Goal: Task Accomplishment & Management: Manage account settings

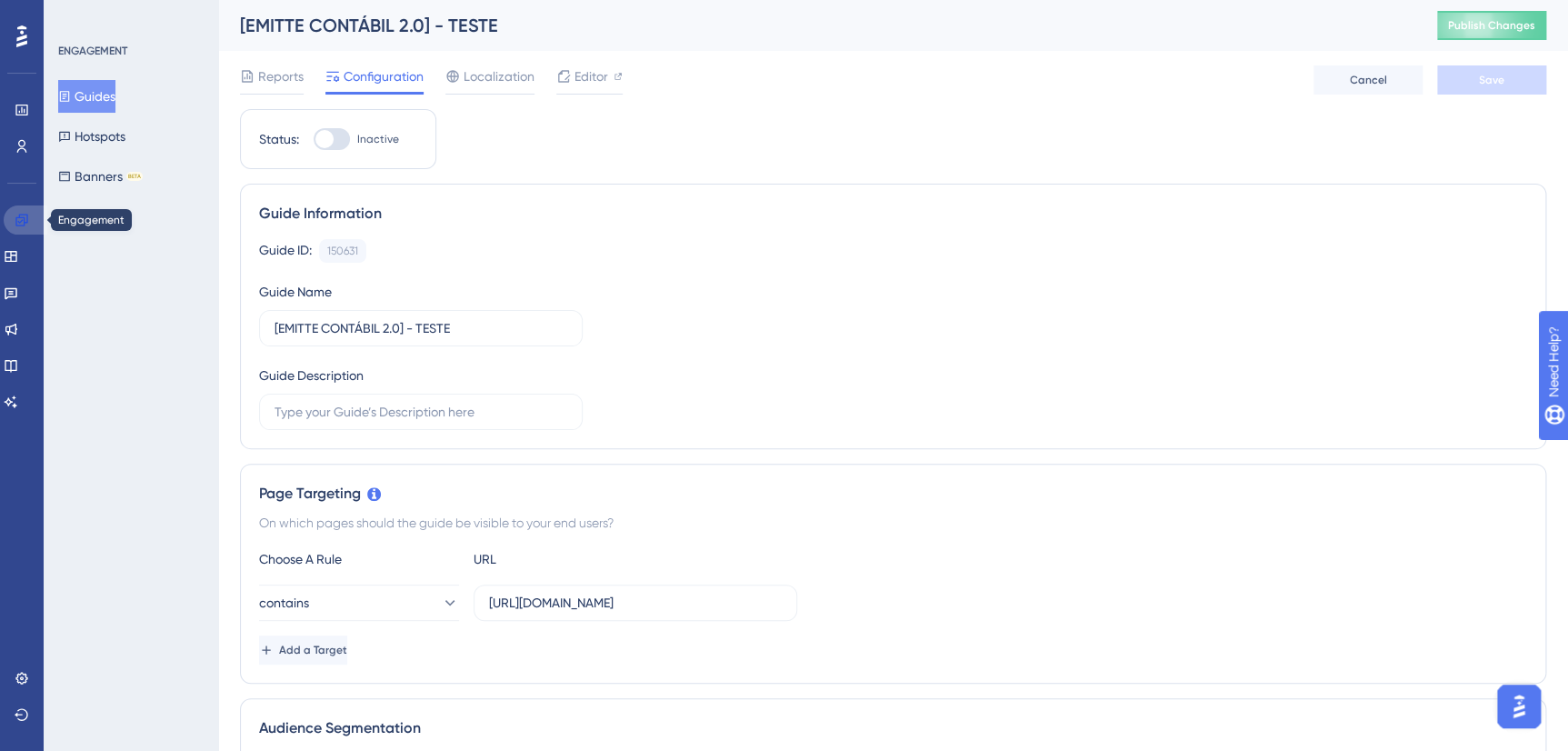
click at [18, 217] on icon at bounding box center [22, 219] width 12 height 12
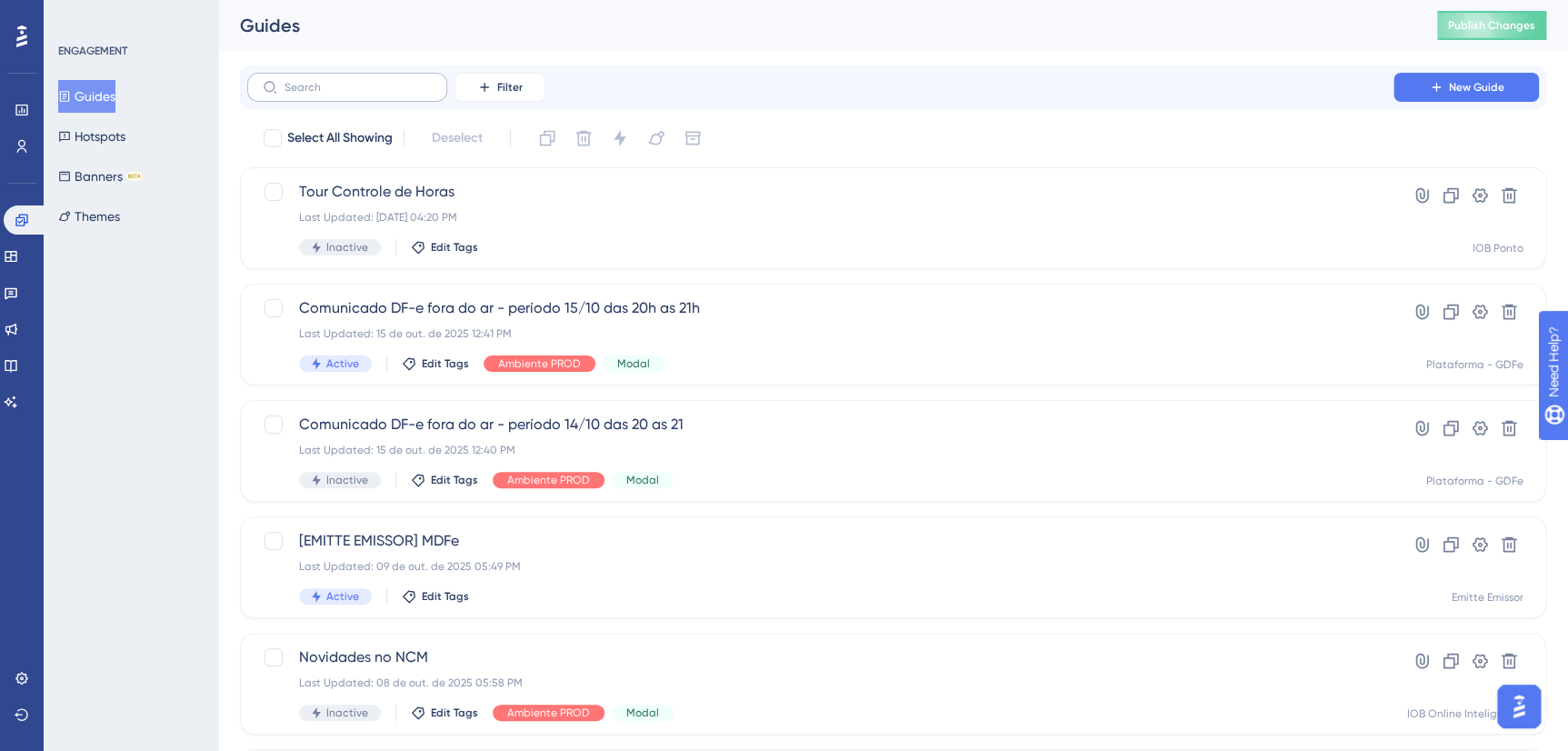
click at [332, 97] on label at bounding box center [347, 87] width 200 height 29
click at [332, 94] on input "text" at bounding box center [357, 87] width 147 height 13
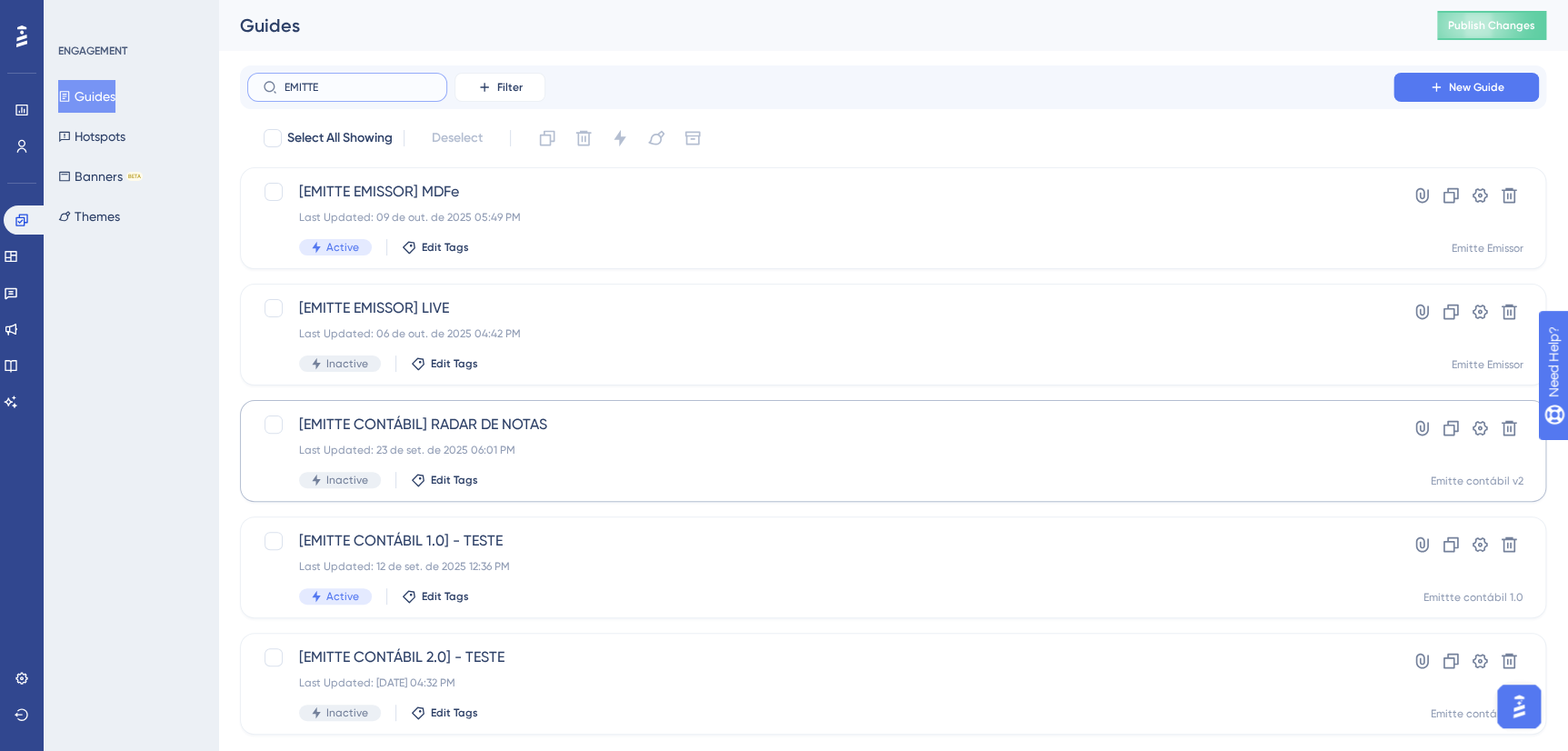
type input "EMITTE"
click at [579, 431] on span "[EMITTE CONTÁBIL] RADAR DE NOTAS" at bounding box center [820, 424] width 1042 height 22
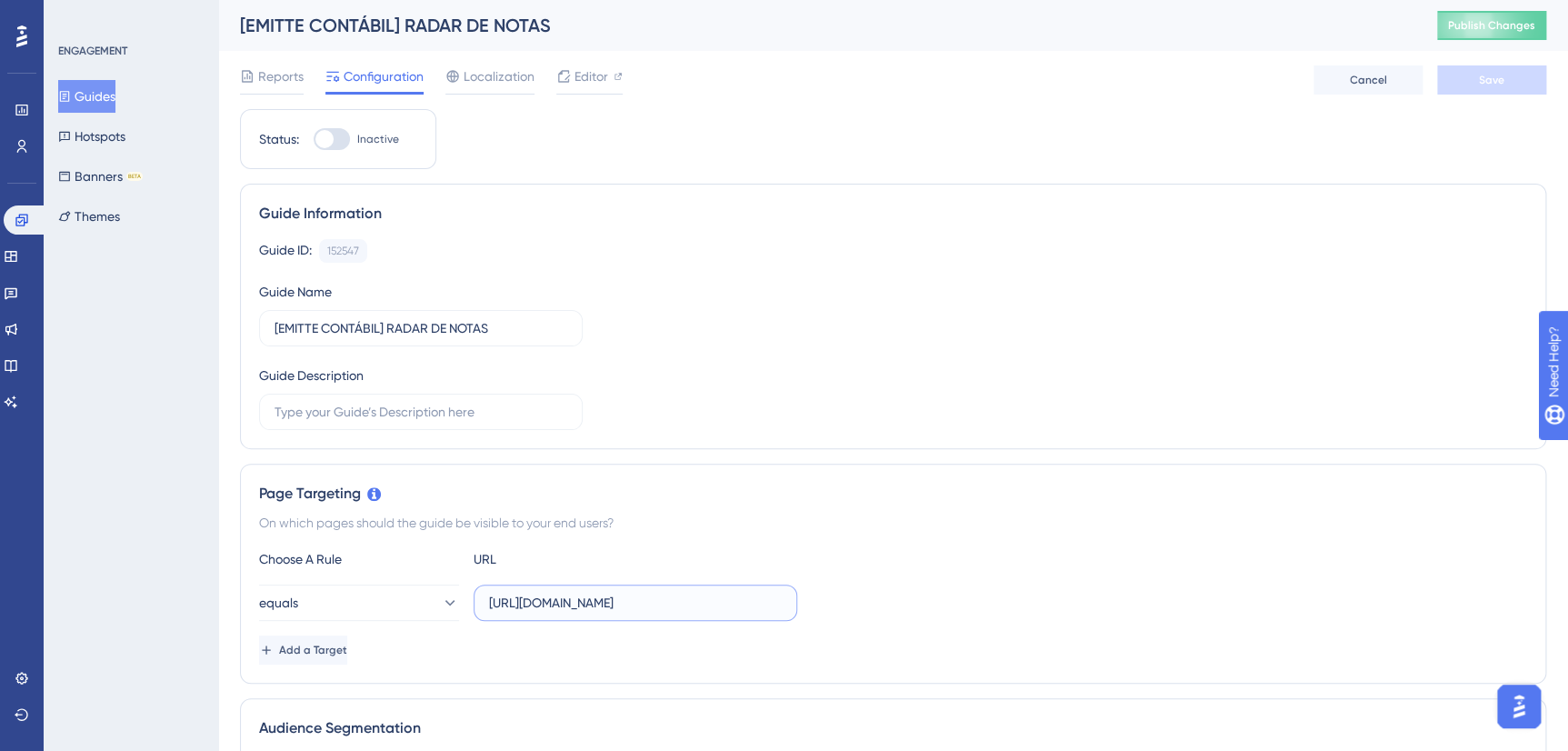
click at [643, 600] on input "https://stg-radarxml.emitte.com.br/visao-fiscal" at bounding box center [635, 603] width 293 height 20
drag, startPoint x: 643, startPoint y: 600, endPoint x: 626, endPoint y: 604, distance: 17.5
click at [626, 604] on input "https://stg-radarxml.emitte.com.br/visao-fiscal" at bounding box center [635, 603] width 293 height 20
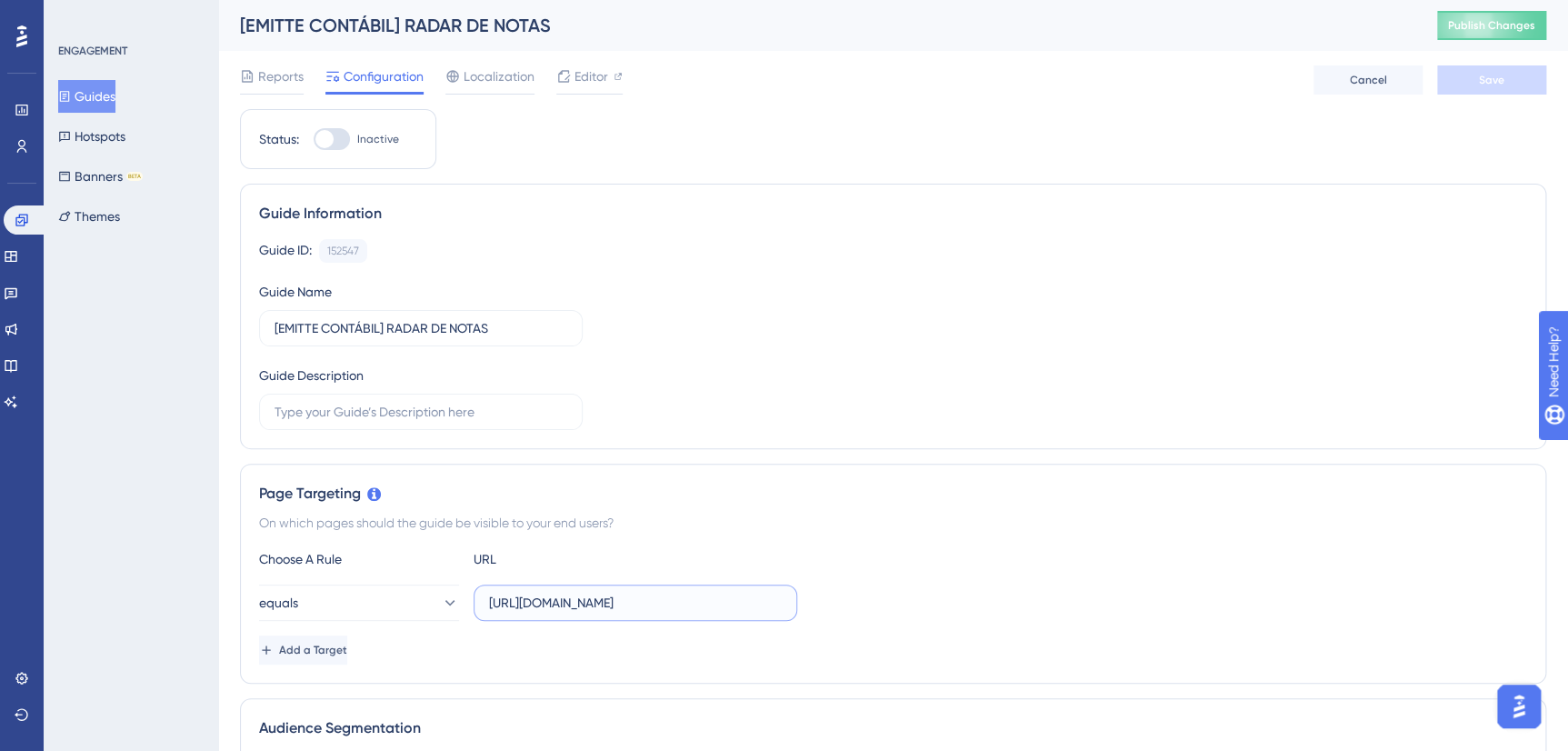
click at [626, 604] on input "https://stg-radarxml.emitte.com.br/visao-fiscal" at bounding box center [635, 603] width 293 height 20
click at [584, 86] on span "Editor" at bounding box center [591, 76] width 34 height 22
click at [628, 601] on input "https://stg-radarxml.emitte.com.br/visao-fiscal" at bounding box center [635, 603] width 293 height 20
paste input "text"
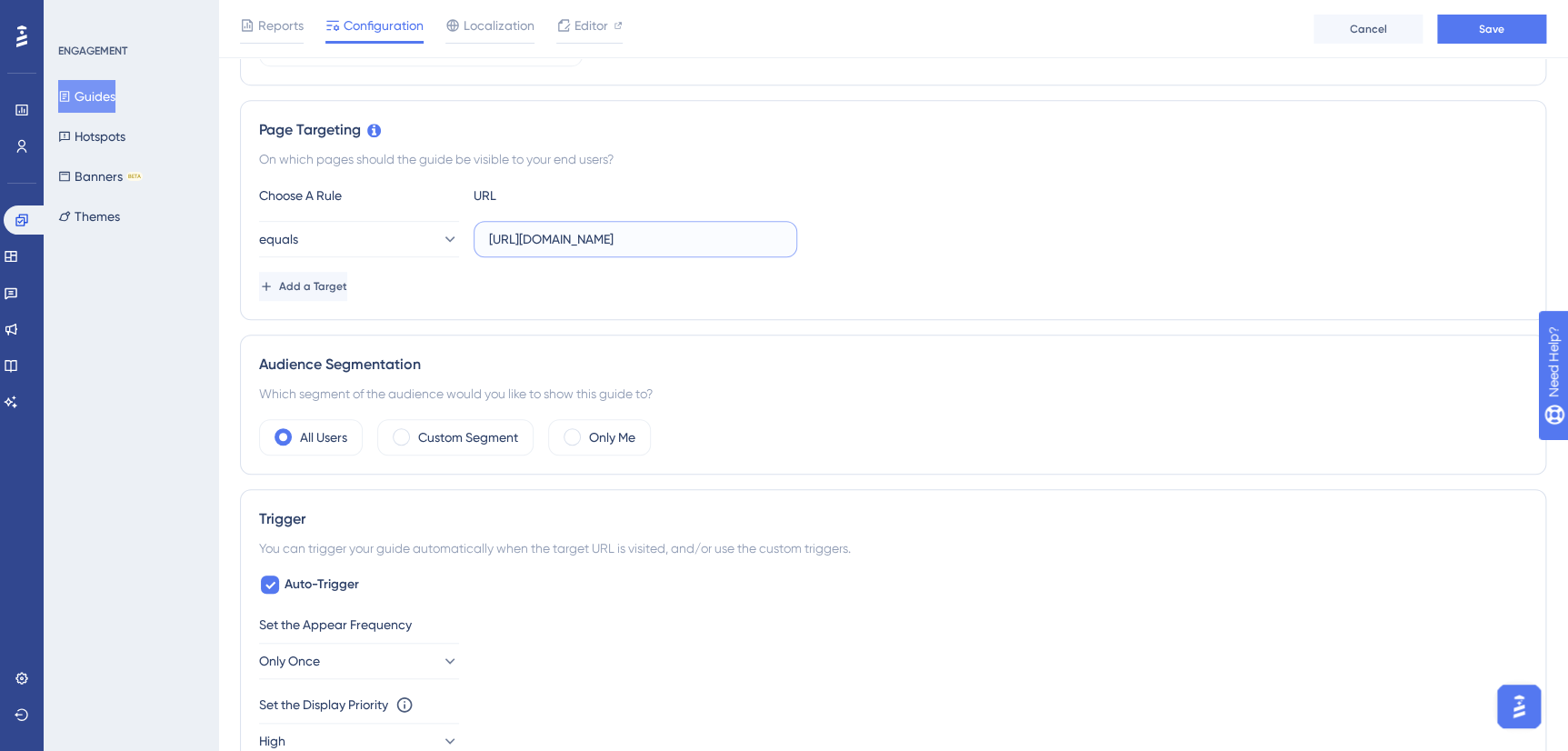
scroll to position [233, 0]
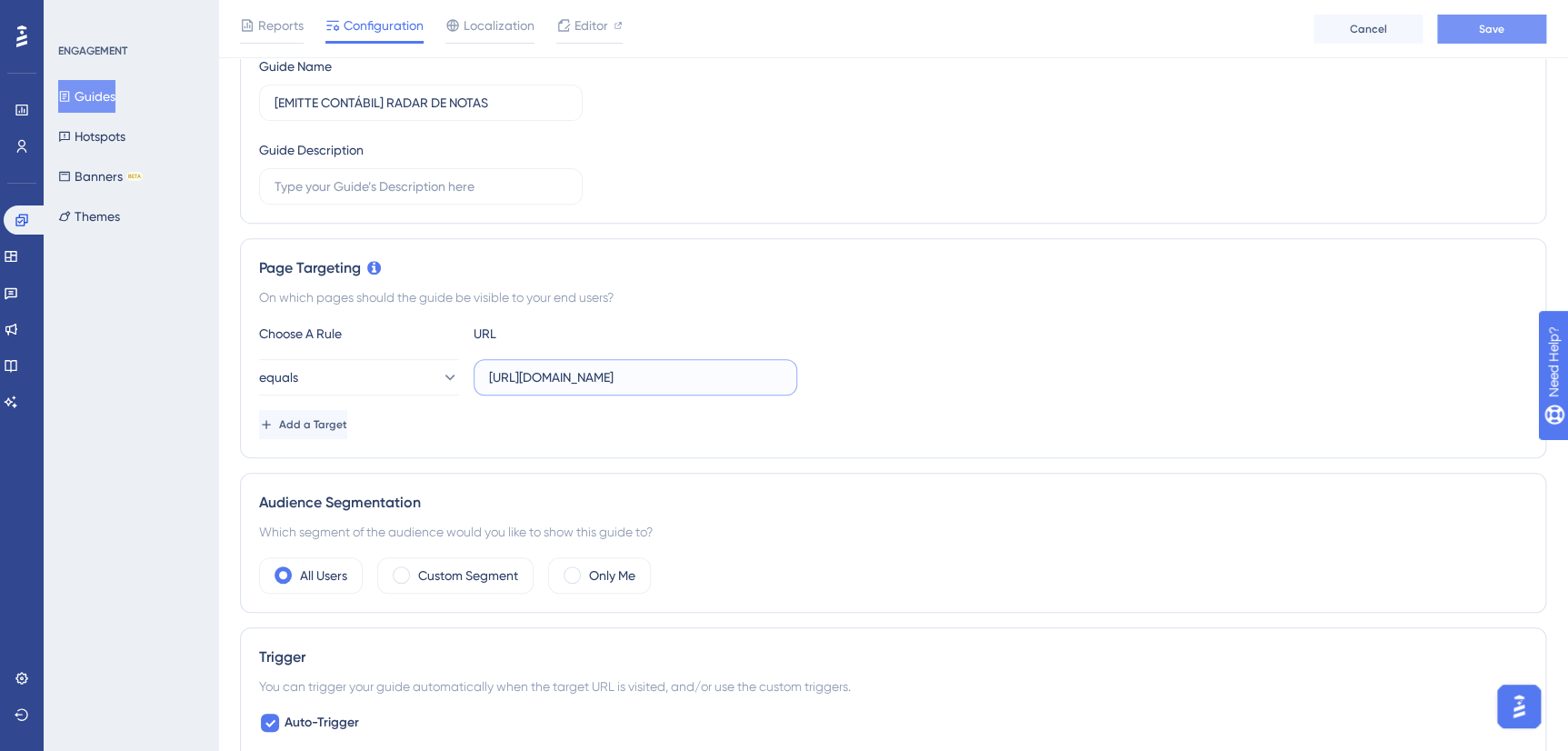
type input "https://radarxml.emitte.com.br/visao-fiscal"
click at [1470, 32] on button "Save" at bounding box center [1491, 29] width 110 height 29
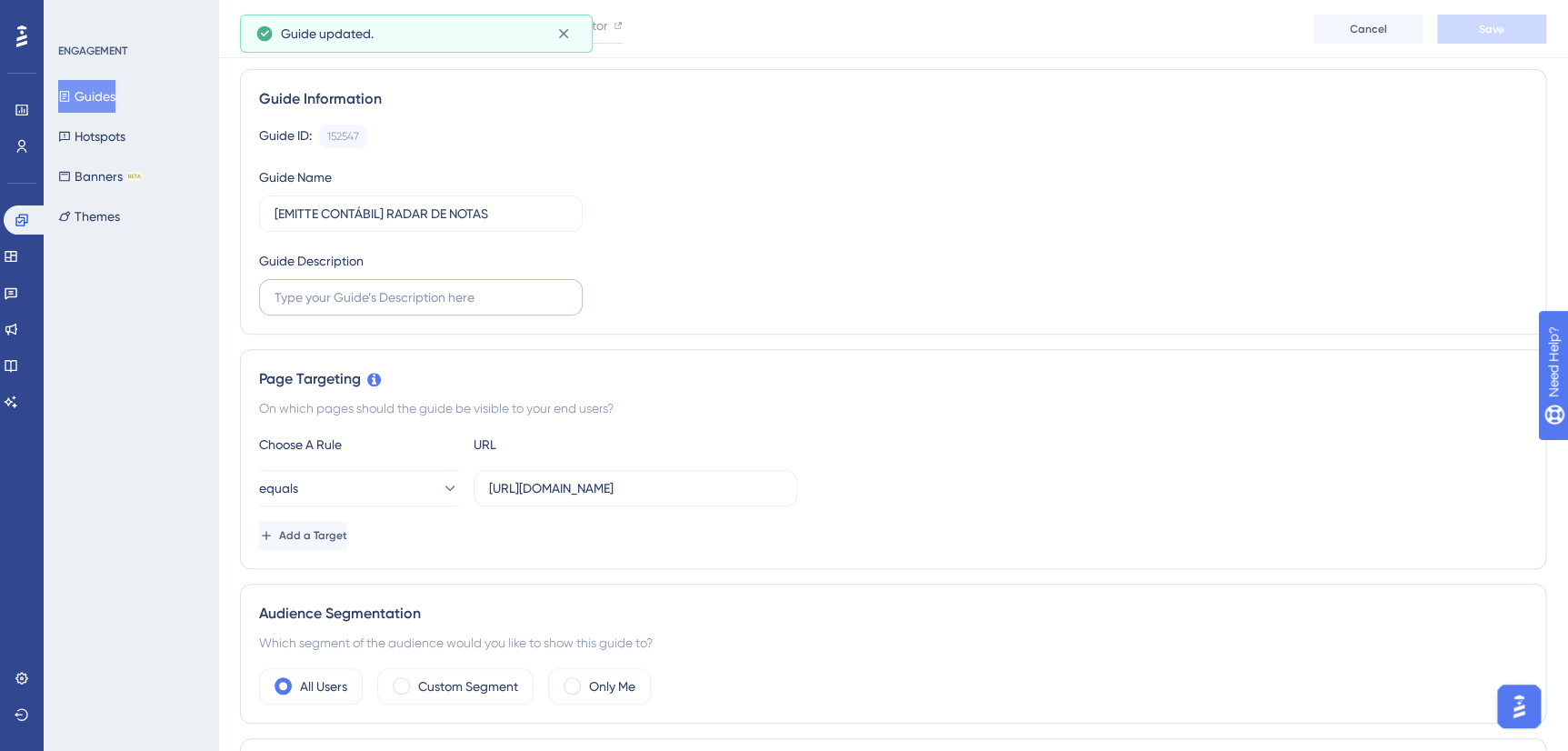
scroll to position [0, 0]
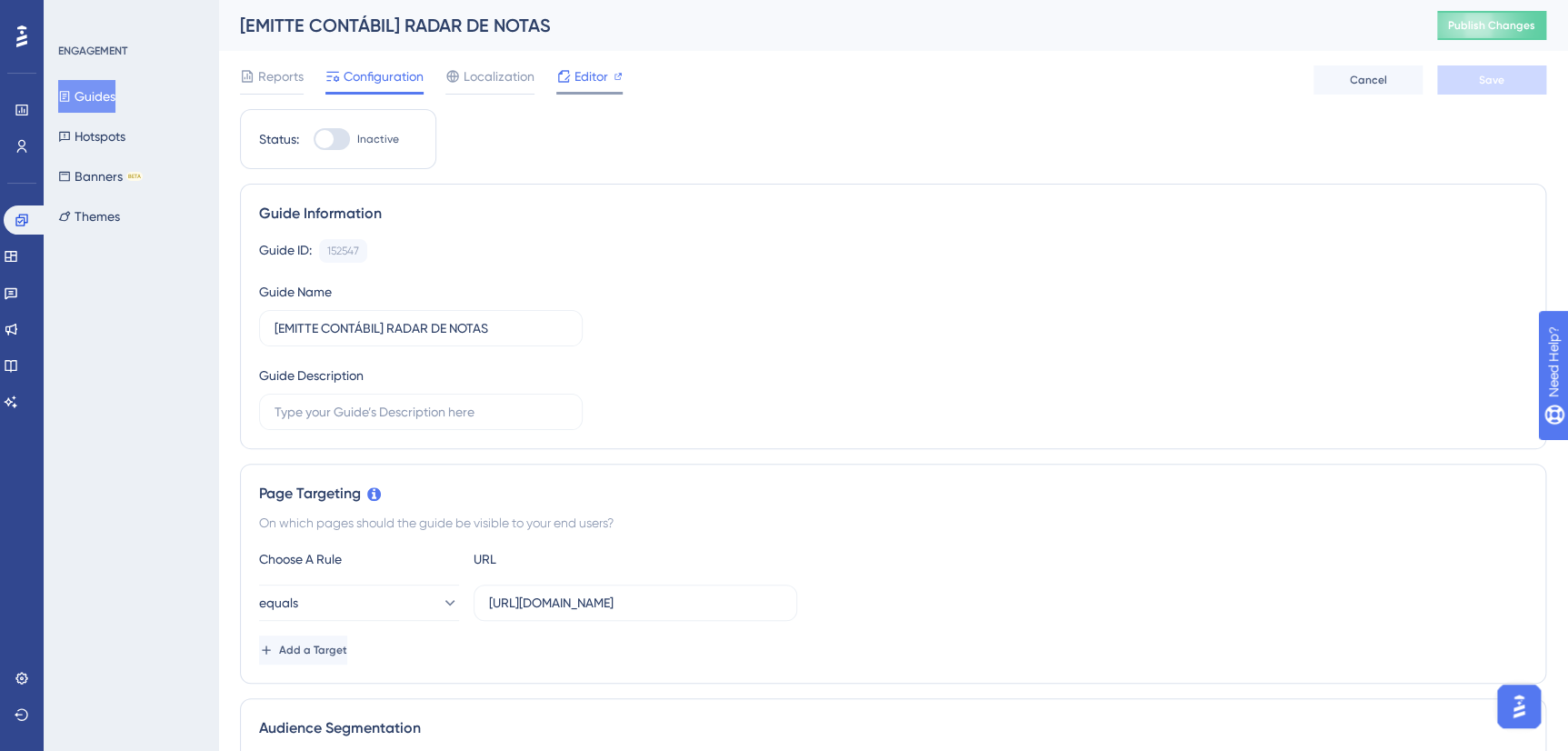
click at [588, 82] on span "Editor" at bounding box center [591, 76] width 34 height 22
click at [682, 604] on input "https://radarxml.emitte.com.br/visao-fiscal" at bounding box center [635, 603] width 293 height 20
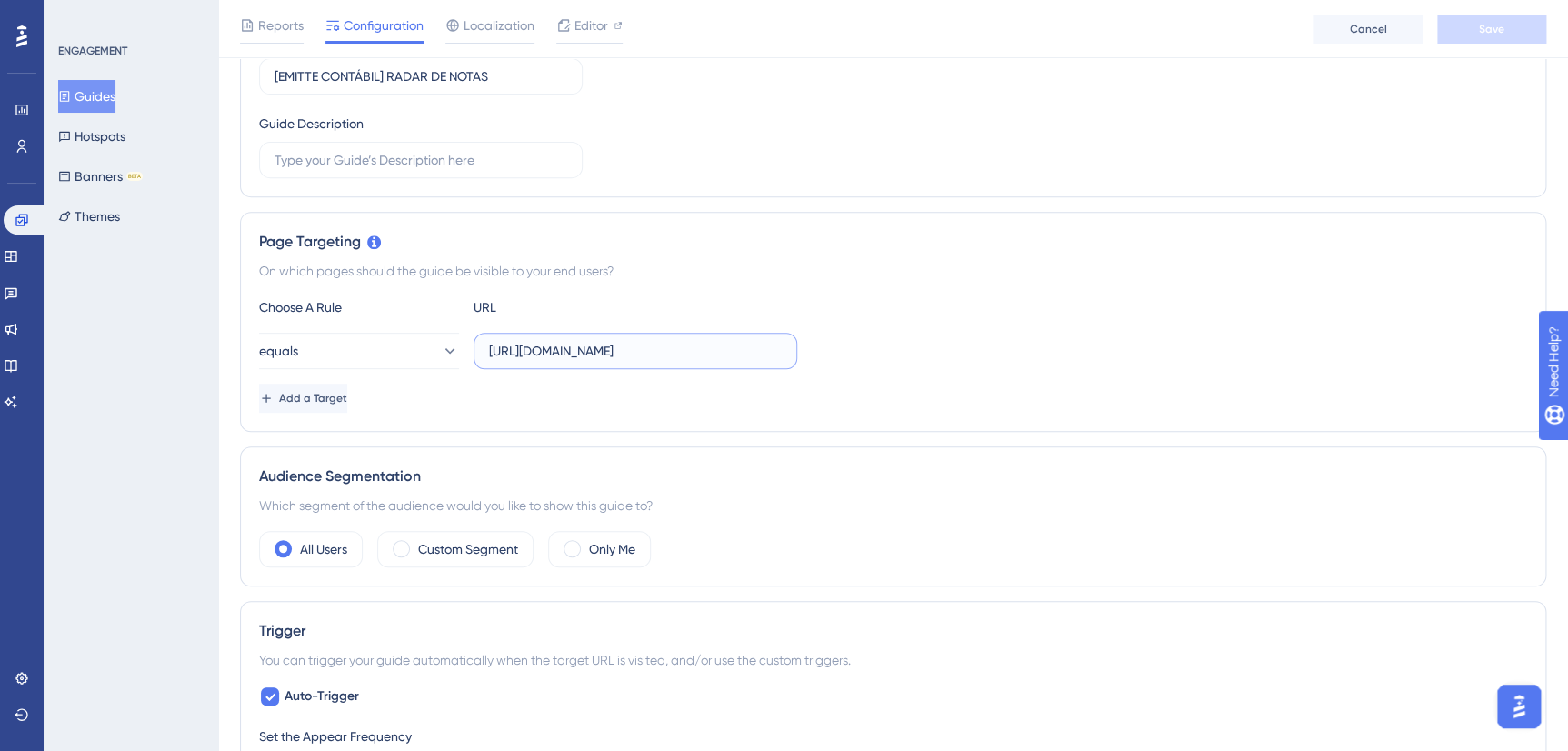
scroll to position [233, 0]
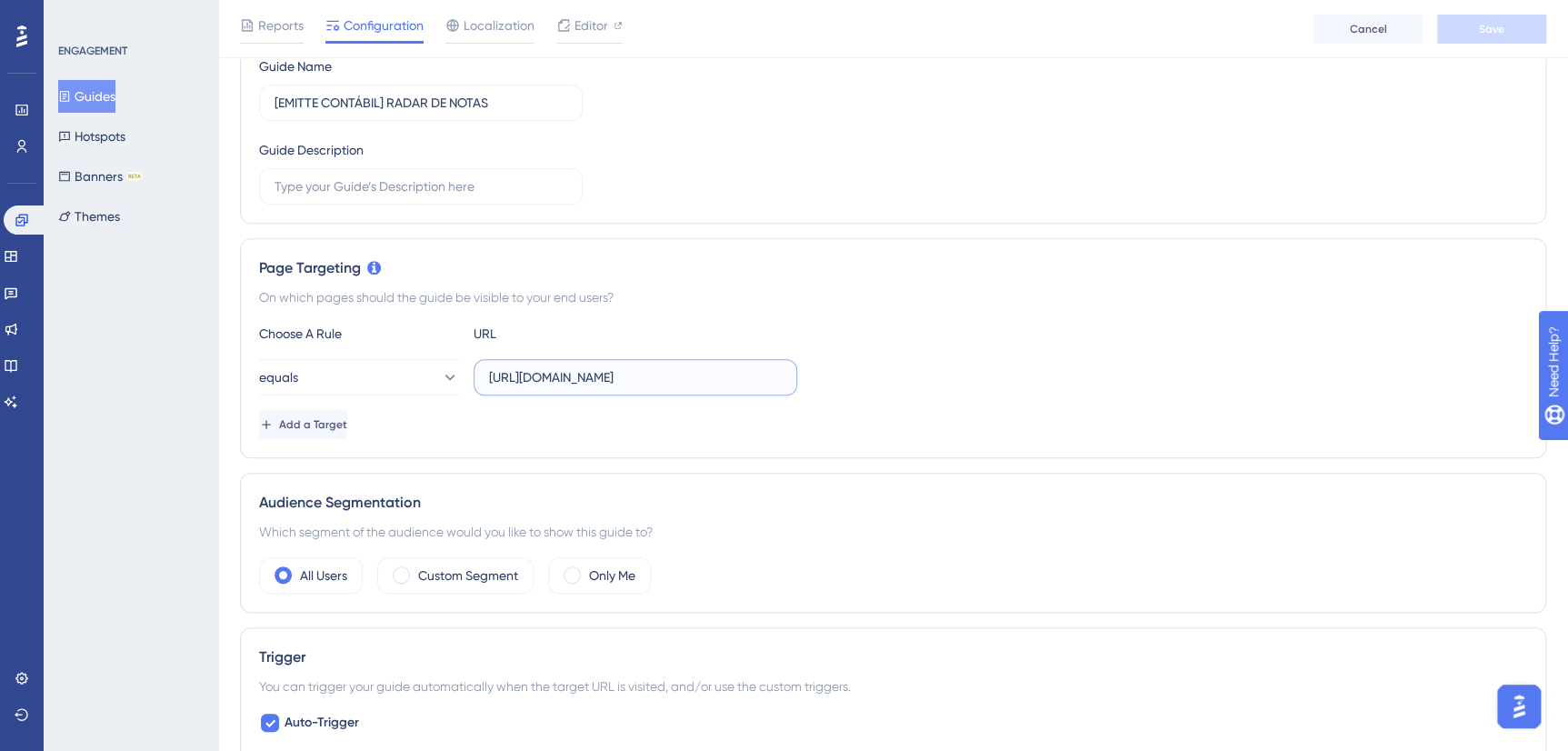
click at [648, 367] on input "https://radarxml.emitte.com.br/visao-fiscal" at bounding box center [635, 377] width 293 height 20
drag, startPoint x: 754, startPoint y: 370, endPoint x: 363, endPoint y: 471, distance: 403.8
click at [321, 356] on div "Choose A Rule URL equals https://radarxml.emitte.com.br/visao-fiscal Add a Targ…" at bounding box center [892, 381] width 1268 height 116
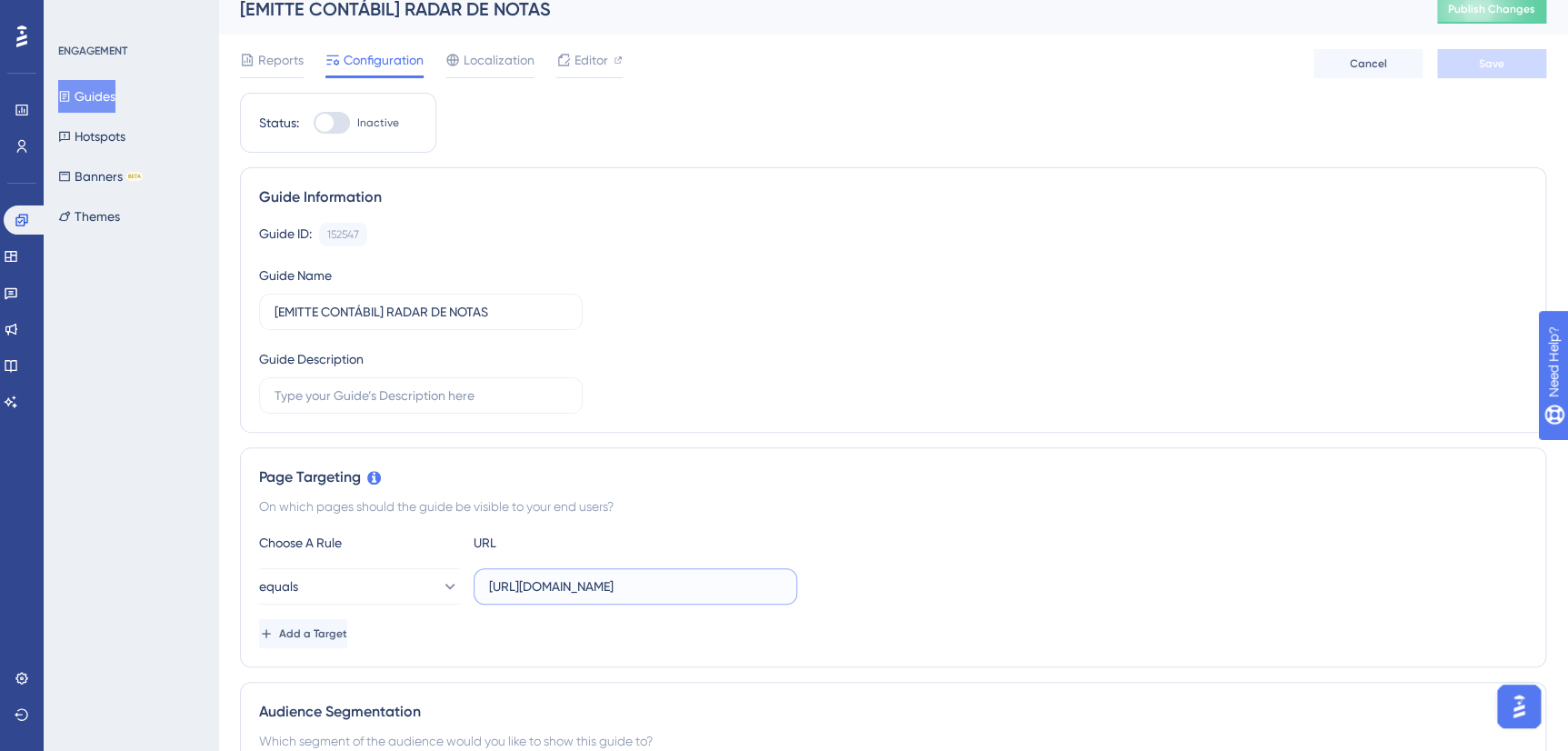
scroll to position [0, 0]
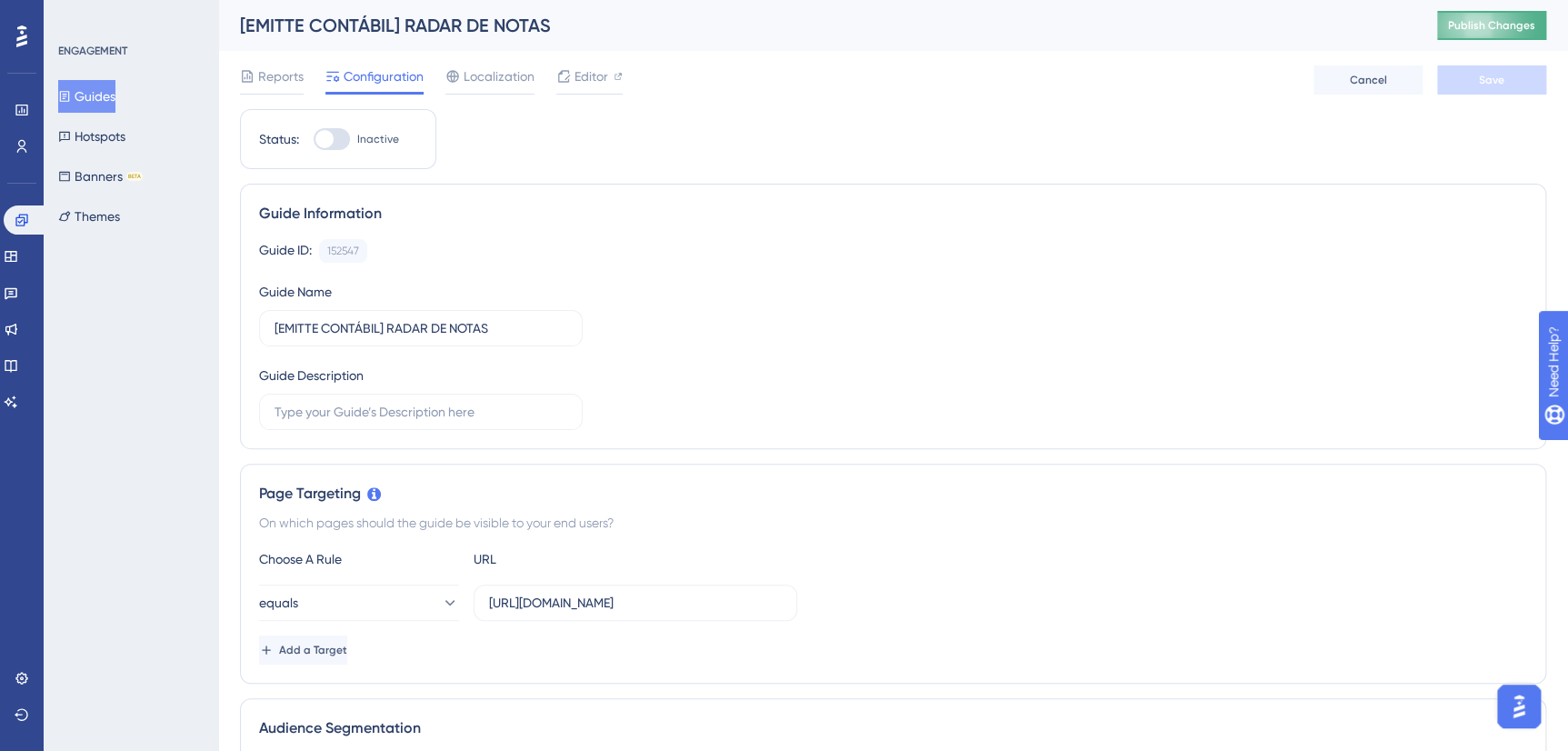
click at [1477, 32] on span "Publish Changes" at bounding box center [1491, 25] width 87 height 15
click at [589, 89] on div "Editor" at bounding box center [589, 79] width 66 height 29
click at [475, 90] on div "Localization" at bounding box center [489, 79] width 89 height 29
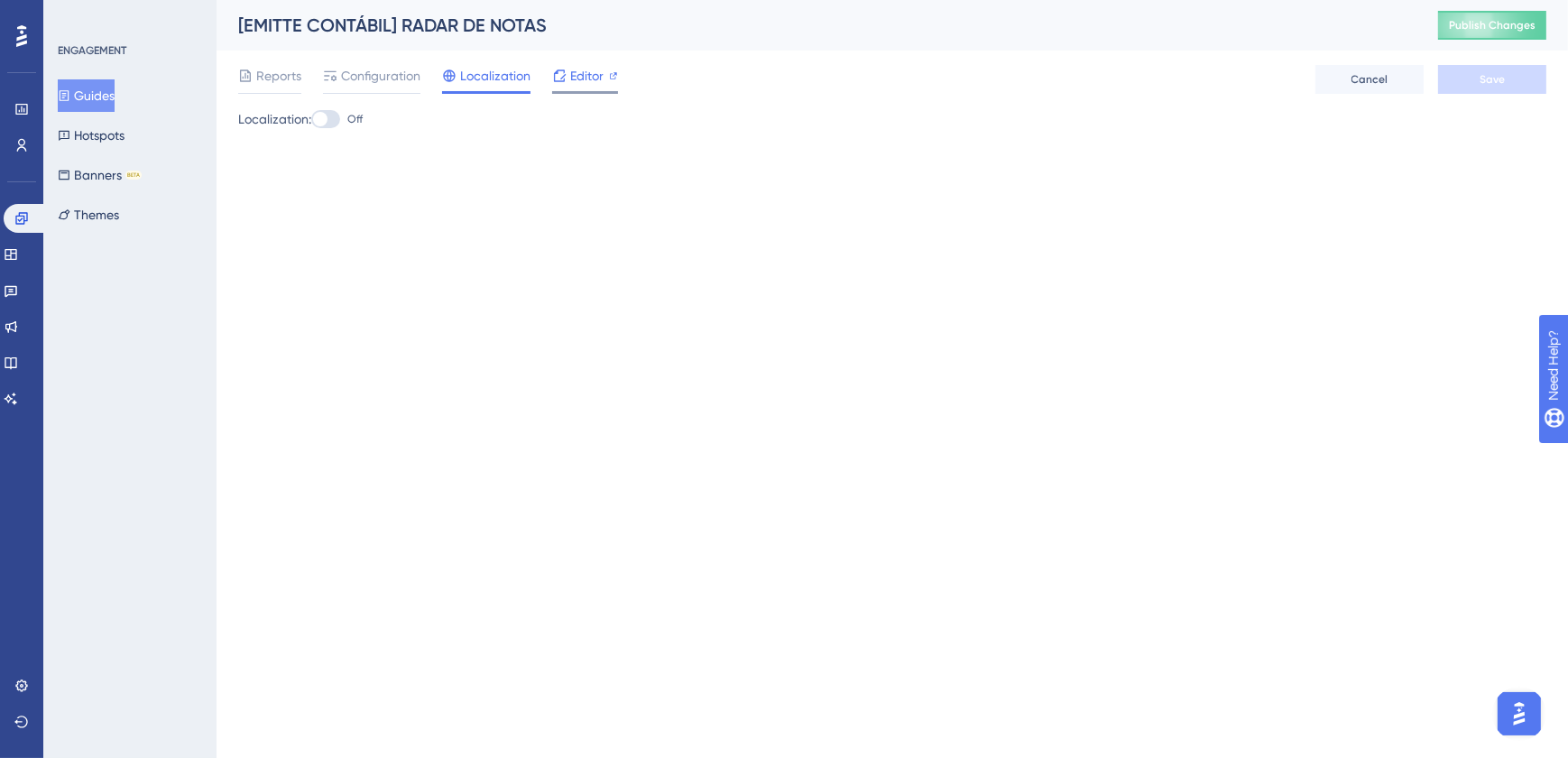
click at [573, 81] on span "Editor" at bounding box center [587, 75] width 33 height 22
click at [405, 68] on span "Configuration" at bounding box center [380, 75] width 79 height 22
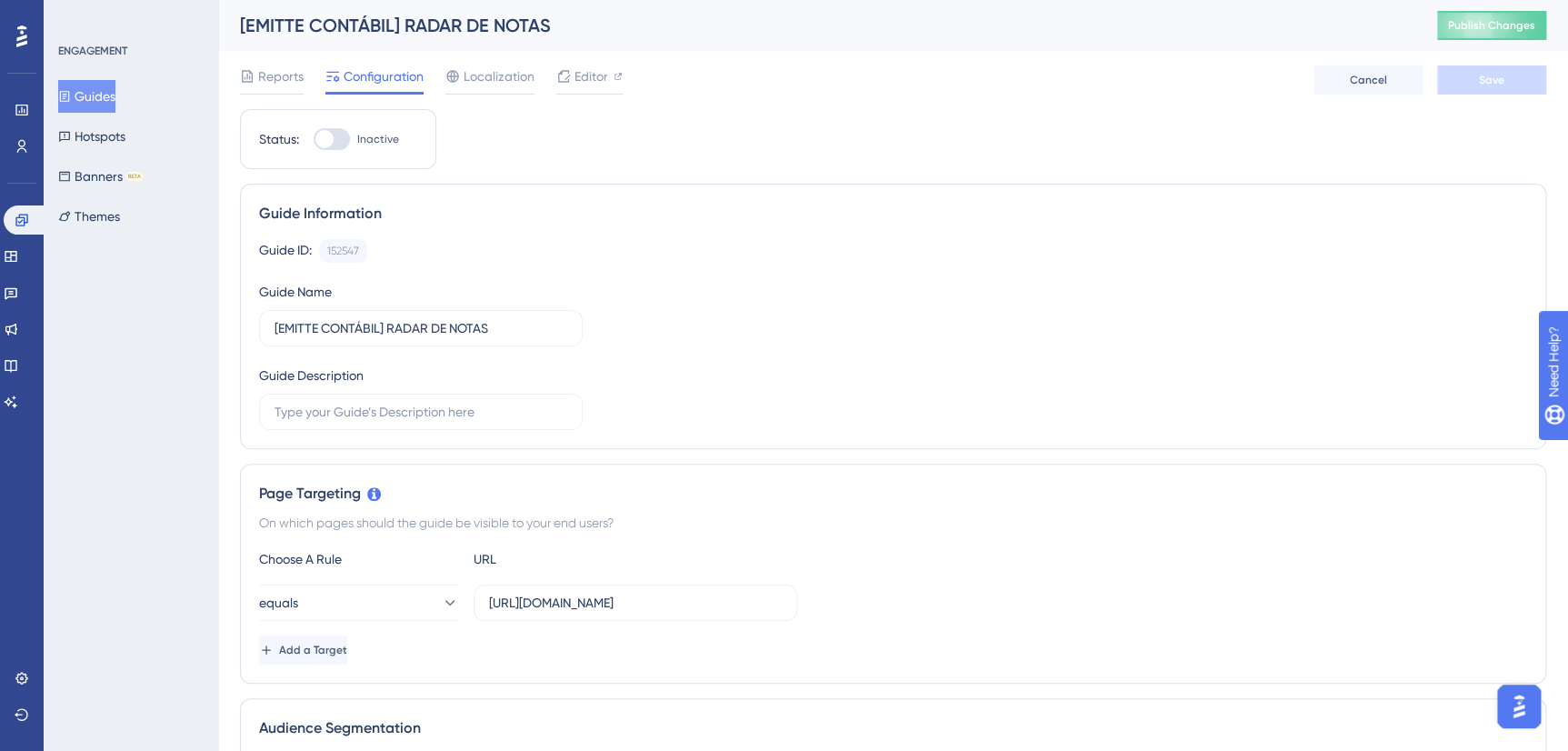
drag, startPoint x: 294, startPoint y: 83, endPoint x: 221, endPoint y: 119, distance: 81.4
click at [294, 82] on span "Reports" at bounding box center [281, 76] width 45 height 22
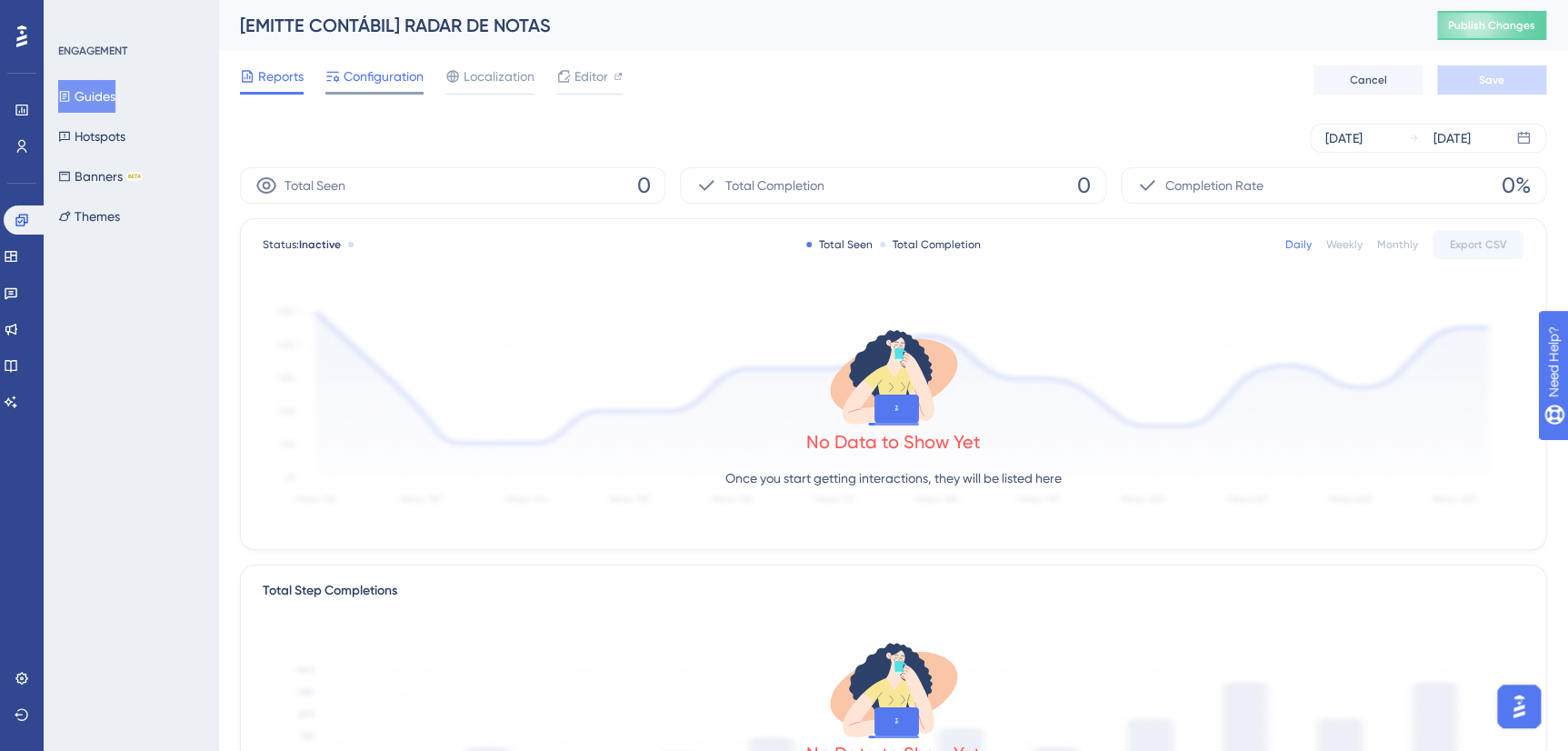
click at [397, 79] on span "Configuration" at bounding box center [383, 76] width 80 height 22
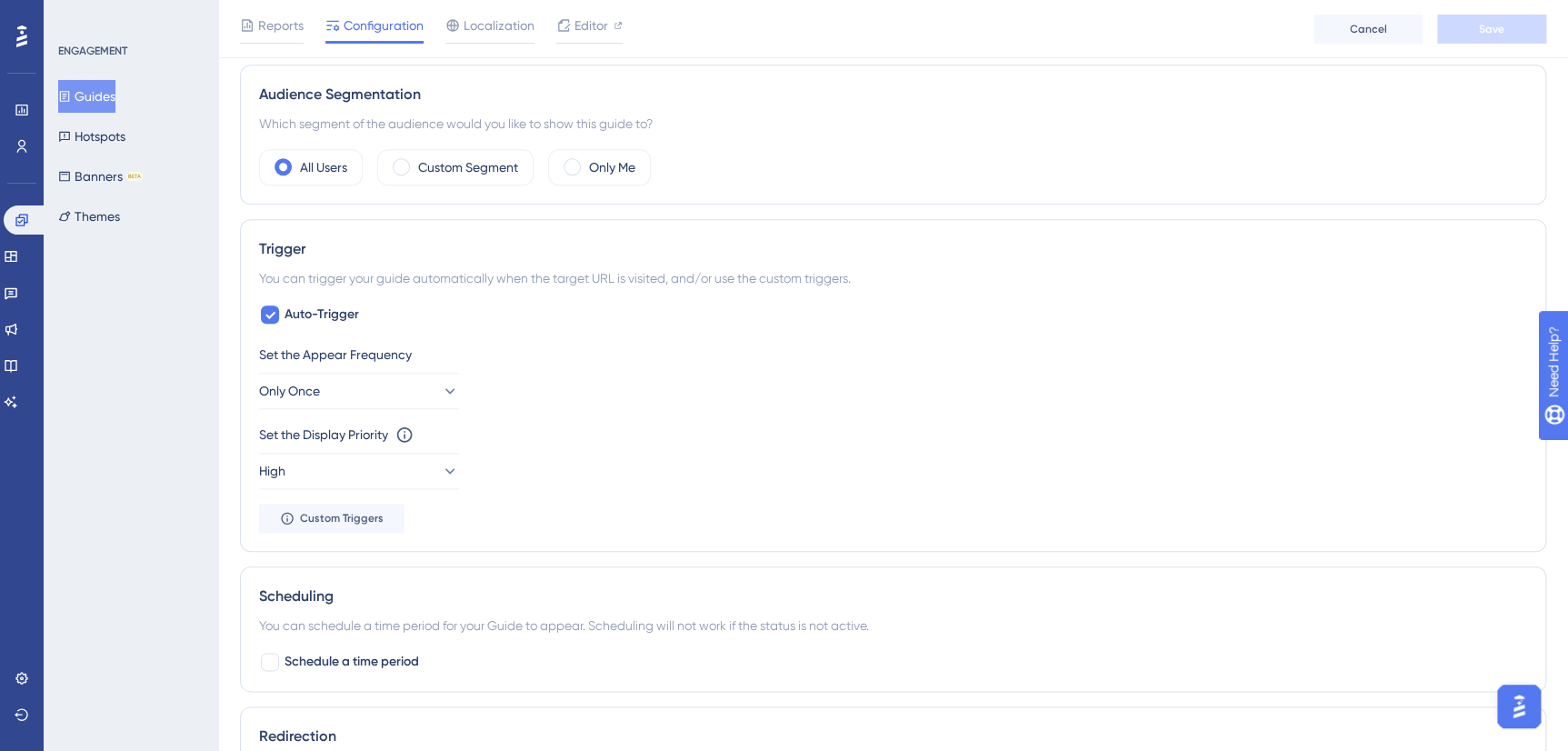
scroll to position [661, 0]
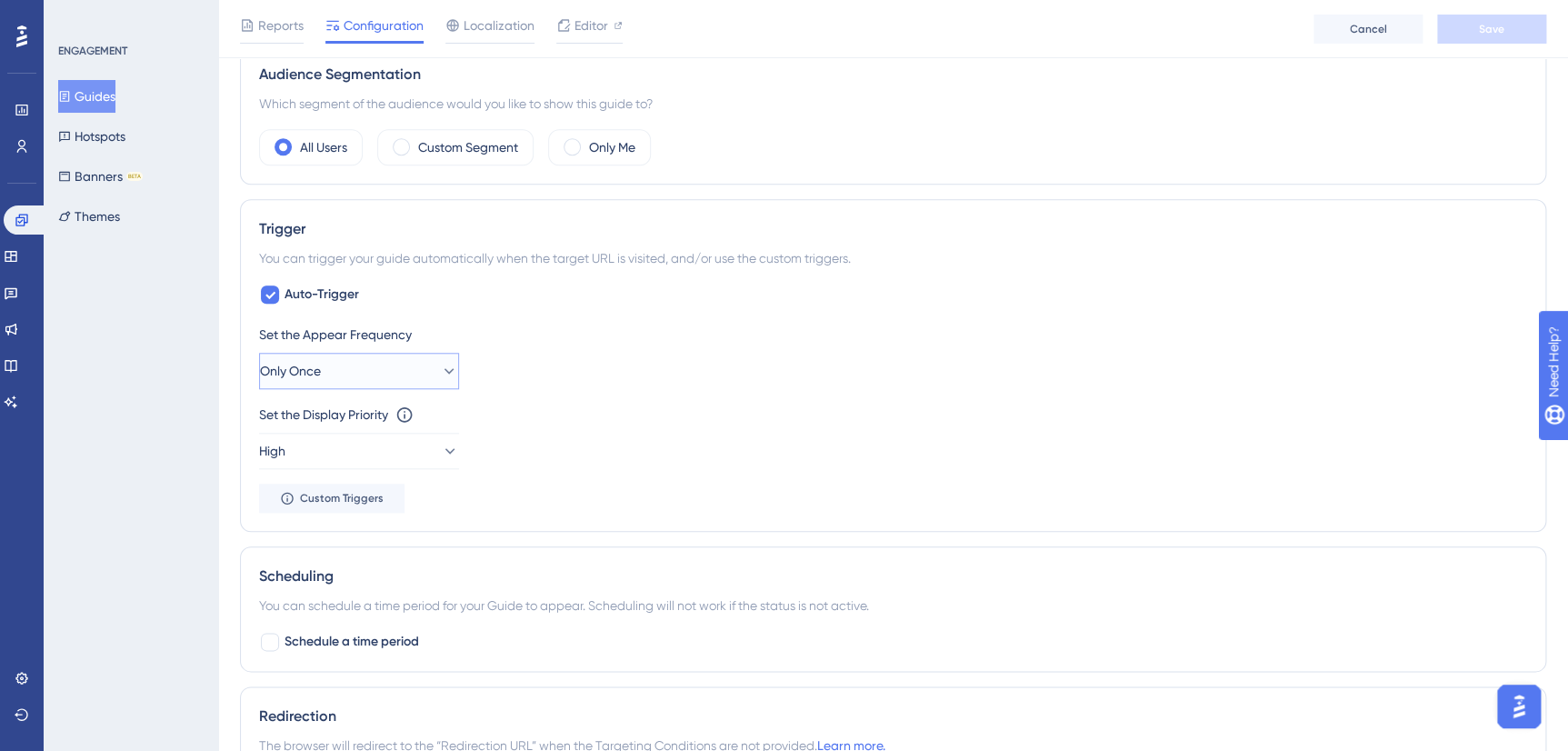
click at [440, 369] on icon at bounding box center [449, 371] width 18 height 18
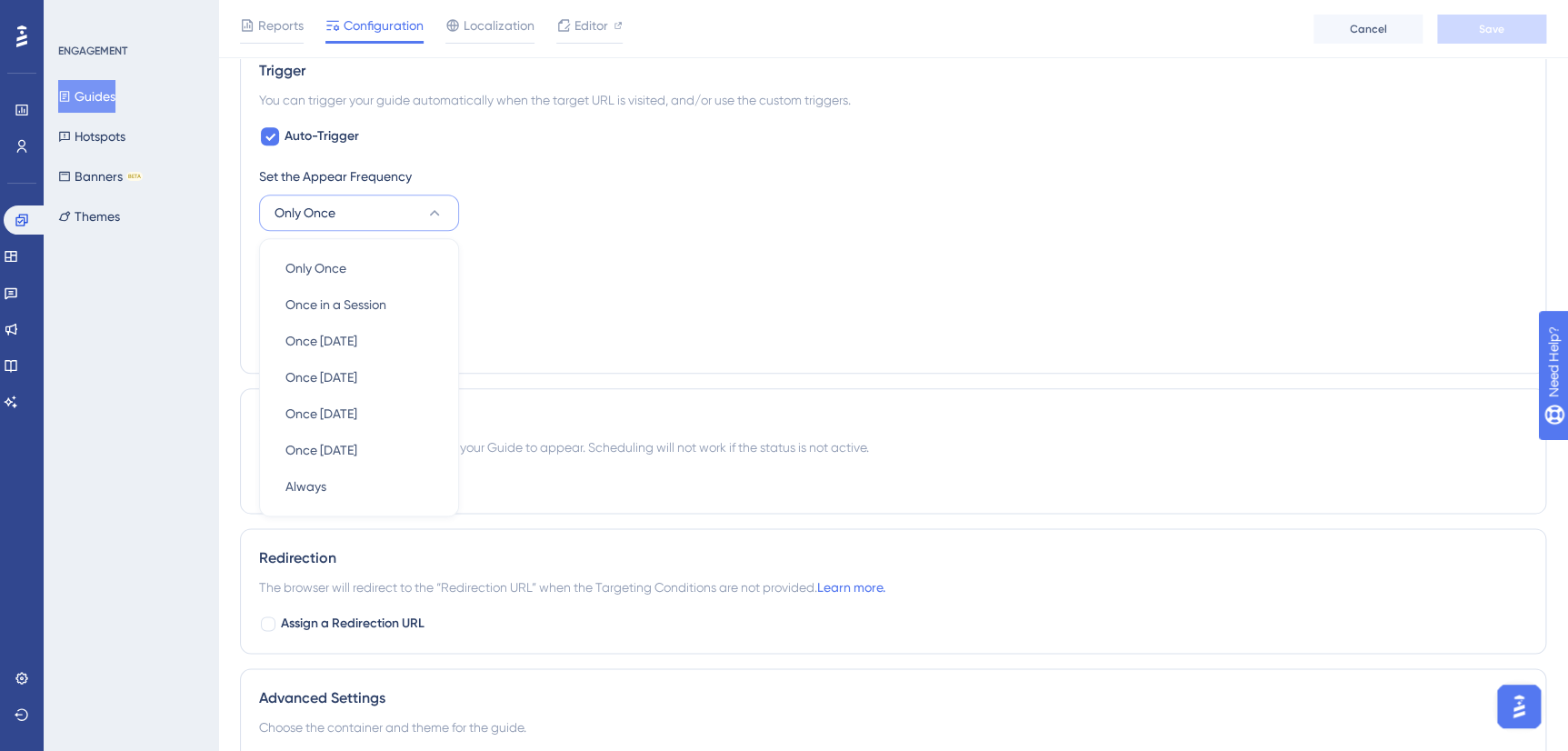
click at [483, 188] on div "Set the Appear Frequency Only Once Only Once Only Once Once in a Session Once i…" at bounding box center [892, 198] width 1268 height 65
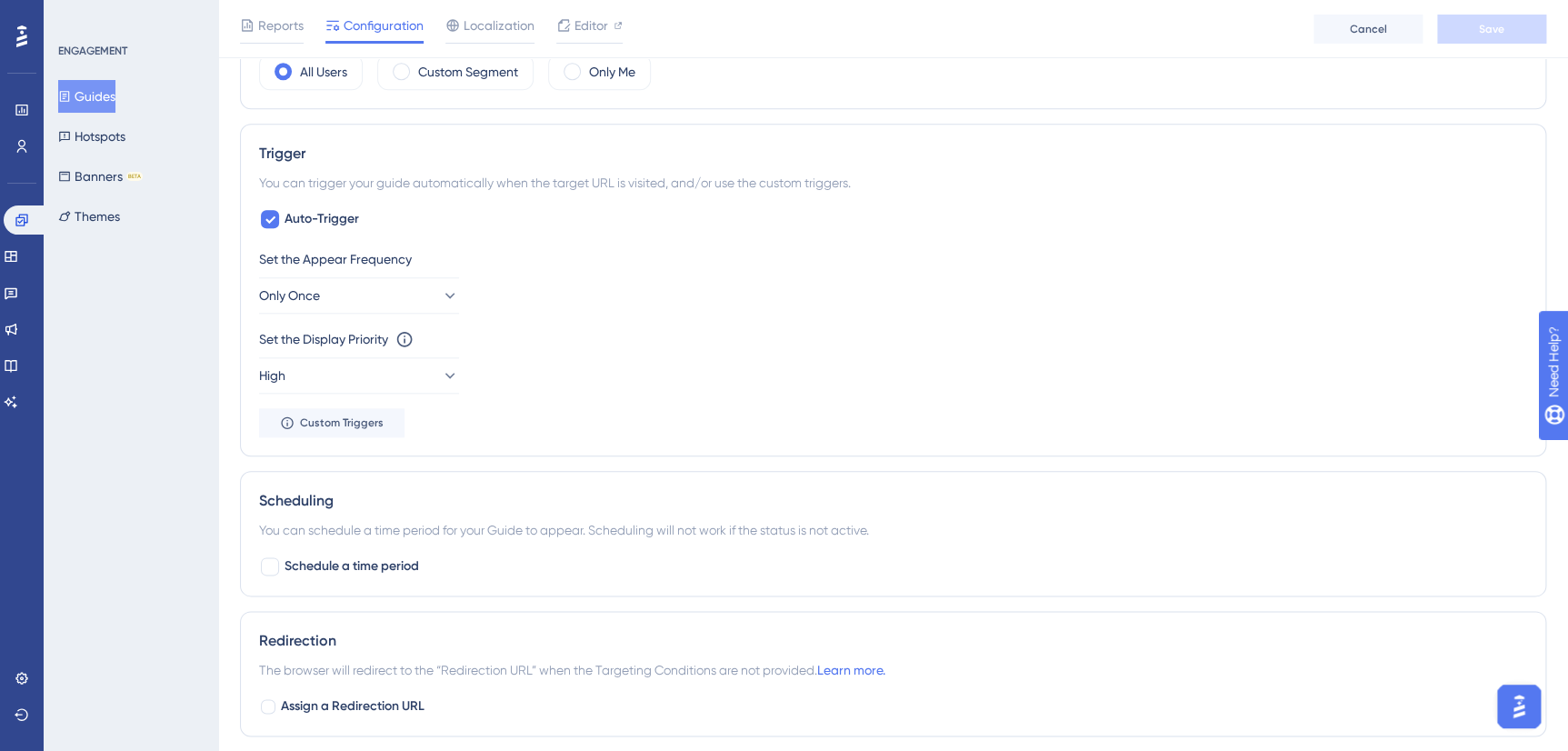
scroll to position [654, 0]
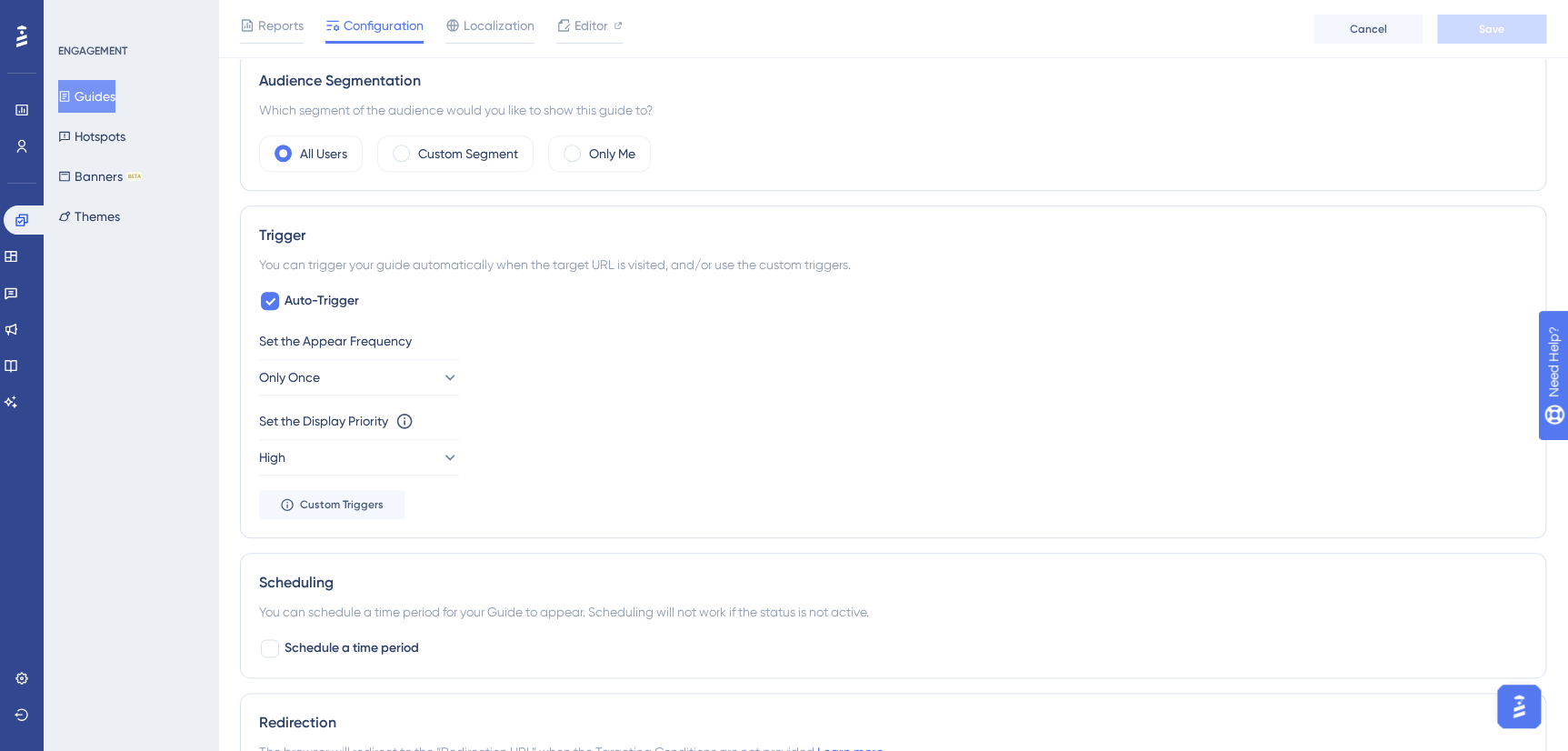
drag, startPoint x: 465, startPoint y: 263, endPoint x: 212, endPoint y: 344, distance: 265.7
click at [179, 360] on div "ENGAGEMENT Guides Hotspots Banners BETA Themes" at bounding box center [130, 375] width 175 height 751
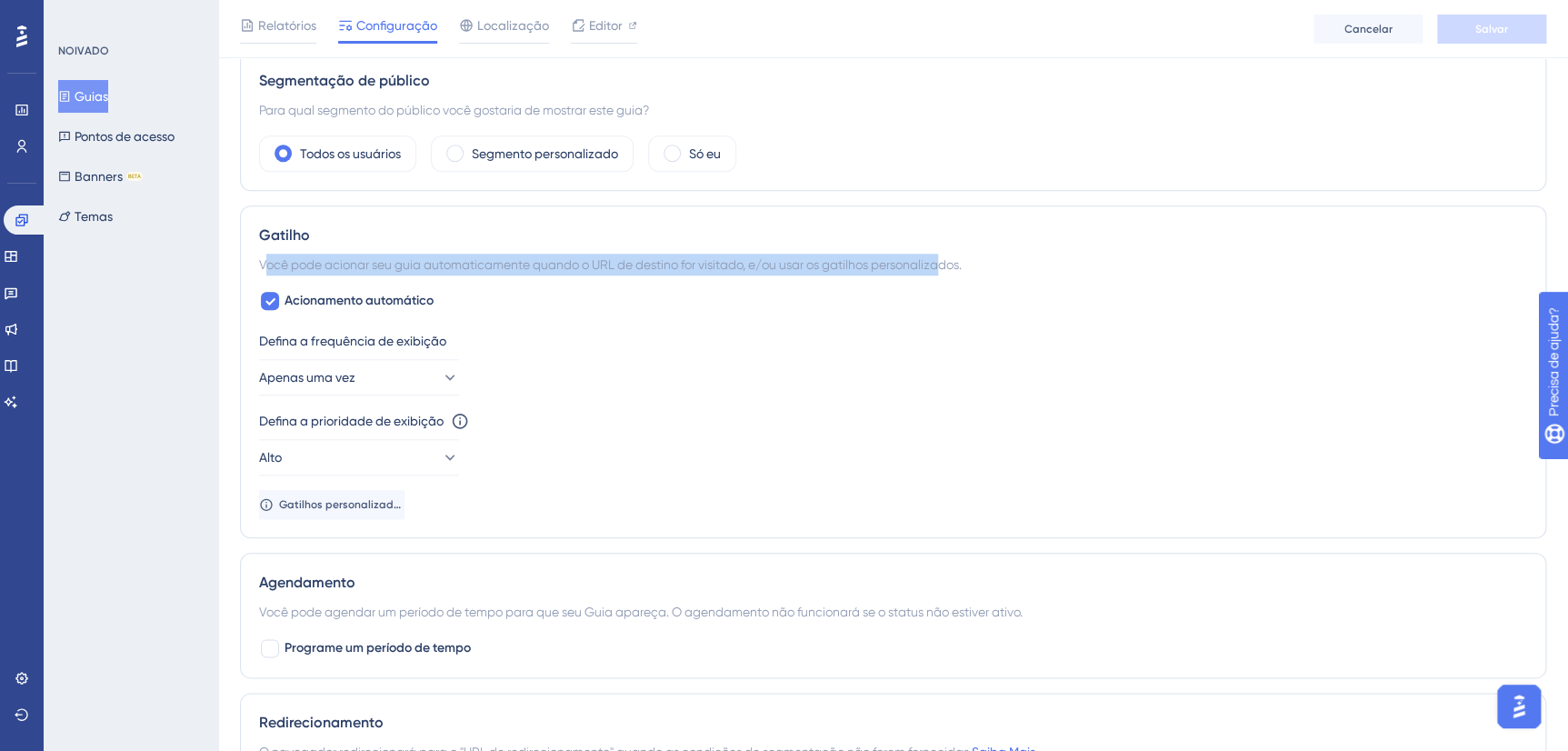
drag, startPoint x: 262, startPoint y: 262, endPoint x: 953, endPoint y: 270, distance: 691.0
click at [953, 270] on div "Você pode acionar seu guia automaticamente quando o URL de destino for visitado…" at bounding box center [892, 264] width 1268 height 22
click at [567, 268] on div "Você pode acionar seu guia automaticamente quando o URL de destino for visitado…" at bounding box center [892, 264] width 1268 height 22
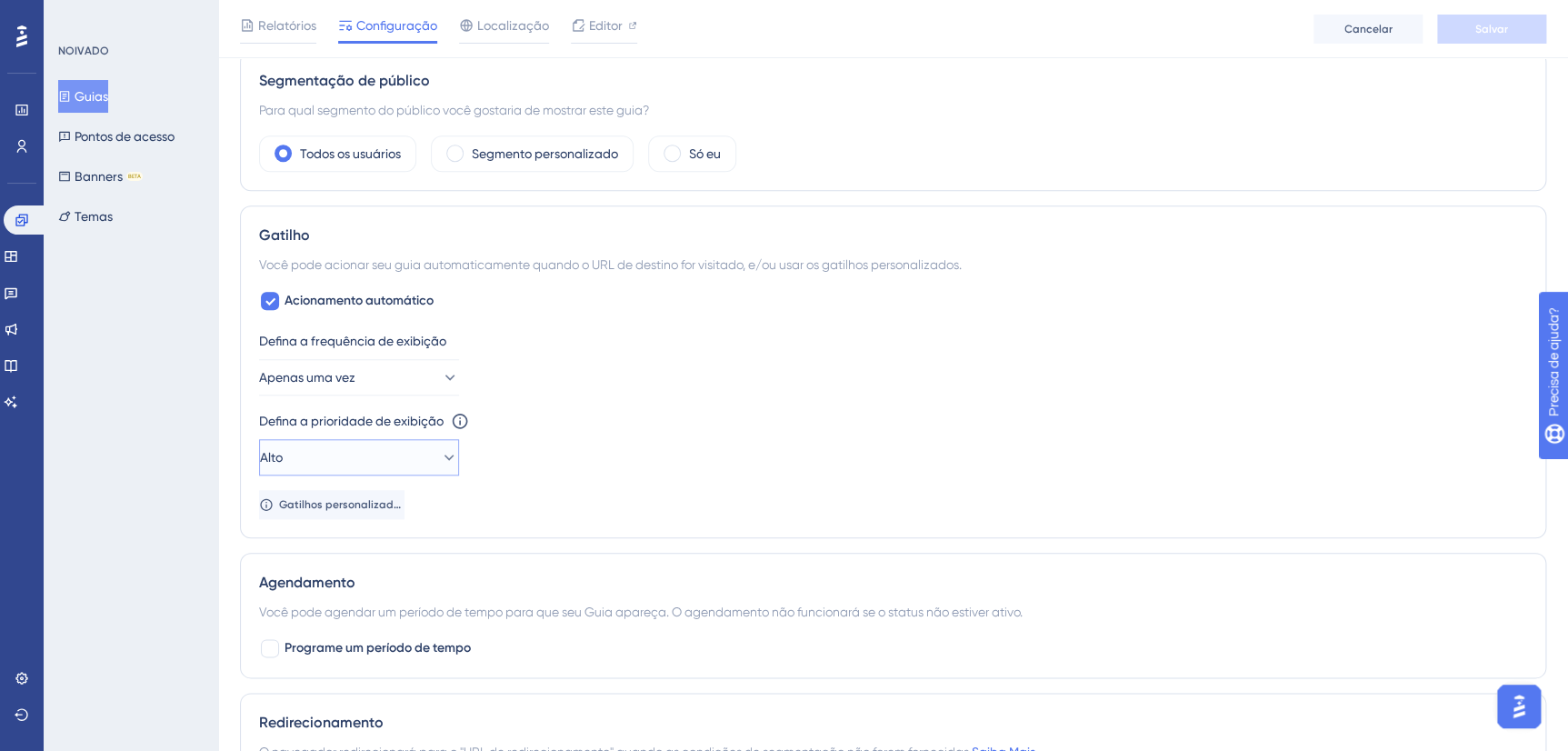
click at [444, 455] on icon at bounding box center [449, 458] width 10 height 6
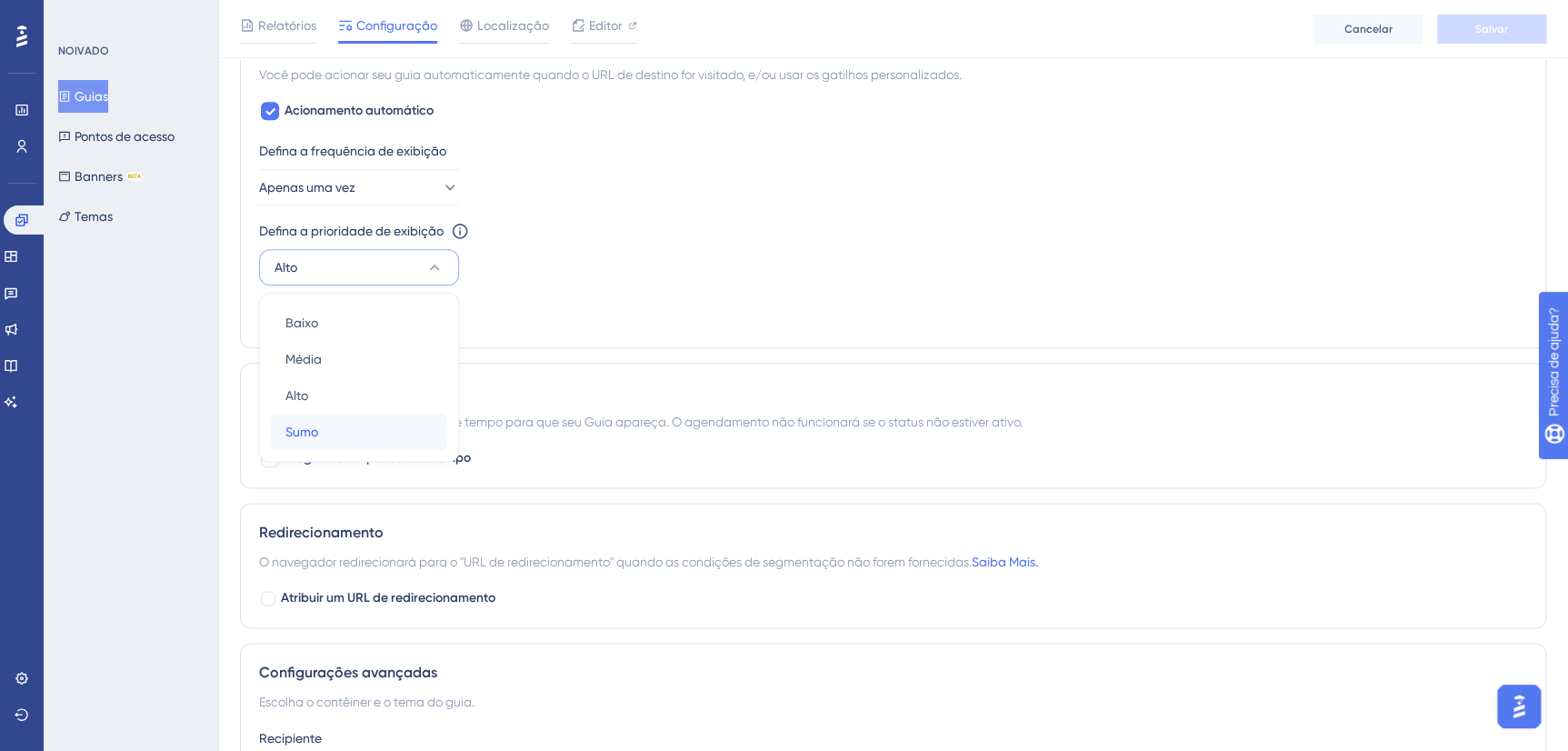
click at [320, 434] on div "Sumo Sumo" at bounding box center [358, 431] width 147 height 37
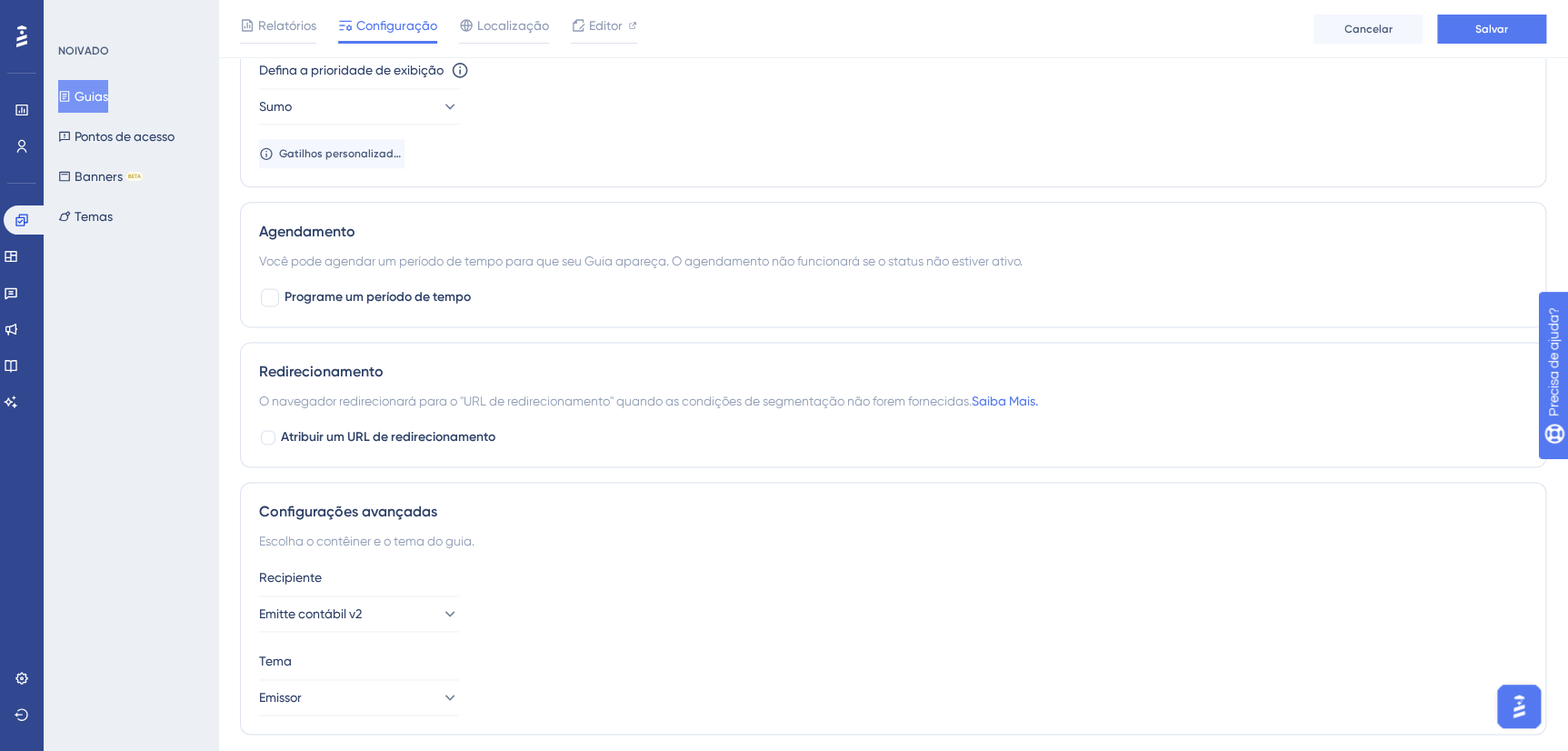
scroll to position [976, 0]
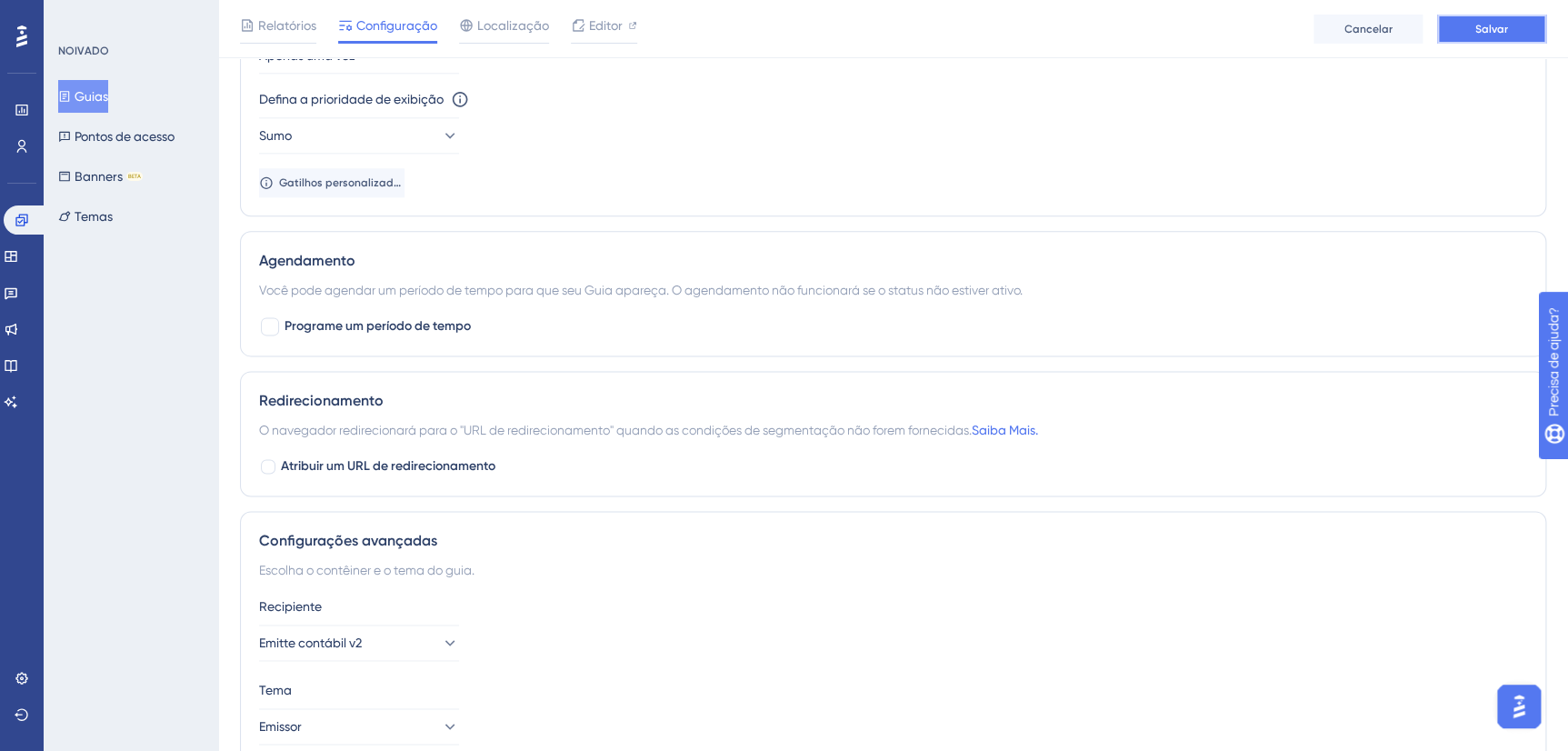
click at [1502, 30] on span "Salvar" at bounding box center [1491, 29] width 33 height 15
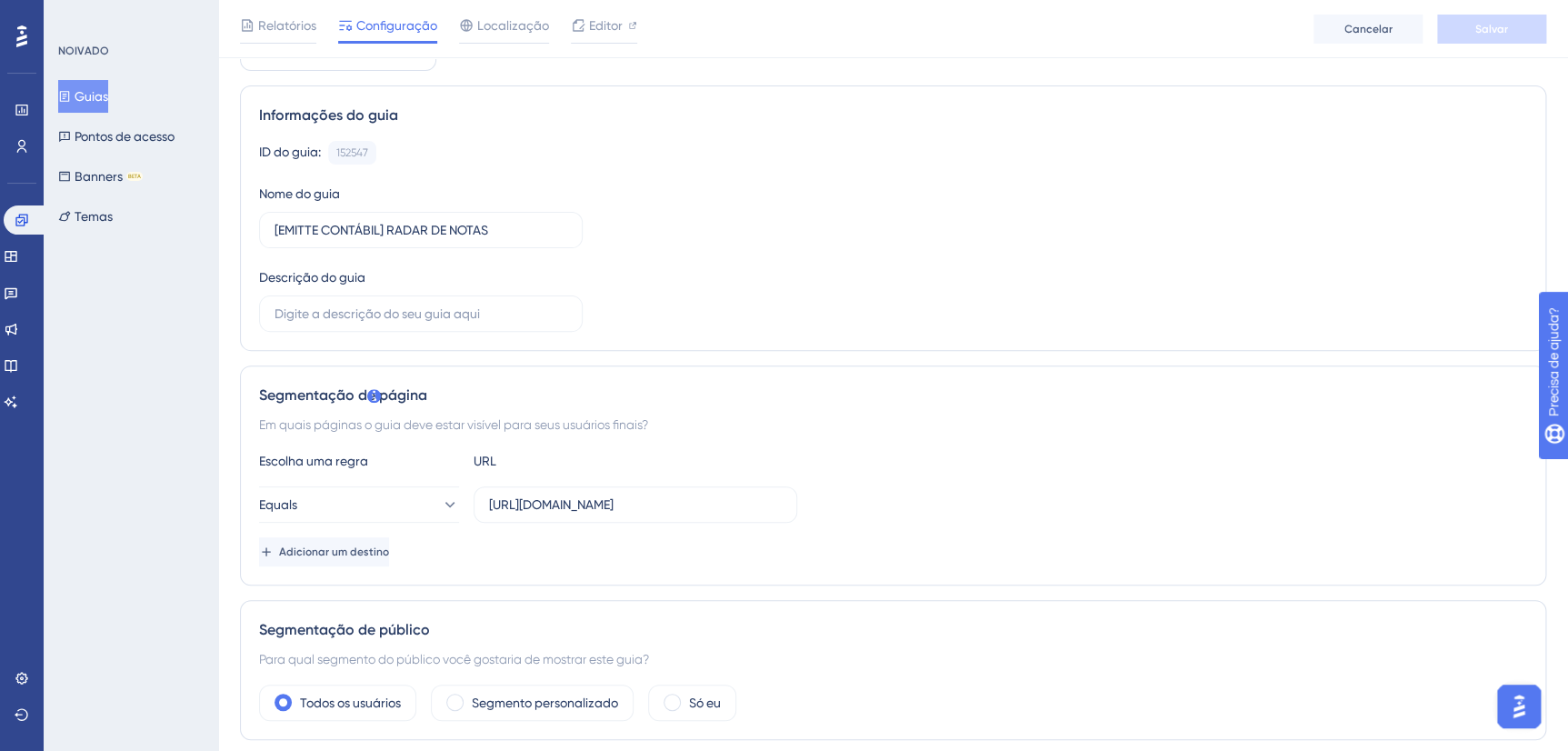
scroll to position [0, 0]
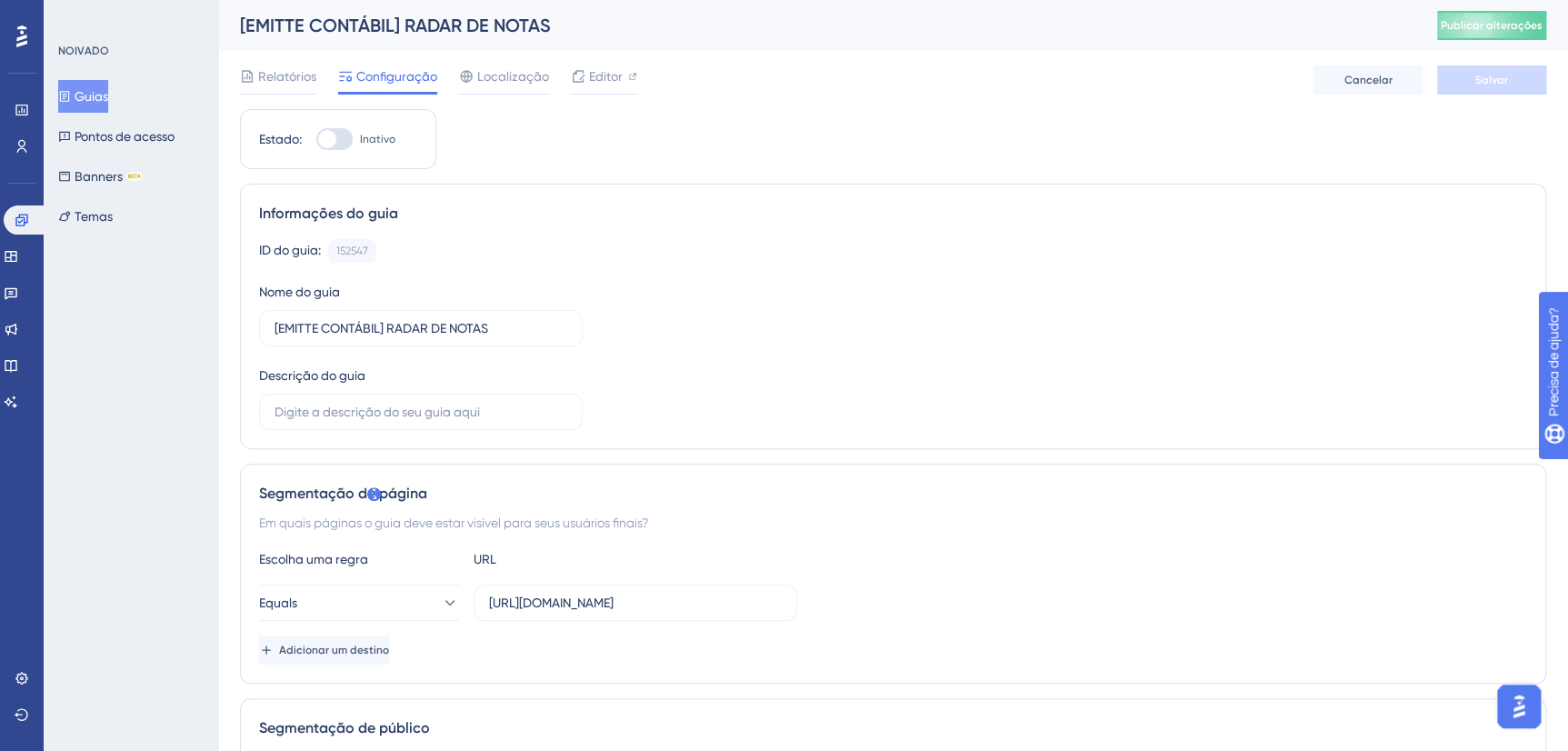
click at [334, 132] on div at bounding box center [327, 139] width 18 height 18
click at [317, 139] on input "Inativo" at bounding box center [316, 139] width 1 height 1
checkbox input "true"
click at [1461, 70] on button "Salvar" at bounding box center [1491, 79] width 110 height 29
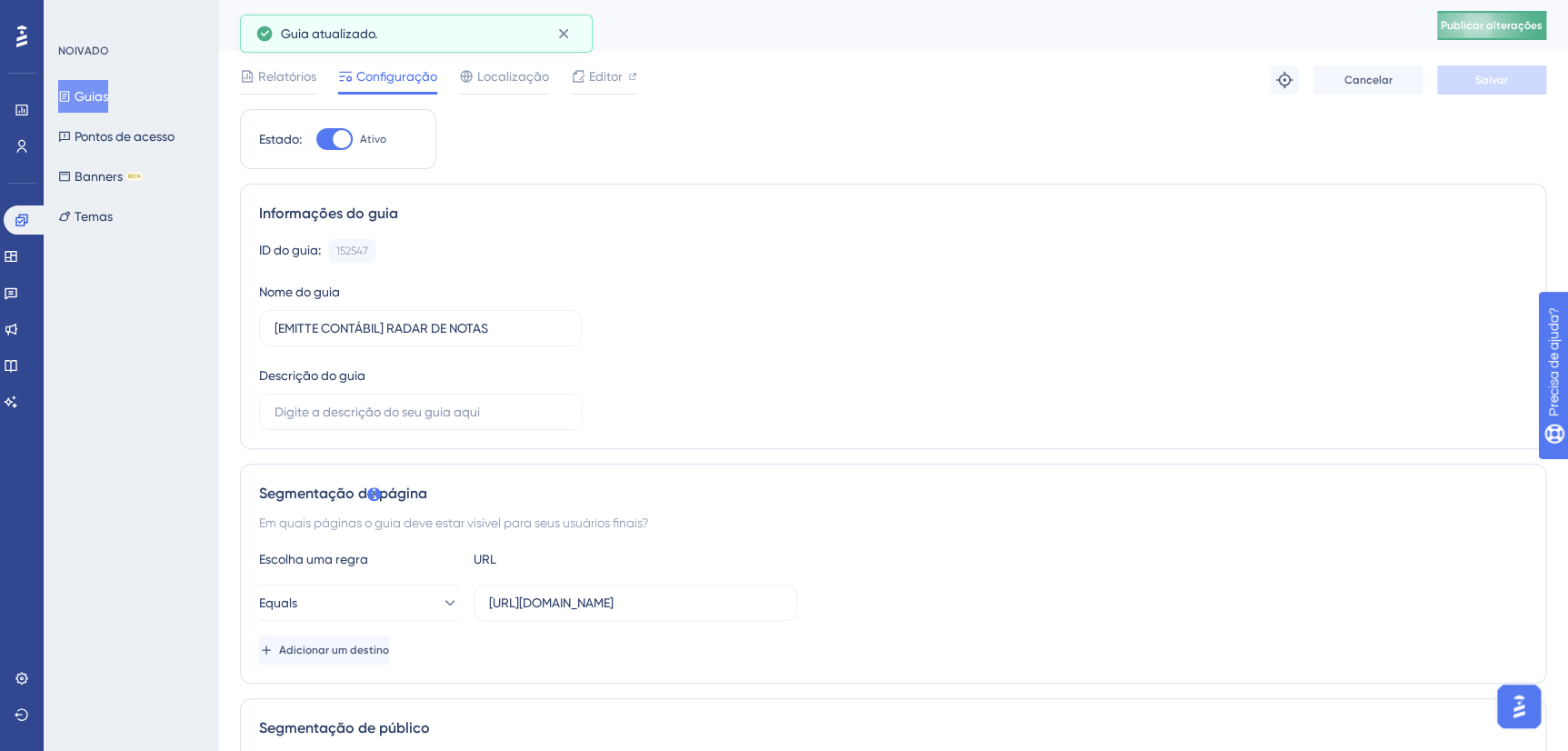
click at [1500, 23] on span "Publicar alterações" at bounding box center [1491, 25] width 102 height 15
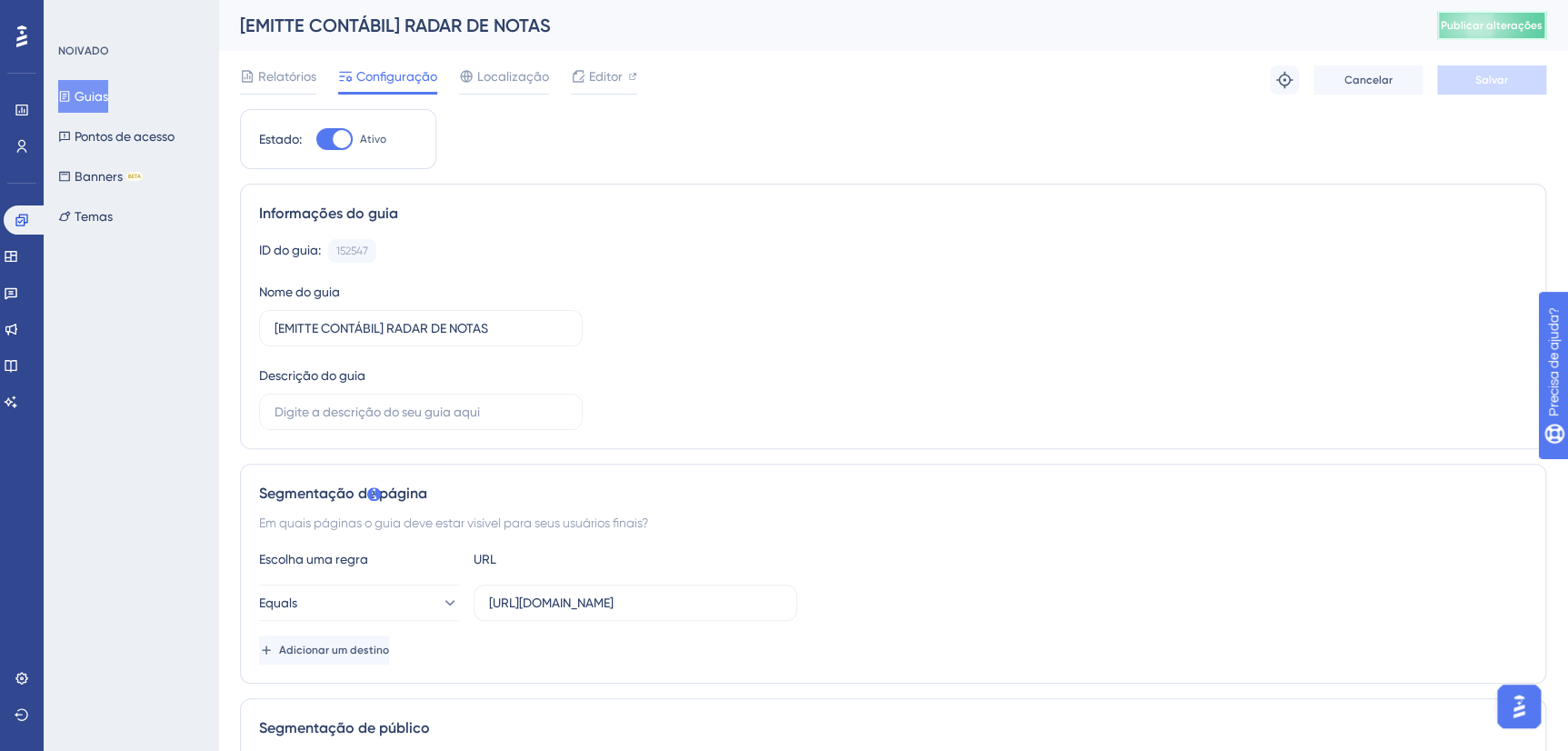
click at [1492, 27] on span "Publicar alterações" at bounding box center [1491, 25] width 102 height 15
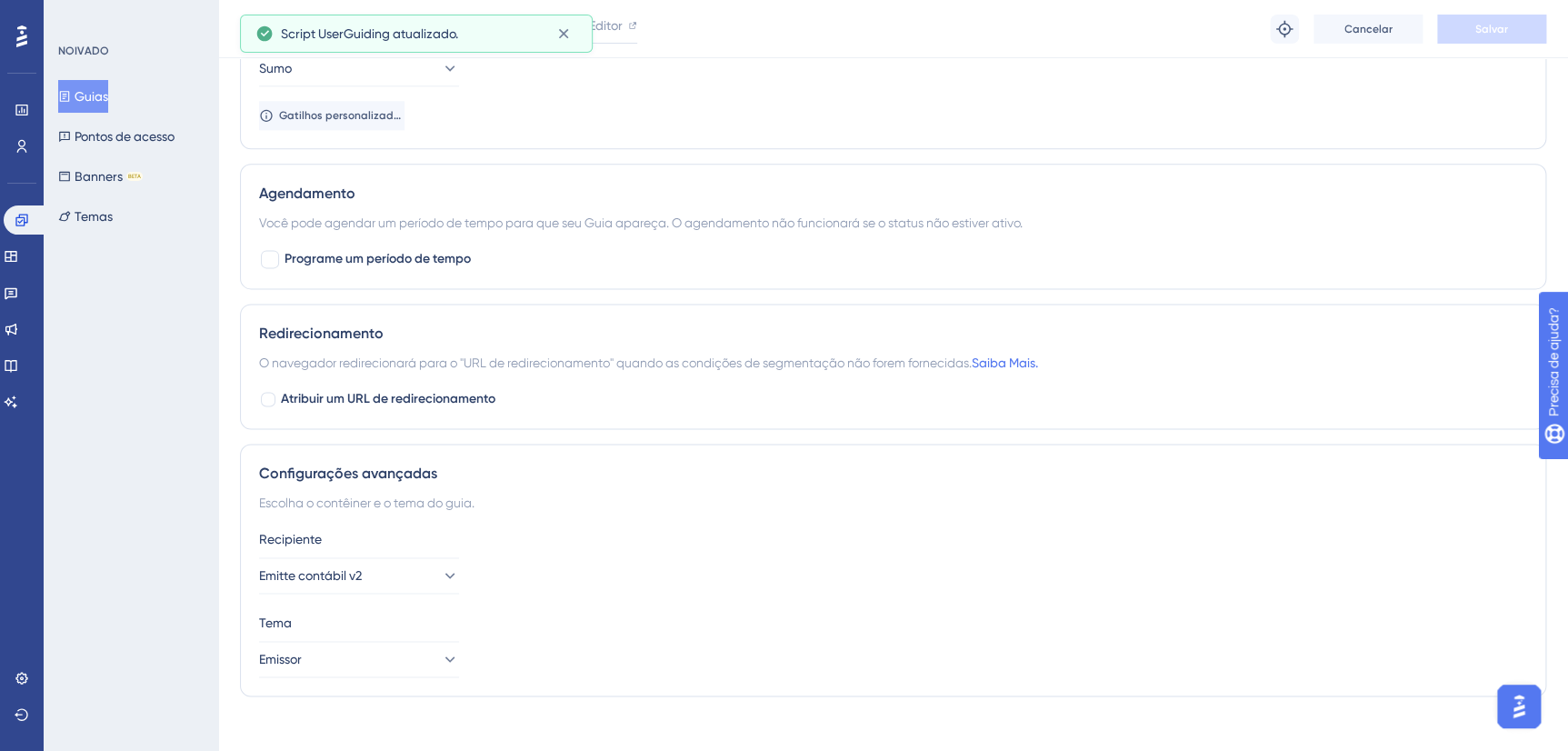
scroll to position [1059, 0]
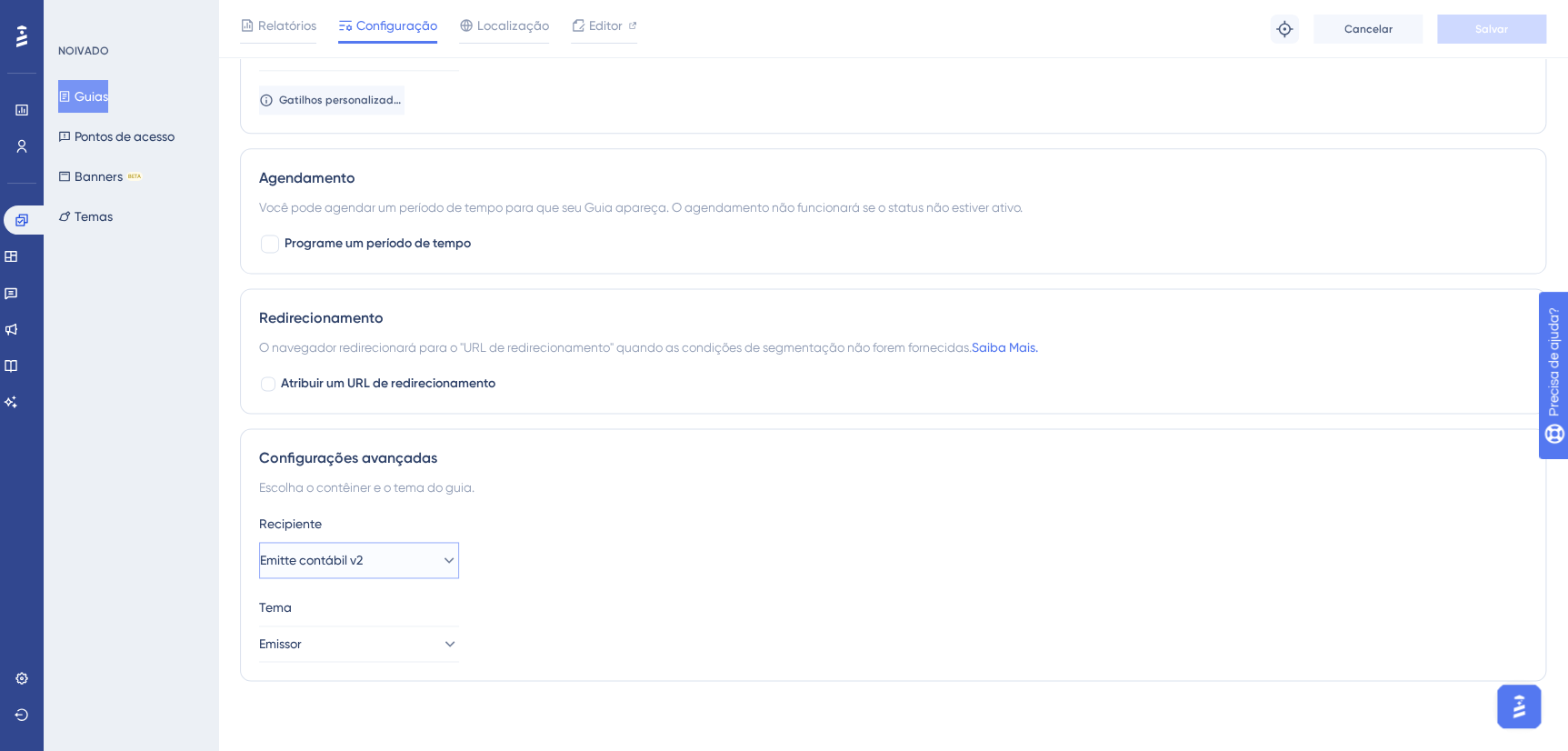
click at [443, 559] on button "Emitte contábil v2" at bounding box center [358, 560] width 200 height 37
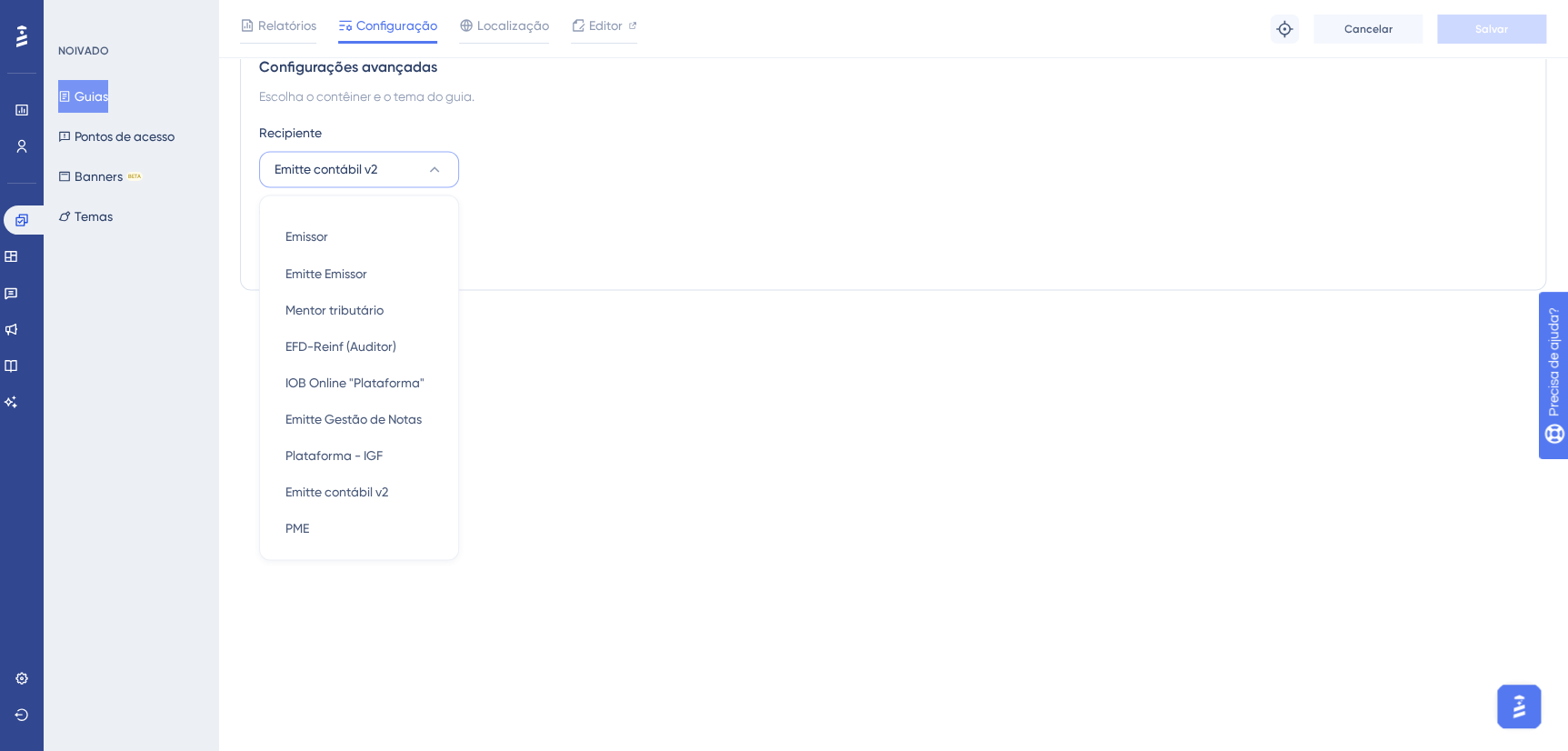
scroll to position [0, 0]
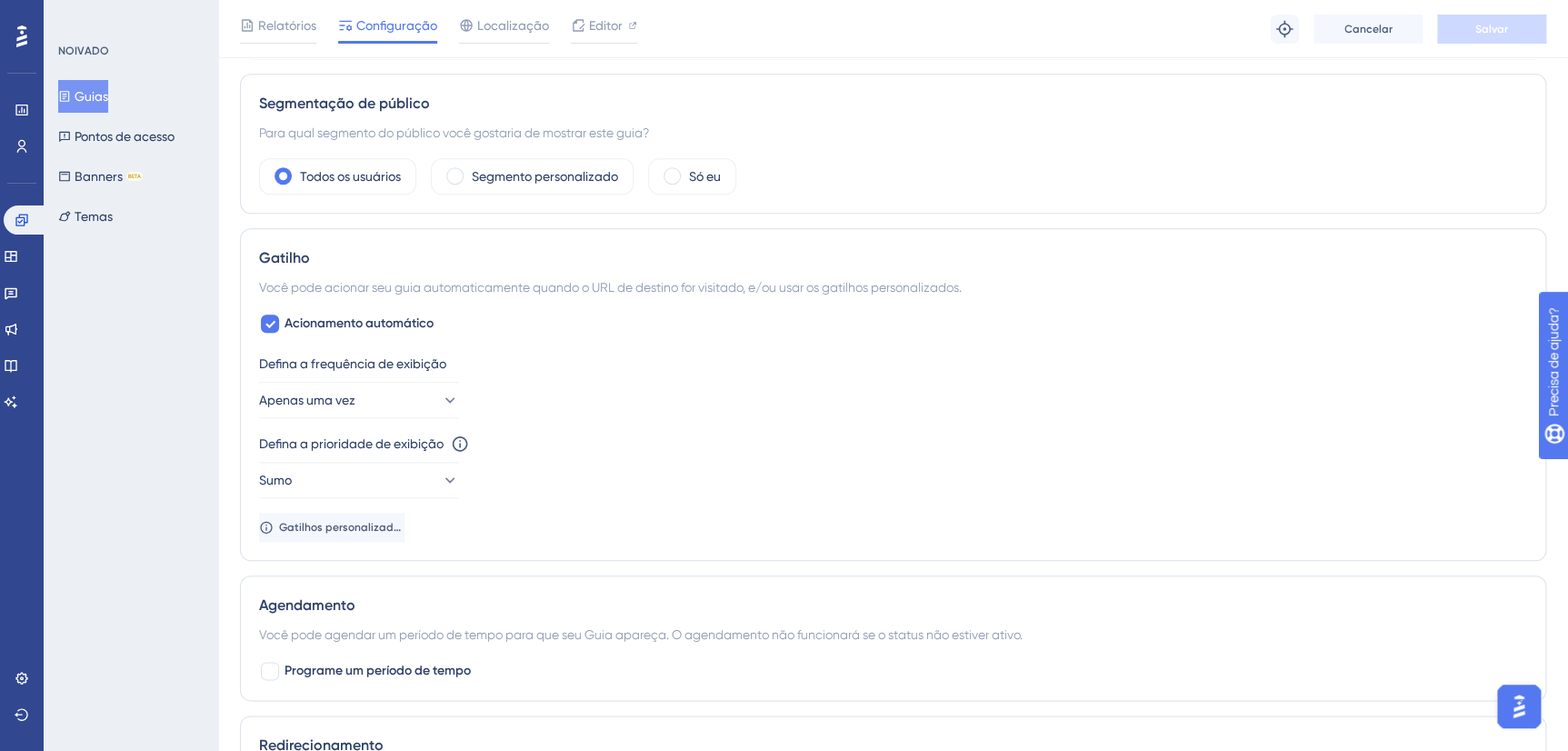
scroll to position [661, 0]
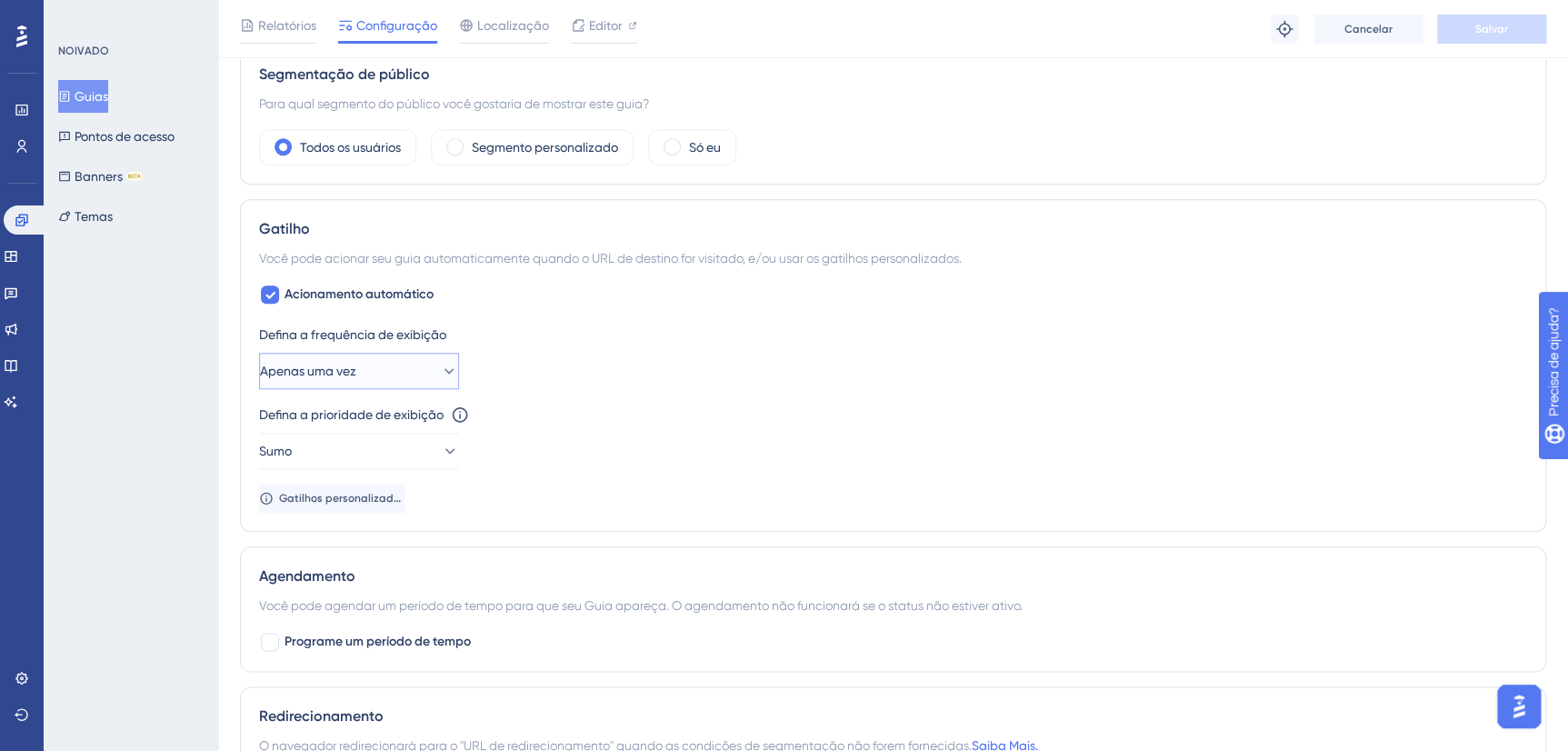
click at [440, 373] on icon at bounding box center [449, 371] width 18 height 18
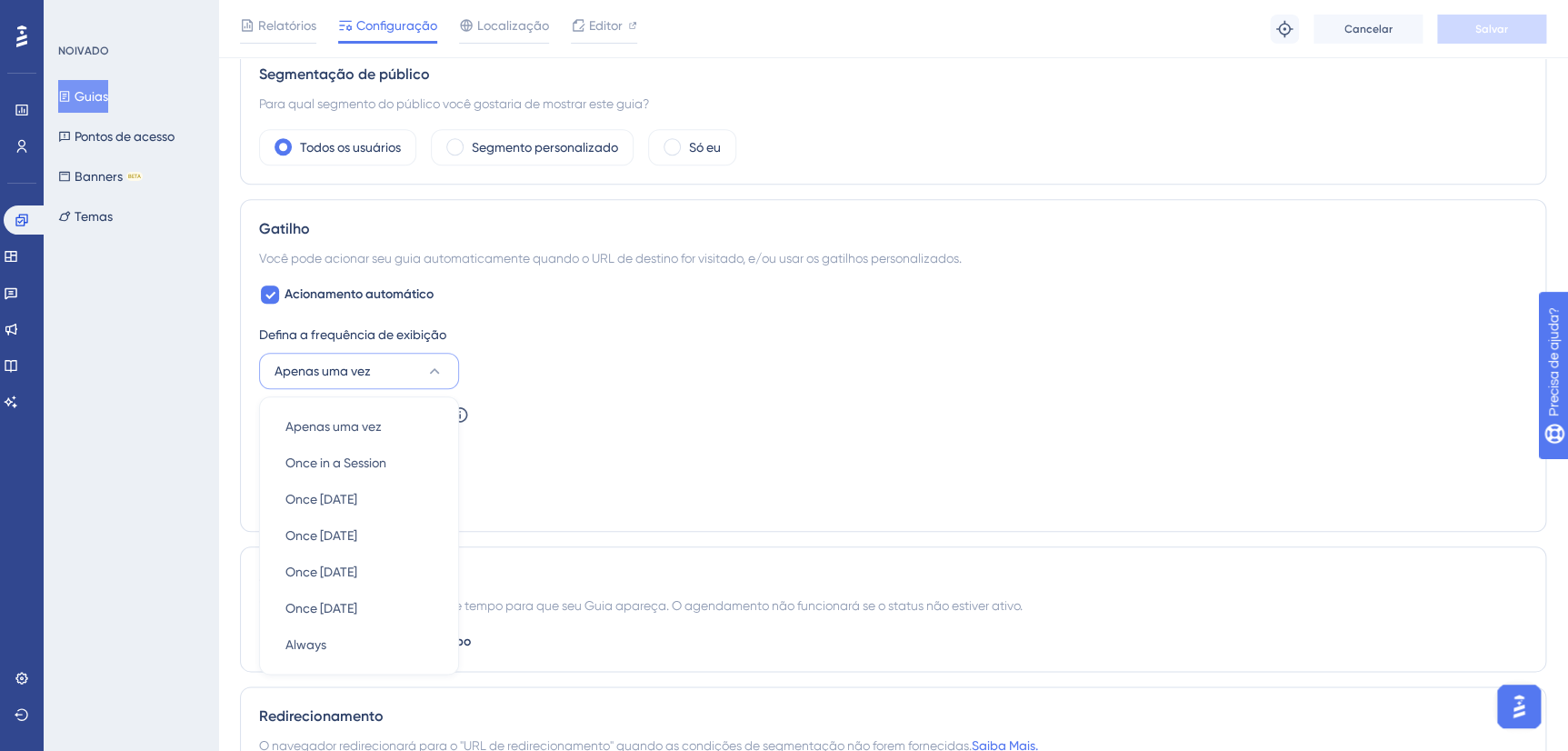
scroll to position [817, 0]
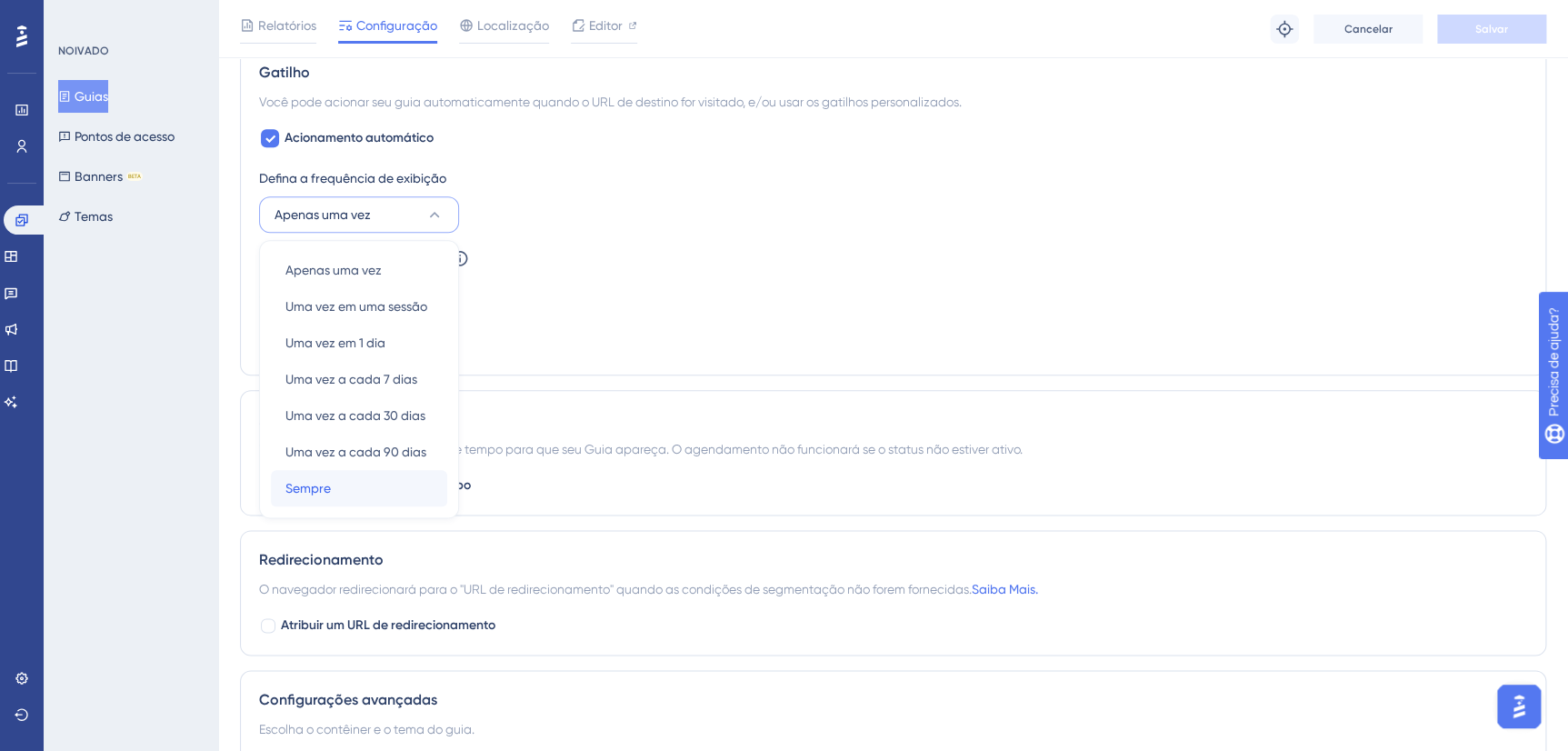
click at [334, 487] on div "Sempre Sempre" at bounding box center [358, 488] width 147 height 37
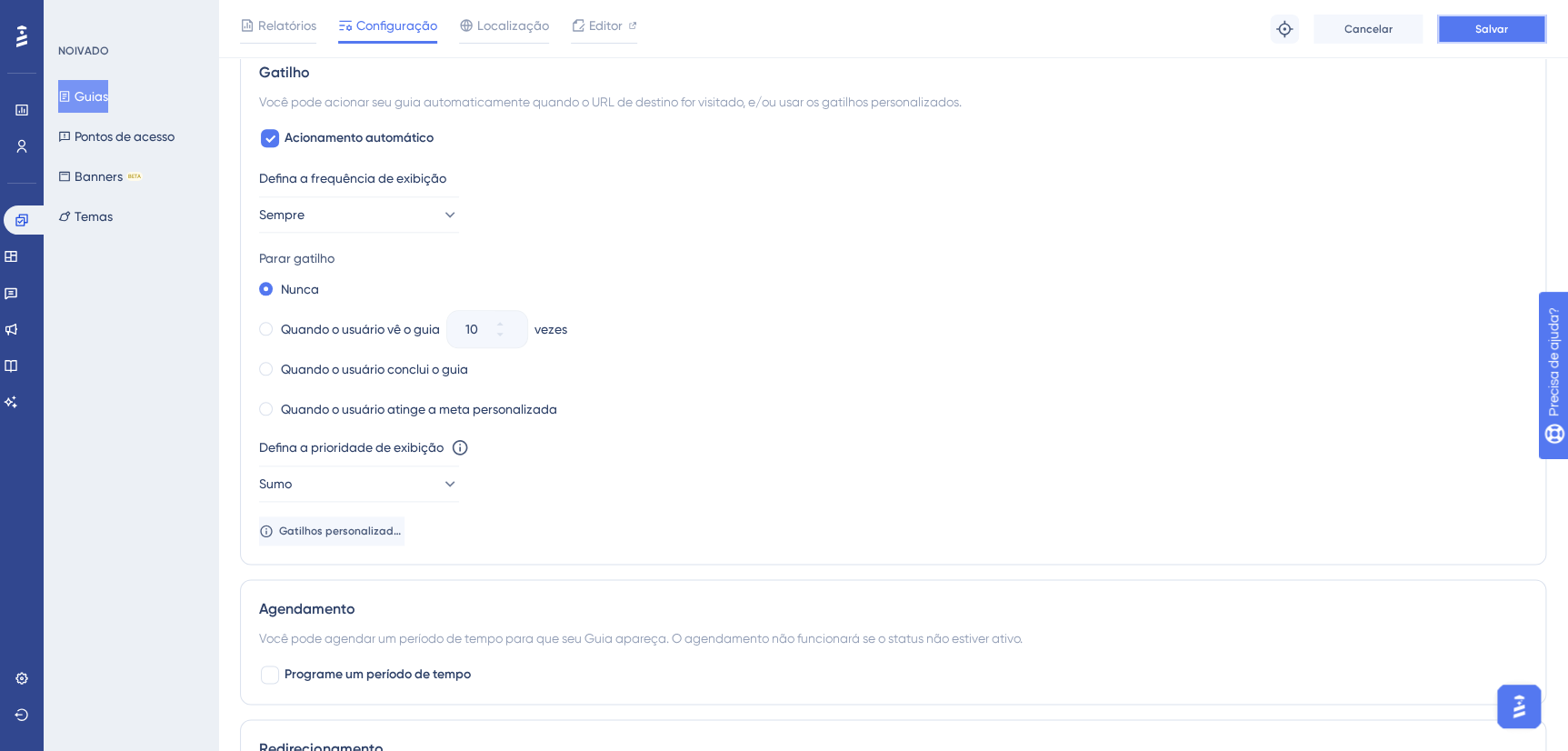
click at [1467, 34] on button "Salvar" at bounding box center [1491, 29] width 110 height 29
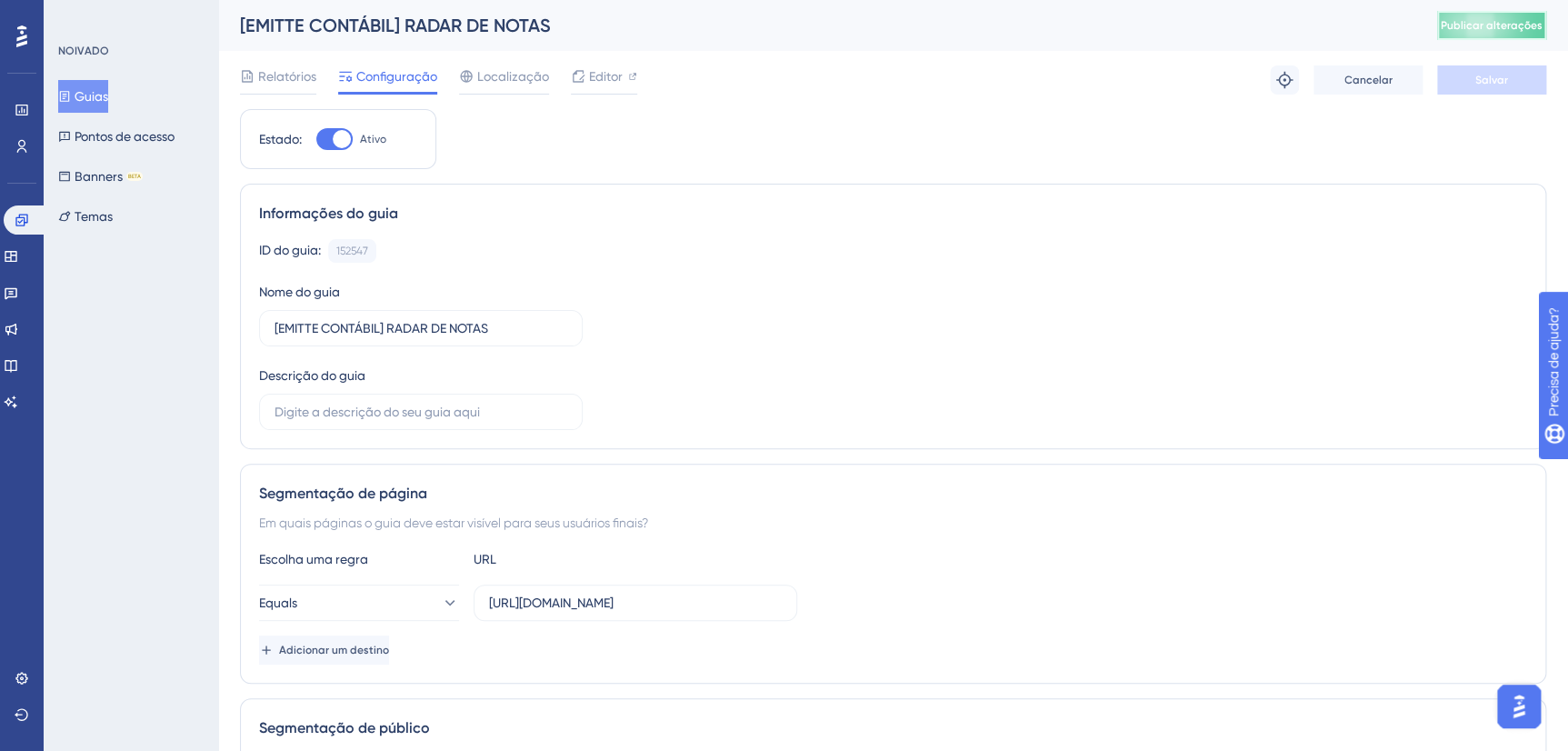
click at [1482, 28] on span "Publicar alterações" at bounding box center [1491, 25] width 102 height 15
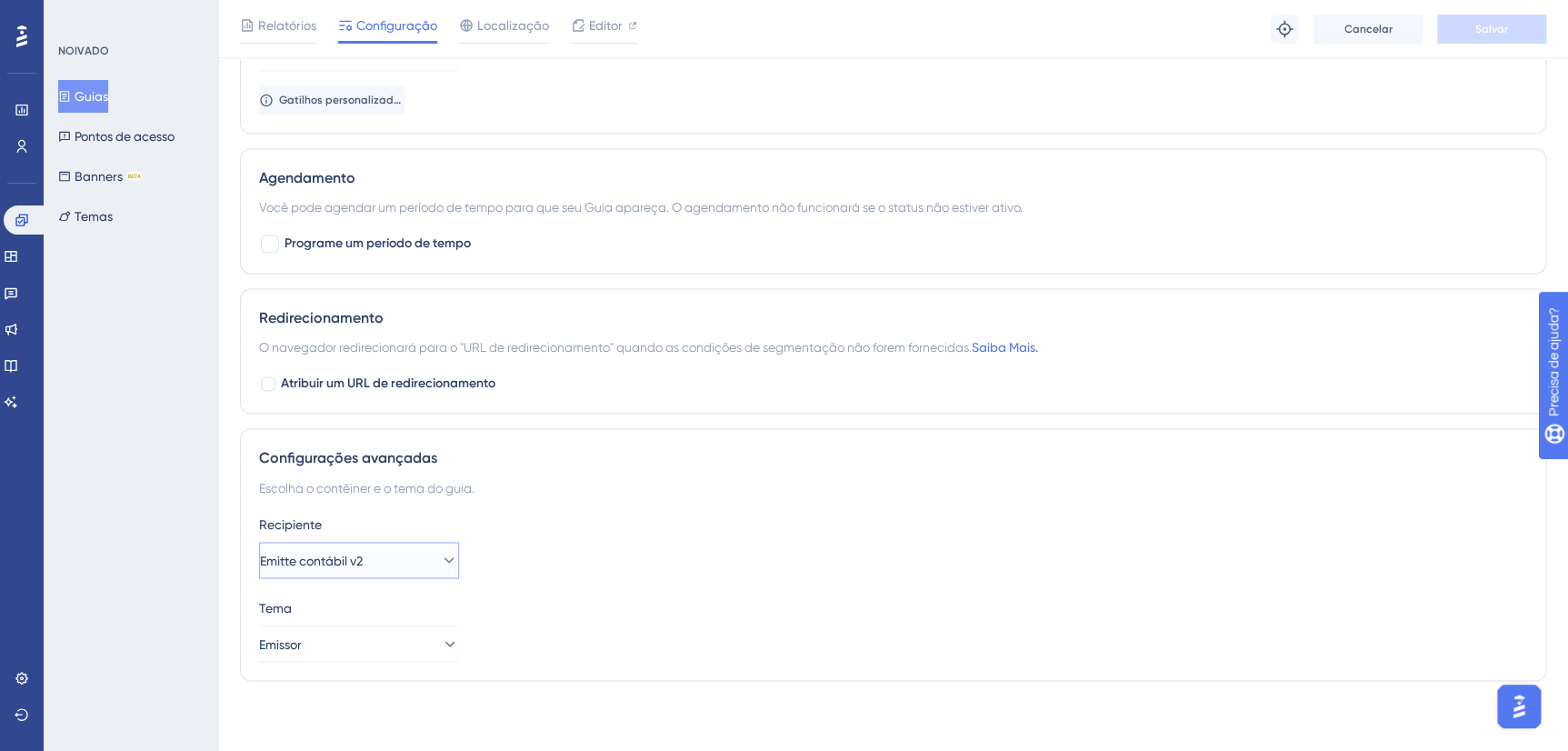
click at [419, 565] on button "Emitte contábil v2" at bounding box center [358, 560] width 200 height 37
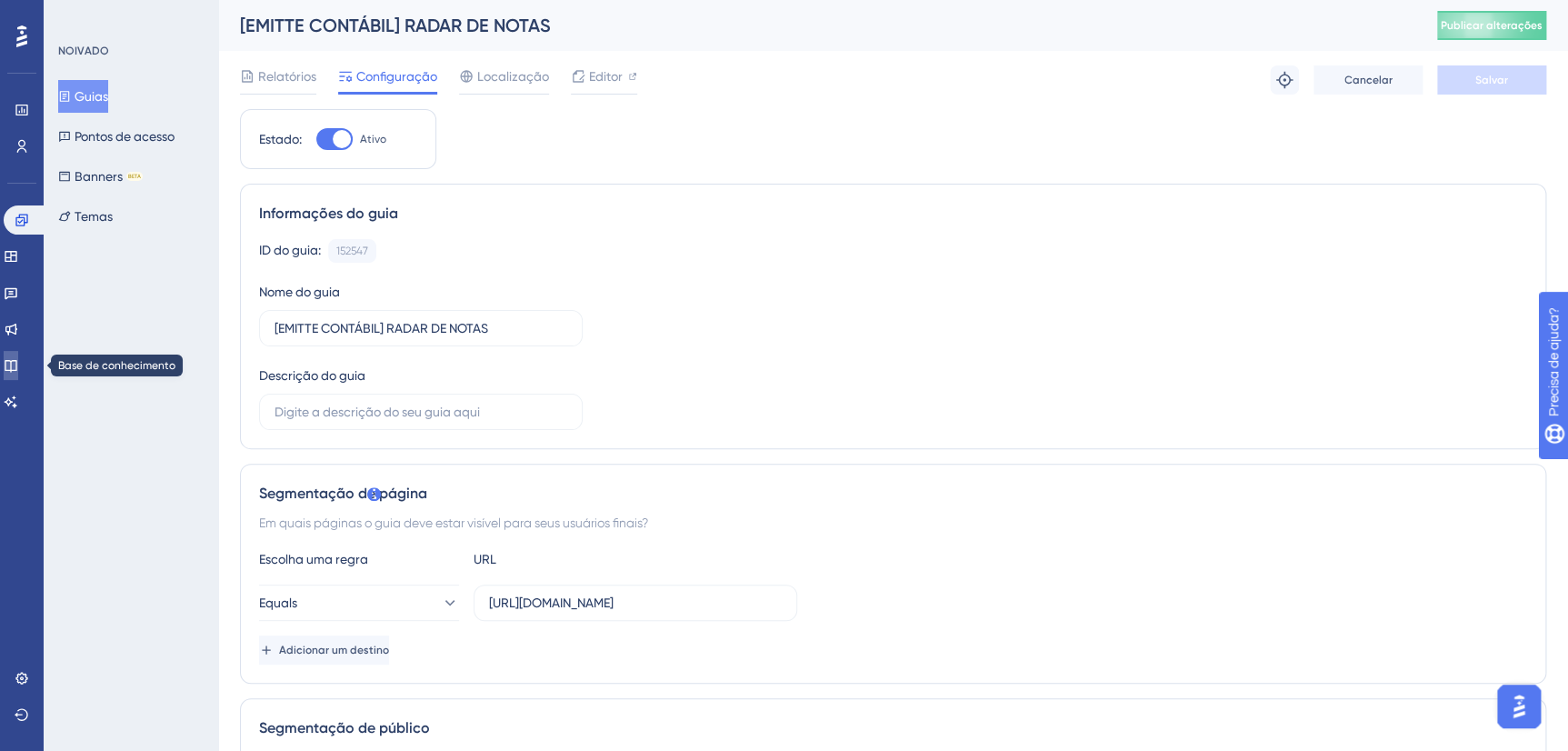
click at [18, 366] on icon at bounding box center [11, 365] width 15 height 15
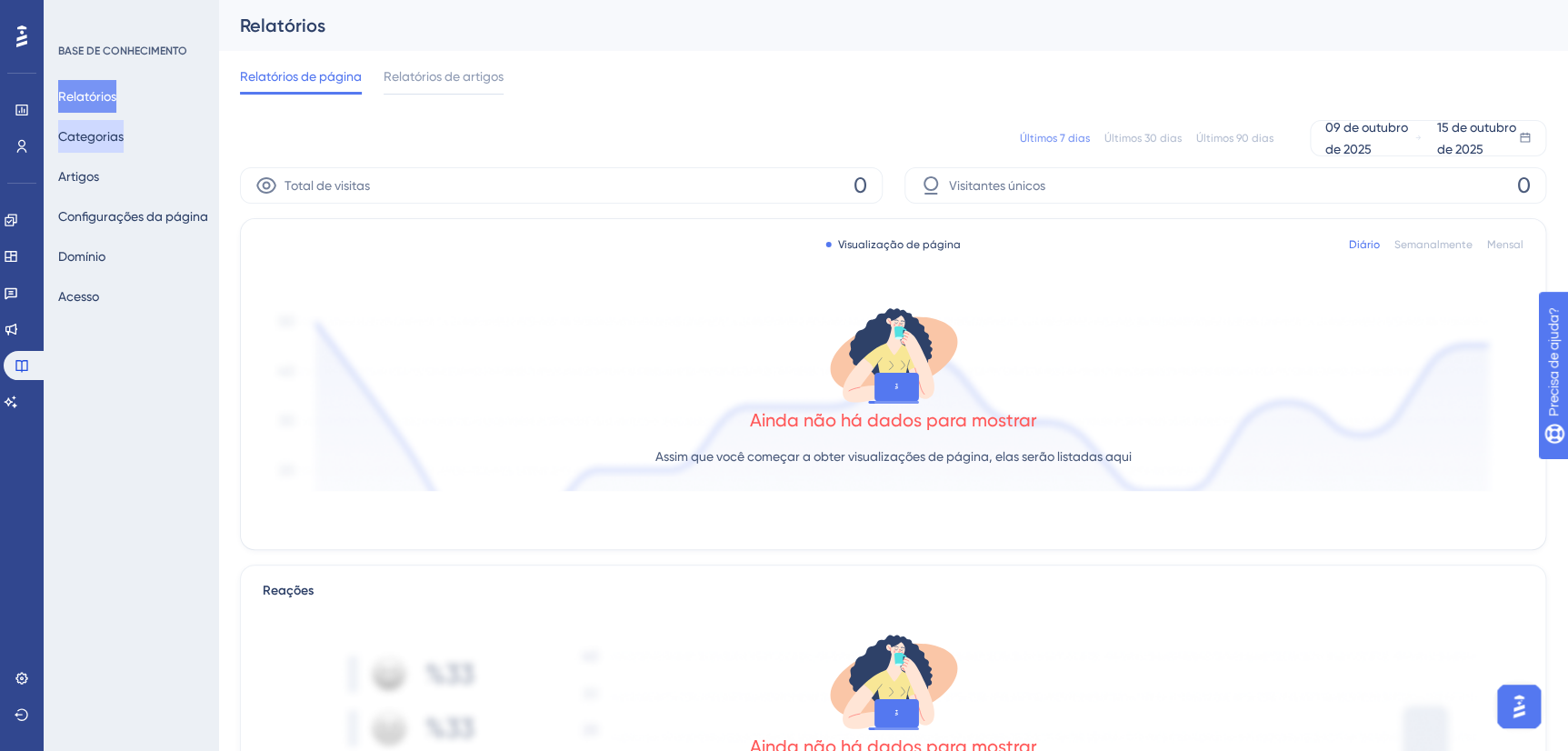
click at [117, 138] on button "Categorias" at bounding box center [91, 136] width 65 height 33
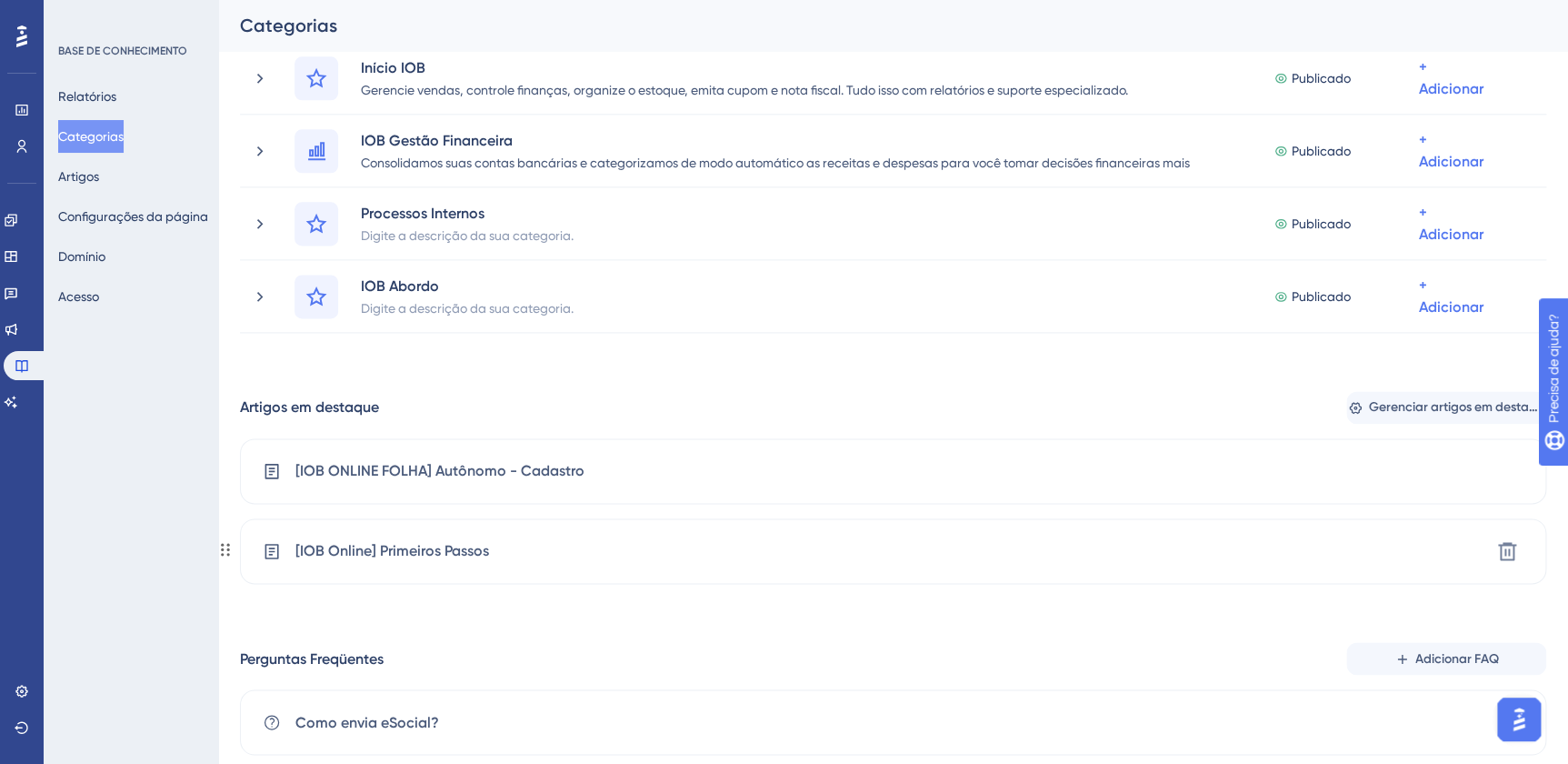
scroll to position [1074, 0]
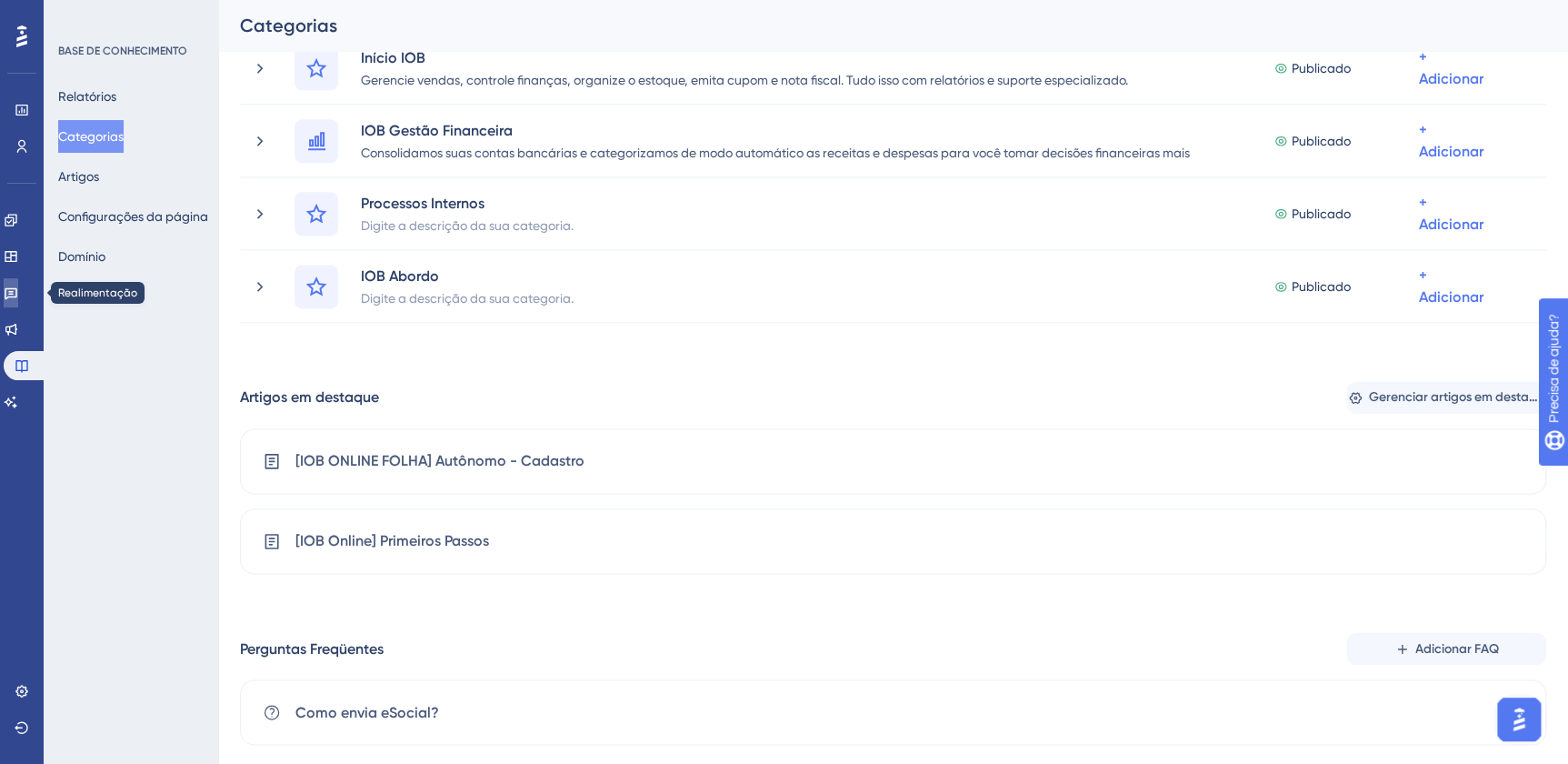
click at [16, 300] on link at bounding box center [11, 292] width 15 height 29
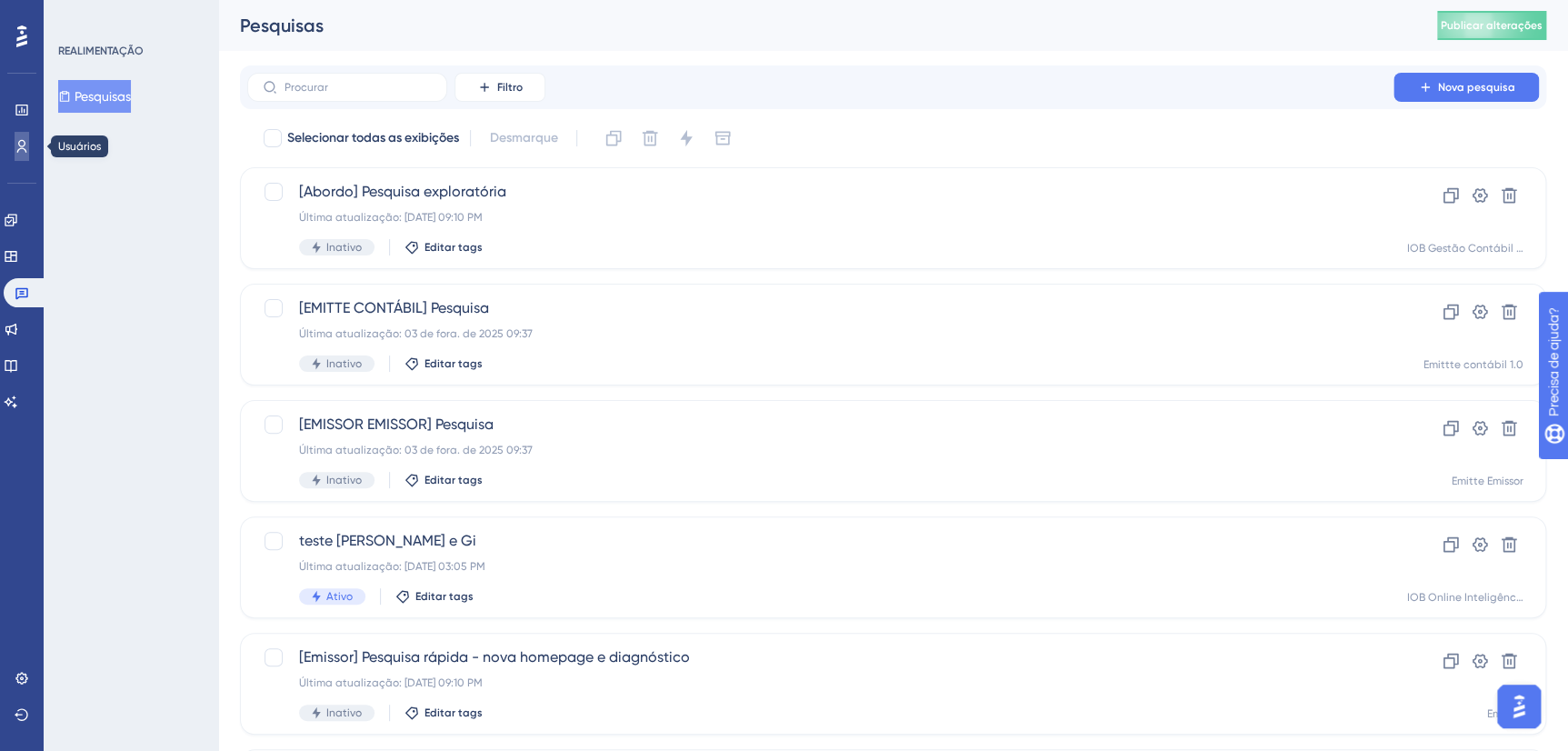
click at [23, 145] on icon at bounding box center [22, 146] width 10 height 13
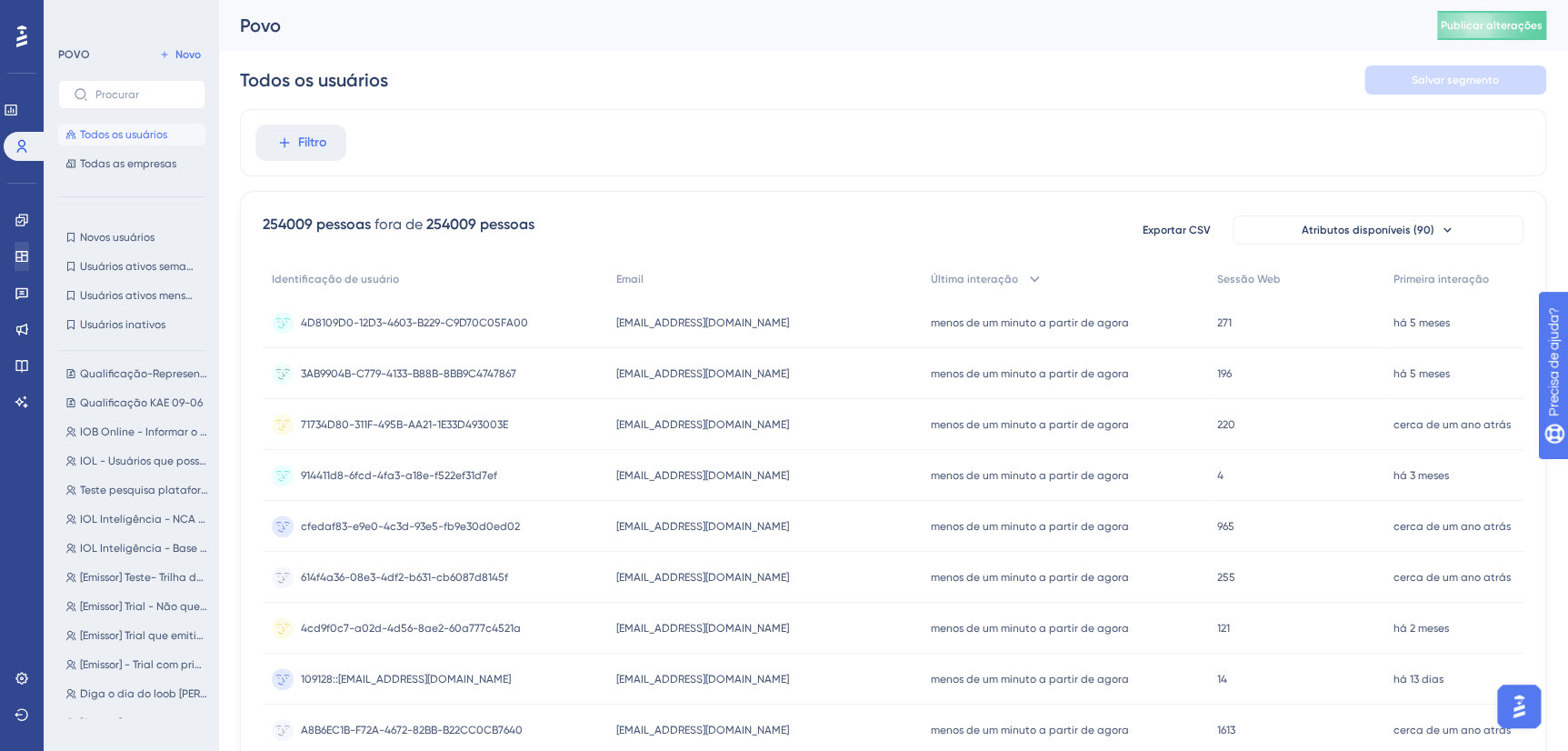
scroll to position [495, 0]
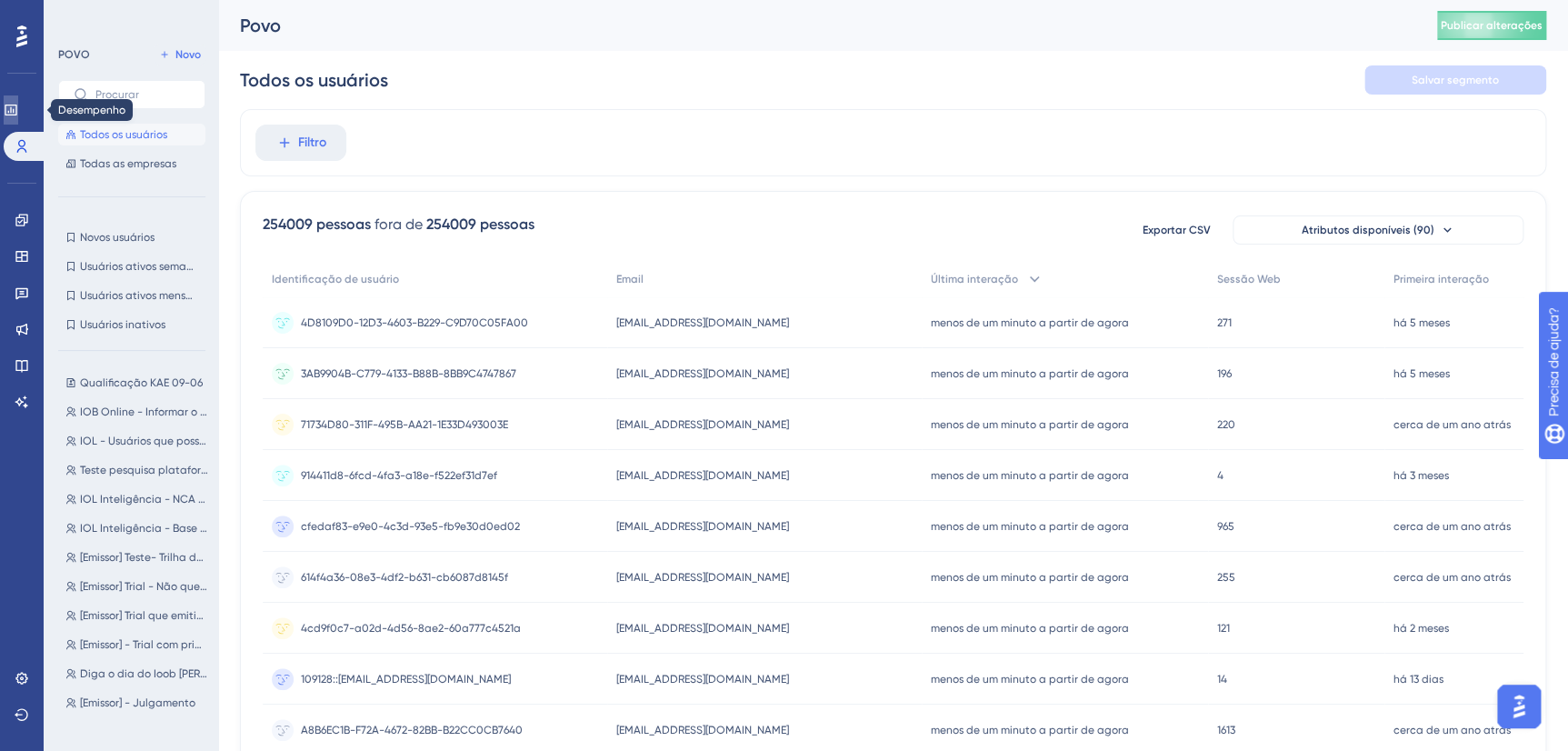
click at [17, 112] on icon at bounding box center [11, 110] width 12 height 11
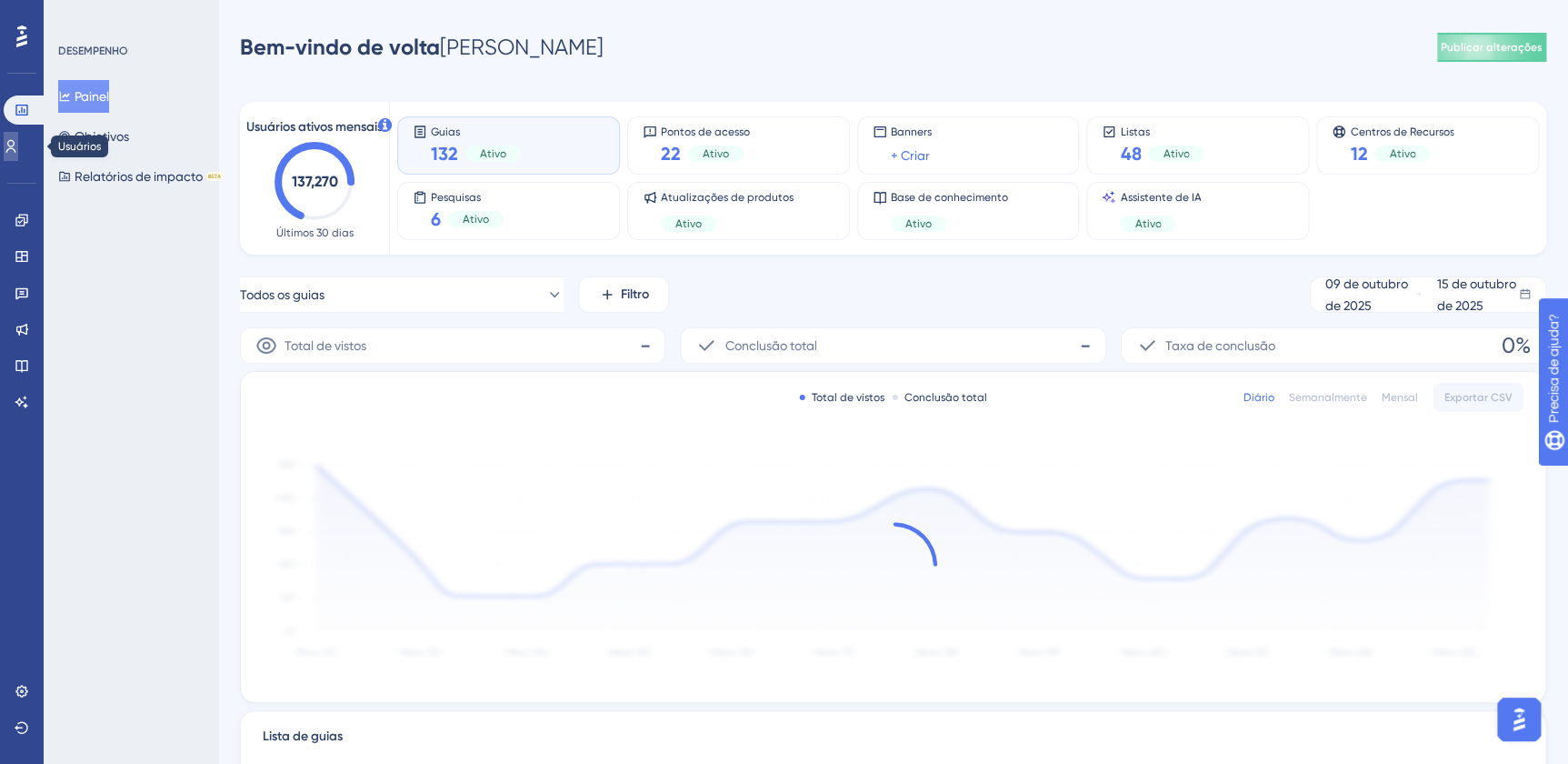
click at [18, 139] on icon at bounding box center [11, 146] width 15 height 15
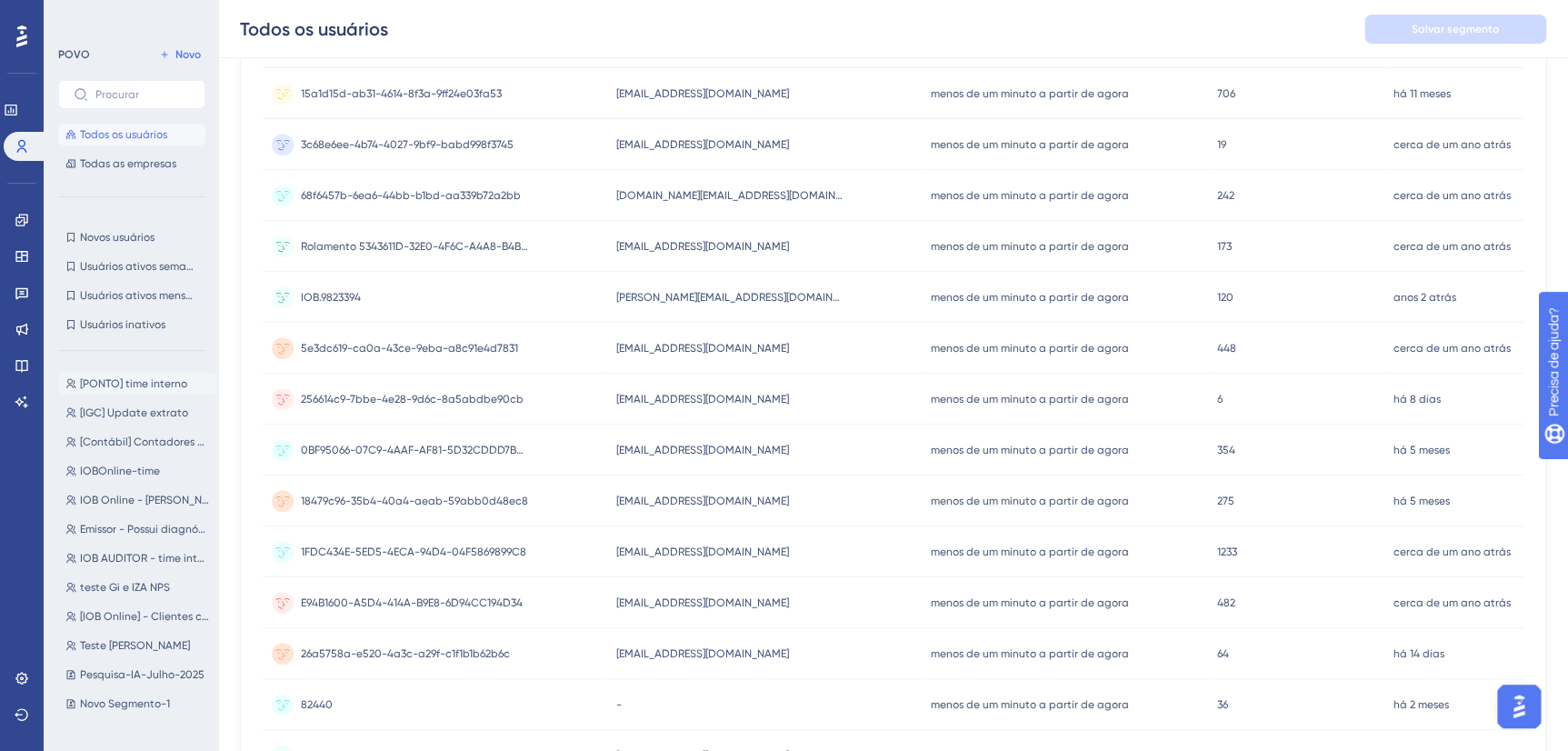
scroll to position [495, 0]
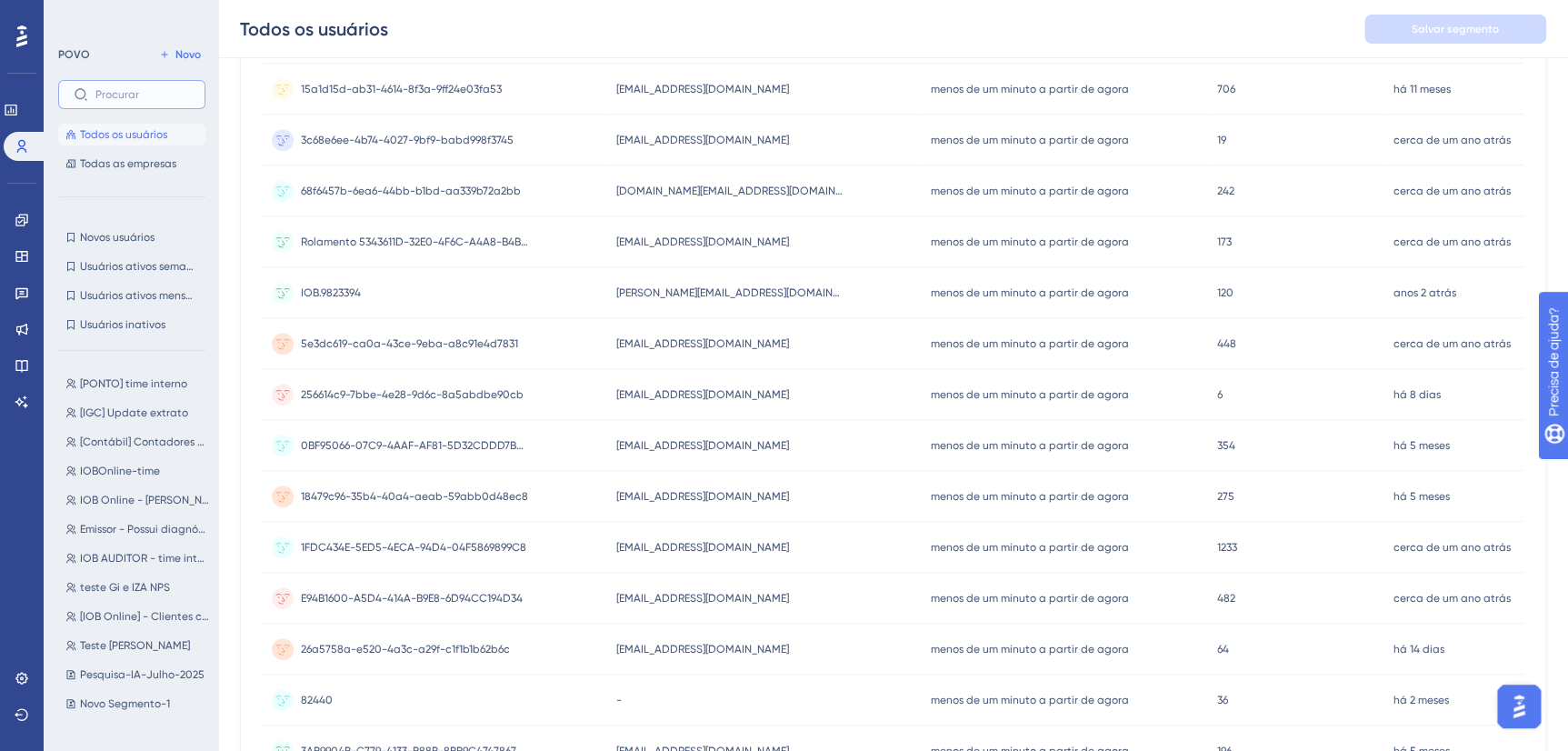
click at [139, 93] on input "text" at bounding box center [143, 94] width 95 height 13
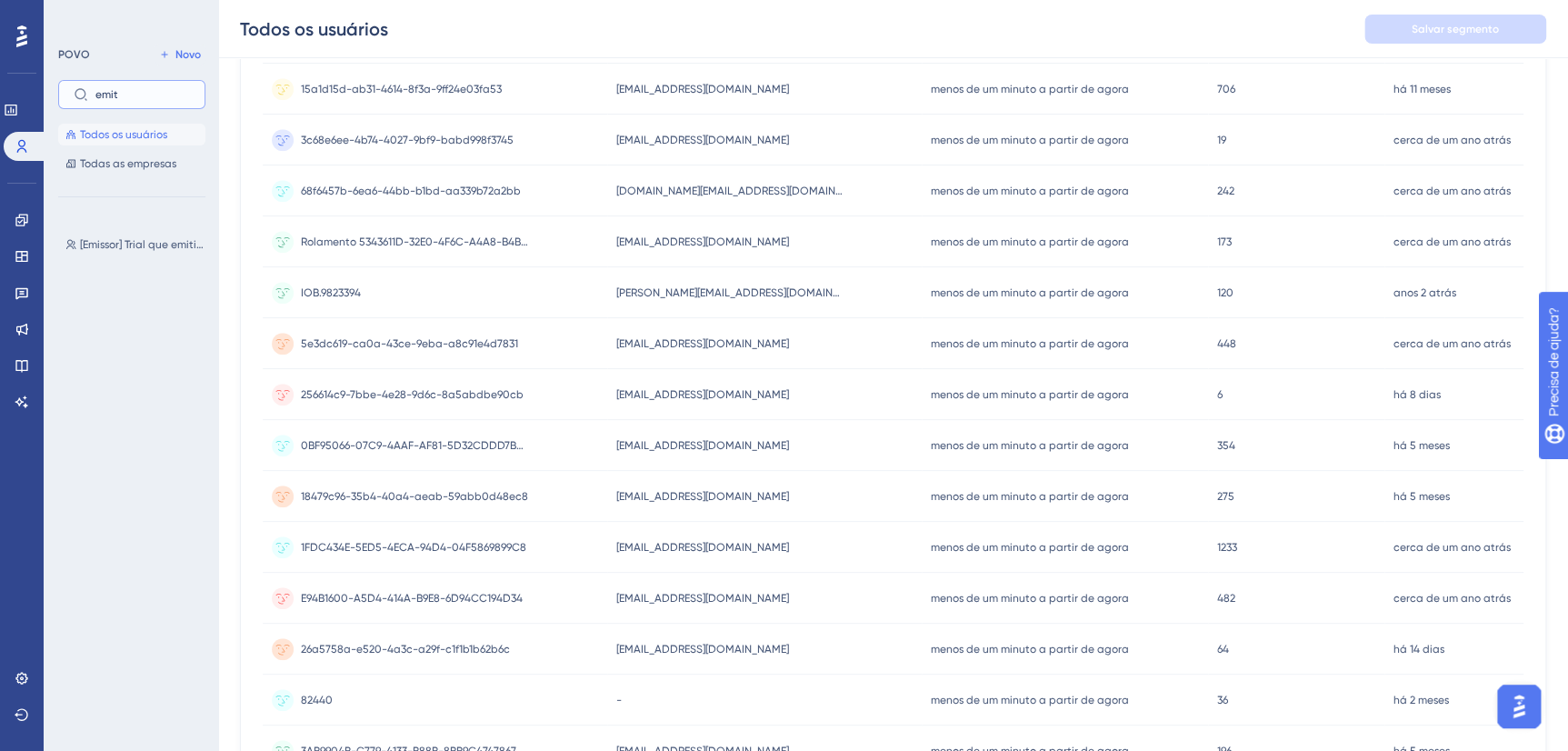
type input "emi"
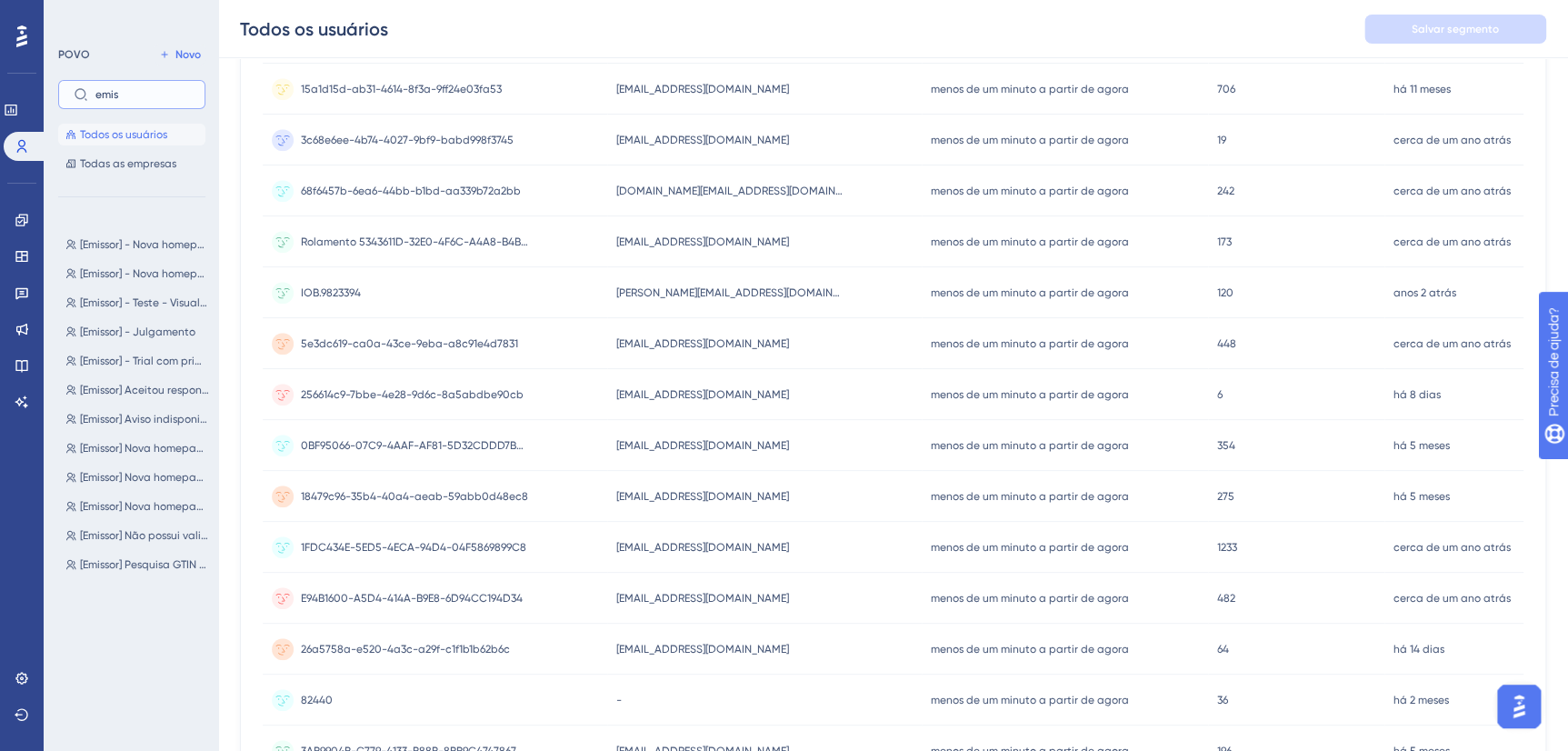
type input "emiss"
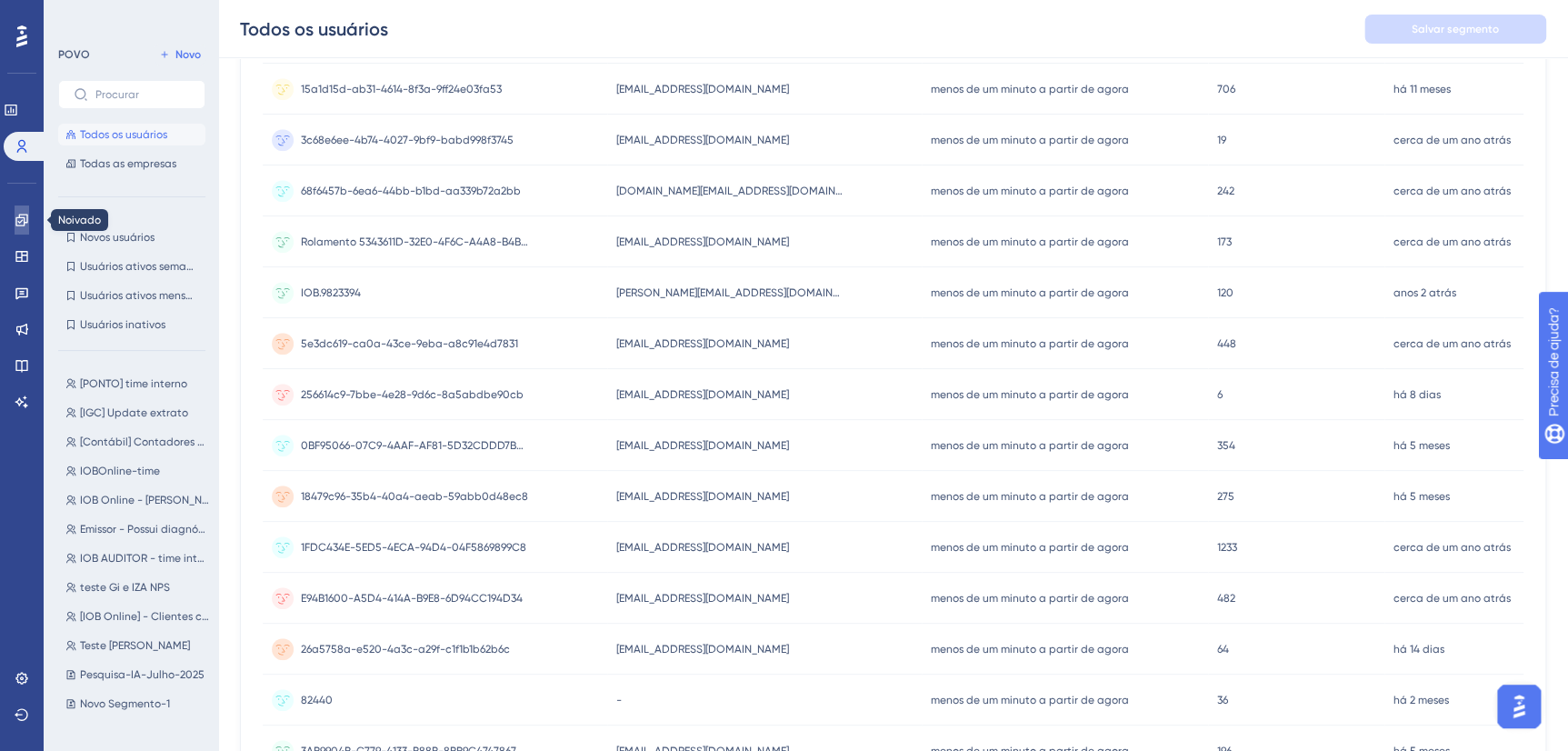
click at [22, 234] on link at bounding box center [22, 219] width 15 height 29
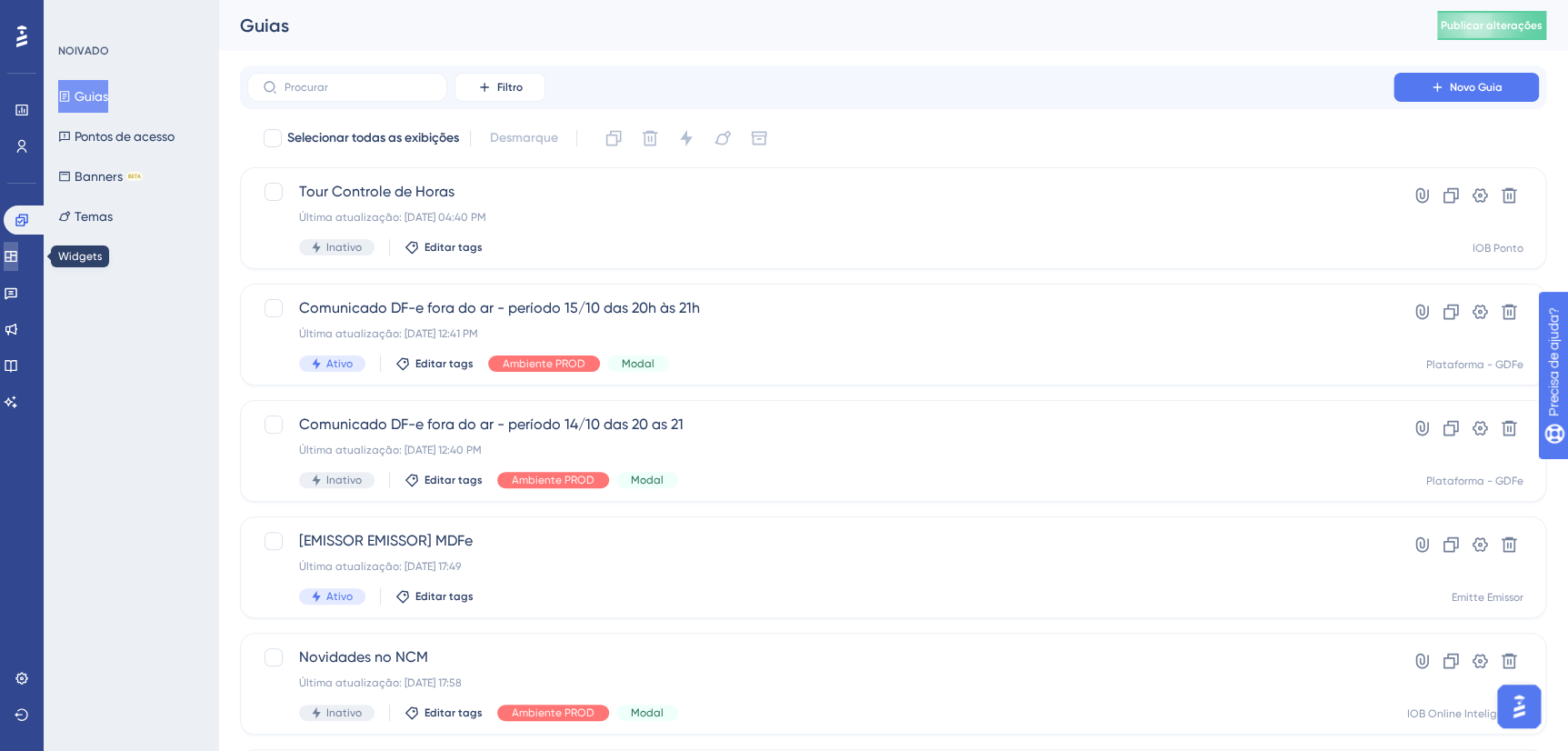
click at [18, 246] on link at bounding box center [11, 256] width 15 height 29
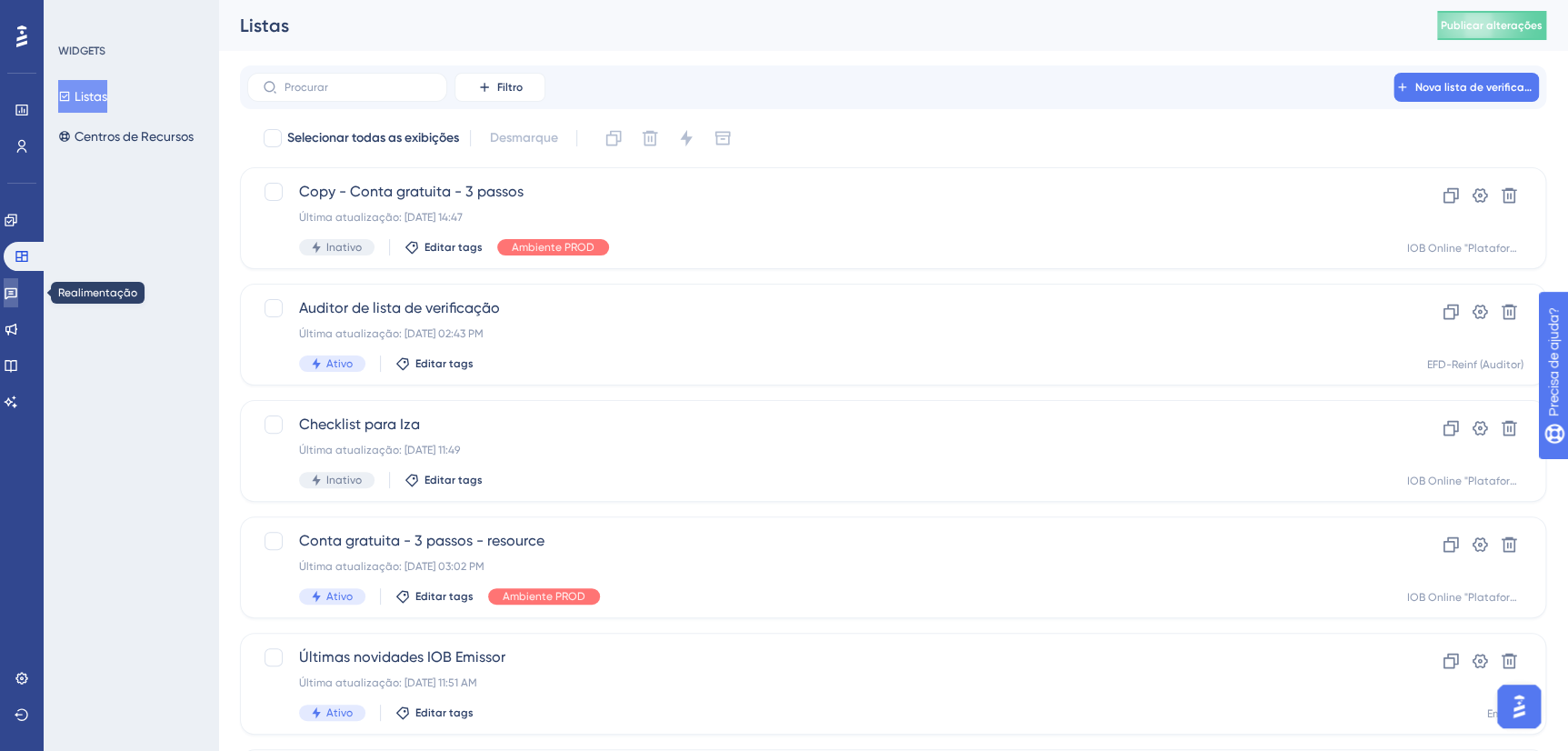
click at [14, 286] on icon at bounding box center [11, 292] width 15 height 15
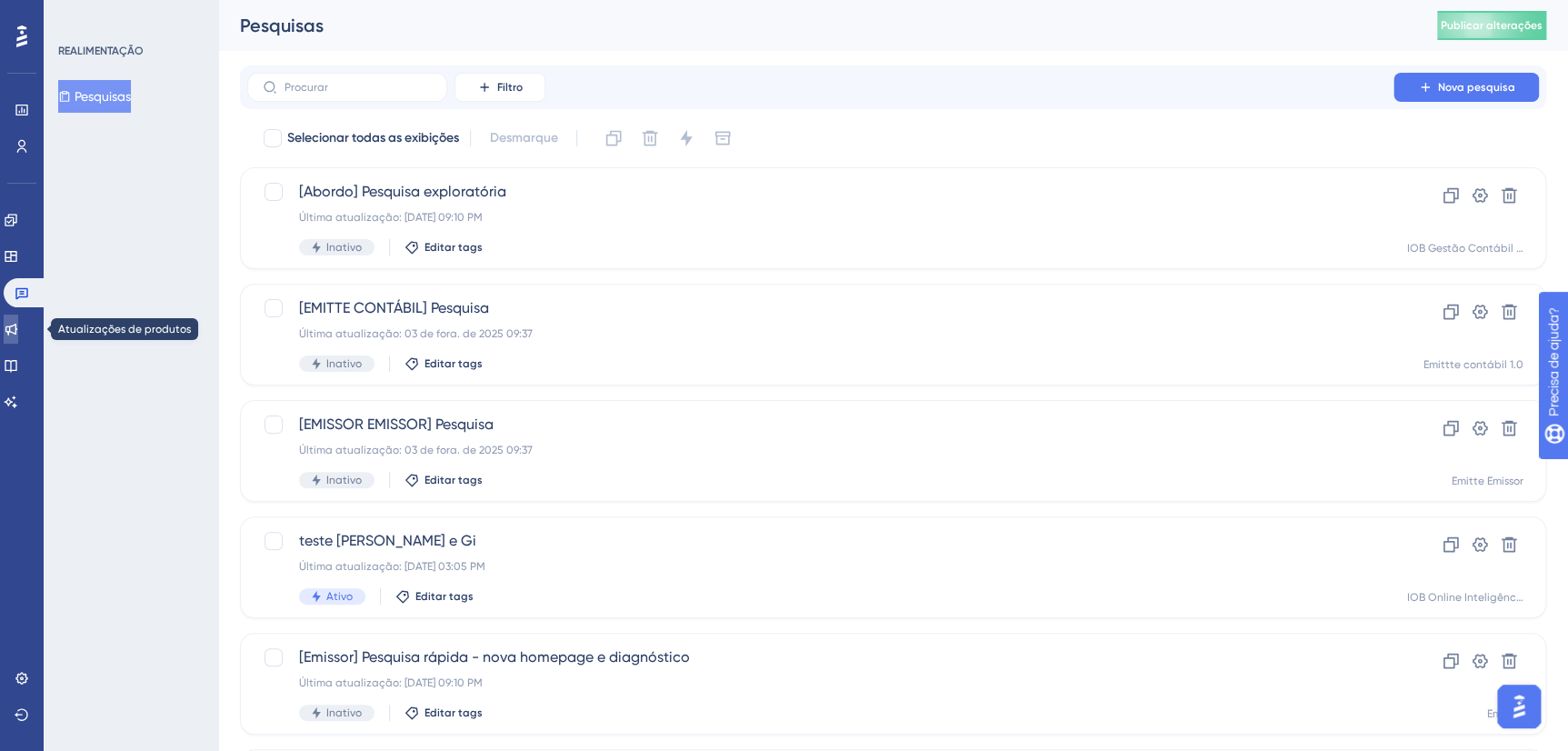
click at [18, 318] on link at bounding box center [11, 329] width 15 height 29
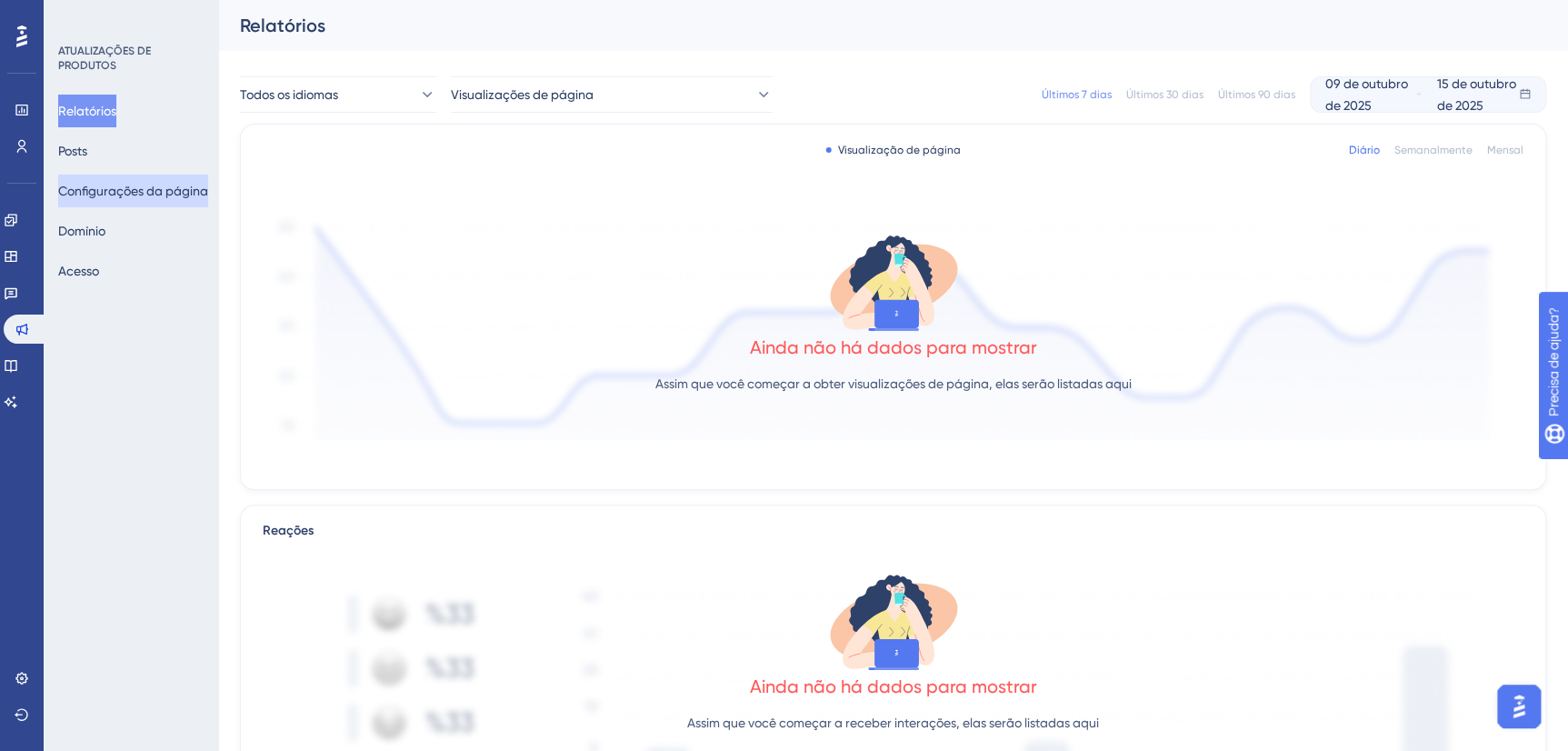
click at [79, 190] on button "Configurações da página" at bounding box center [133, 190] width 150 height 33
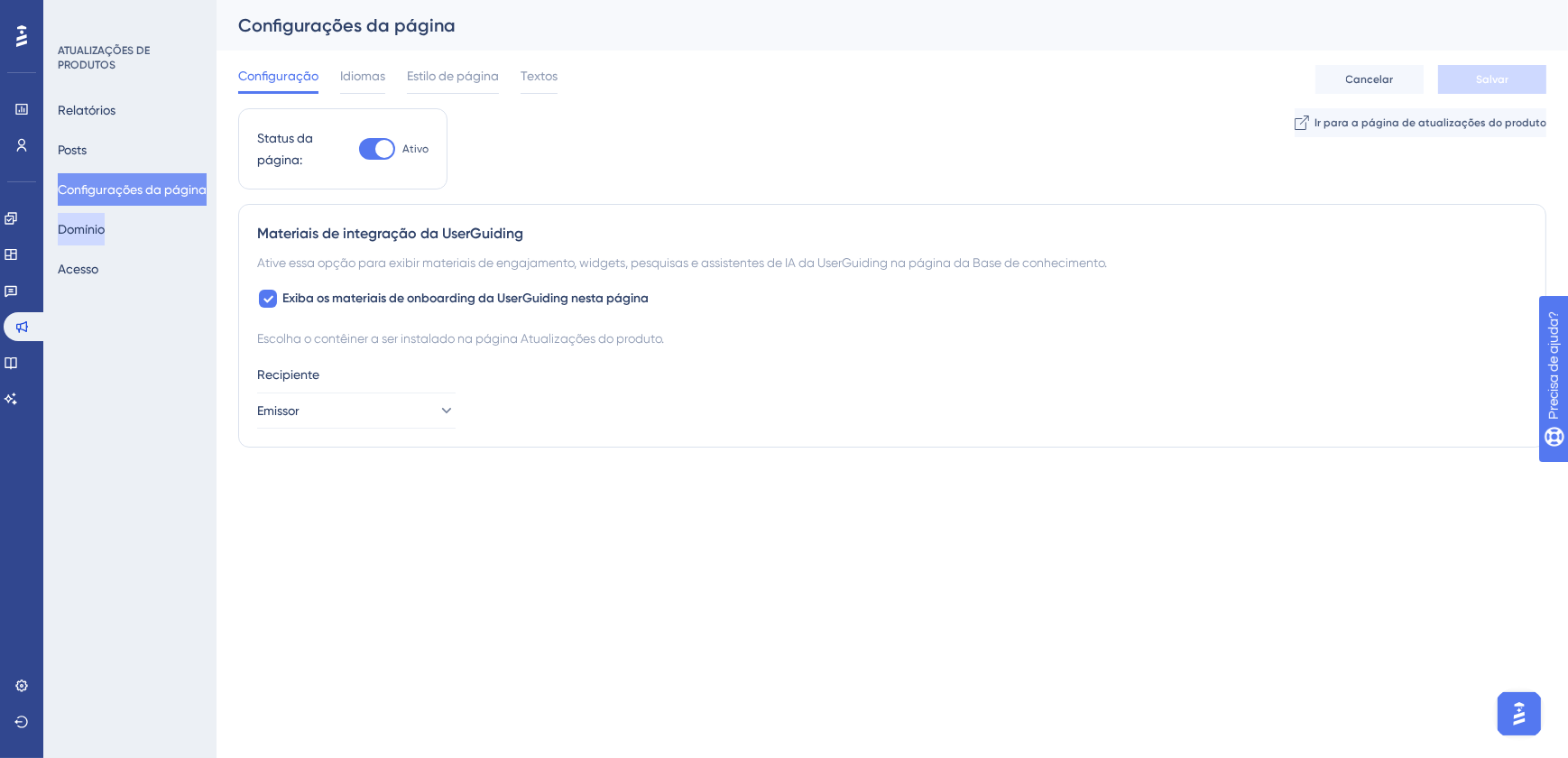
click at [82, 230] on button "Domínio" at bounding box center [81, 228] width 47 height 32
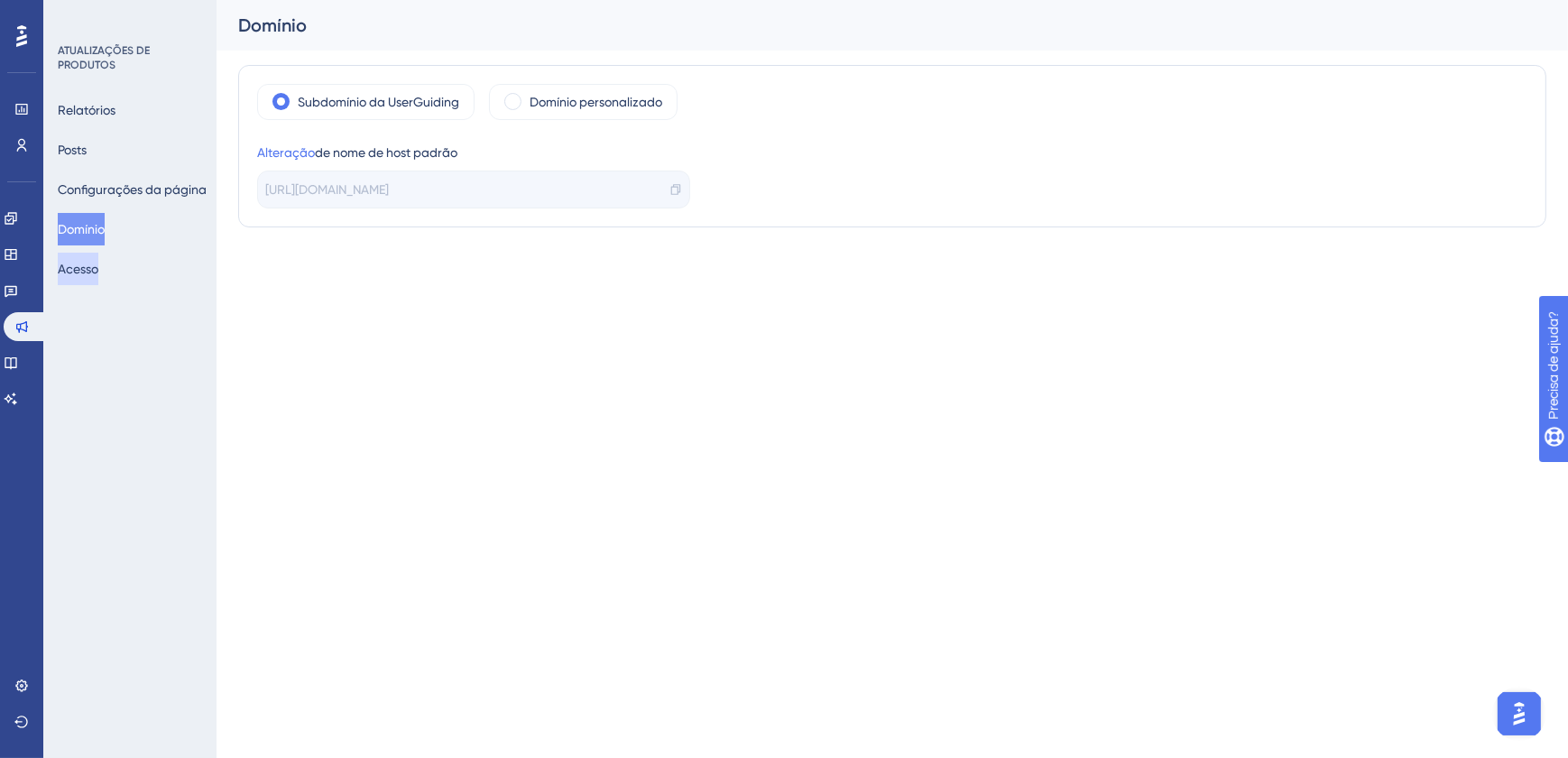
click at [82, 264] on button "Acesso" at bounding box center [77, 268] width 40 height 32
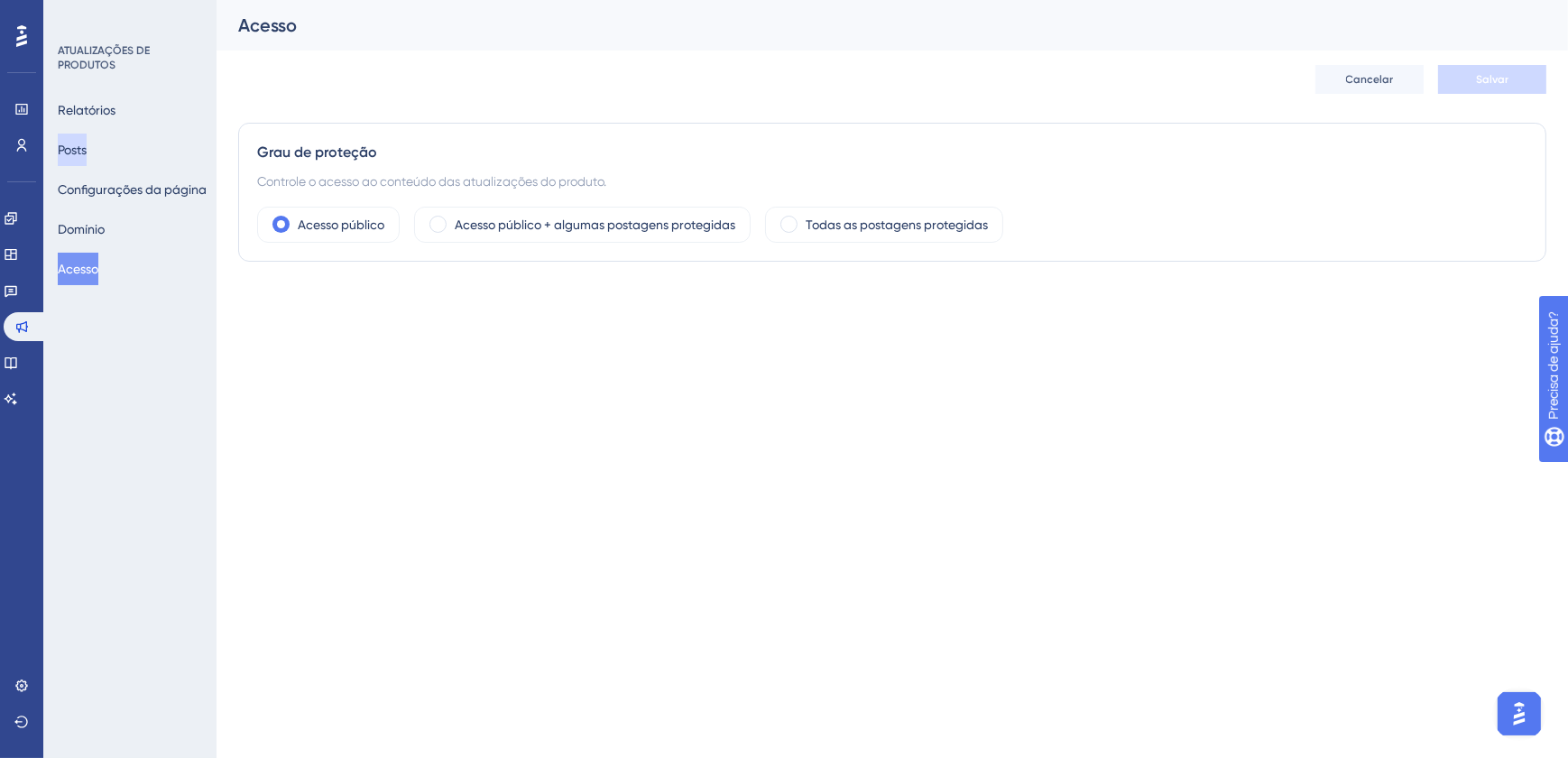
click at [79, 149] on button "Posts" at bounding box center [71, 149] width 28 height 32
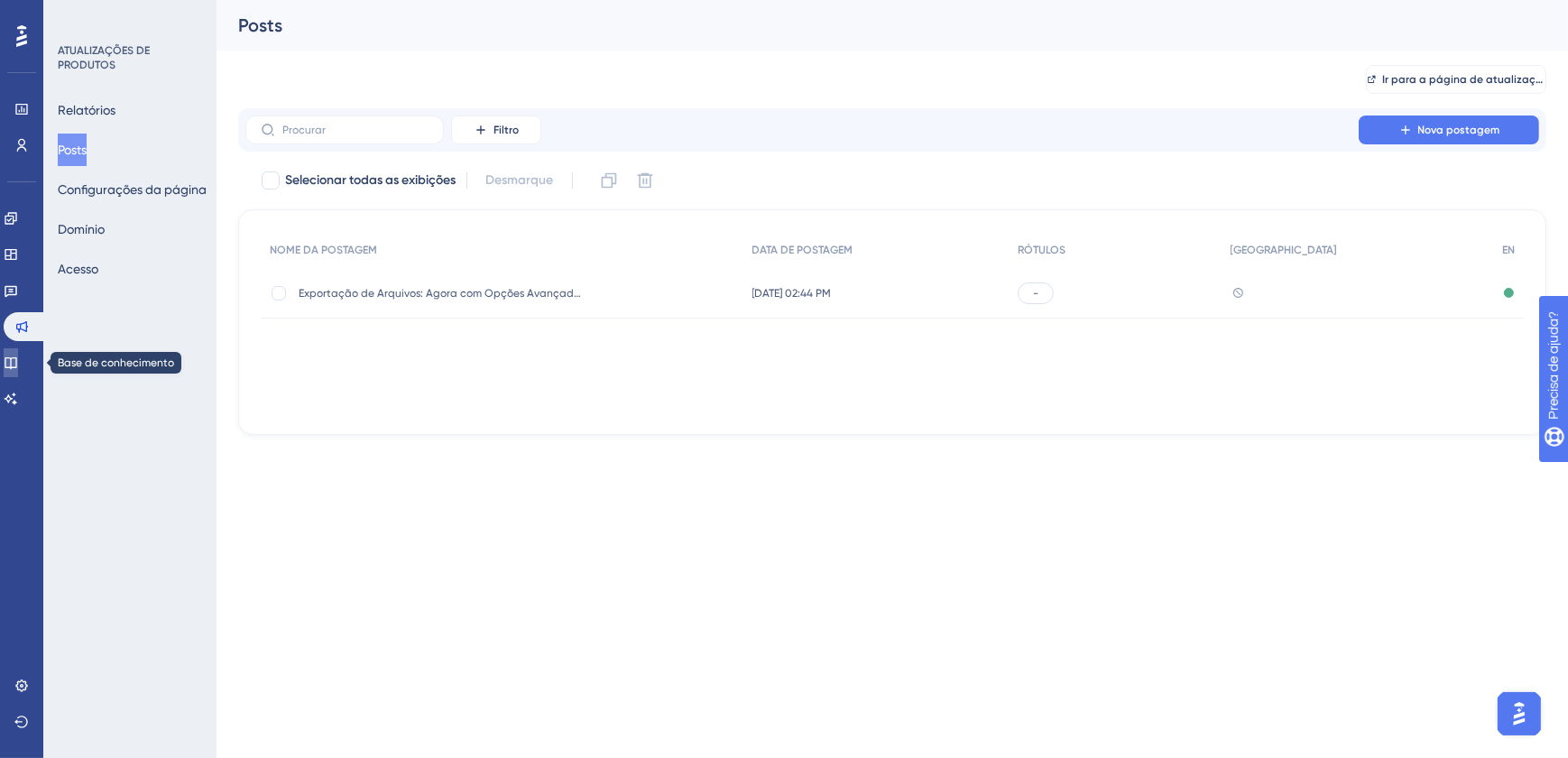
click at [17, 357] on icon at bounding box center [11, 363] width 12 height 12
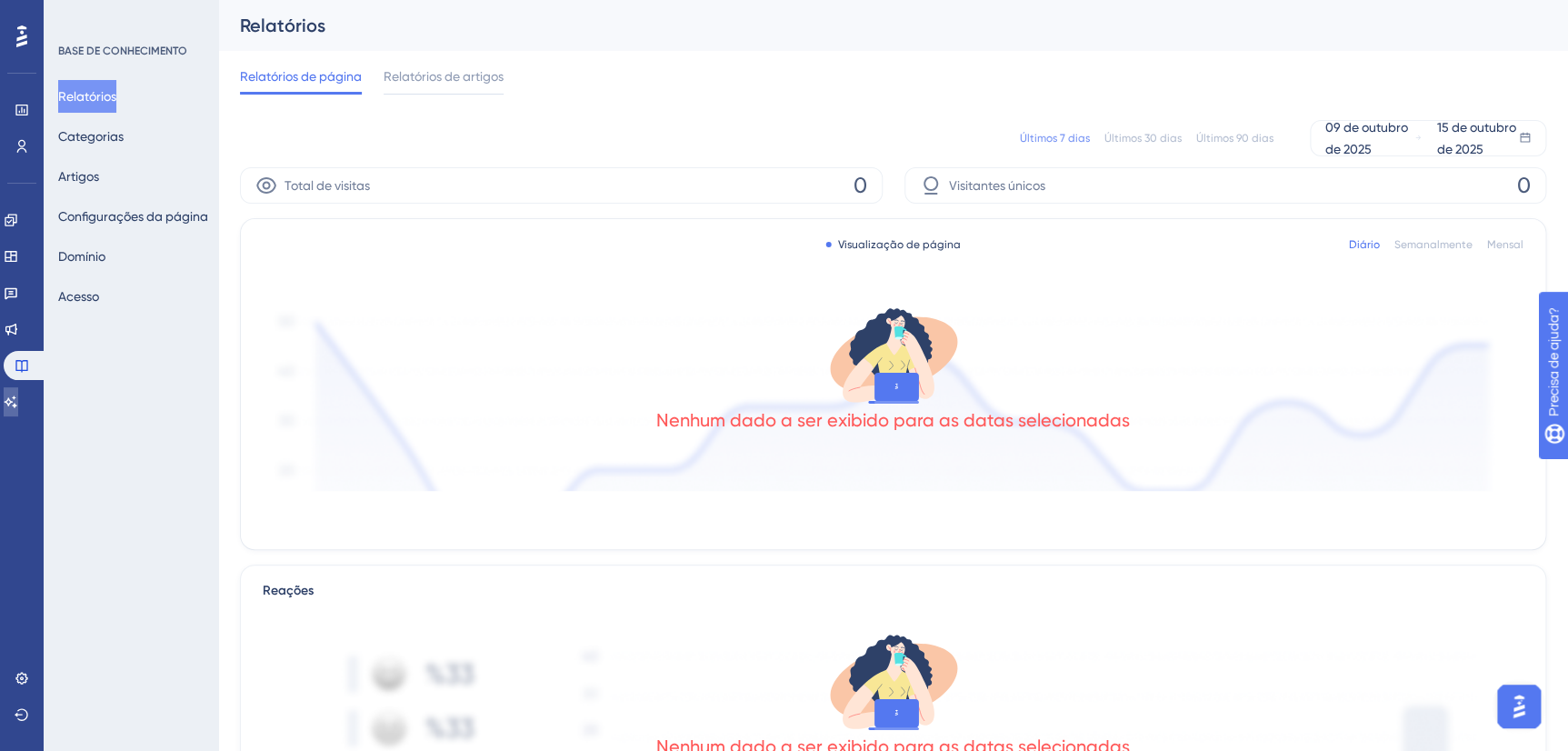
click at [18, 392] on link at bounding box center [11, 401] width 15 height 29
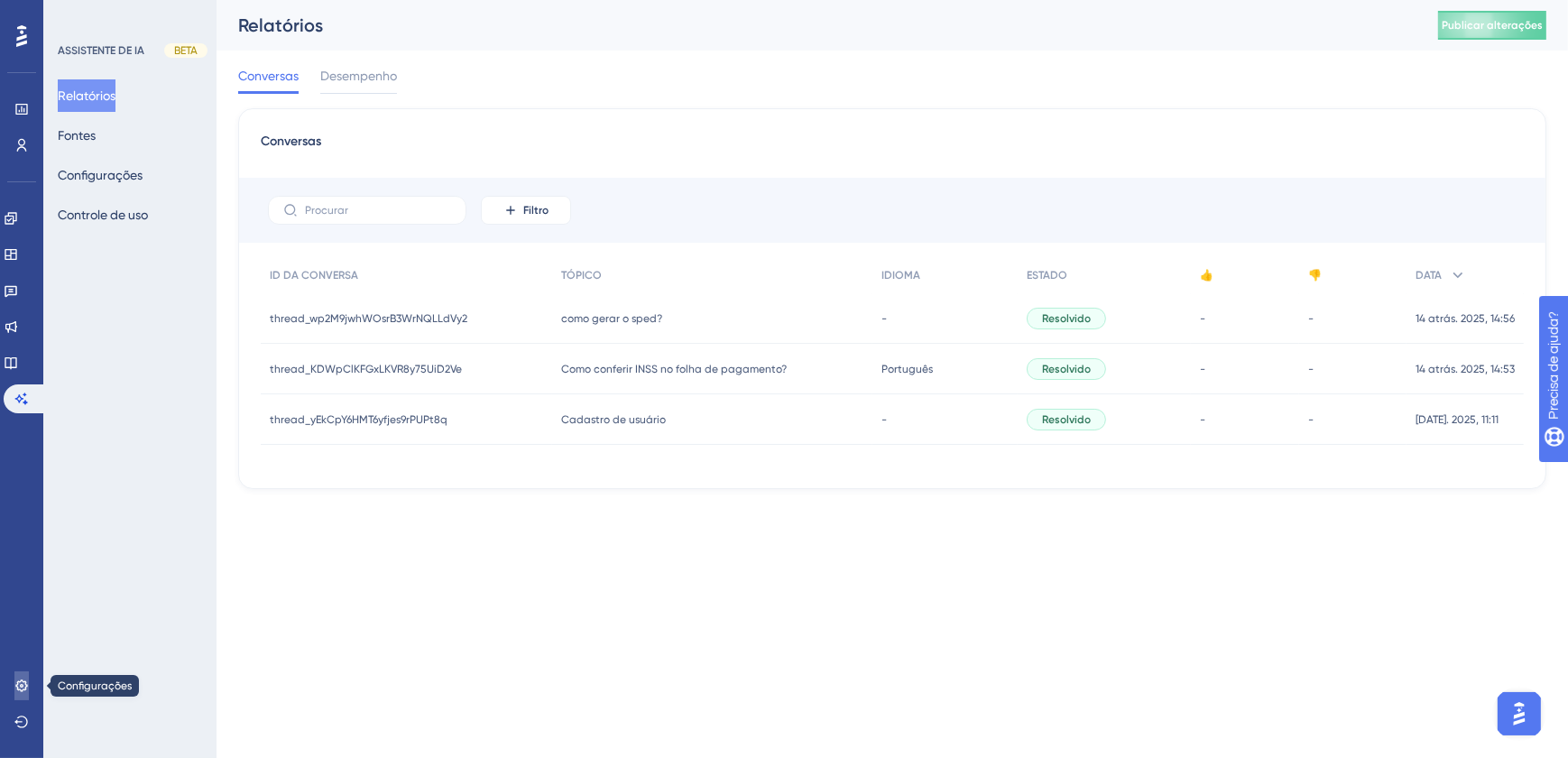
click at [18, 677] on link at bounding box center [22, 685] width 15 height 28
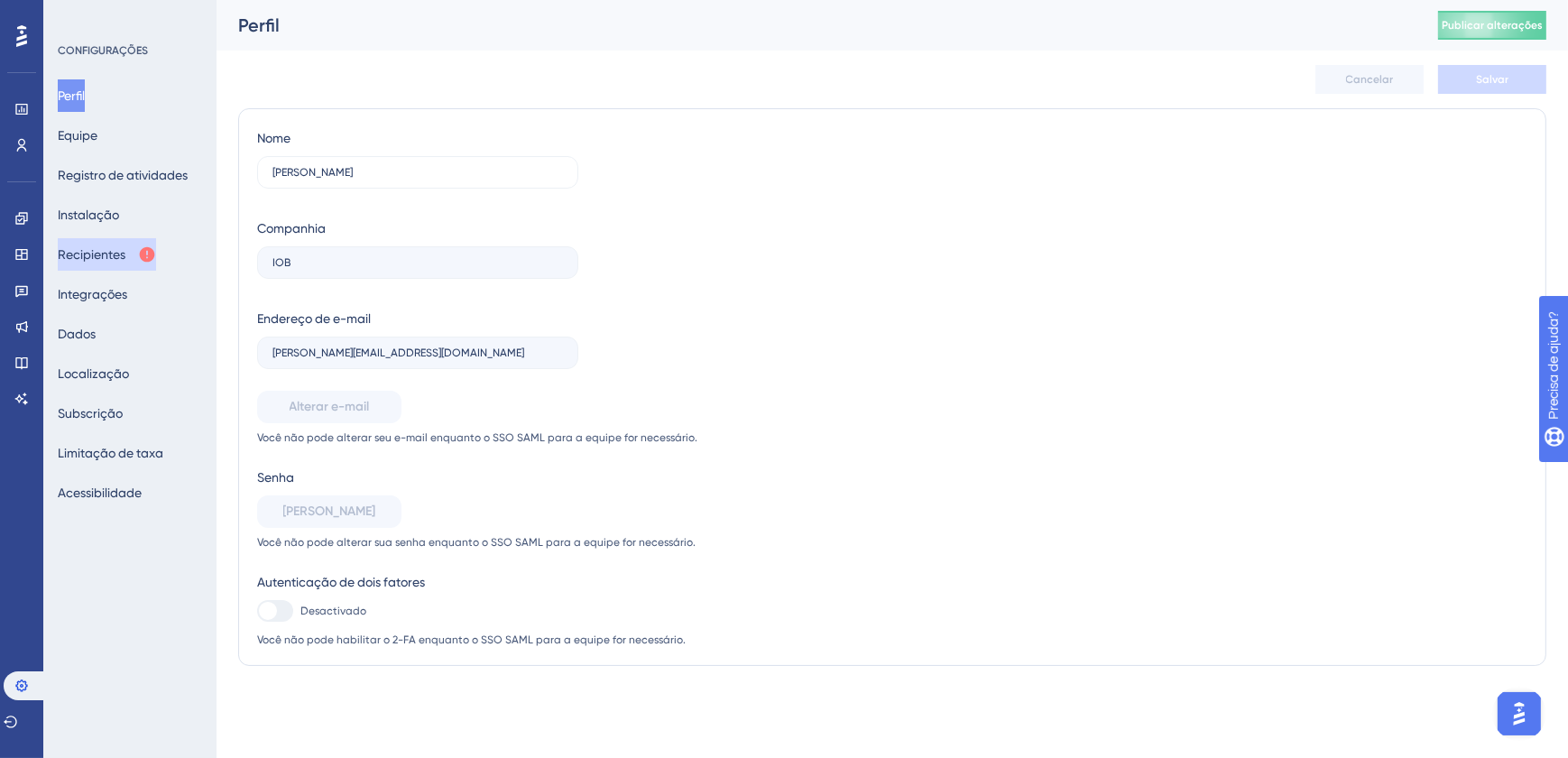
click at [115, 251] on font "Recipientes" at bounding box center [91, 255] width 68 height 22
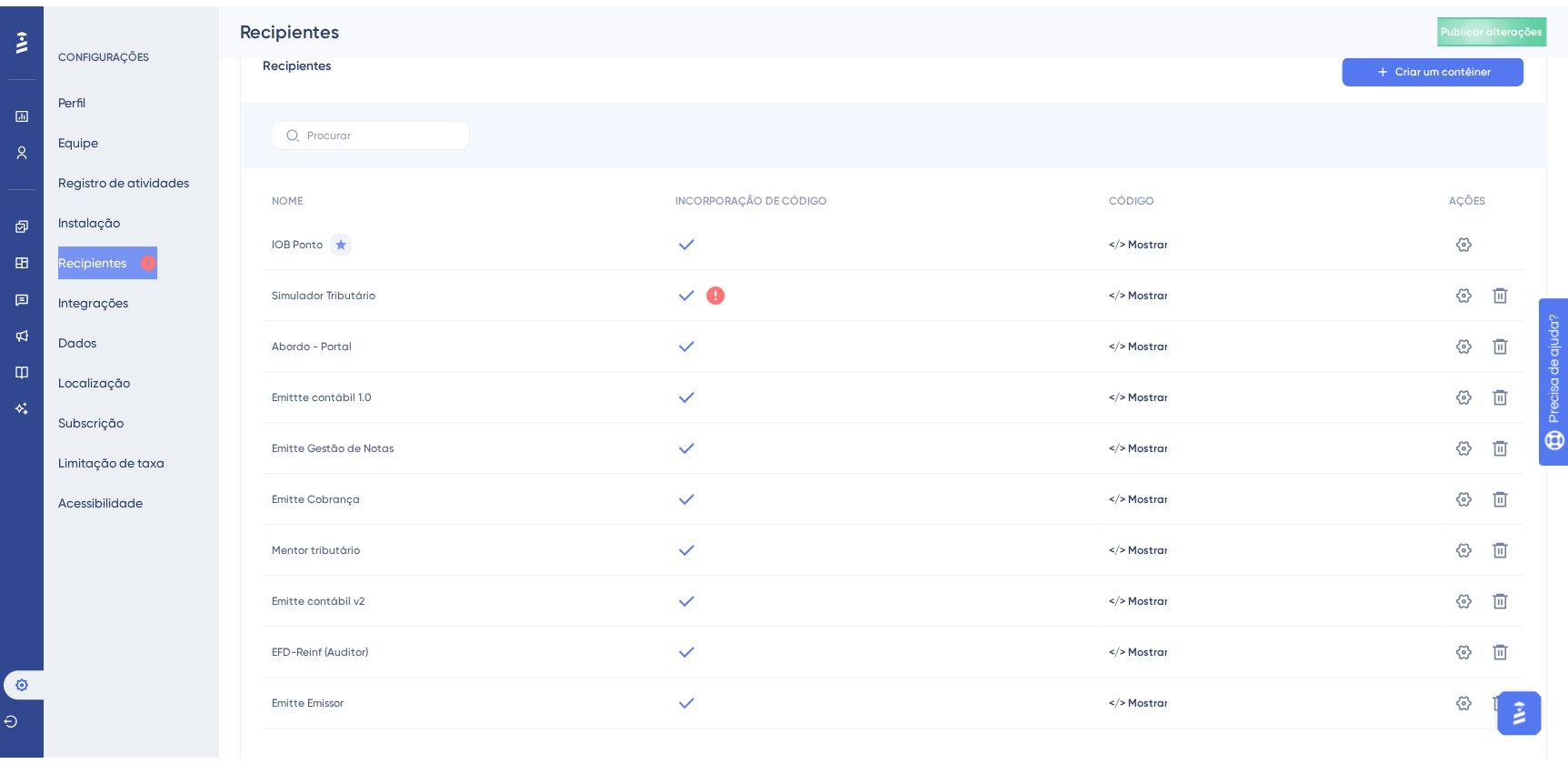
scroll to position [82, 0]
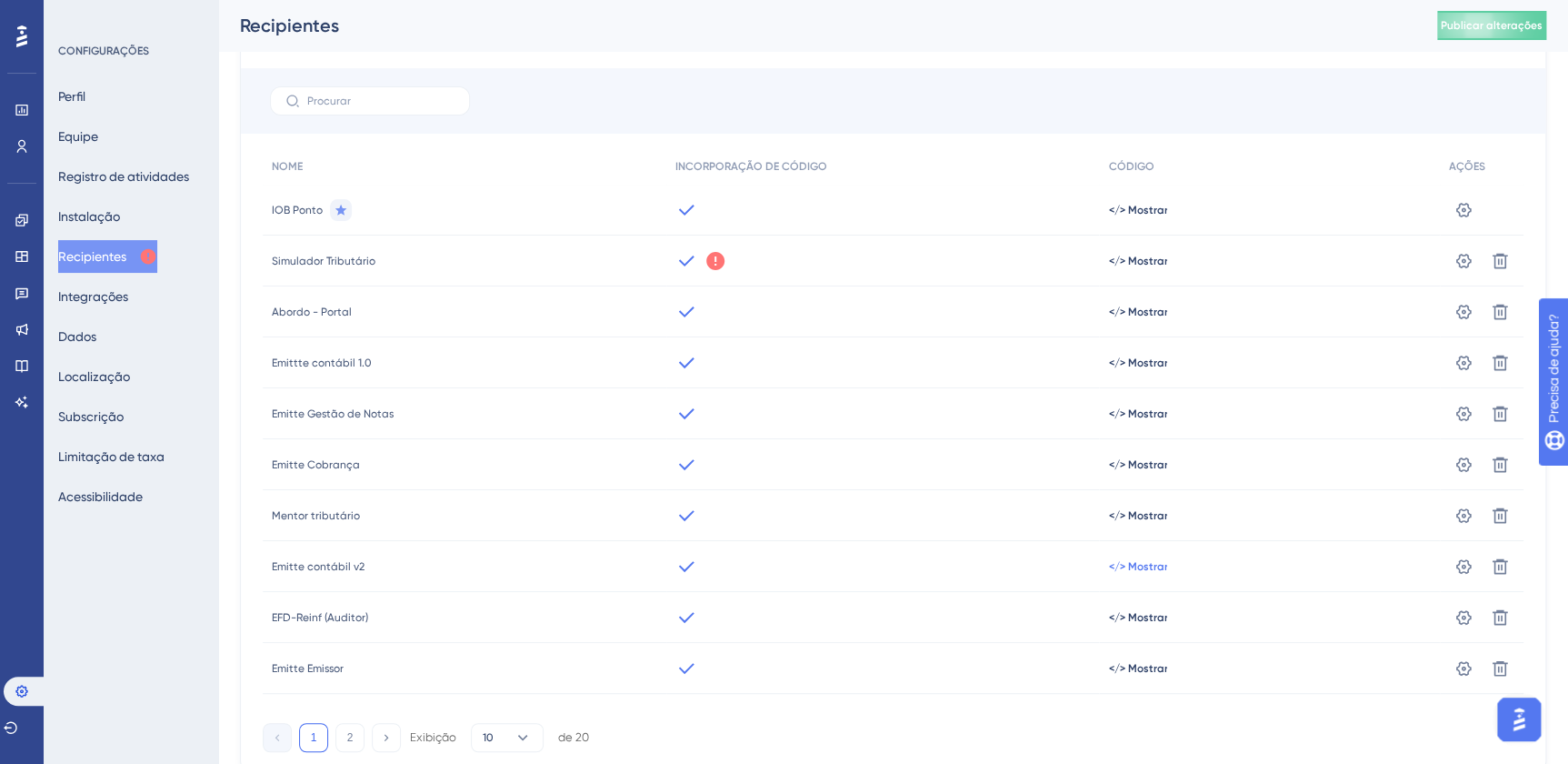
click at [1129, 567] on span "</> Mostrar" at bounding box center [1138, 566] width 59 height 15
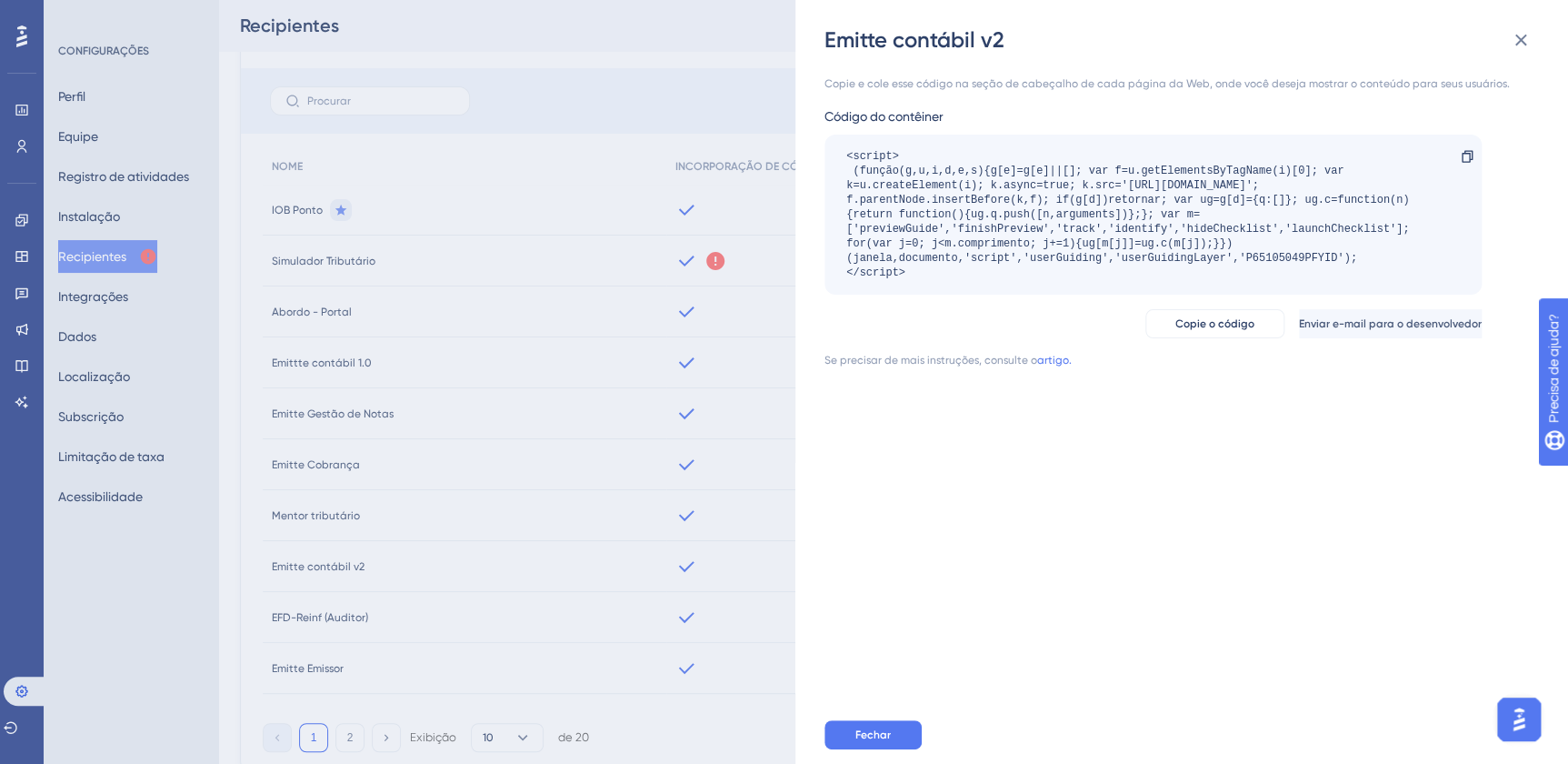
click at [1131, 226] on div "<script> (função(g,u,i,d,e,s){g[e]=g[e]||[]; var f=u.getElementsByTagName(i)[0]…" at bounding box center [1143, 214] width 595 height 131
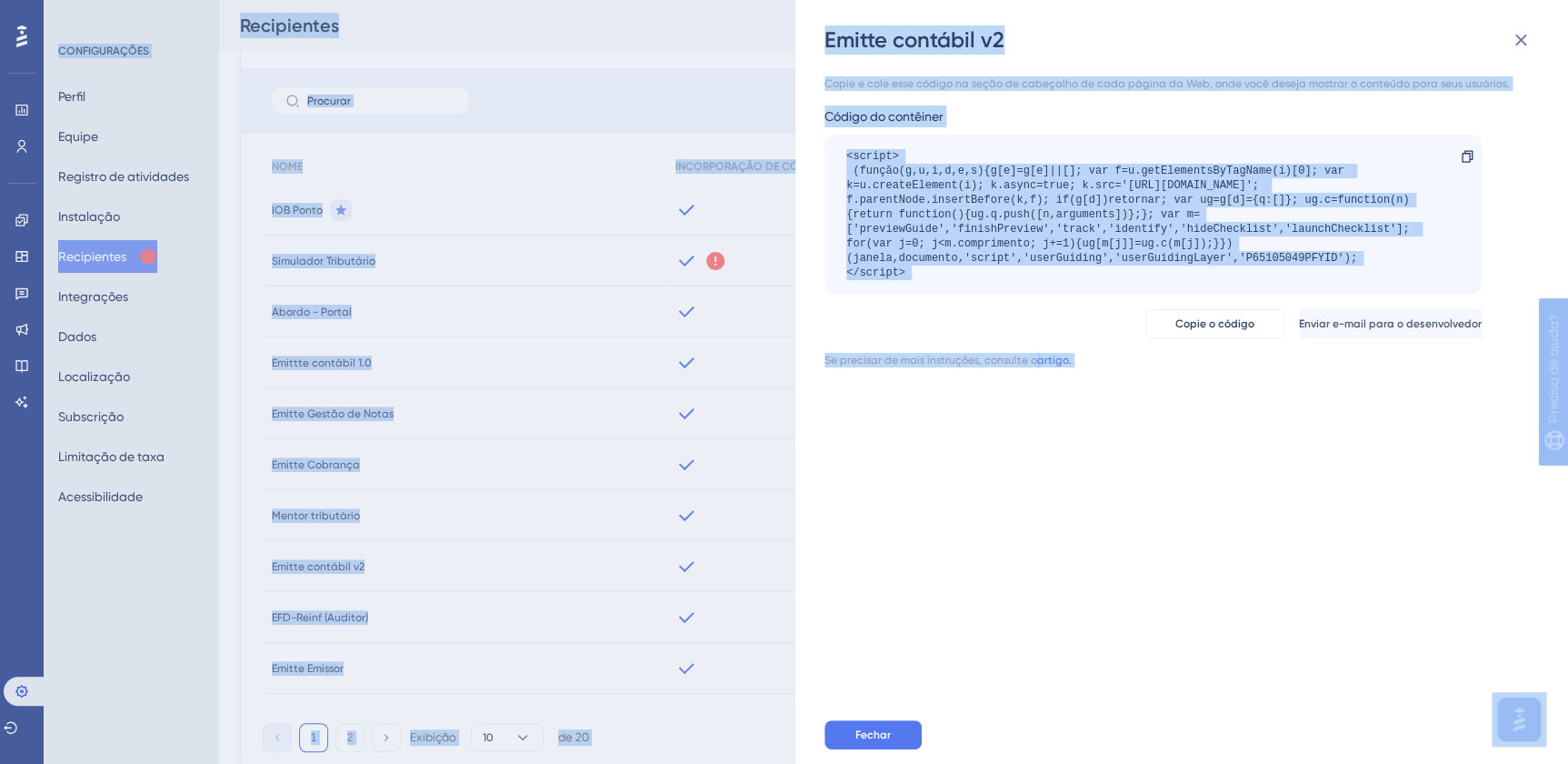
click at [1129, 246] on div "<script> (função(g,u,i,d,e,s){g[e]=g[e]||[]; var f=u.getElementsByTagName(i)[0]…" at bounding box center [1143, 214] width 595 height 131
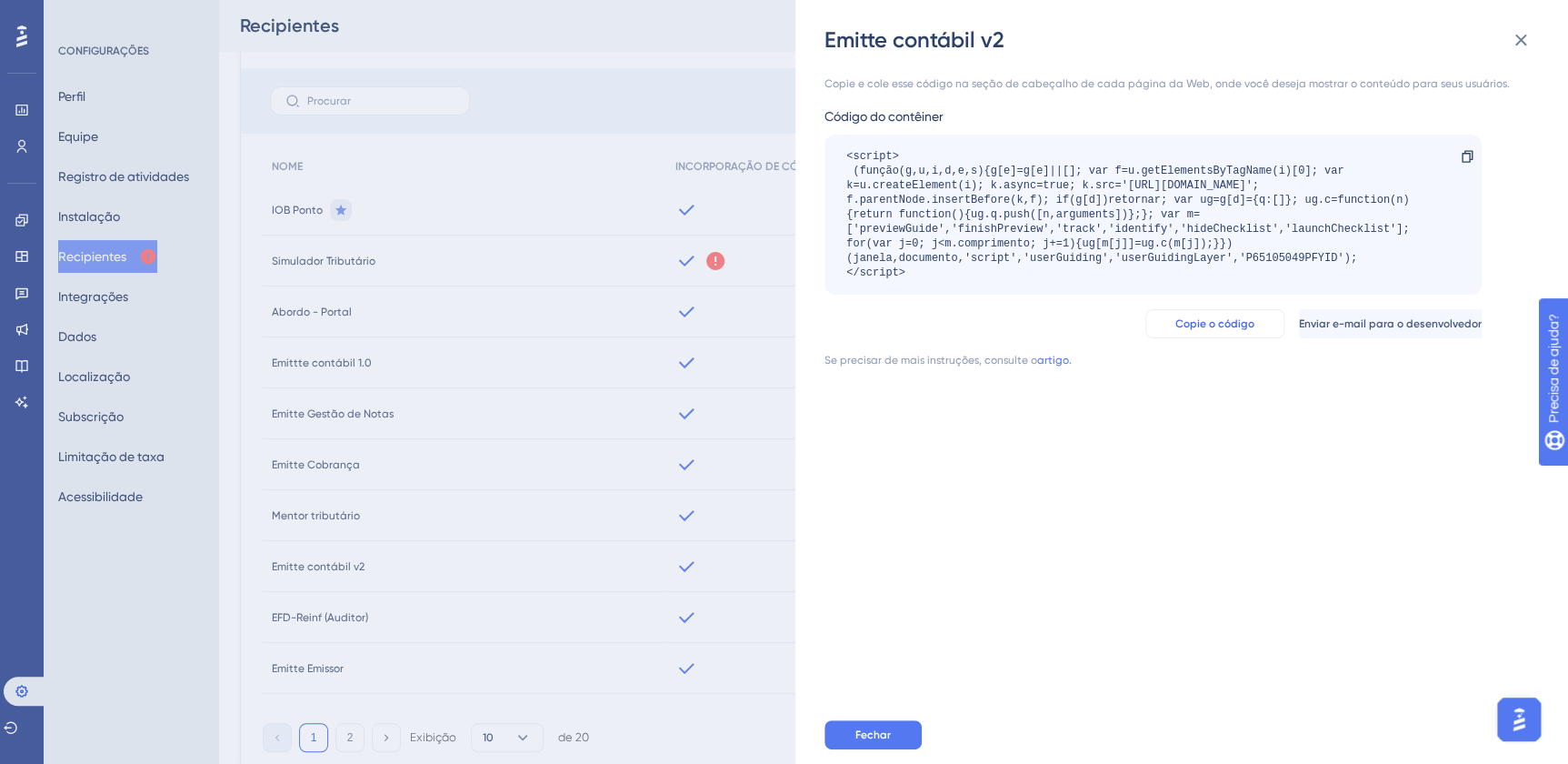
click at [1191, 318] on span "Copie o código" at bounding box center [1215, 324] width 79 height 15
click at [348, 279] on div "Emitte contábil v2 Copie e cole esse código na seção de cabeçalho de cada págin…" at bounding box center [784, 382] width 1568 height 764
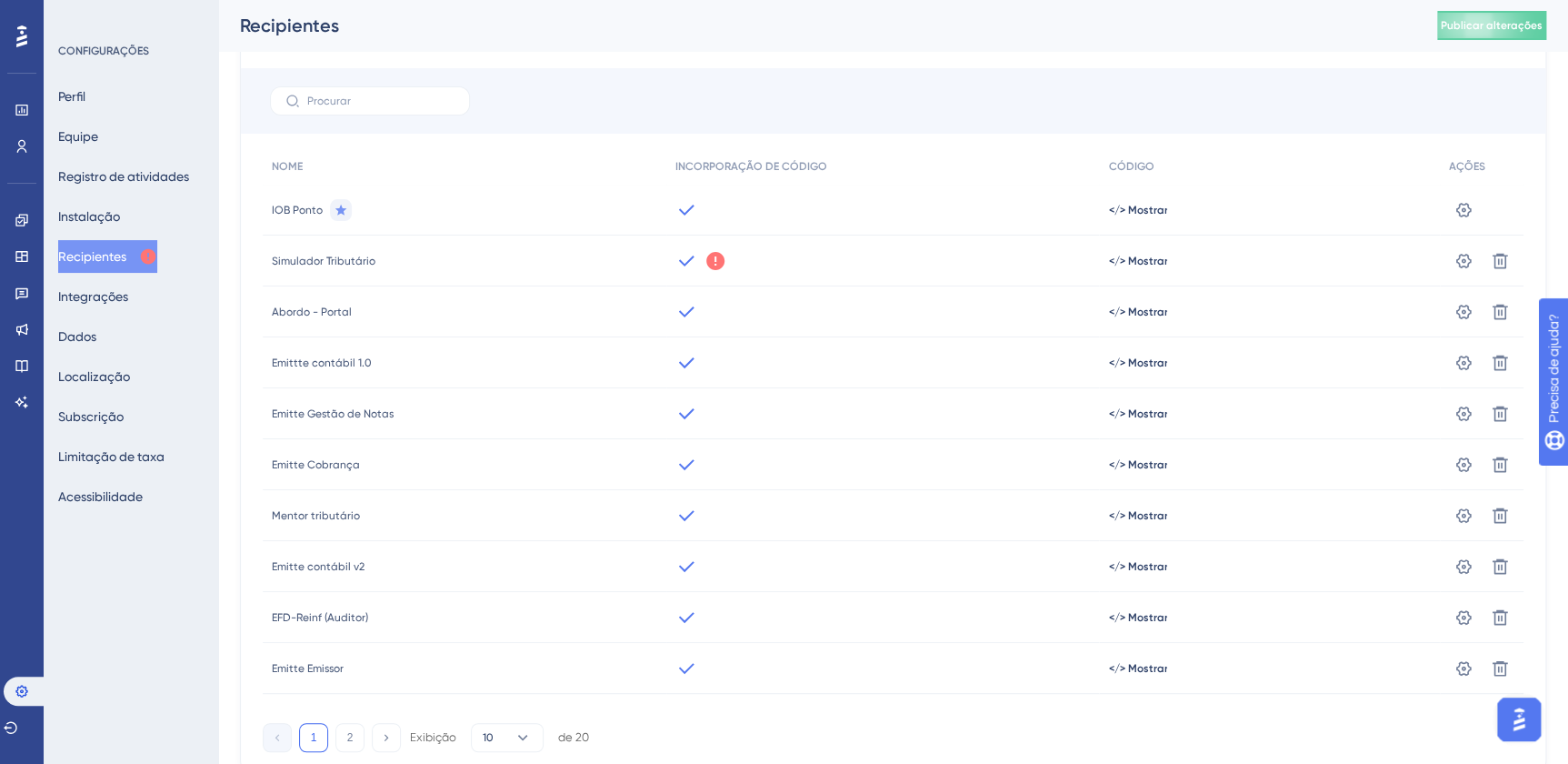
click at [342, 361] on span "Emittte contábil 1.0" at bounding box center [321, 362] width 100 height 15
click at [1143, 355] on span "</> Mostrar" at bounding box center [1138, 362] width 59 height 15
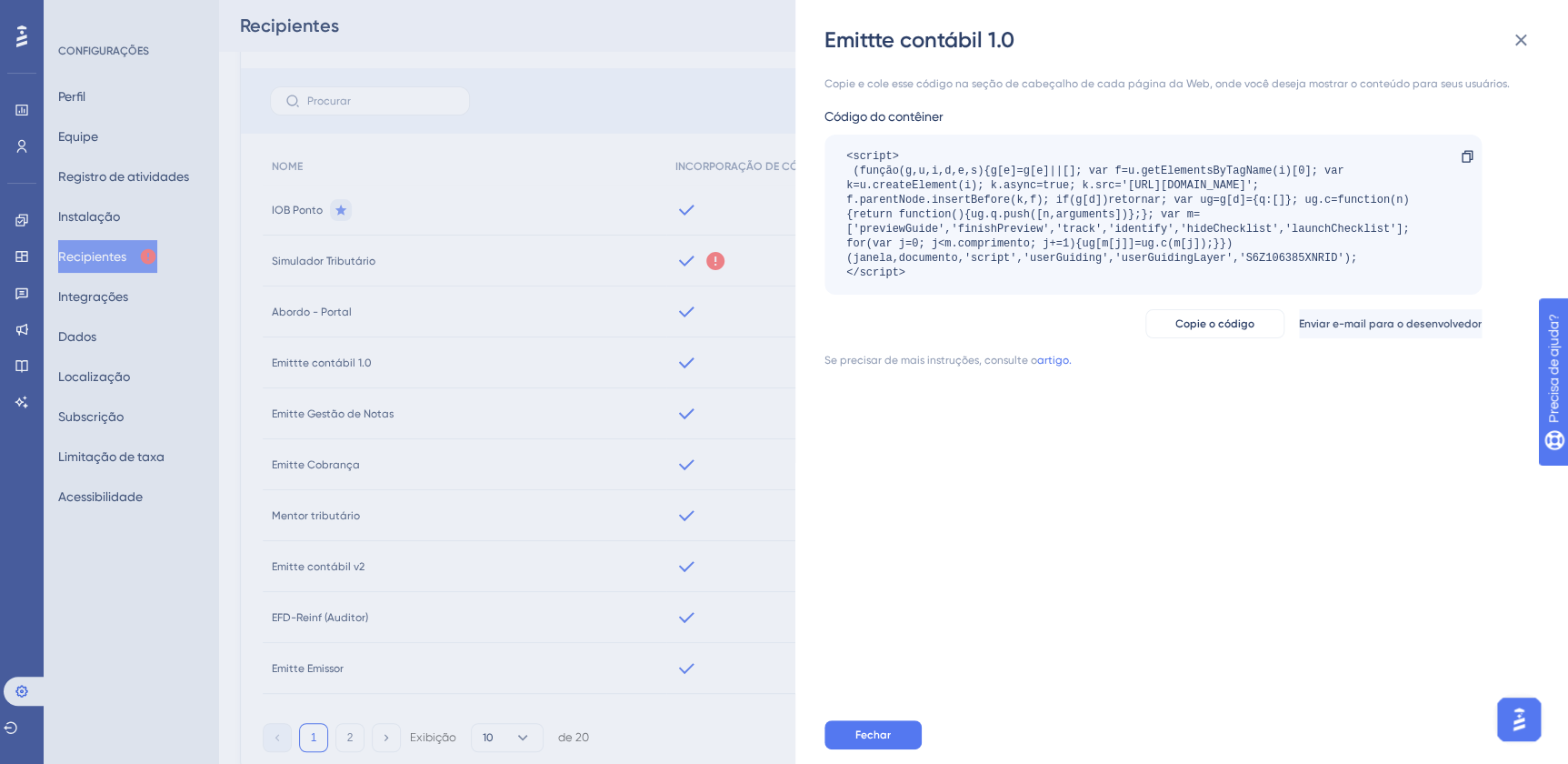
click at [750, 375] on div "Emittte contábil 1.0 Copie e cole esse código na seção de cabeçalho de cada pág…" at bounding box center [784, 382] width 1568 height 764
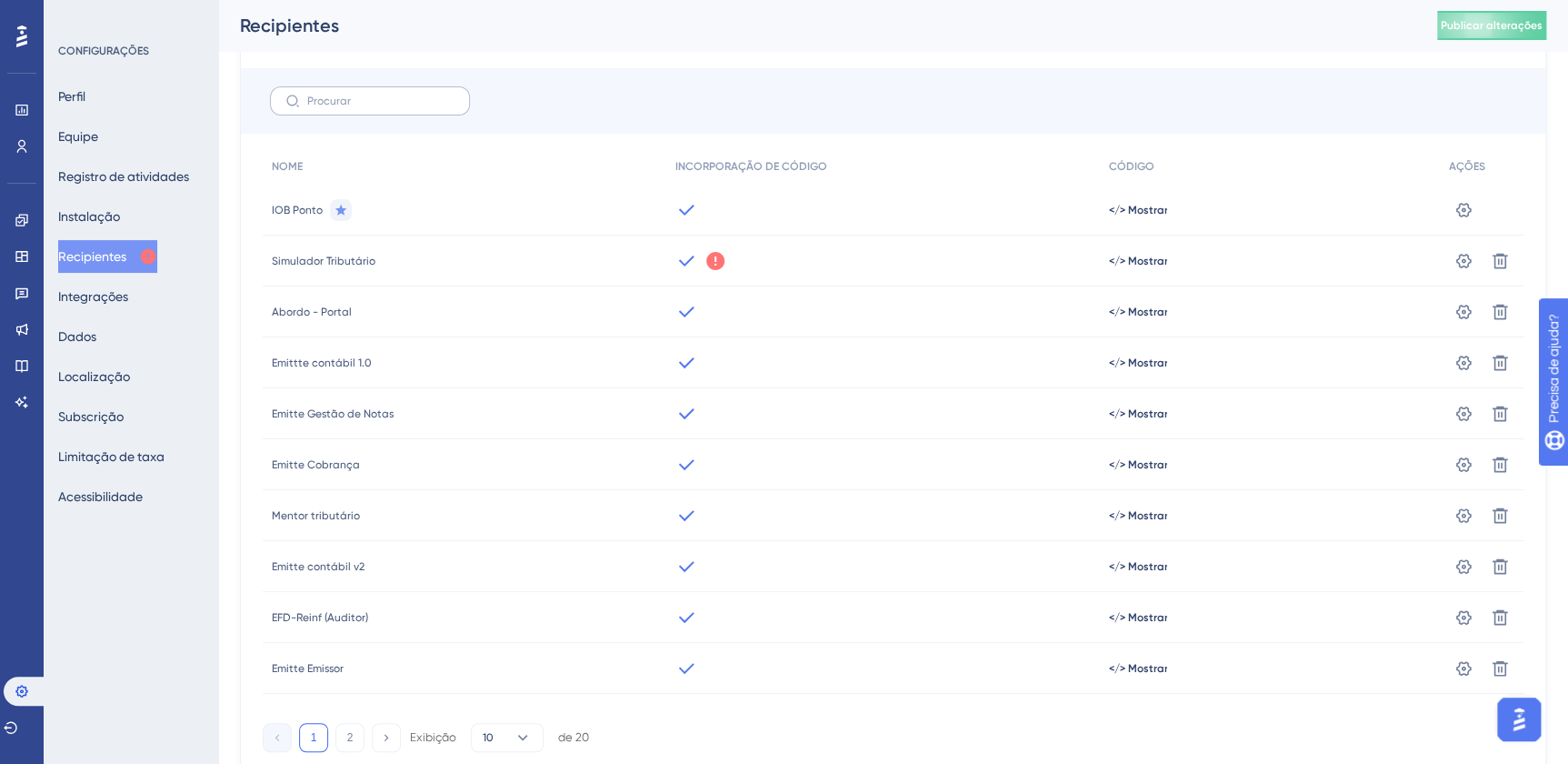
click at [345, 110] on label at bounding box center [370, 100] width 200 height 29
click at [345, 108] on input "text" at bounding box center [380, 101] width 147 height 13
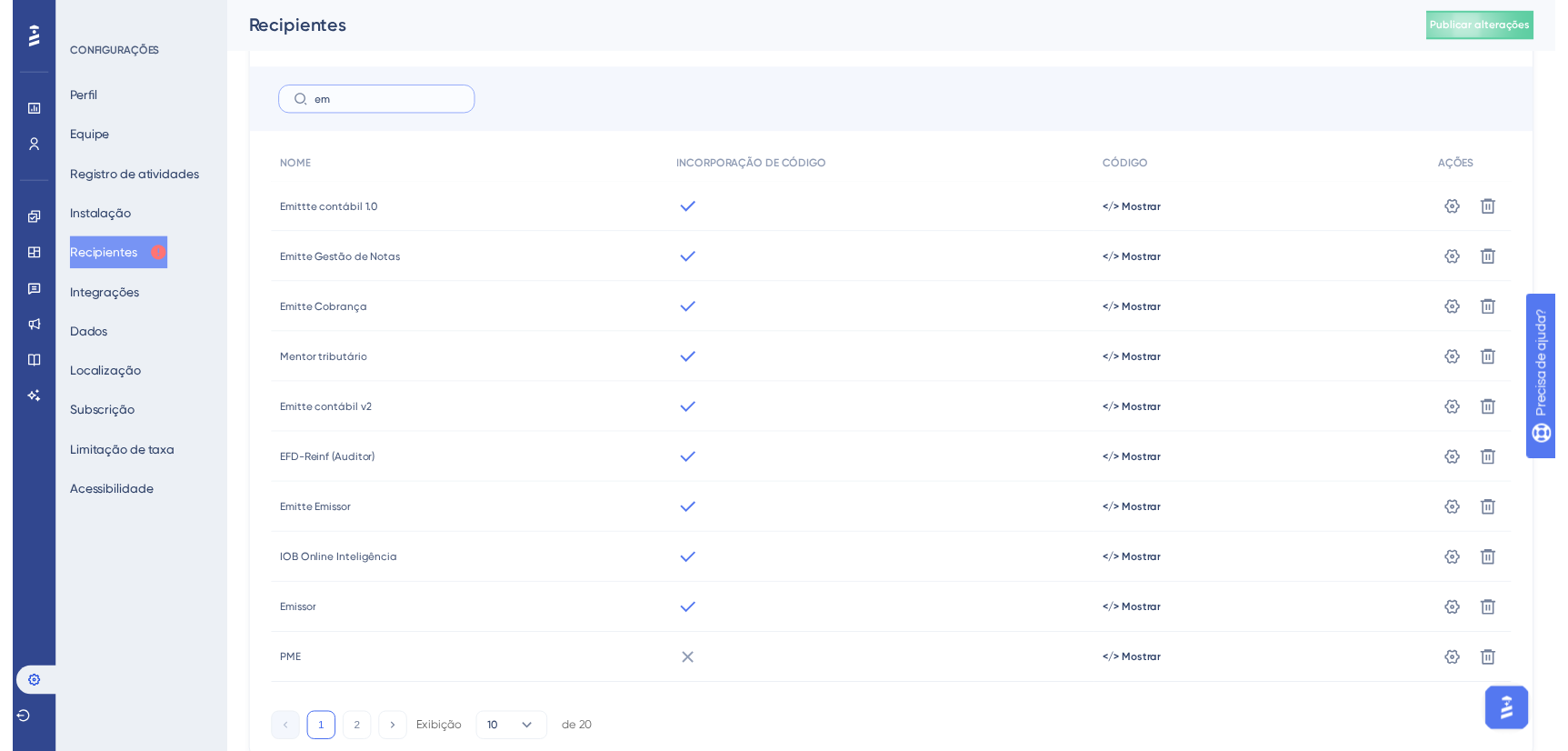
scroll to position [0, 0]
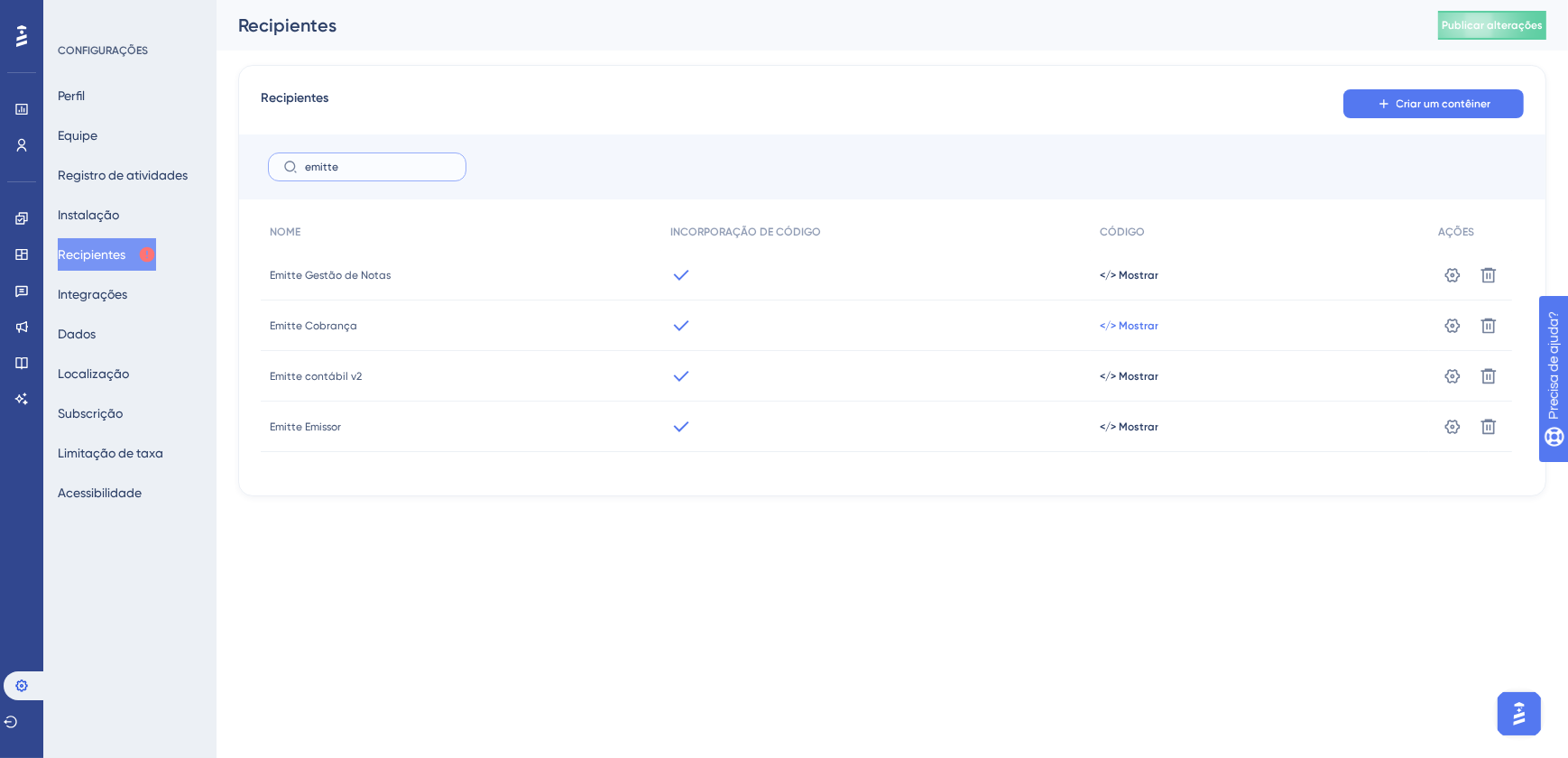
type input "emitte"
click at [1125, 325] on span "</> Mostrar" at bounding box center [1129, 325] width 59 height 15
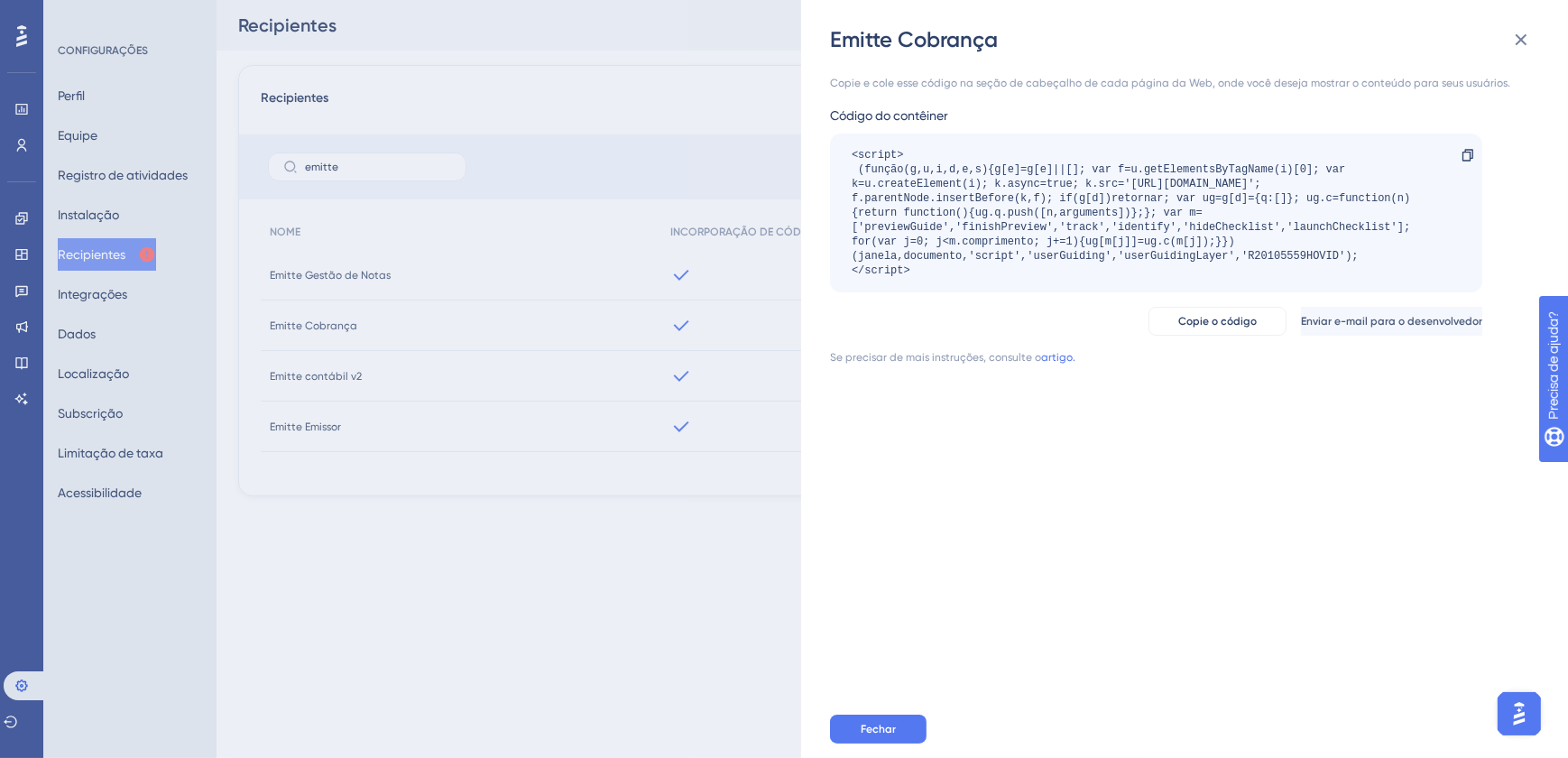
click at [805, 335] on div "Emitte Cobrança Copie e cole esse código na seção de cabeçalho de cada página d…" at bounding box center [1184, 379] width 767 height 758
click at [742, 316] on div "Emitte Cobrança Copie e cole esse código na seção de cabeçalho de cada página d…" at bounding box center [784, 379] width 1568 height 758
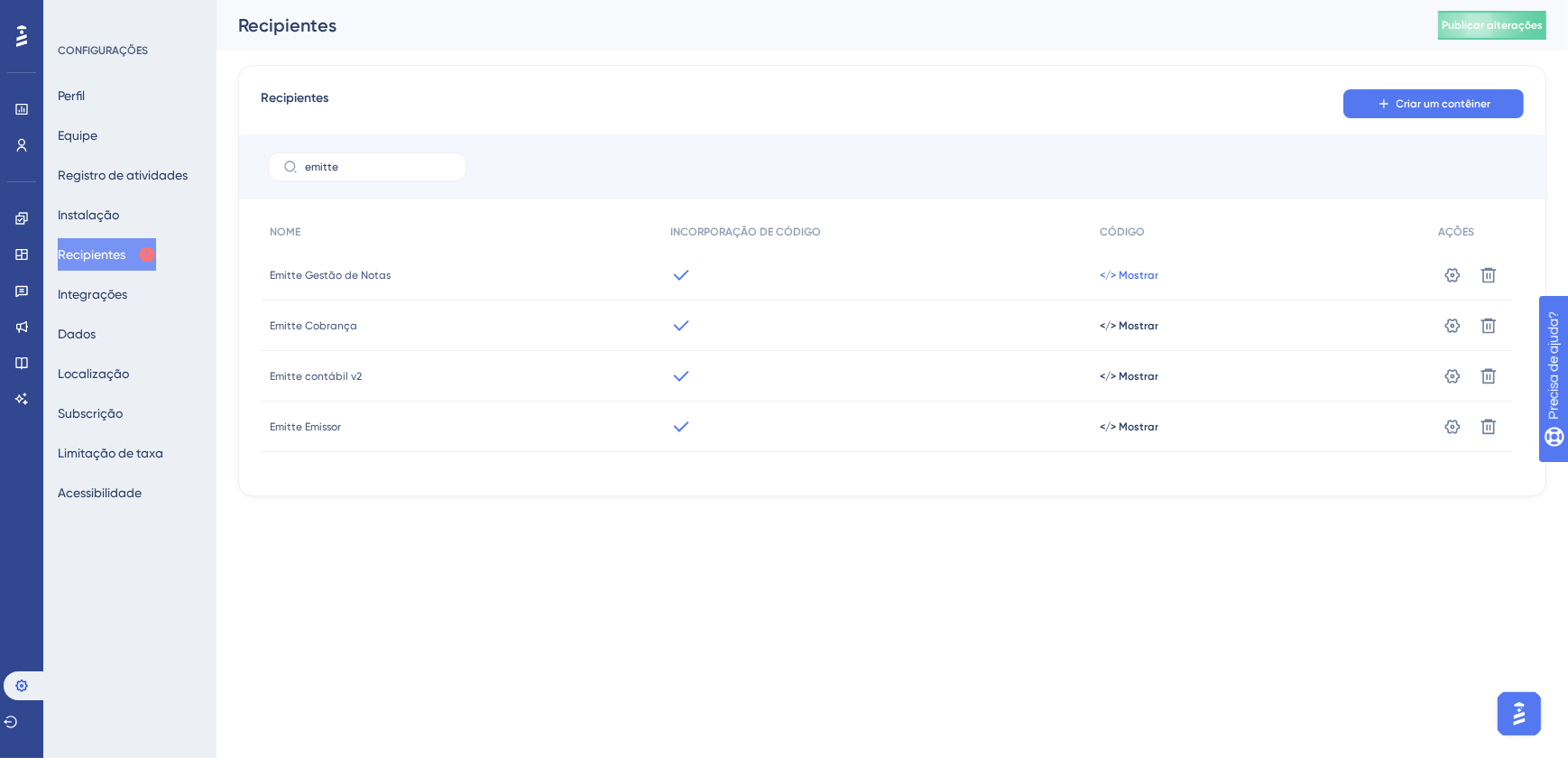
click at [1118, 278] on span "</> Mostrar" at bounding box center [1129, 275] width 59 height 15
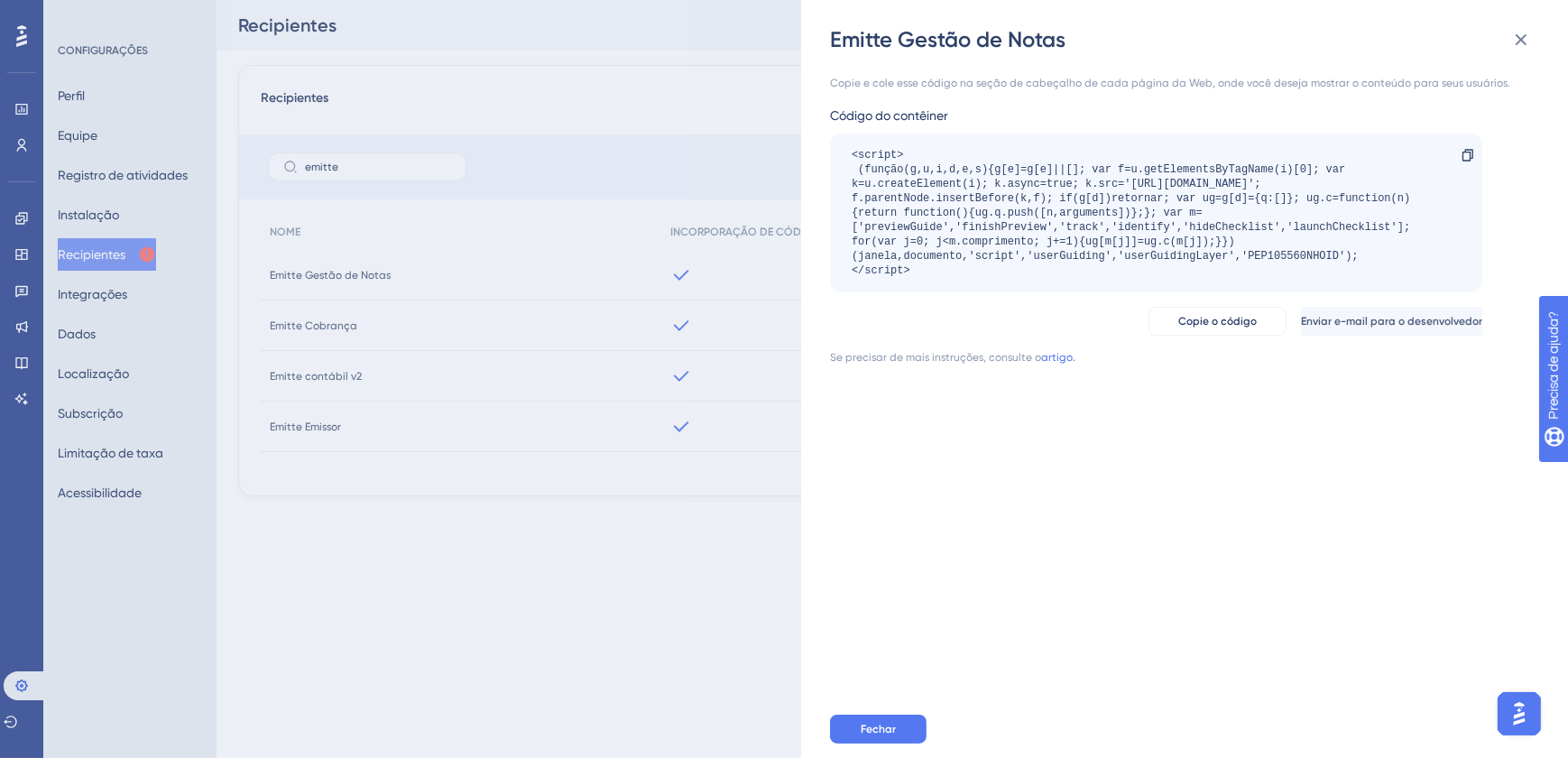
click at [432, 315] on div "Emitte Gestão de Notas Copie e cole esse código na seção de cabeçalho de cada p…" at bounding box center [784, 379] width 1568 height 758
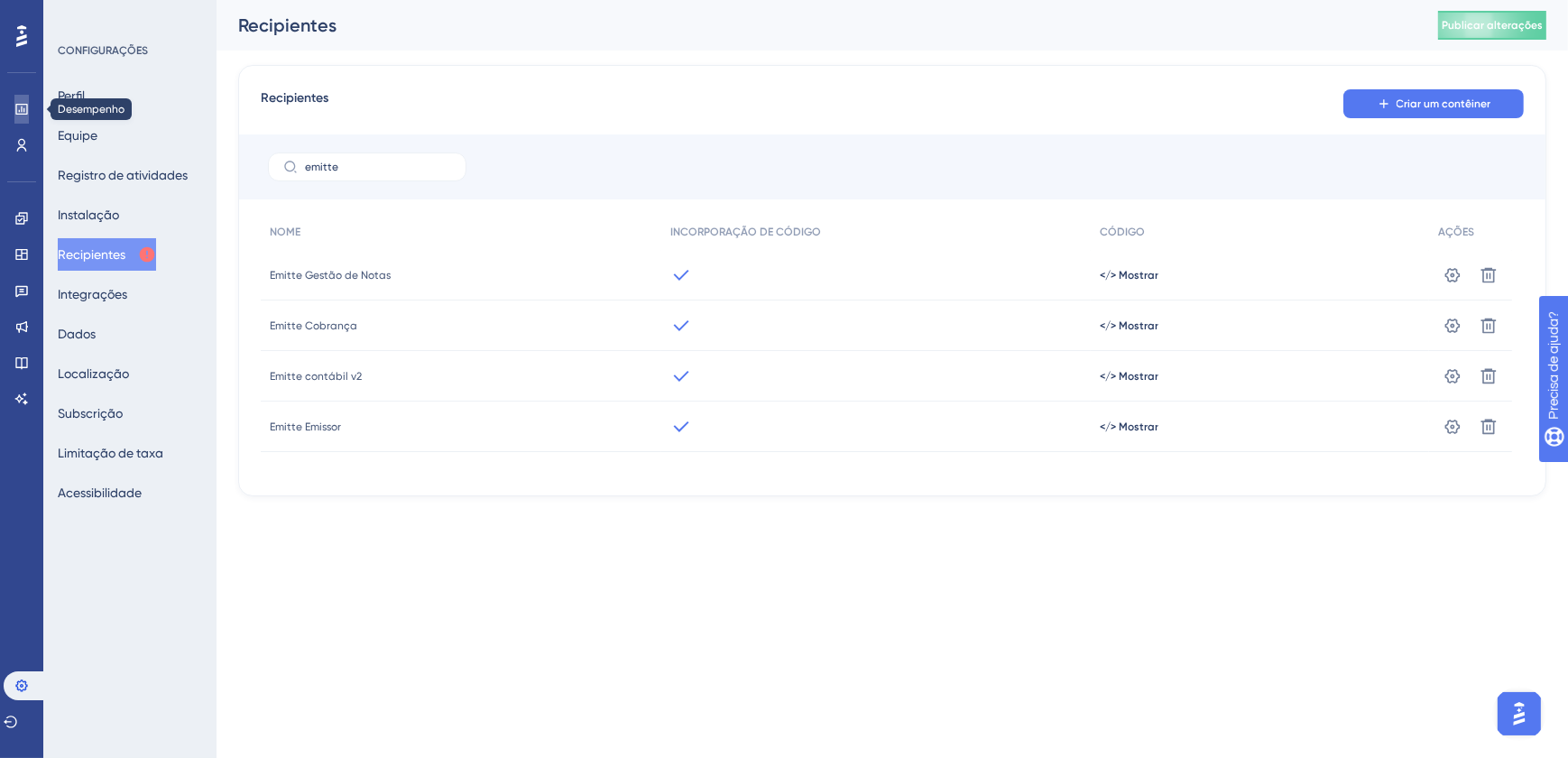
click at [28, 103] on icon at bounding box center [22, 109] width 15 height 15
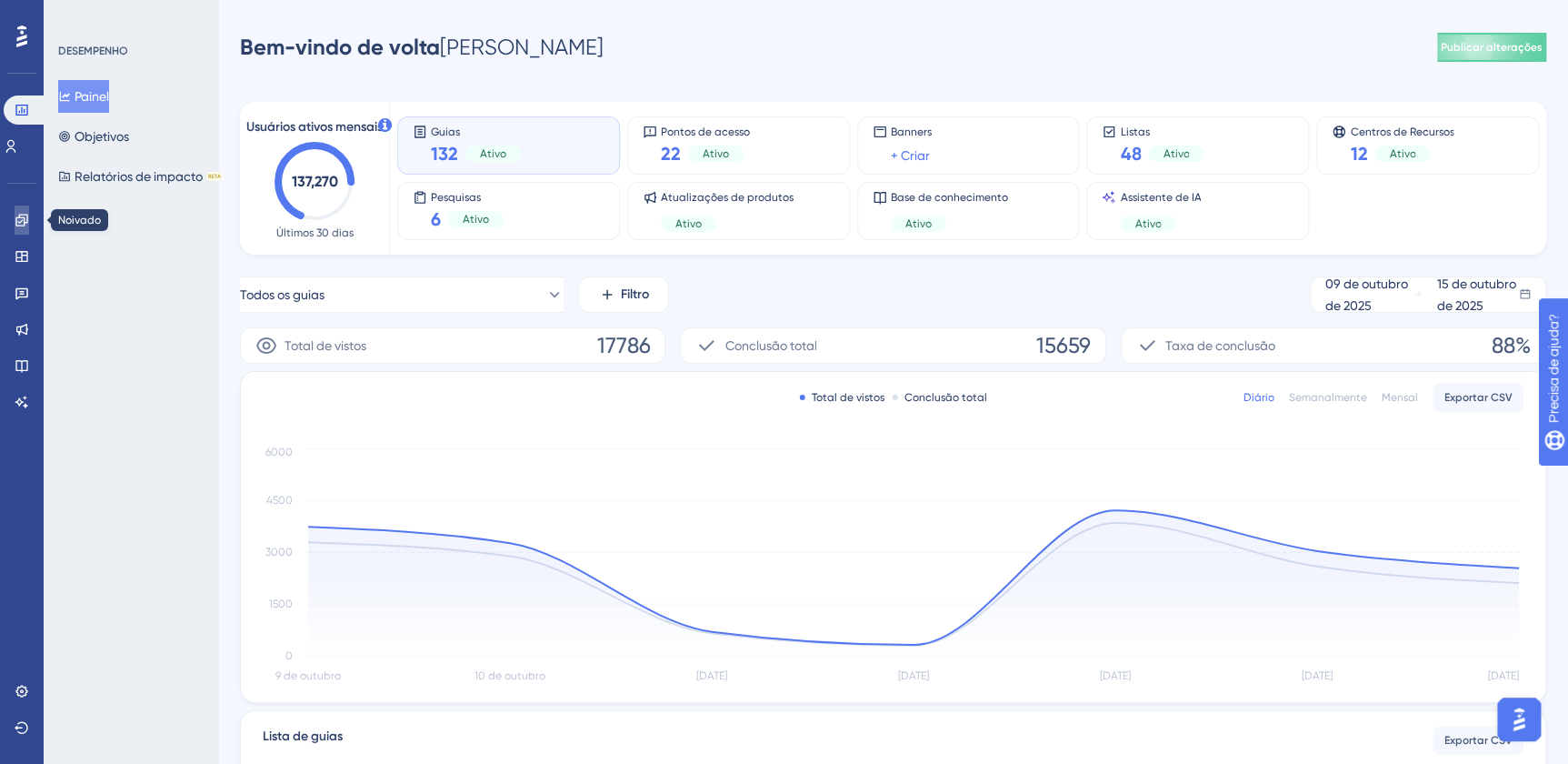
click at [19, 224] on icon at bounding box center [22, 220] width 15 height 15
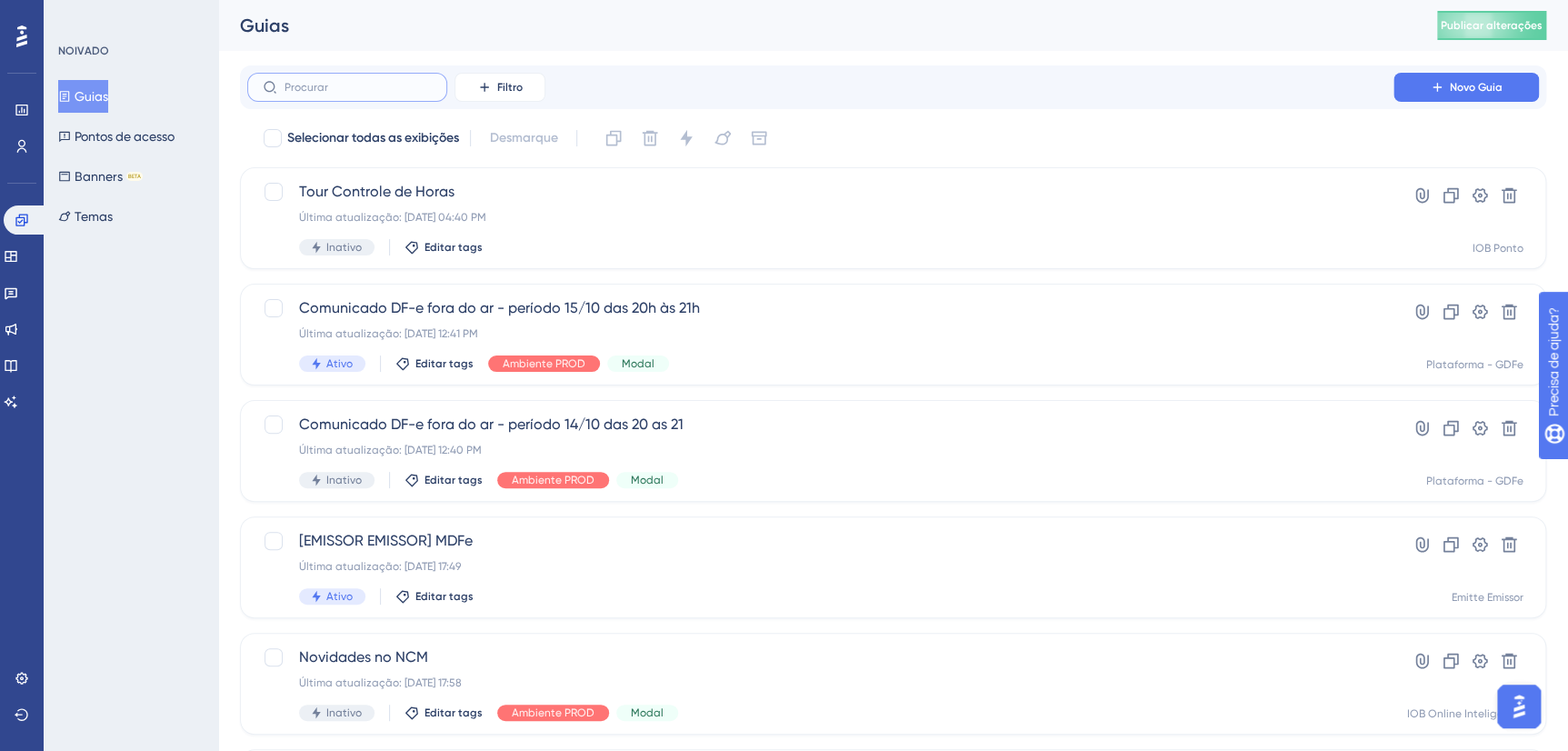
click at [386, 92] on input "text" at bounding box center [357, 87] width 147 height 13
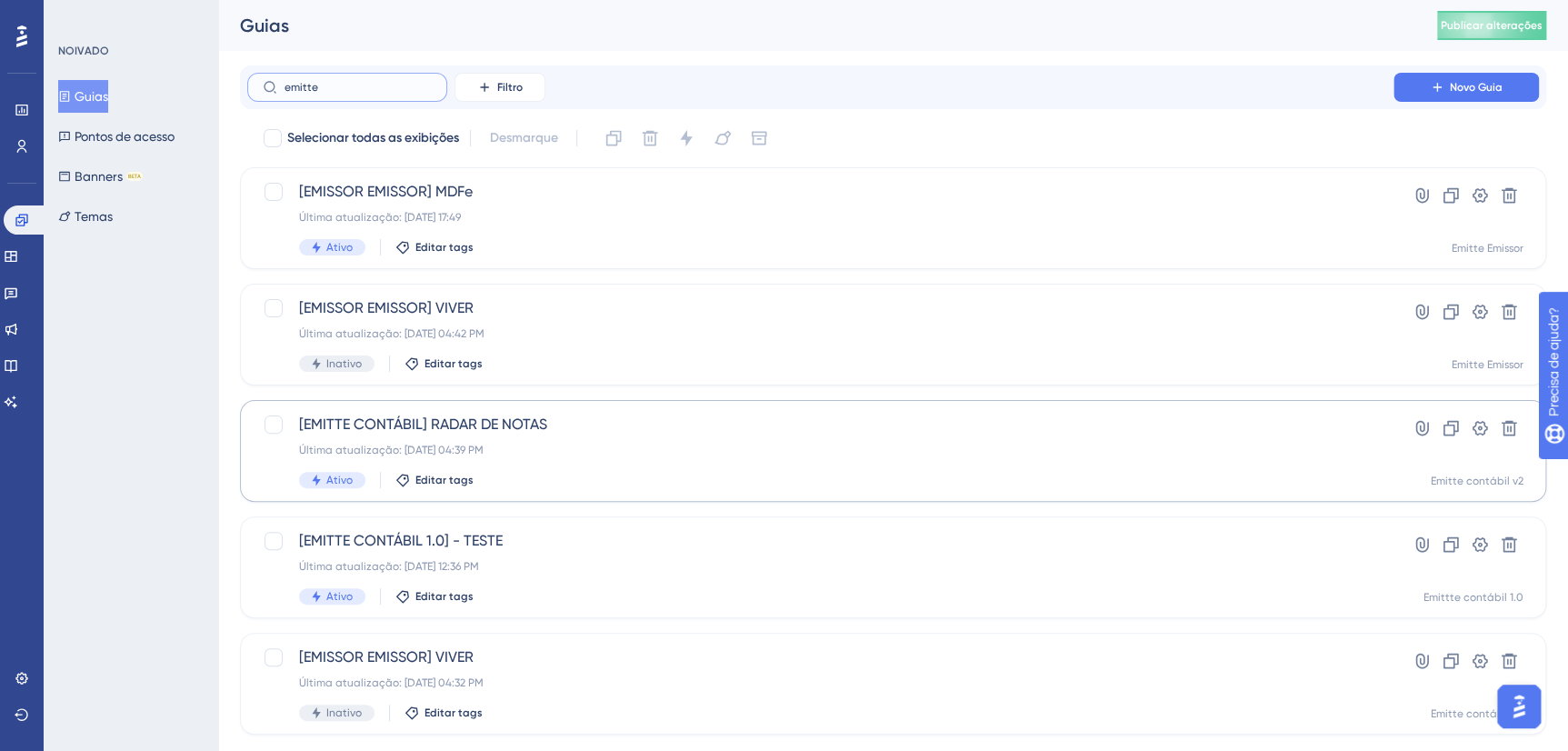
type input "emitte"
click at [589, 424] on span "[EMITTE CONTÁBIL] RADAR DE NOTAS" at bounding box center [820, 424] width 1042 height 22
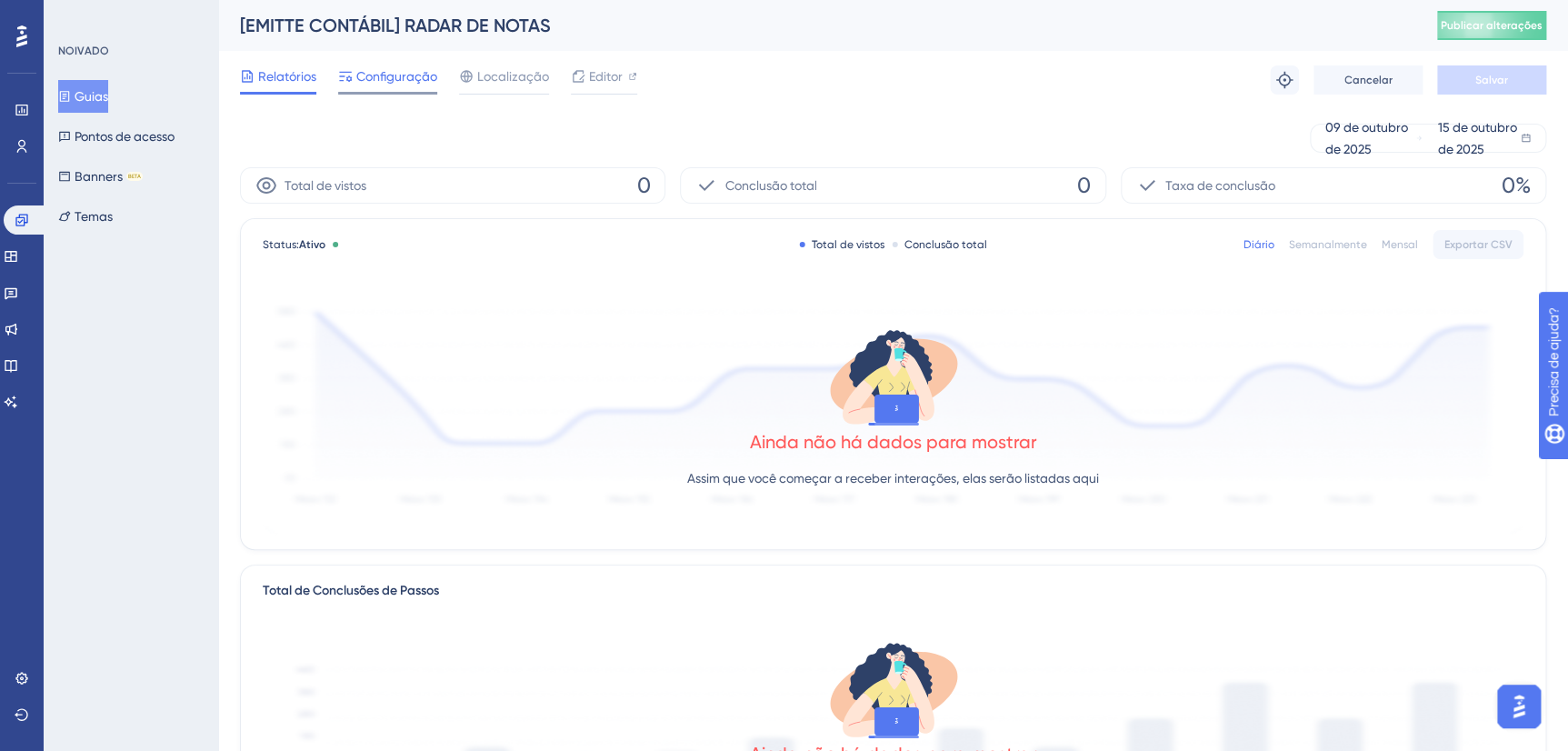
click at [400, 77] on span "Configuração" at bounding box center [397, 76] width 81 height 22
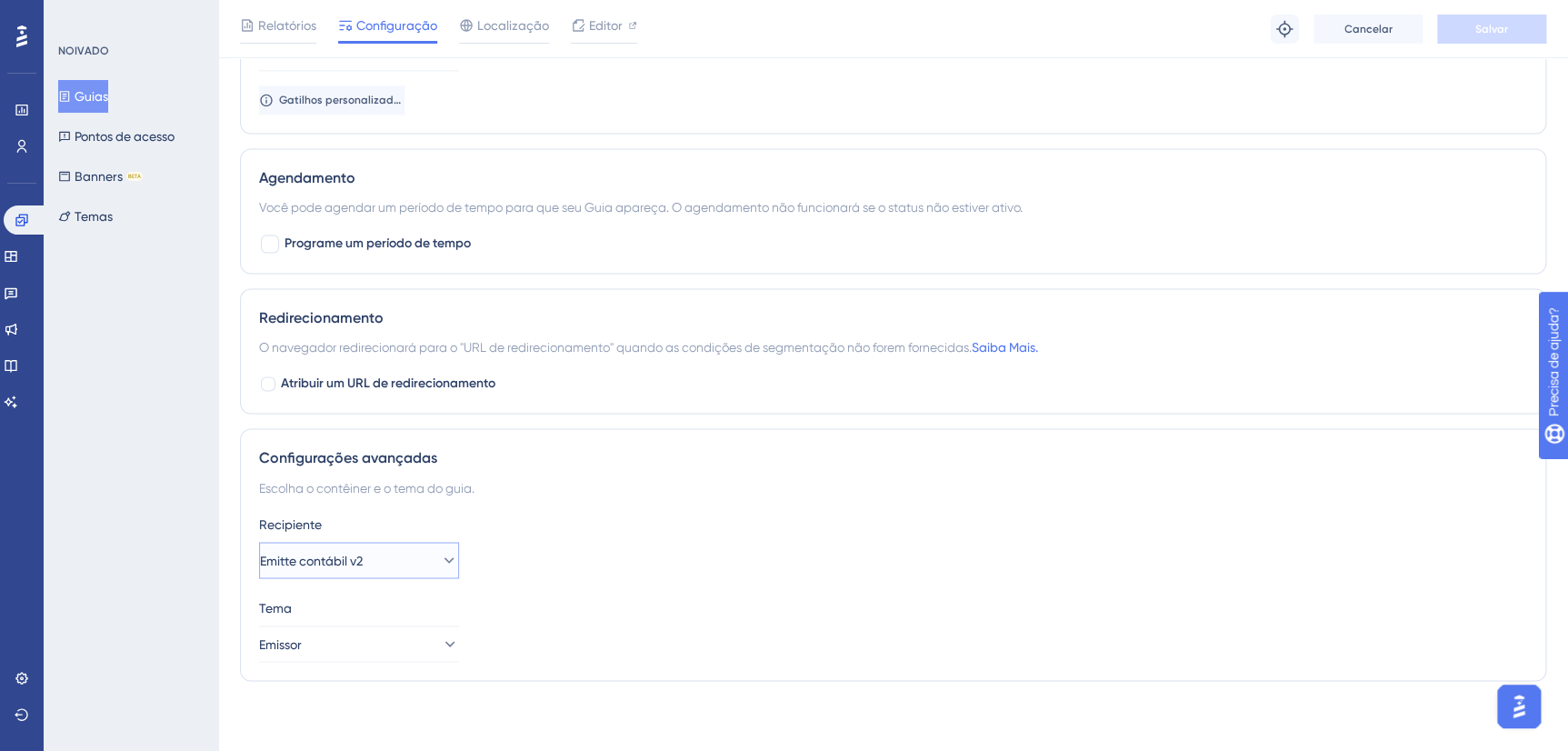
click at [440, 551] on icon at bounding box center [449, 560] width 18 height 18
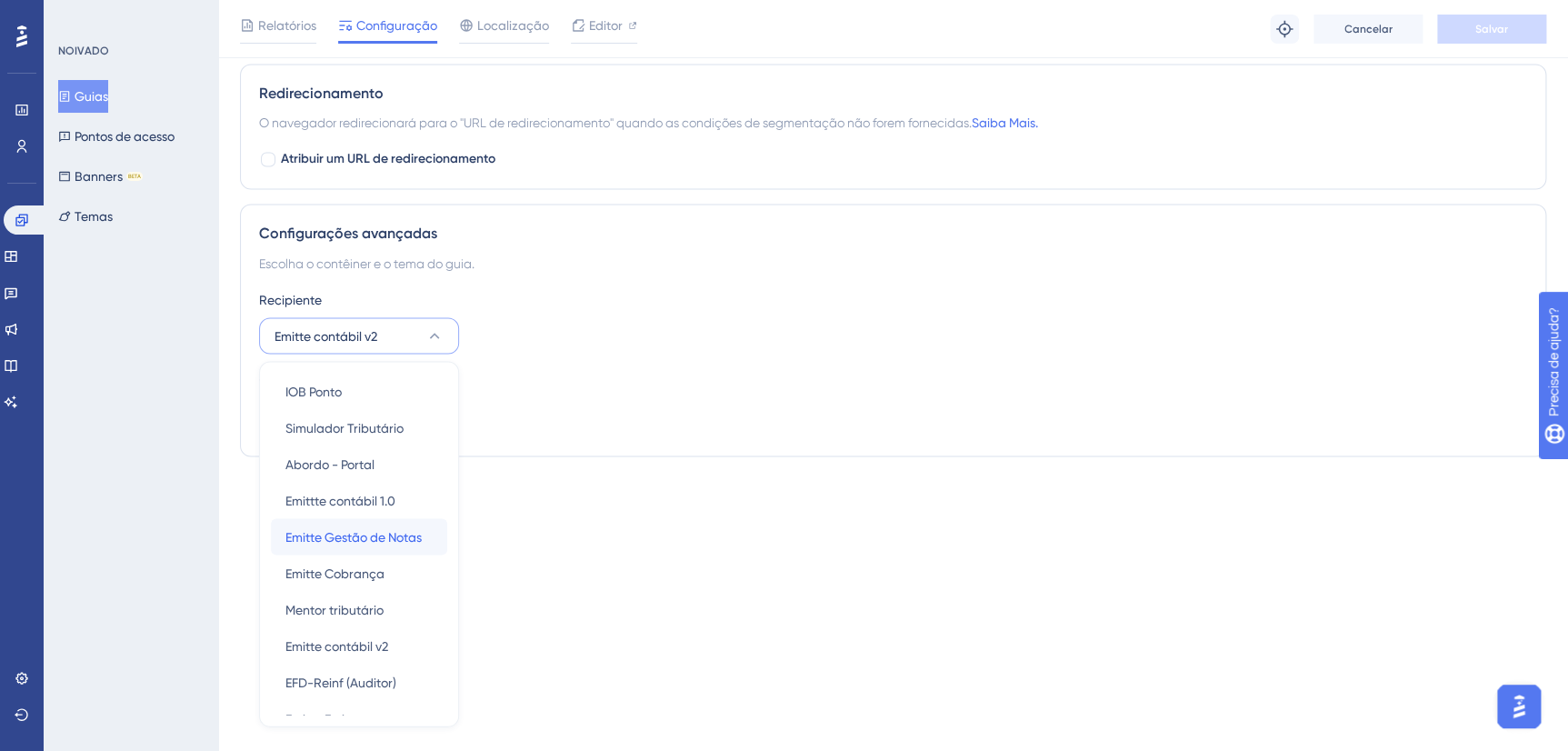
click at [362, 537] on span "Emitte Gestão de Notas" at bounding box center [353, 536] width 136 height 22
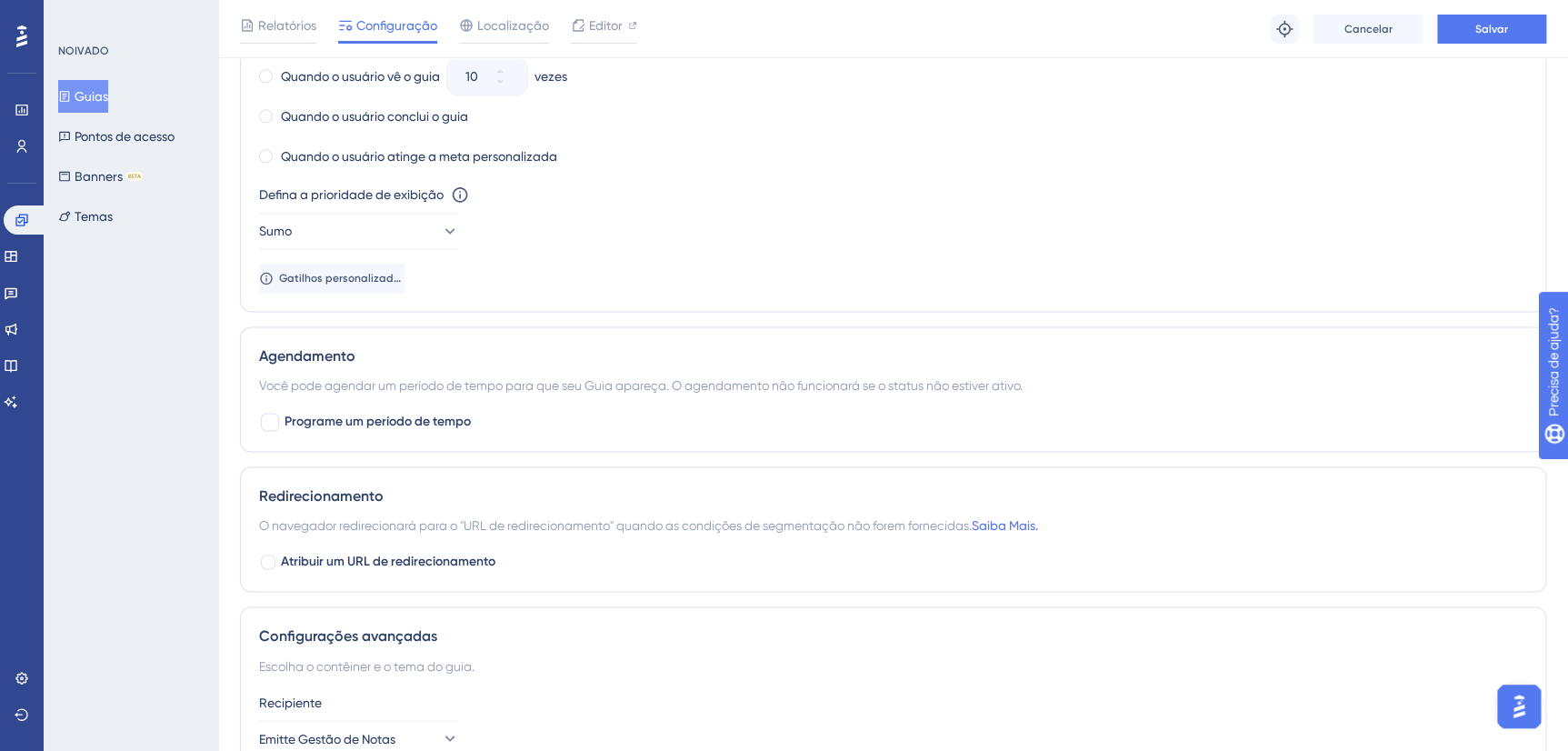
scroll to position [587, 0]
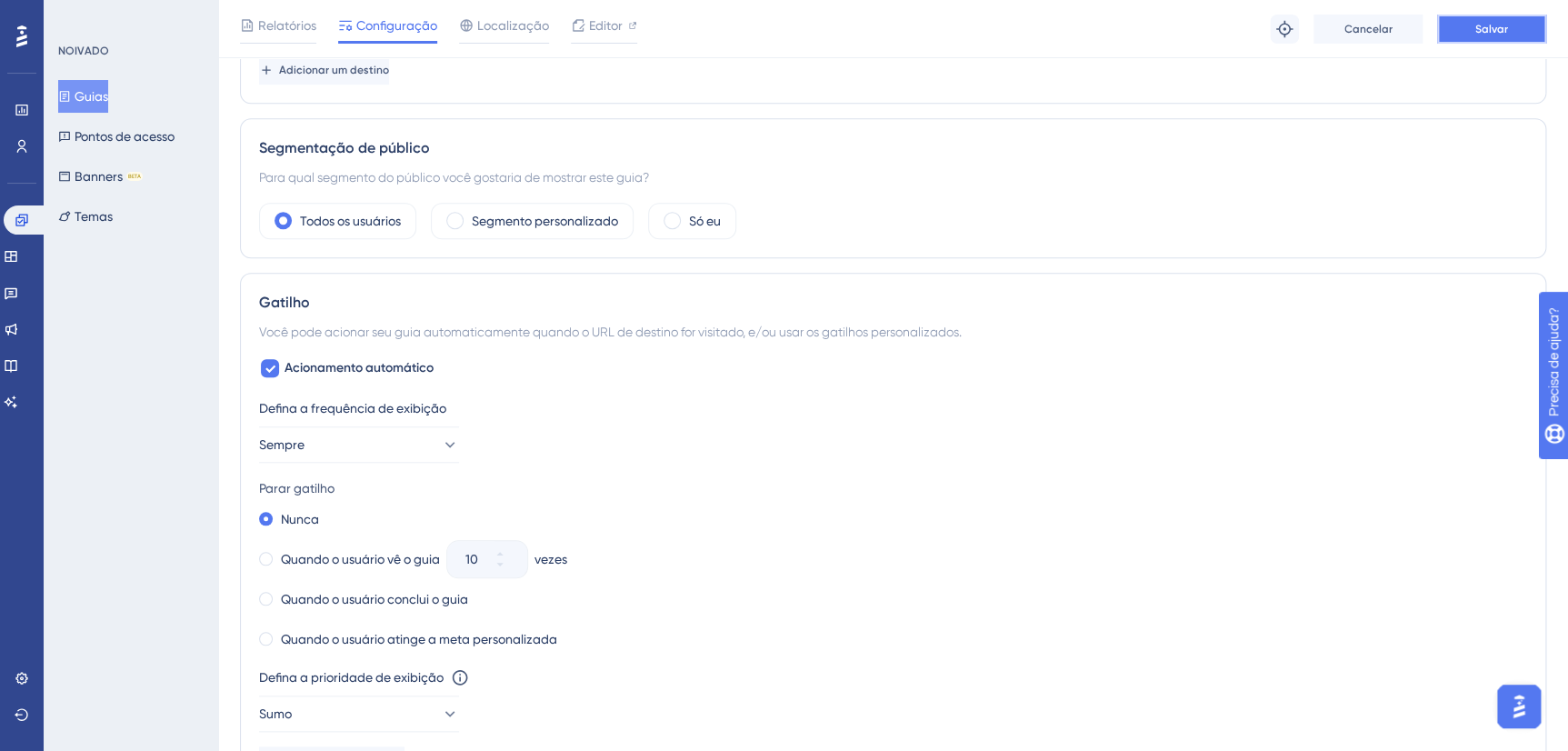
click at [1472, 33] on button "Salvar" at bounding box center [1491, 29] width 110 height 29
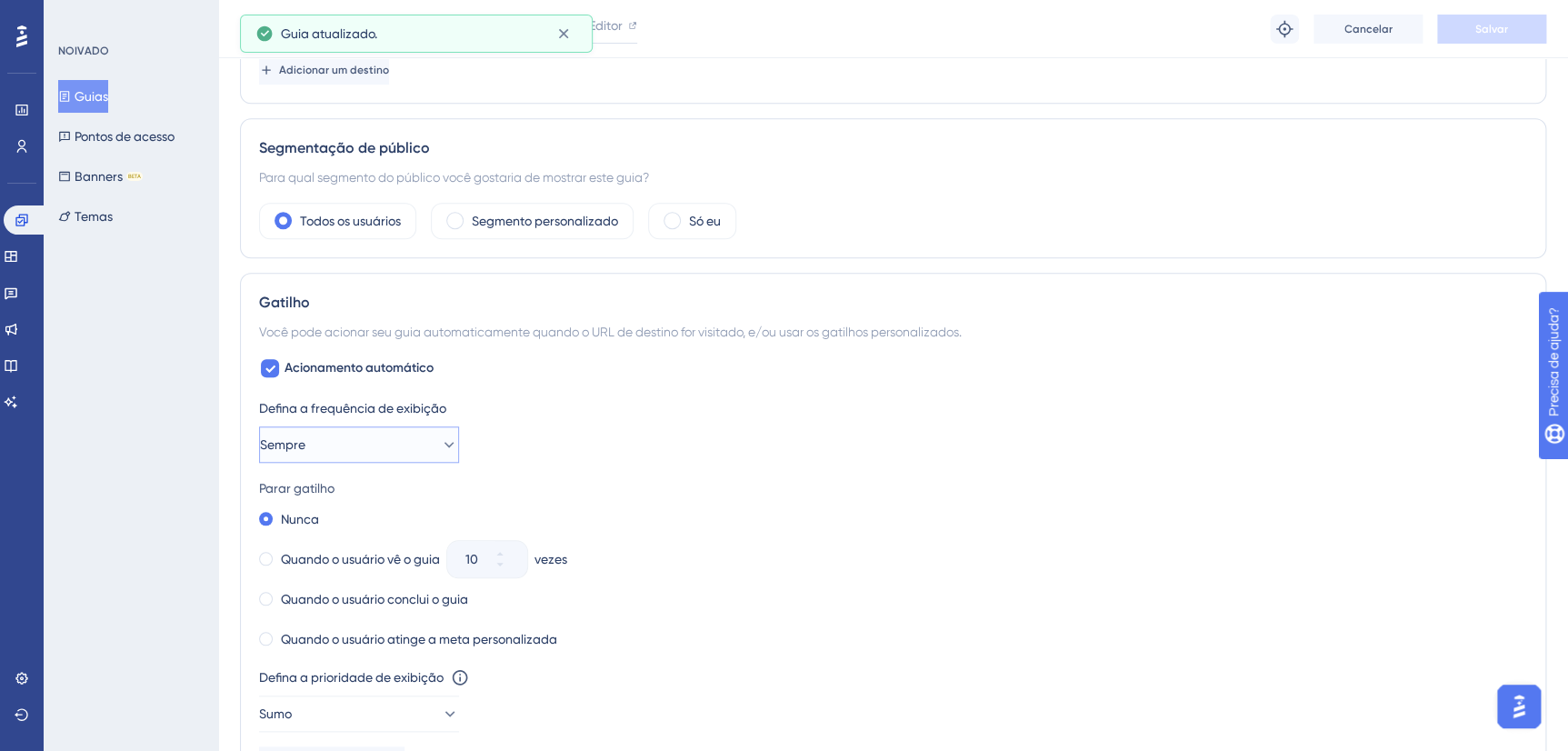
click at [399, 456] on button "Sempre" at bounding box center [358, 444] width 200 height 37
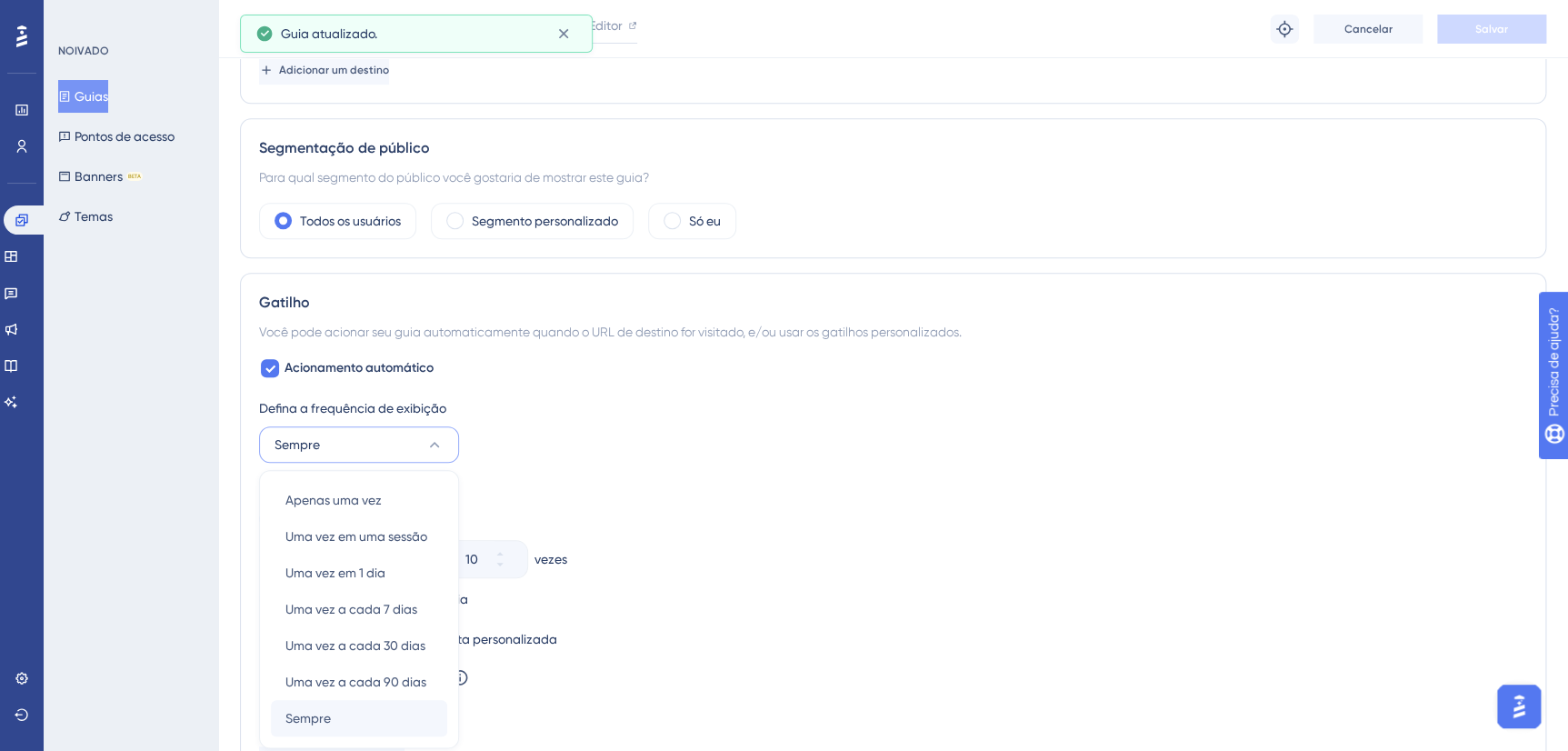
scroll to position [817, 0]
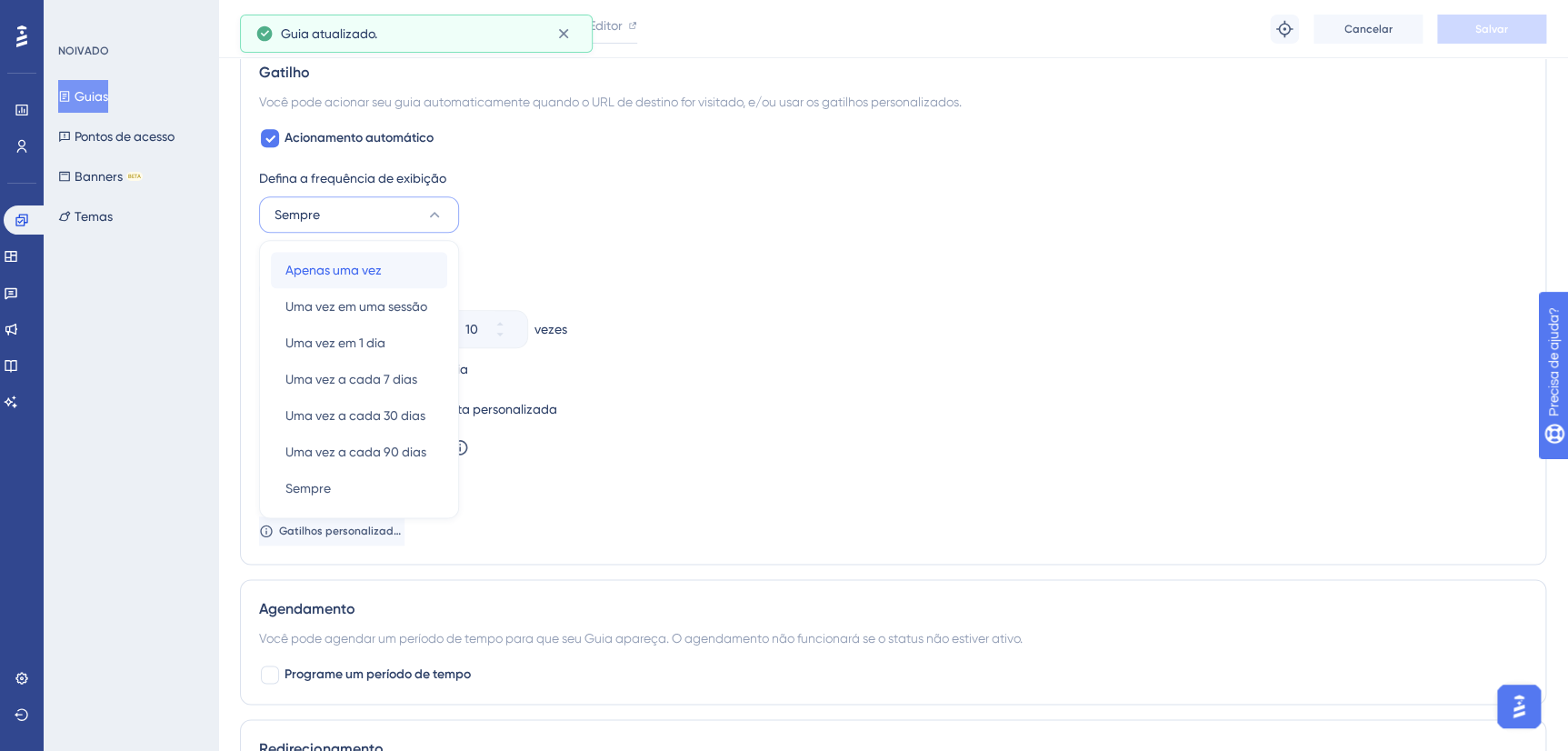
click at [341, 265] on span "Apenas uma vez" at bounding box center [334, 269] width 97 height 22
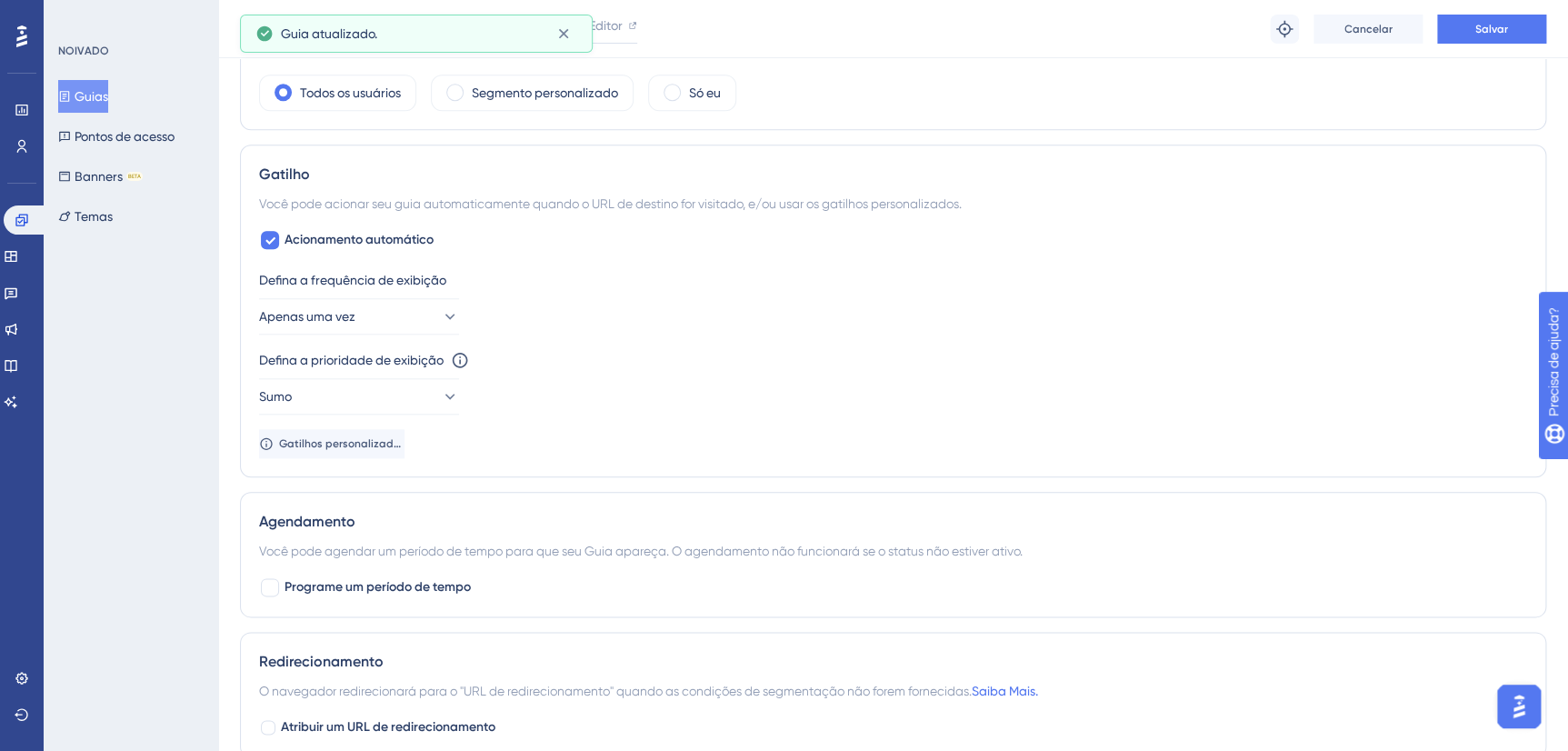
scroll to position [487, 0]
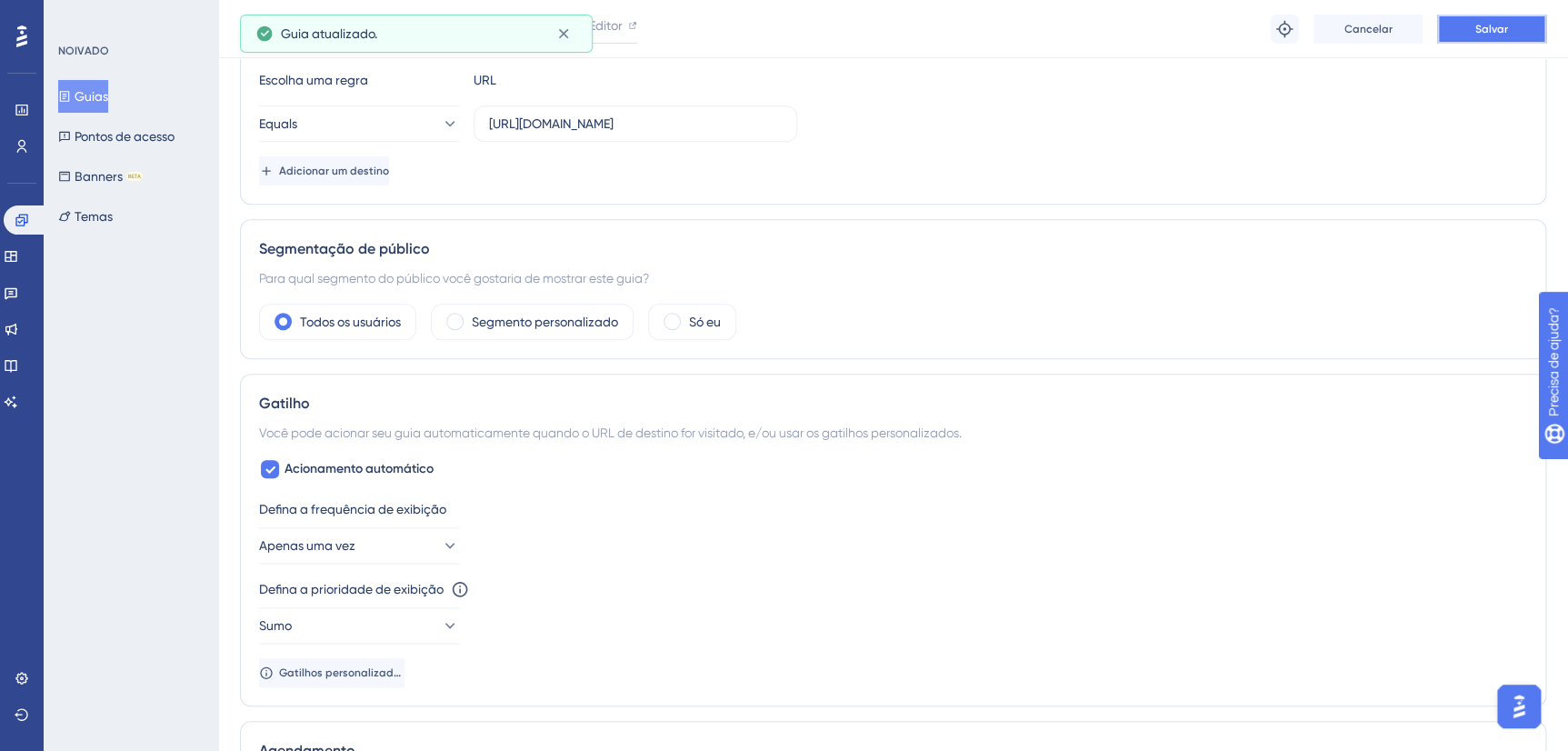
click at [1463, 34] on button "Salvar" at bounding box center [1491, 29] width 110 height 29
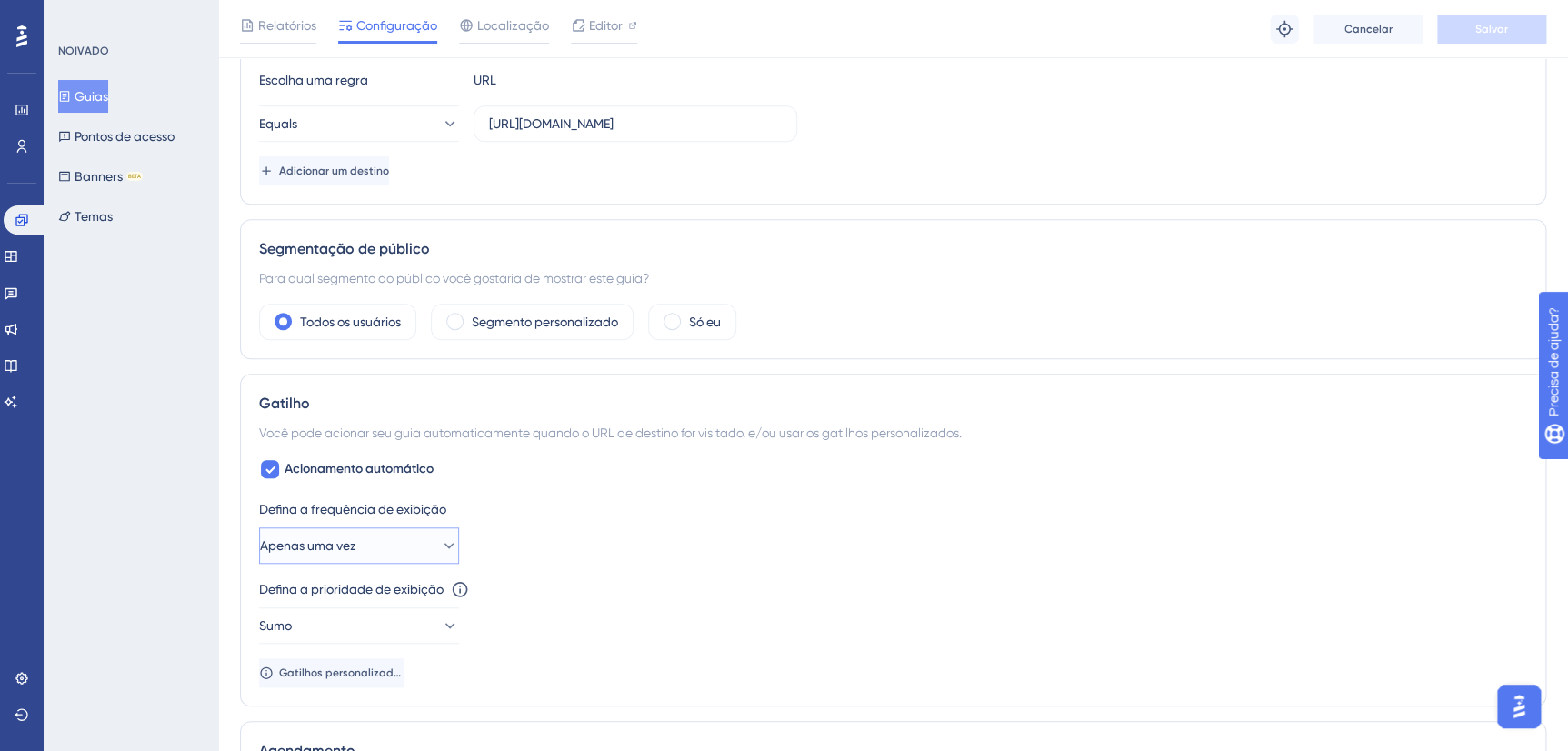
click at [414, 535] on button "Apenas uma vez" at bounding box center [358, 545] width 200 height 37
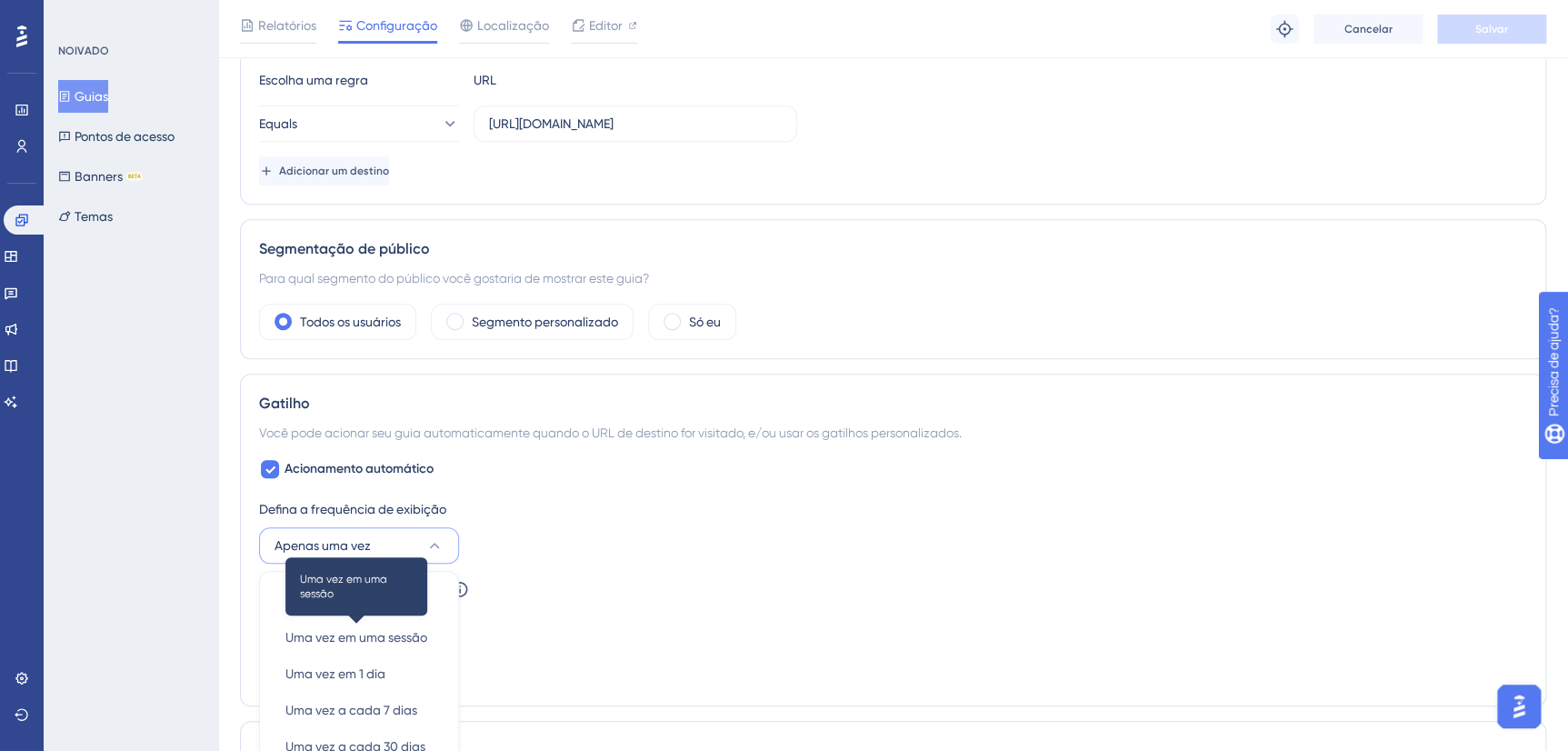
scroll to position [819, 0]
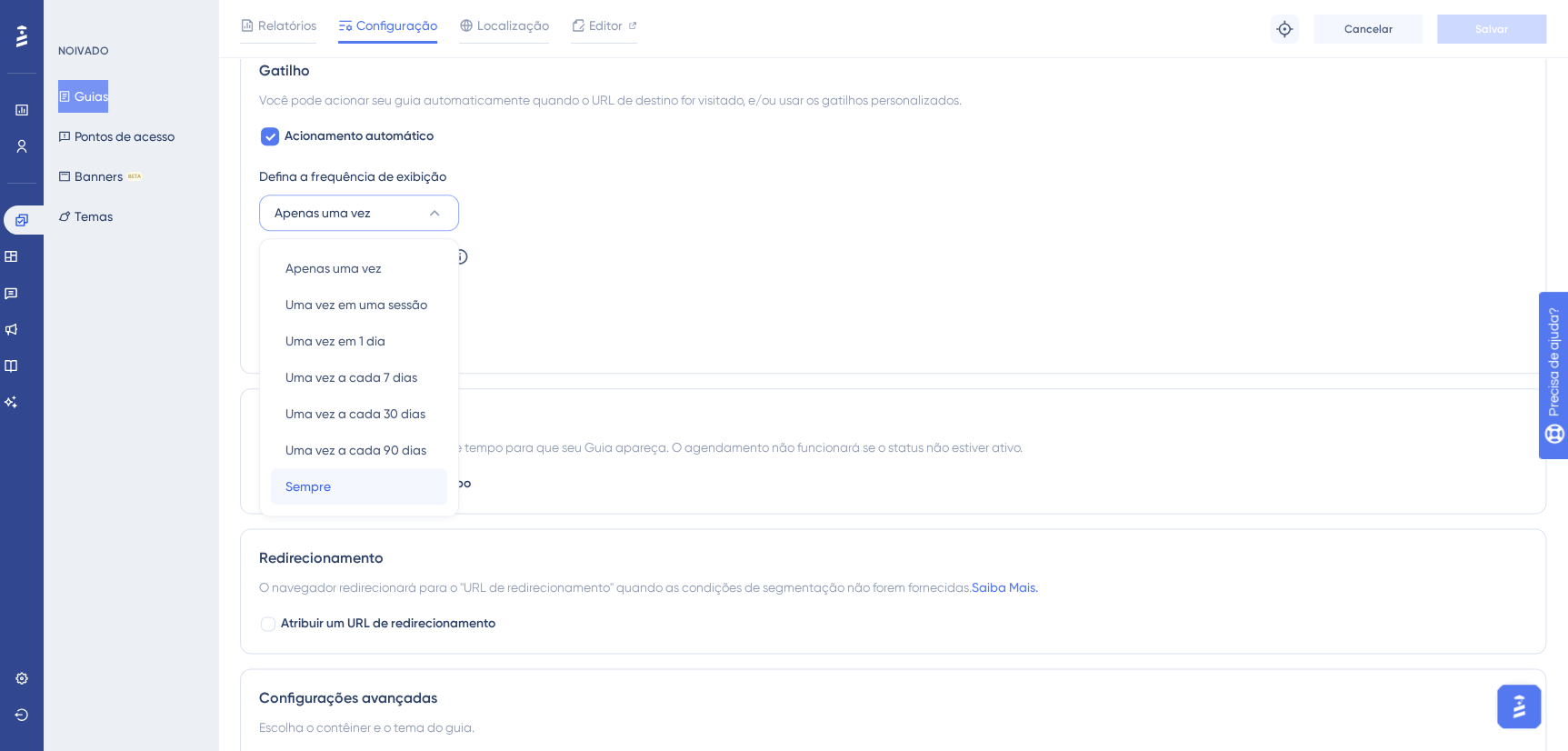
click at [371, 482] on div "Sempre Sempre" at bounding box center [358, 486] width 147 height 37
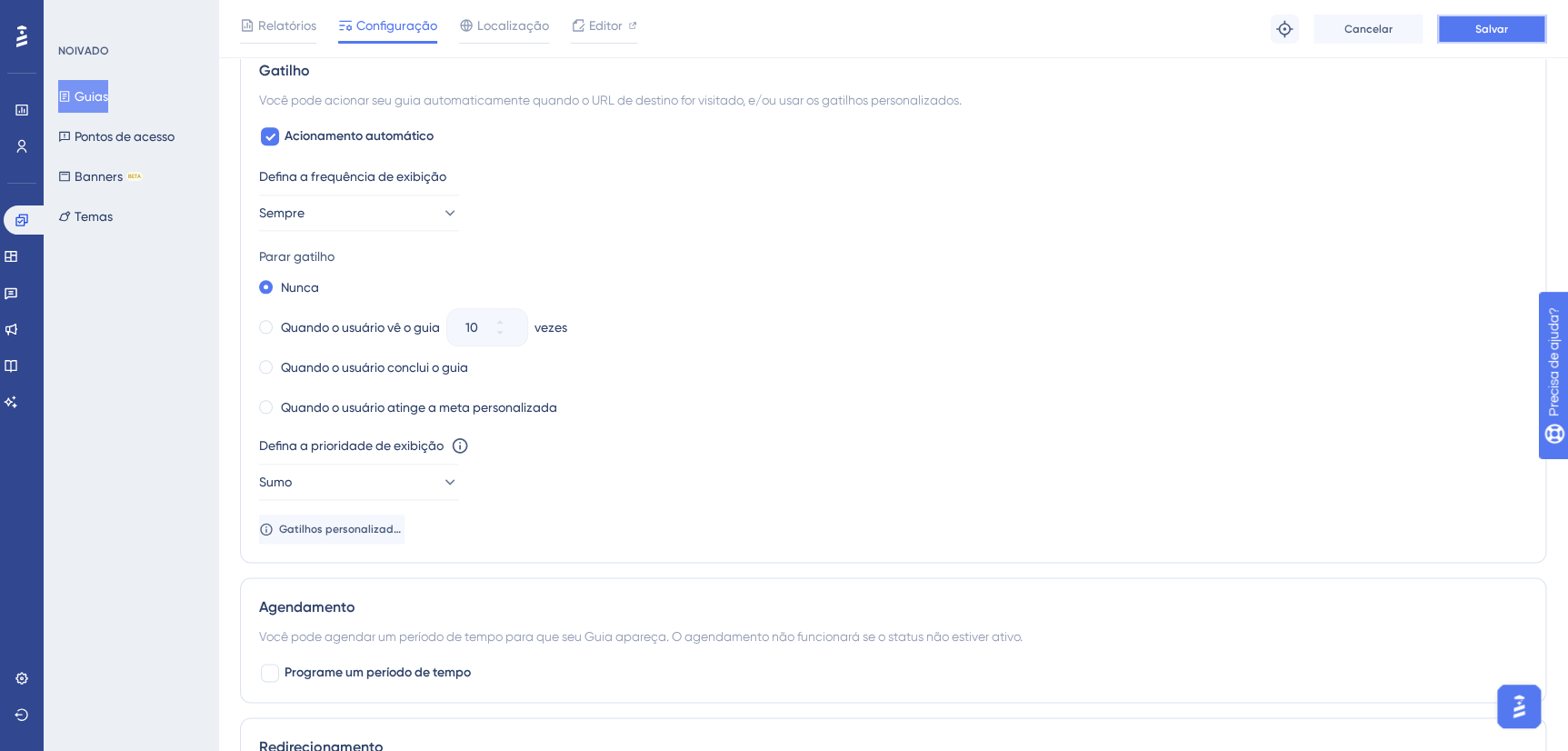
click at [1465, 26] on button "Salvar" at bounding box center [1491, 29] width 110 height 29
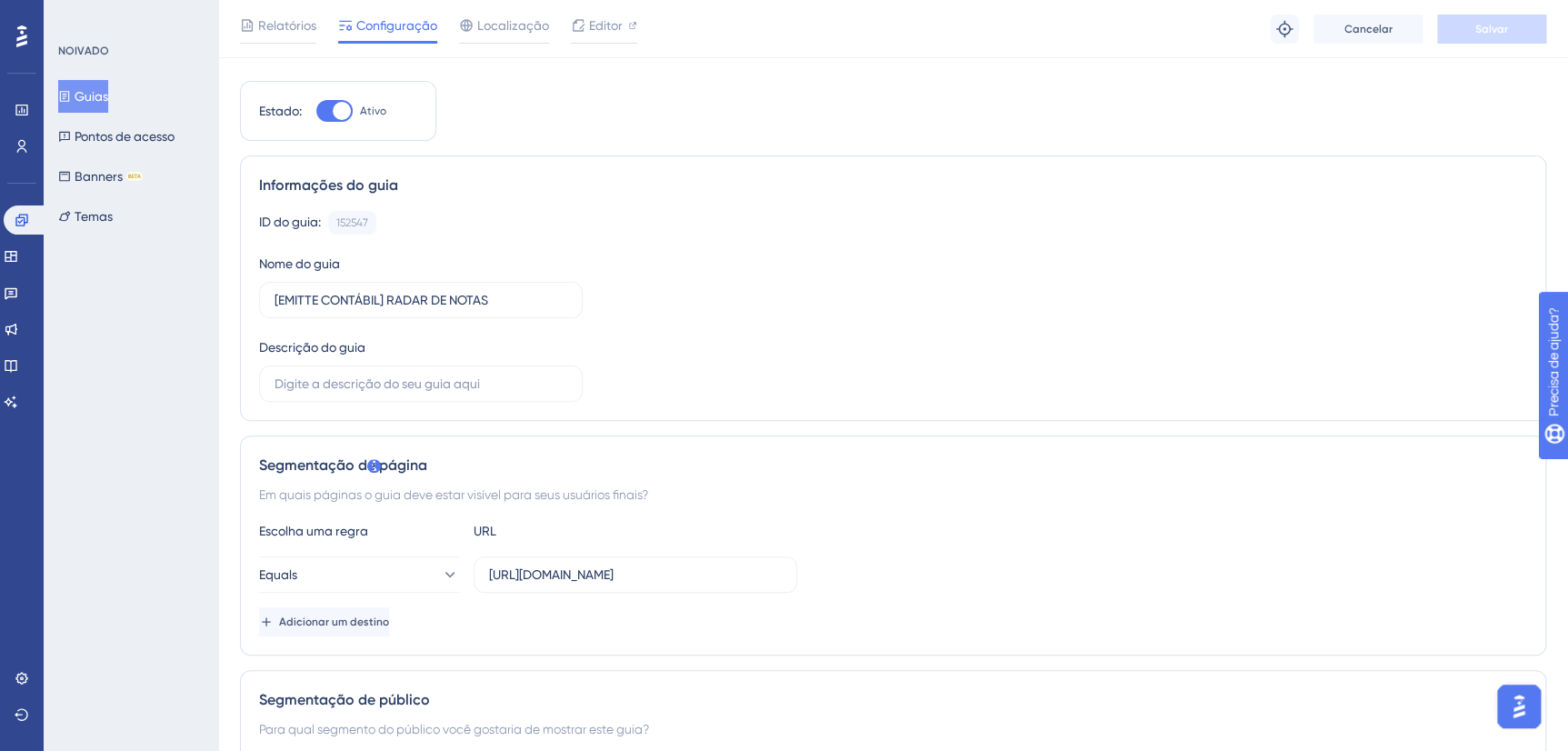
scroll to position [0, 0]
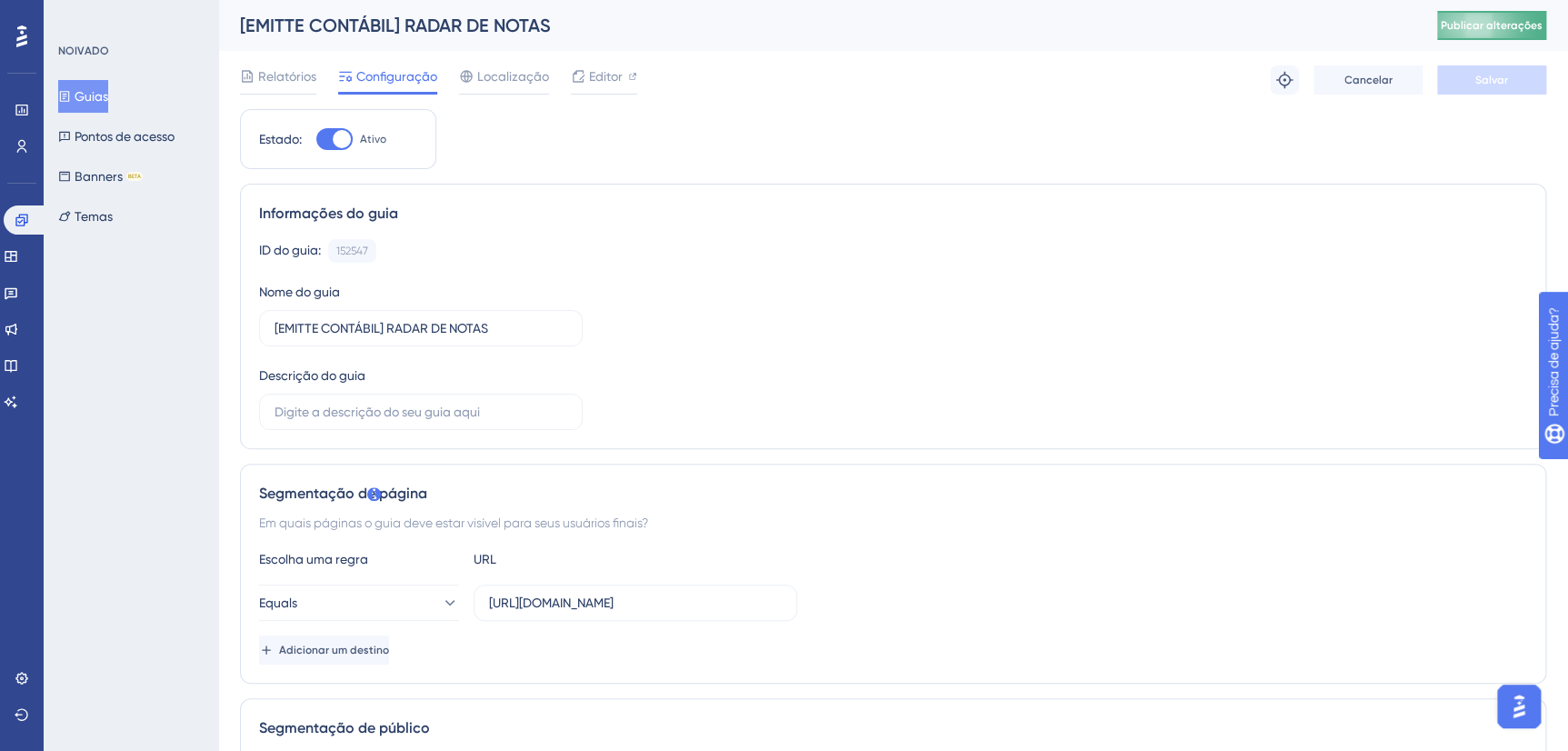
click at [1500, 36] on button "Publicar alterações" at bounding box center [1491, 25] width 110 height 29
click at [606, 74] on span "Editor" at bounding box center [606, 76] width 34 height 22
click at [602, 82] on span "Editor" at bounding box center [606, 76] width 34 height 22
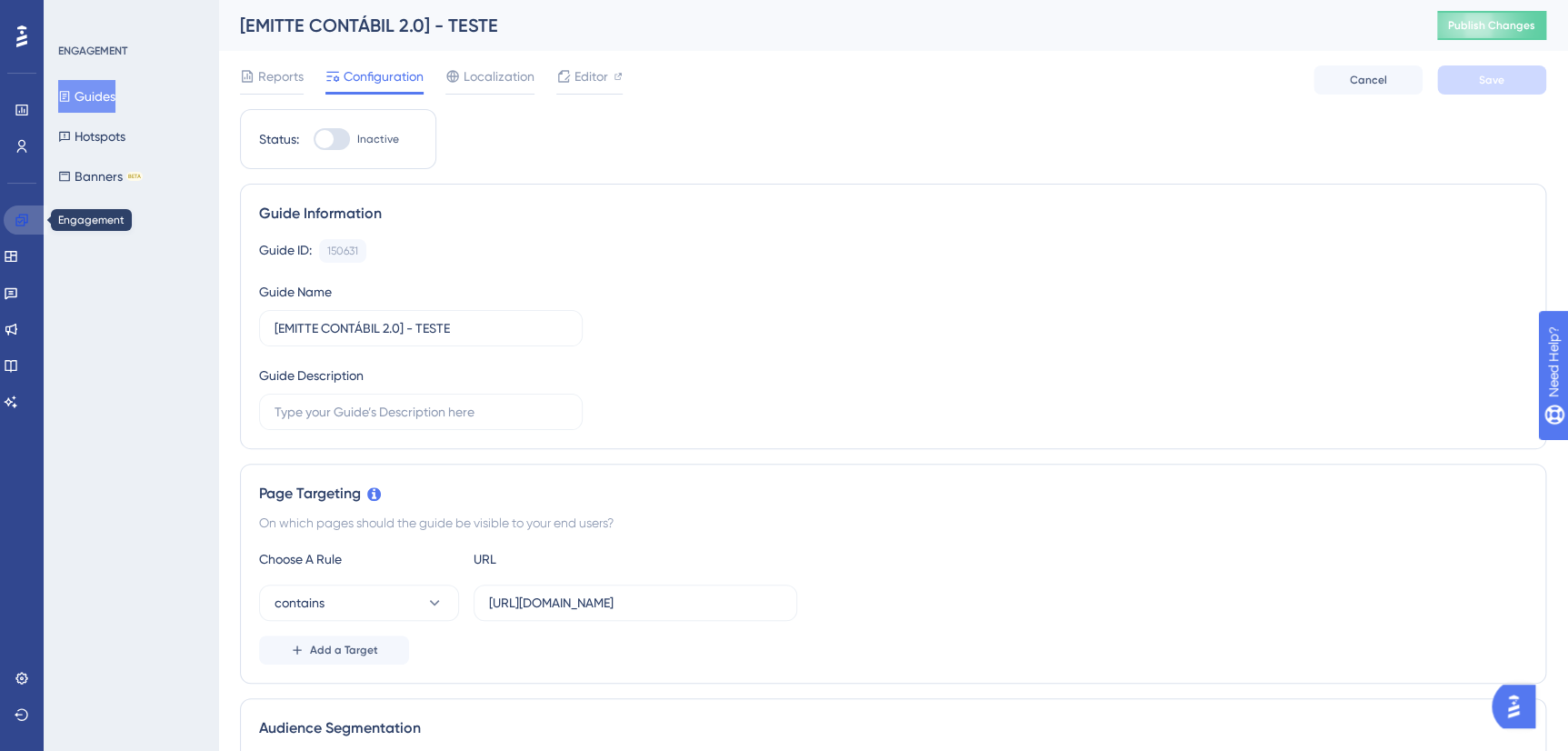
click at [22, 221] on icon at bounding box center [22, 220] width 15 height 15
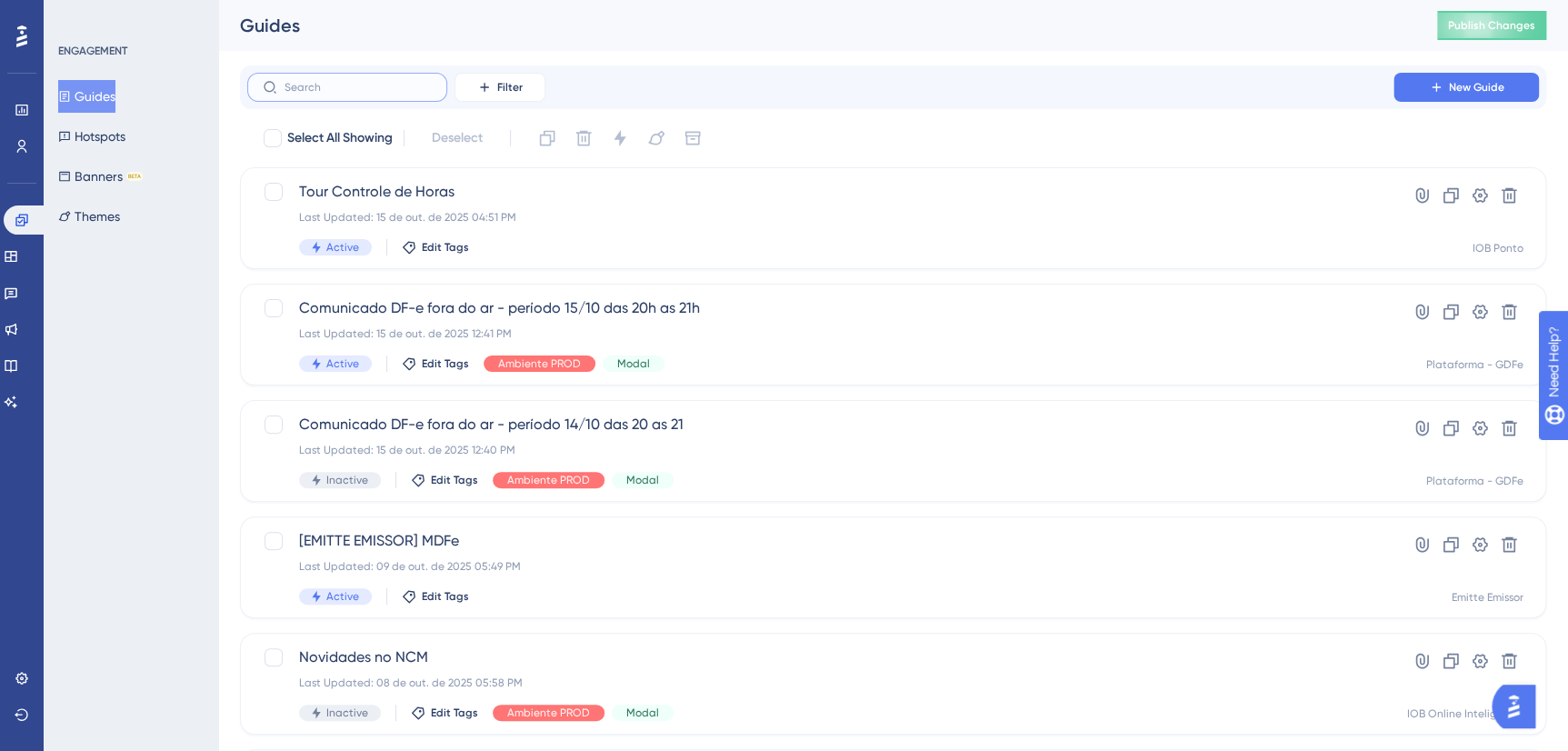
click at [351, 91] on input "text" at bounding box center [357, 87] width 147 height 13
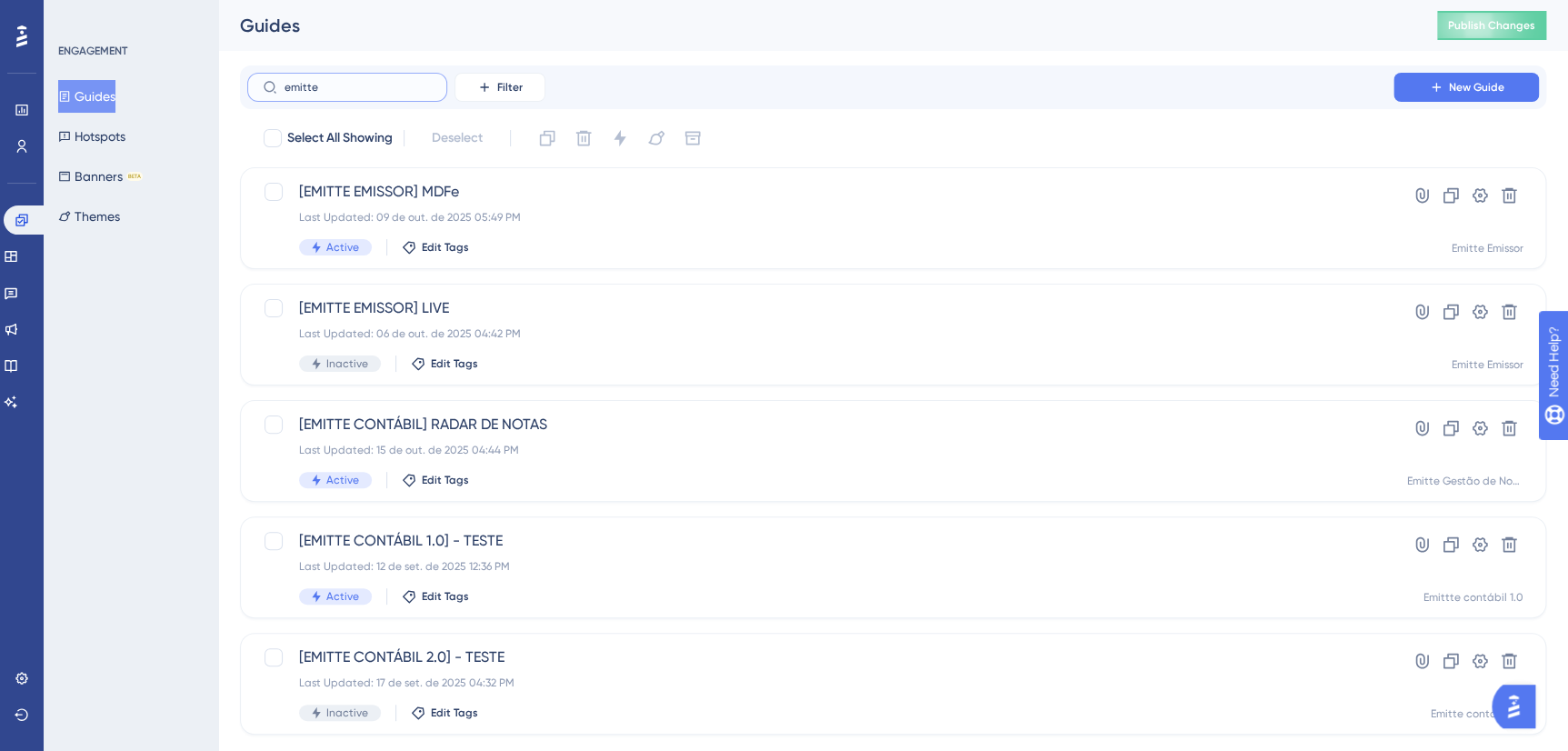
type input "emitte"
click at [531, 435] on div "[EMITTE CONTÁBIL] RADAR DE NOTAS Last Updated: 15 de out. de 2025 04:44 PM Acti…" at bounding box center [820, 451] width 1042 height 75
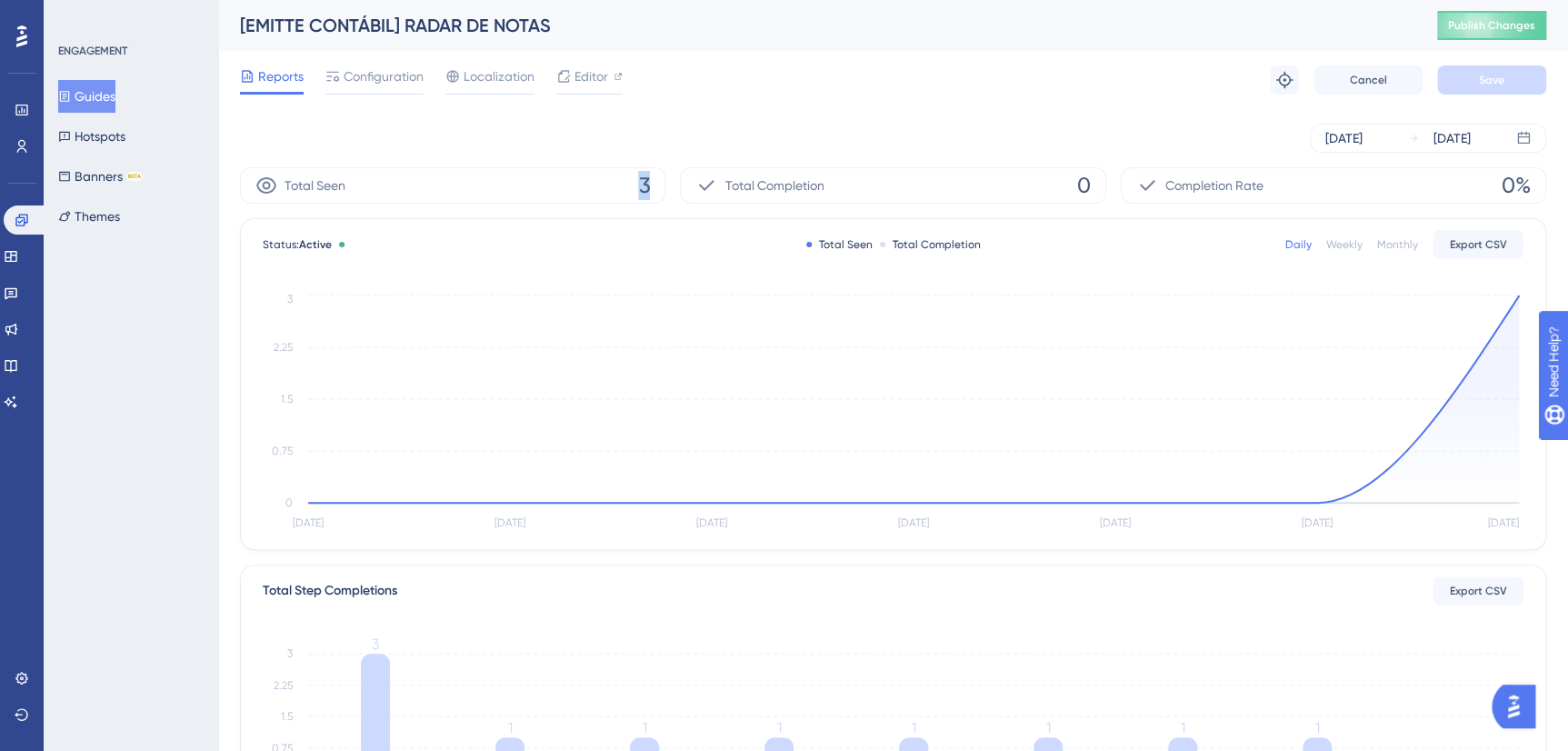
drag, startPoint x: 635, startPoint y: 179, endPoint x: 661, endPoint y: 182, distance: 26.2
click at [661, 182] on div "Total Seen 3" at bounding box center [452, 185] width 425 height 37
click at [1514, 294] on icon "Oct 9 Oct 10 Oct 11 Oct 12 Oct 13 Oct 14 Oct 15 0 0.75 1.5 2.25 3" at bounding box center [892, 413] width 1260 height 244
click at [1518, 298] on circle at bounding box center [1518, 295] width 6 height 6
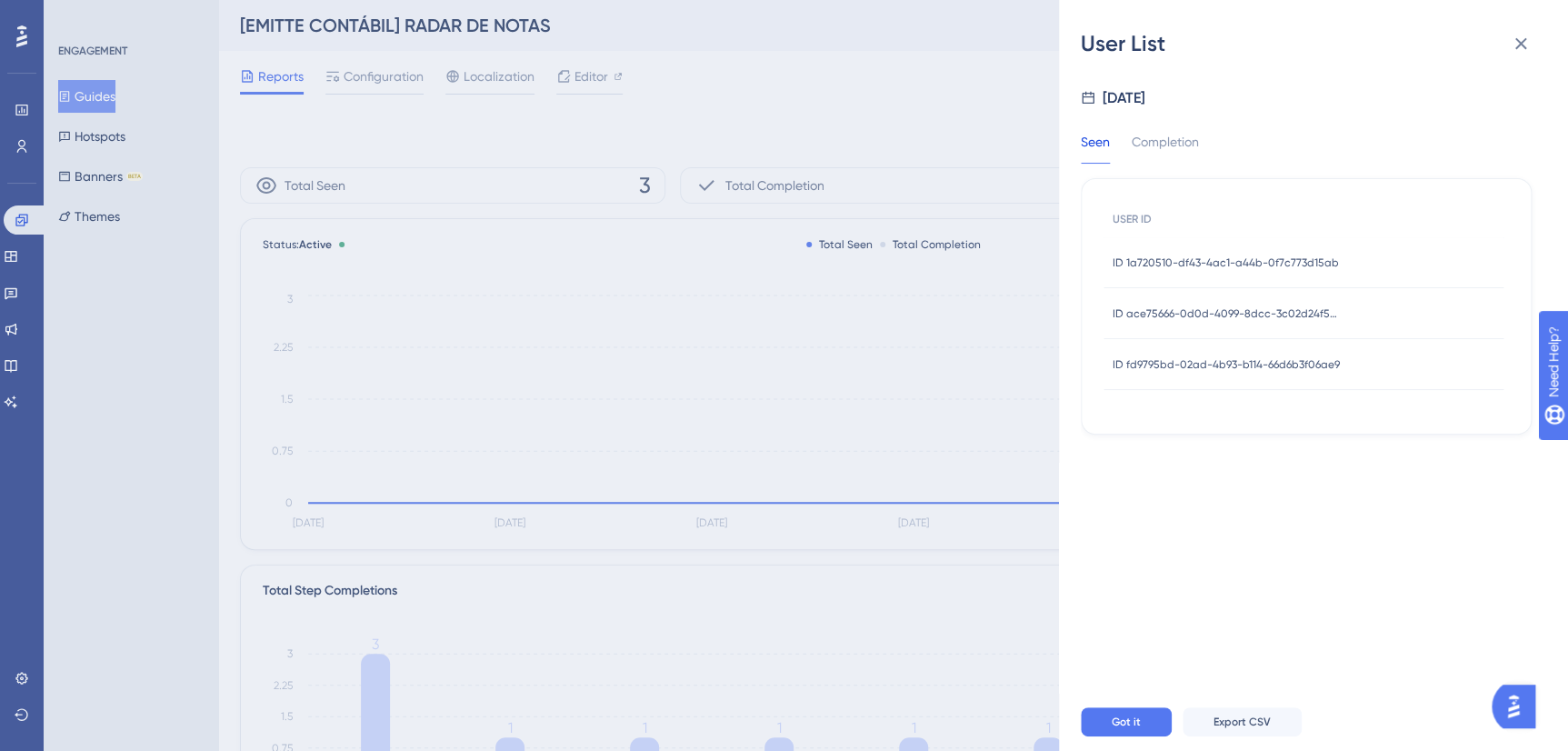
click at [1268, 266] on span "ID 1a720510-df43-4ac1-a44b-0f7c773d15ab" at bounding box center [1225, 263] width 226 height 15
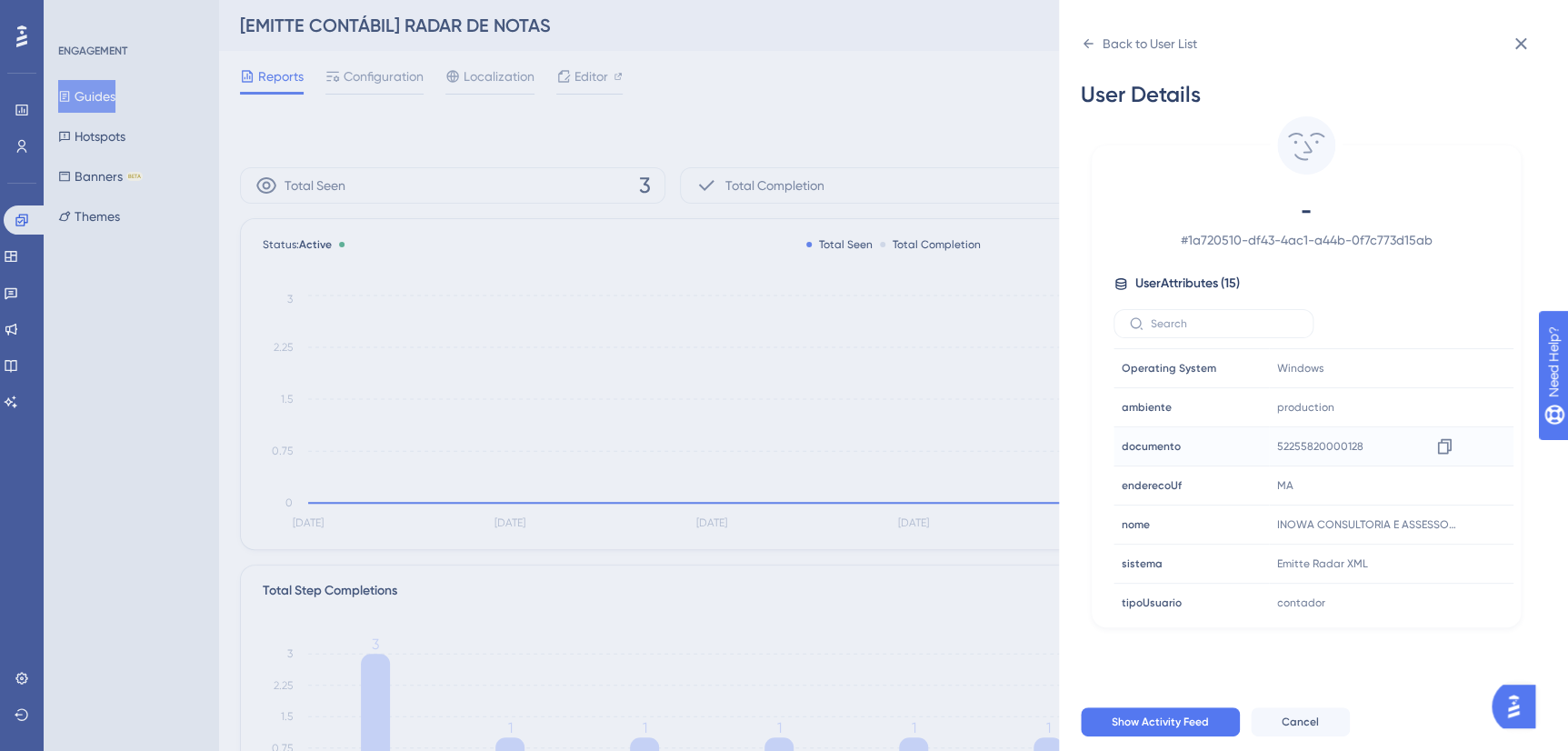
scroll to position [318, 0]
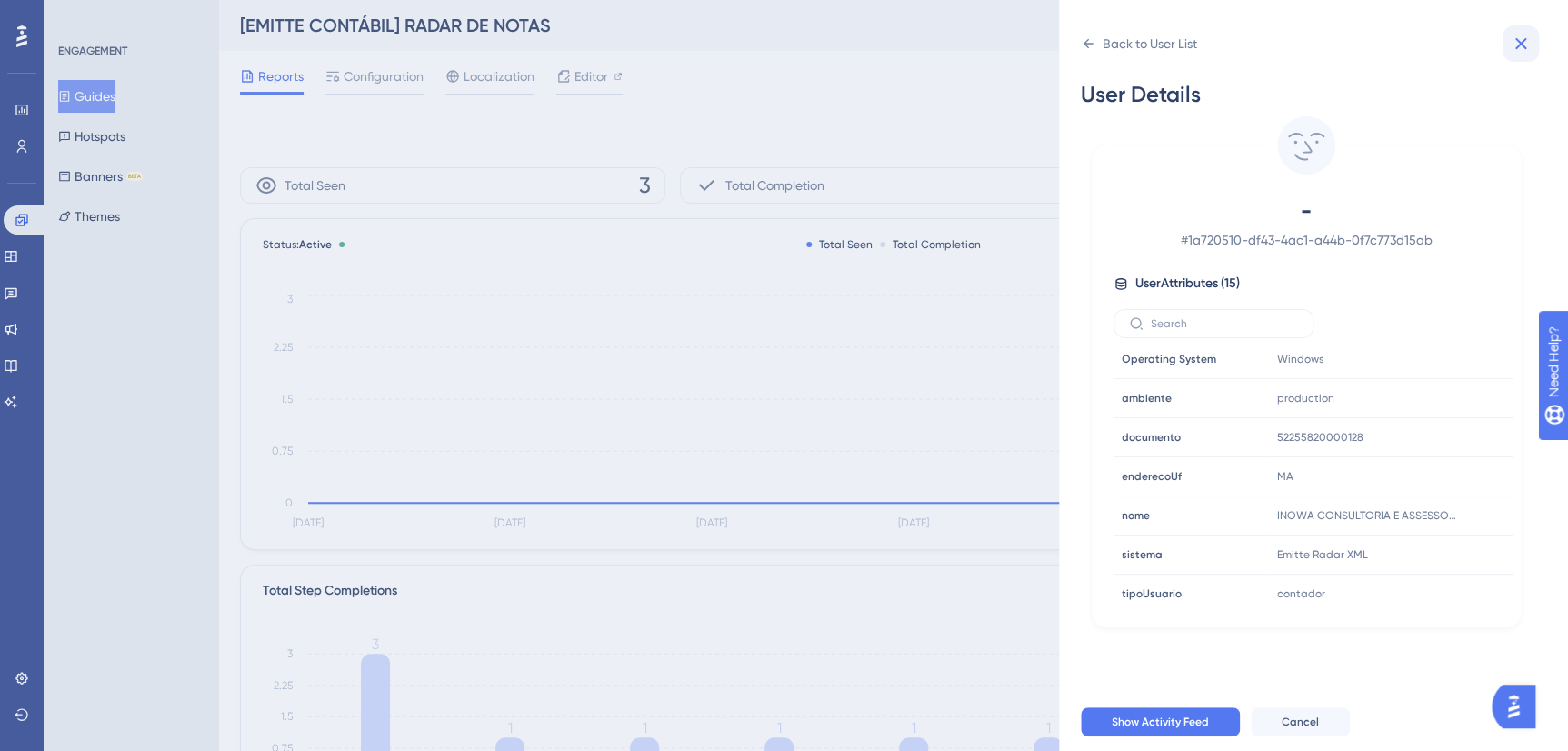
click at [1524, 45] on icon at bounding box center [1521, 44] width 12 height 12
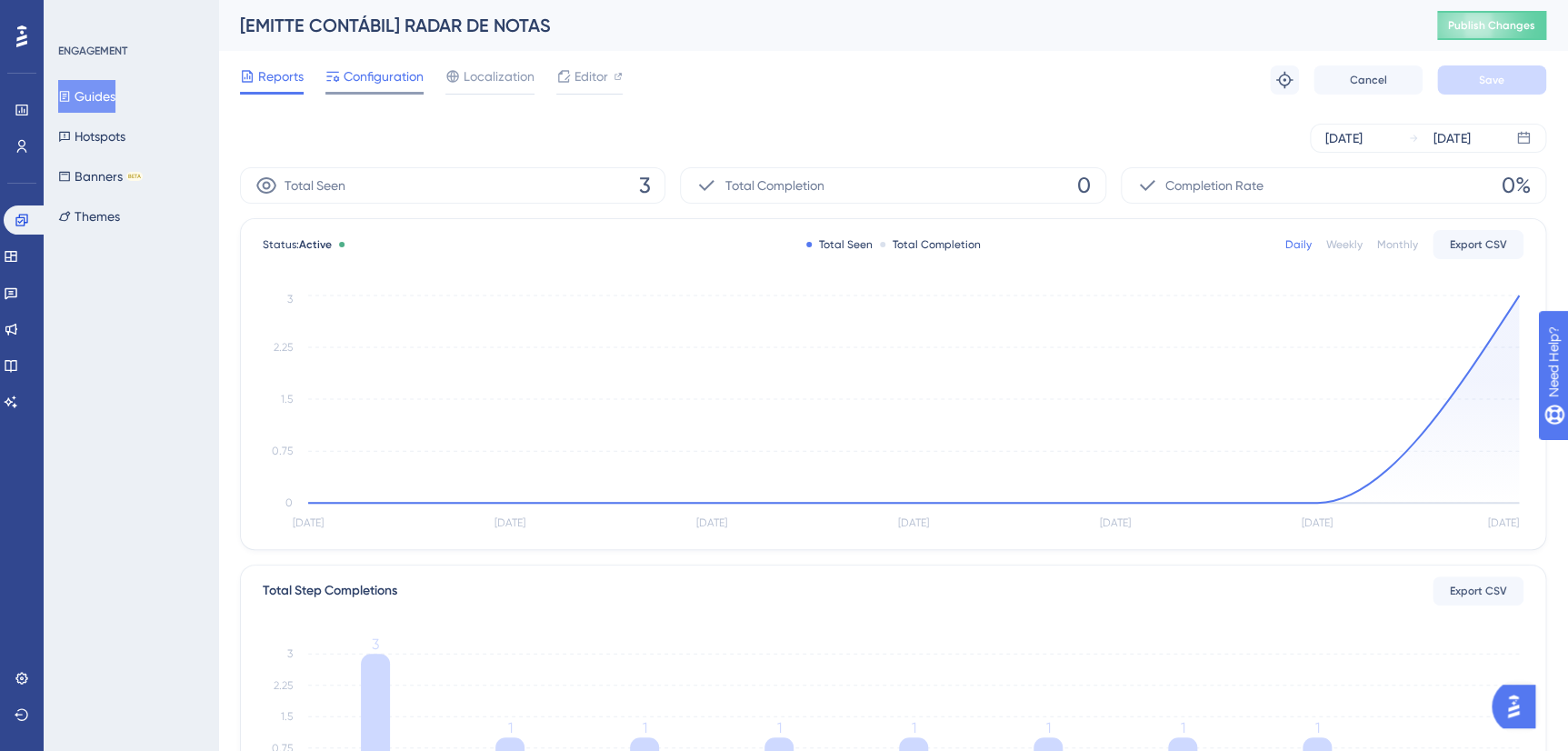
click at [414, 73] on span "Configuration" at bounding box center [383, 76] width 80 height 22
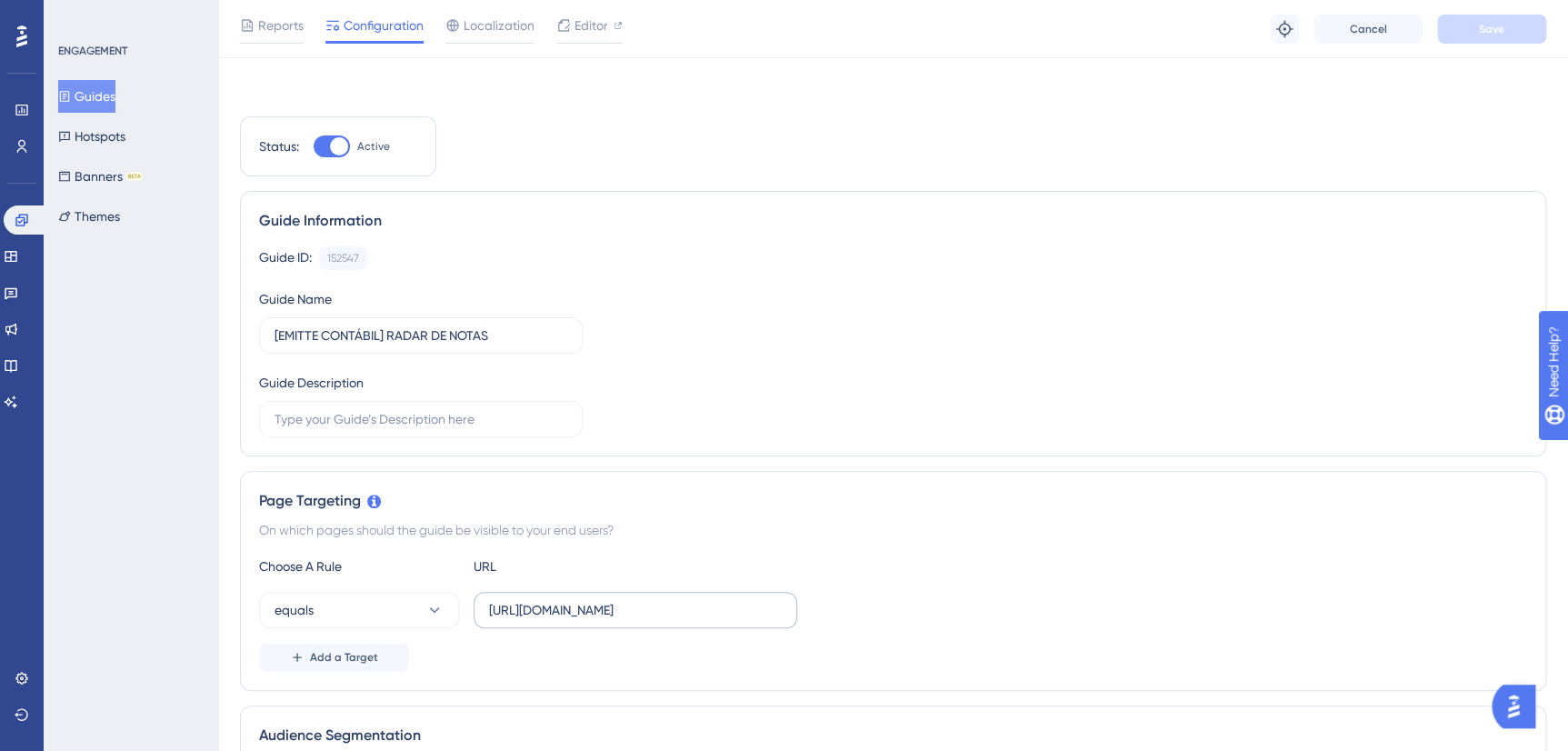
scroll to position [165, 0]
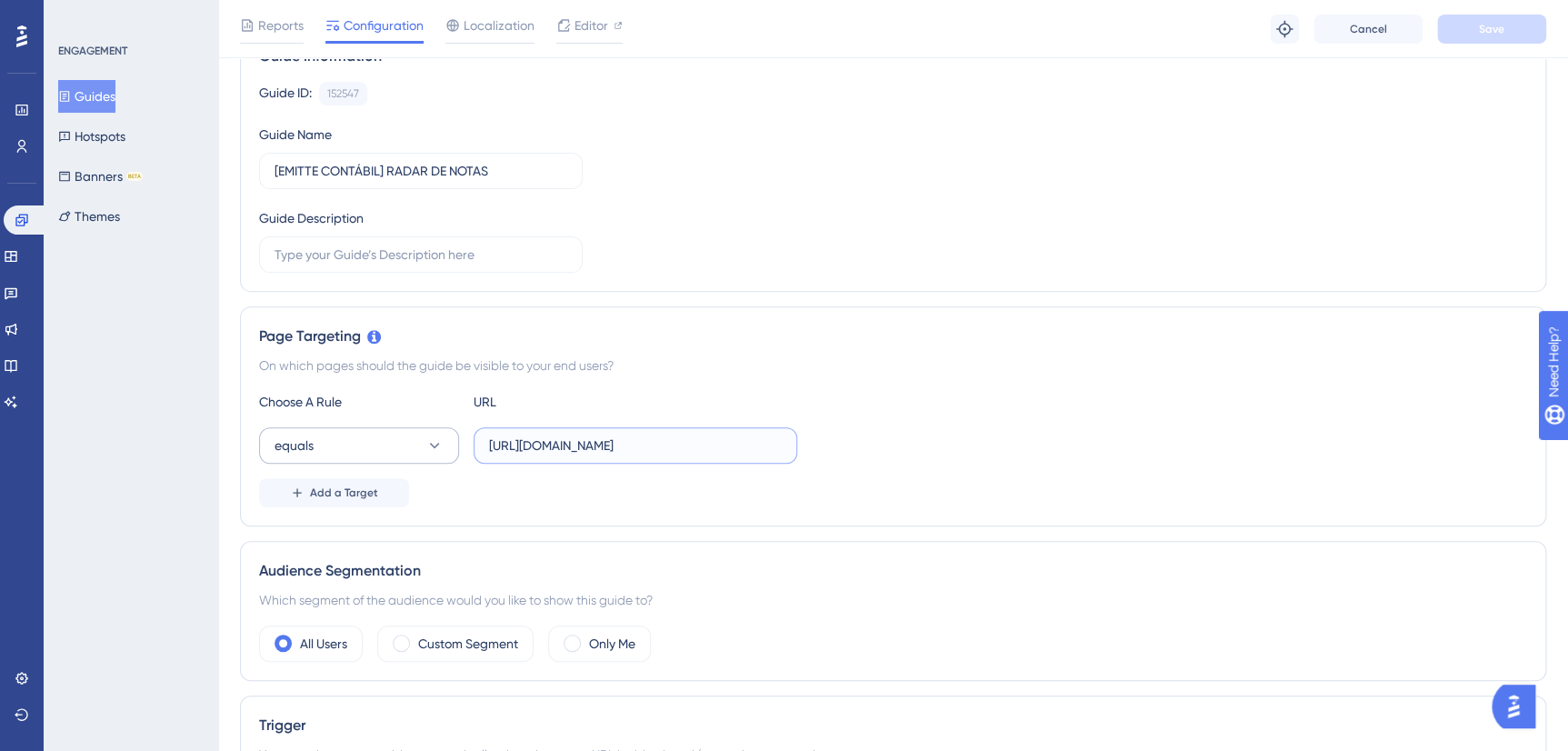
drag, startPoint x: 753, startPoint y: 443, endPoint x: 422, endPoint y: 443, distance: 331.0
click at [422, 443] on div "equals https://radarxml.emitte.com.br/visao-fiscal" at bounding box center [527, 445] width 538 height 37
click at [155, 435] on div "ENGAGEMENT Guides Hotspots Banners BETA Themes" at bounding box center [130, 375] width 175 height 751
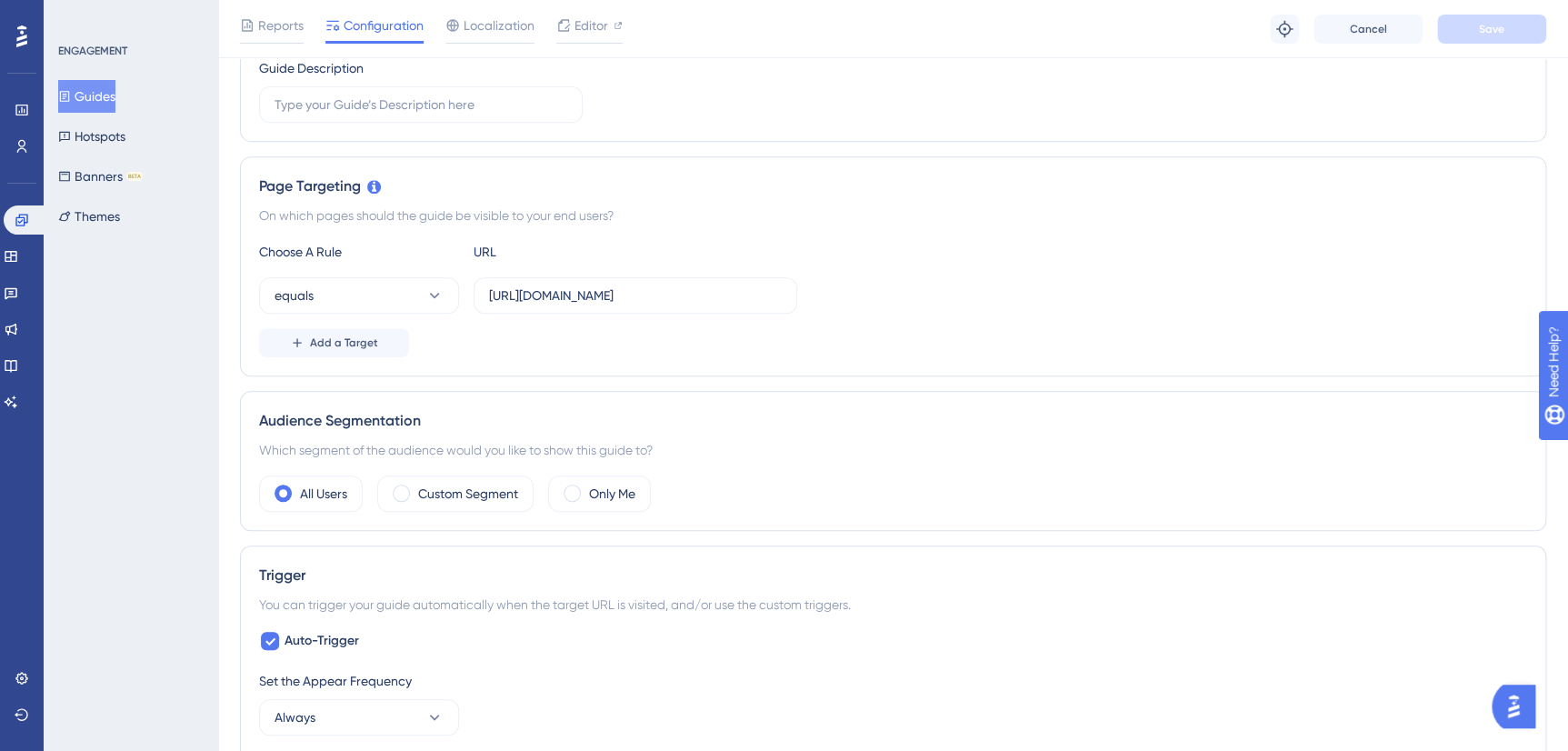
scroll to position [330, 0]
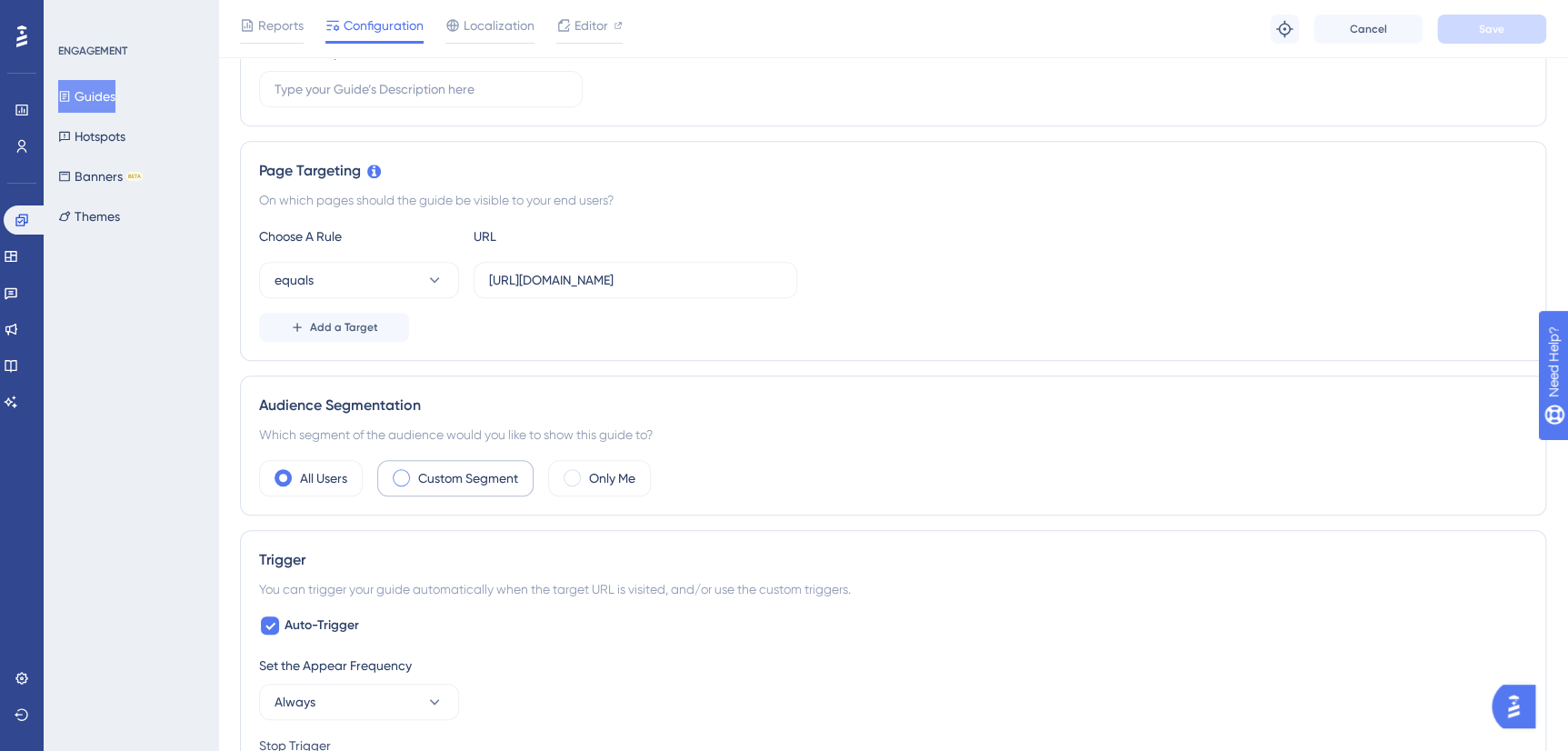
click at [413, 478] on div "Custom Segment" at bounding box center [455, 478] width 156 height 37
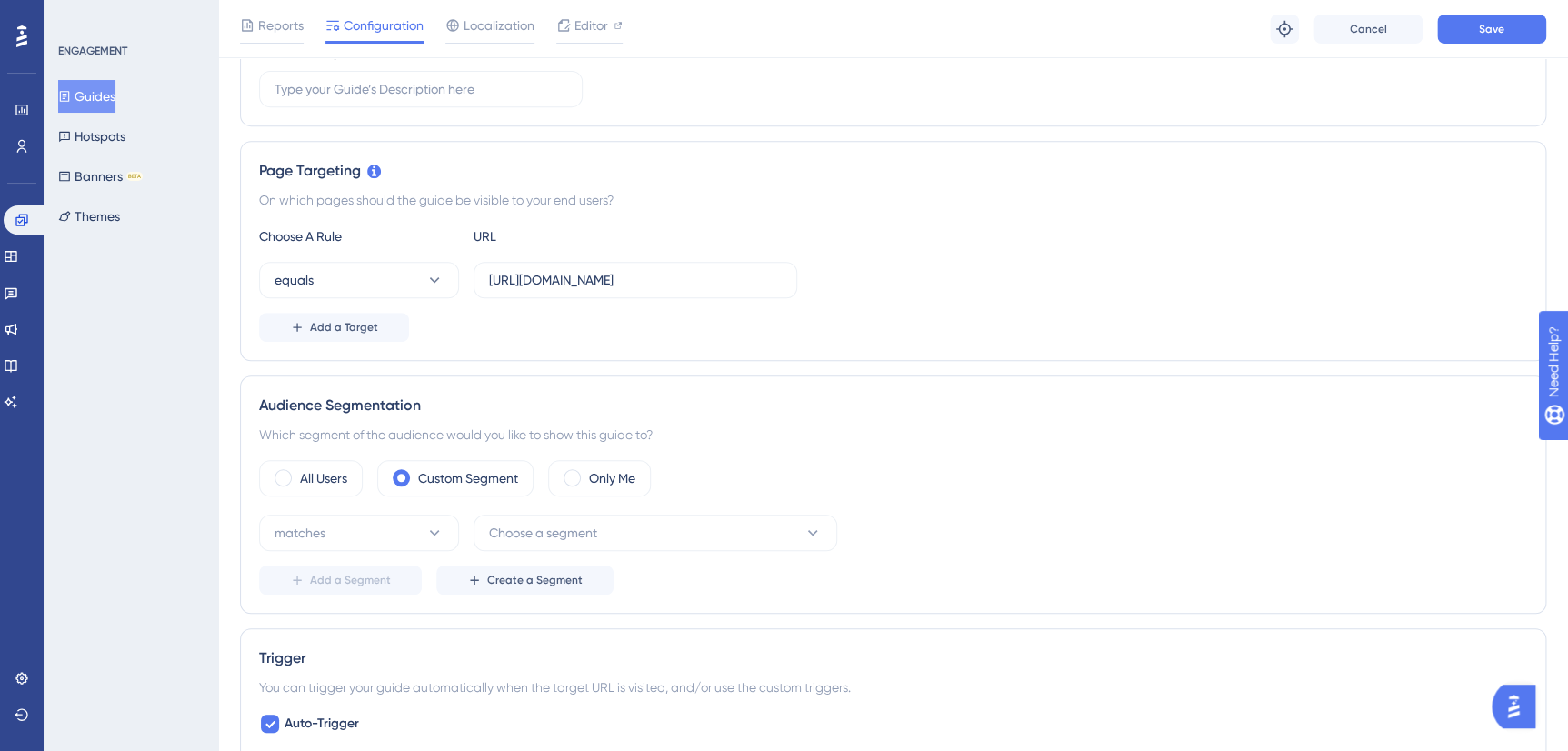
scroll to position [578, 0]
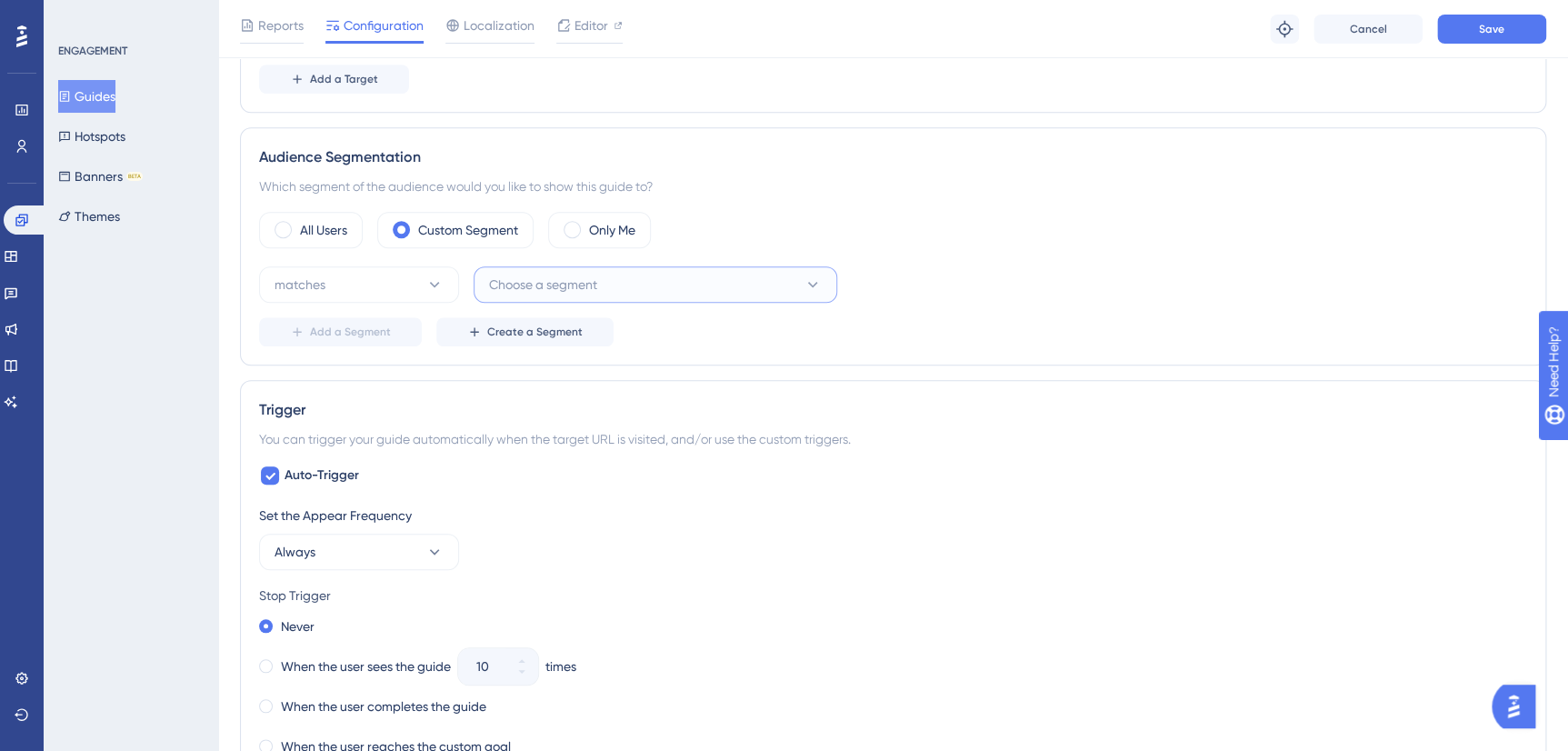
click at [638, 280] on button "Choose a segment" at bounding box center [655, 284] width 363 height 37
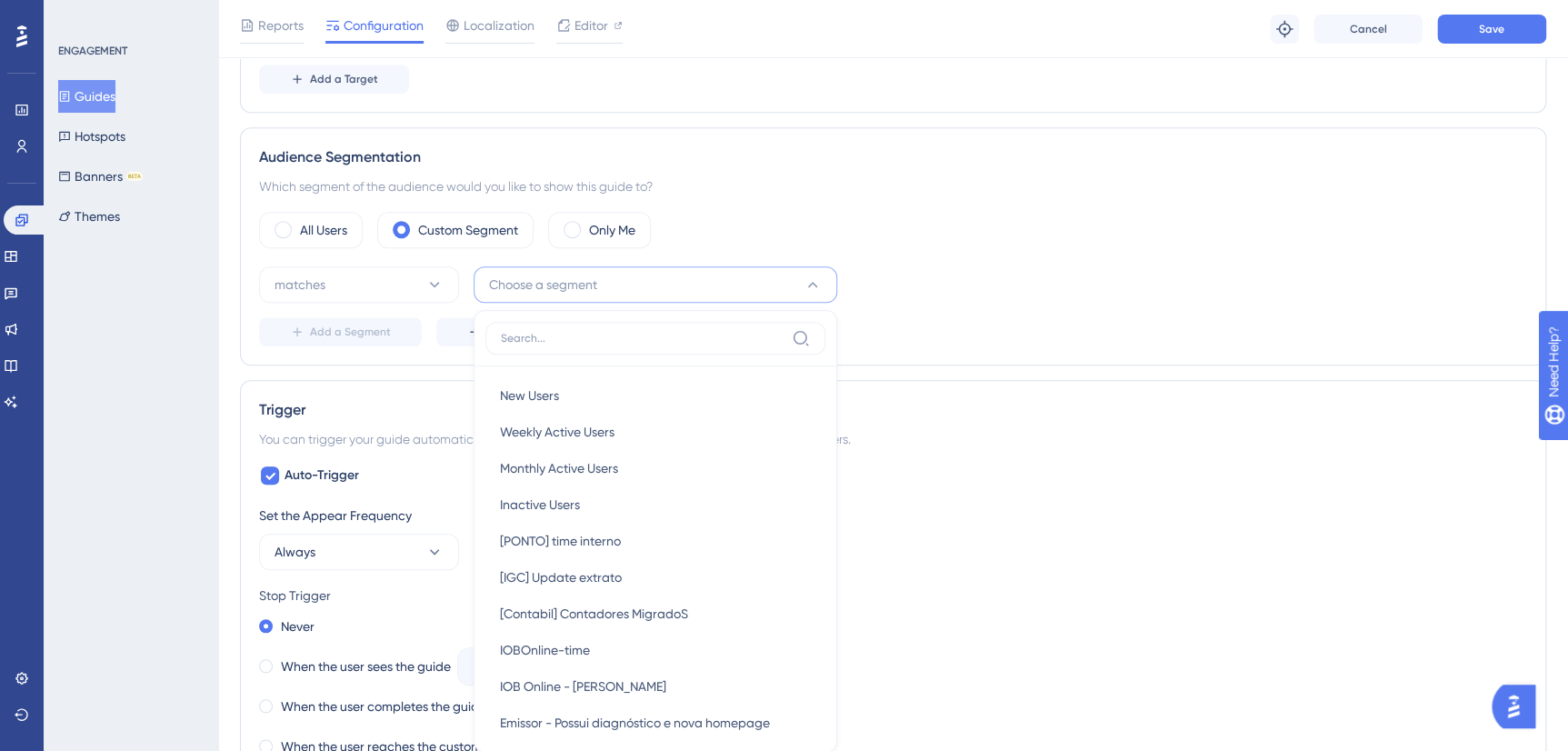
scroll to position [640, 0]
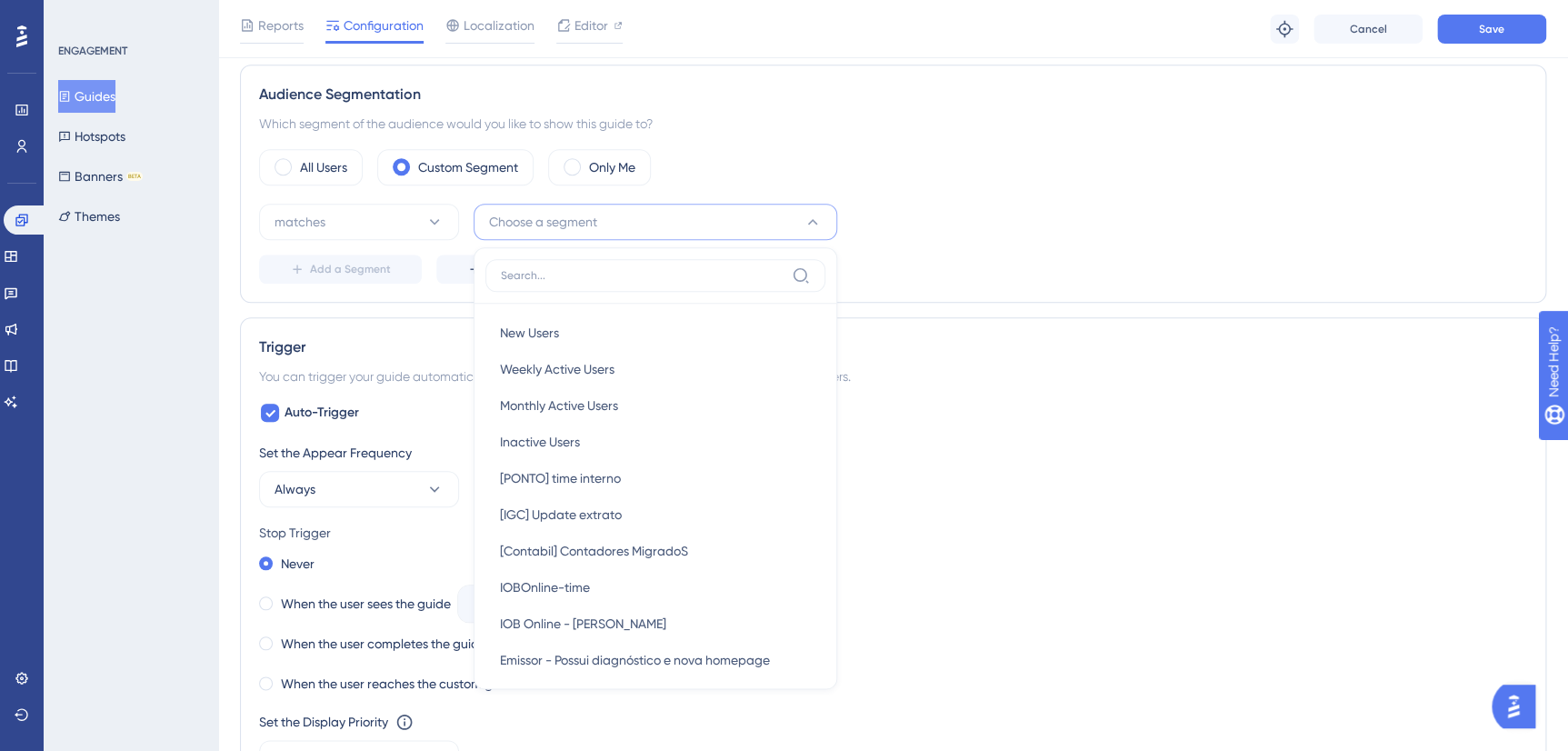
click at [1130, 402] on div "Auto-Trigger Set the Appear Frequency Always Stop Trigger Never When the user s…" at bounding box center [892, 611] width 1268 height 418
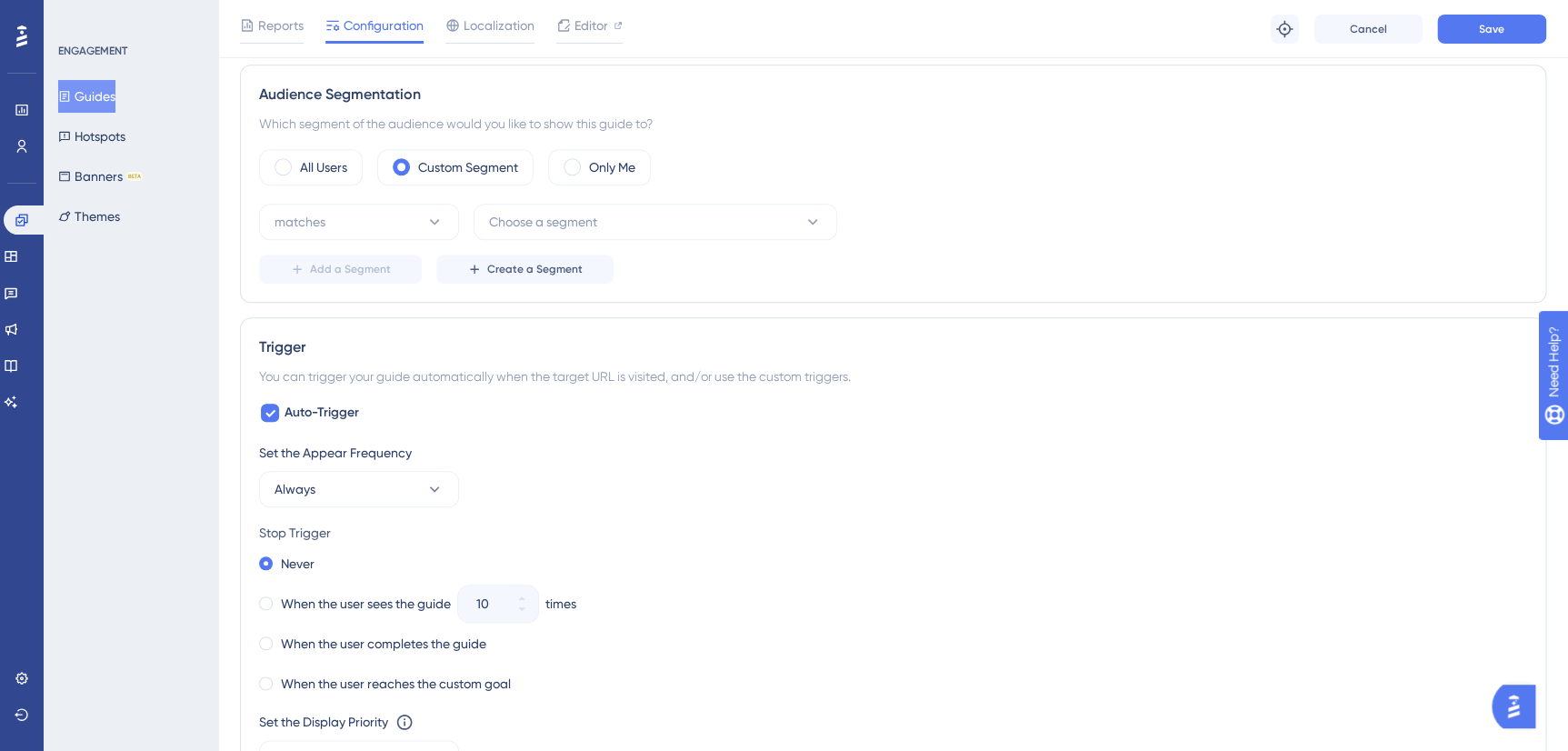
click at [563, 285] on div "Audience Segmentation Which segment of the audience would you like to show this…" at bounding box center [893, 183] width 1307 height 238
click at [554, 259] on button "Create a Segment" at bounding box center [525, 268] width 178 height 29
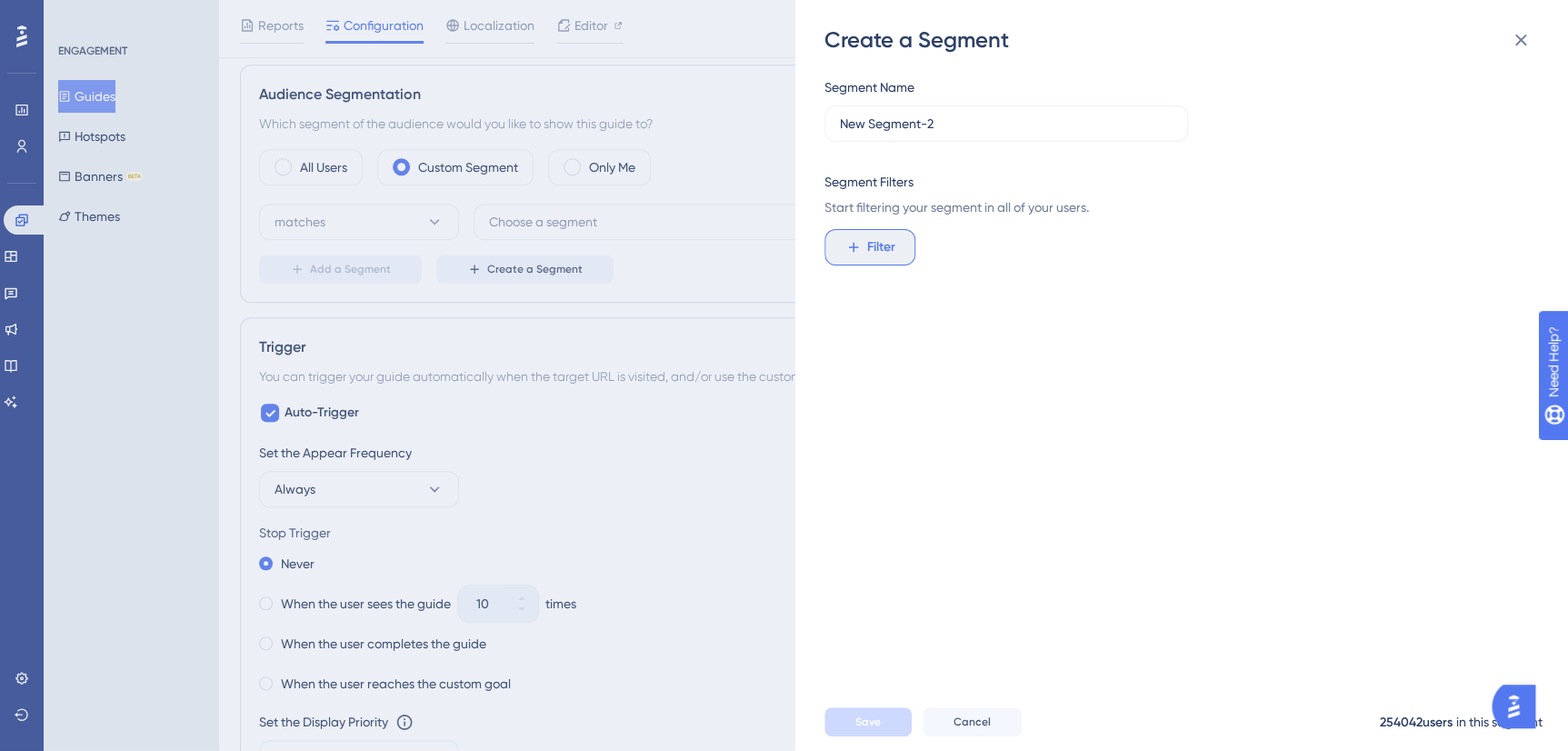
click at [890, 236] on span "Filter" at bounding box center [881, 247] width 29 height 22
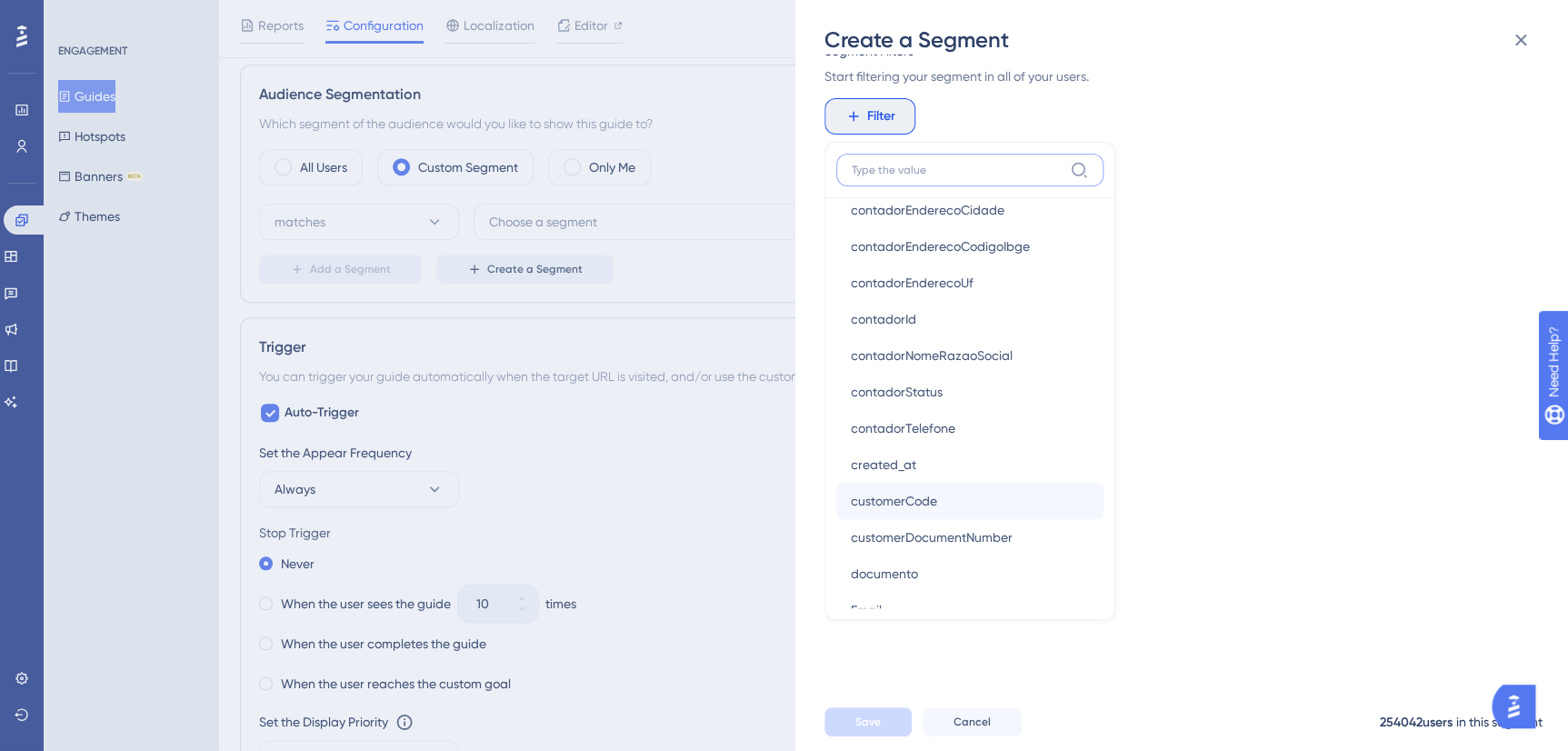
scroll to position [1239, 0]
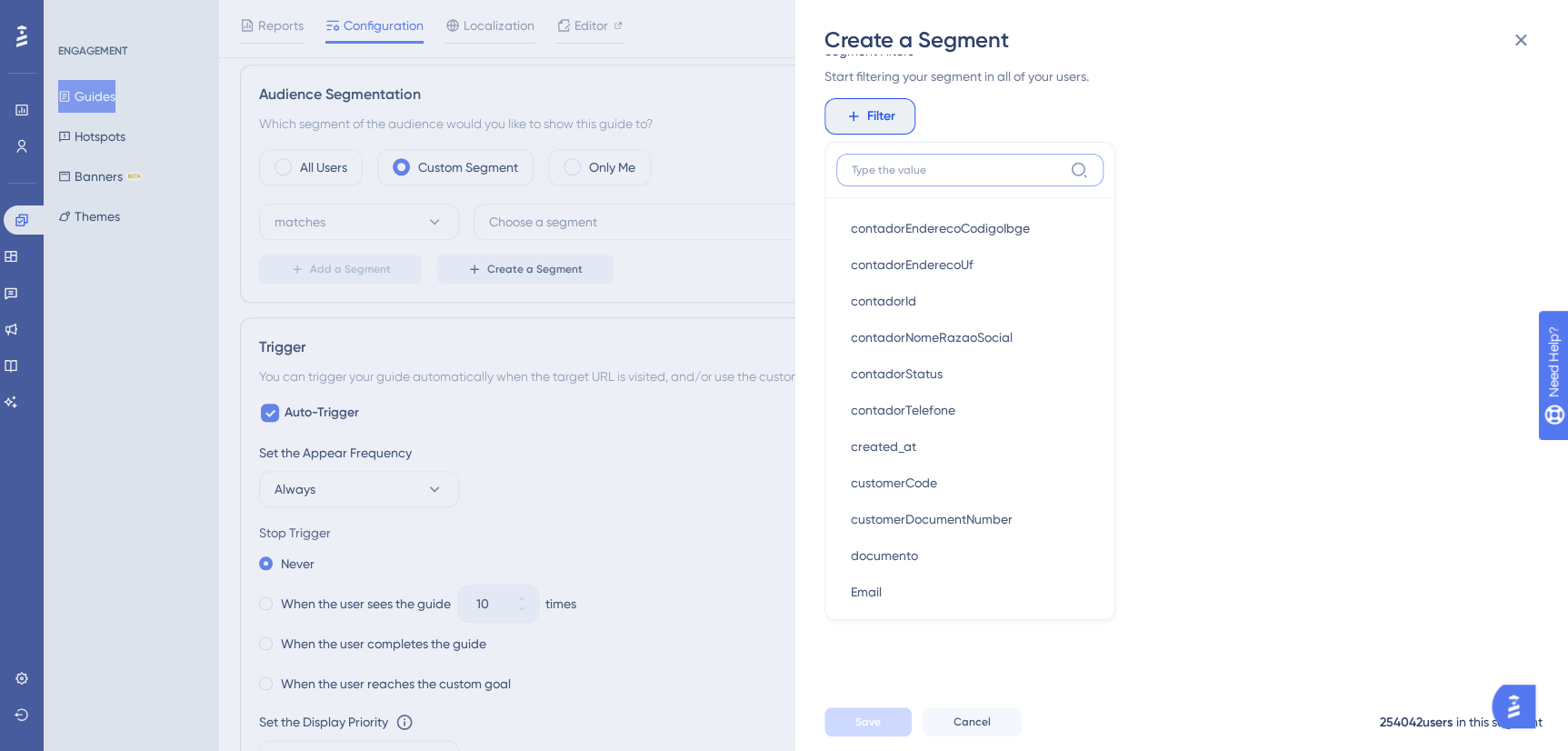
click at [925, 173] on input at bounding box center [957, 170] width 211 height 15
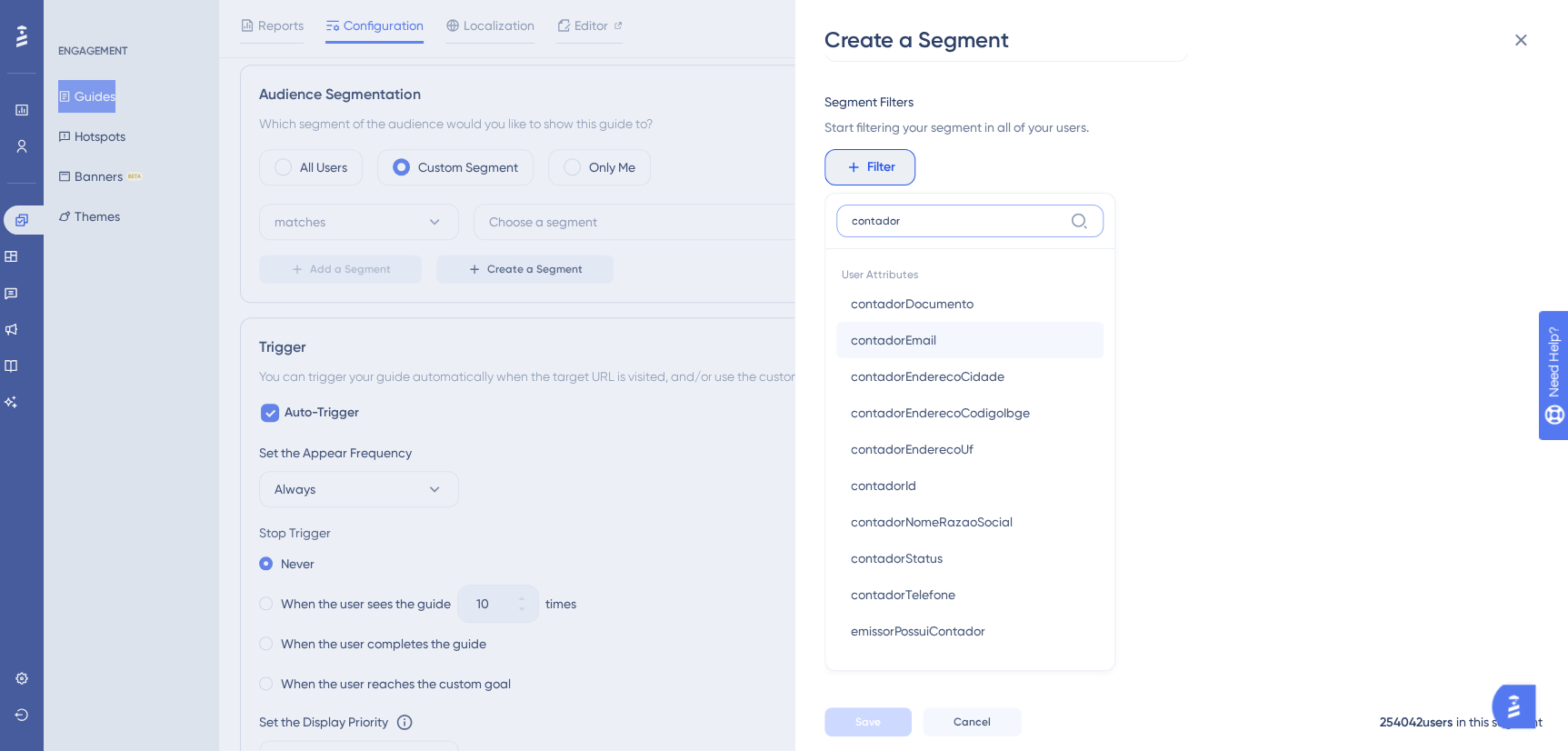
scroll to position [82, 0]
type input "contador"
click at [942, 554] on button "contadorStatus contadorStatus" at bounding box center [969, 556] width 267 height 37
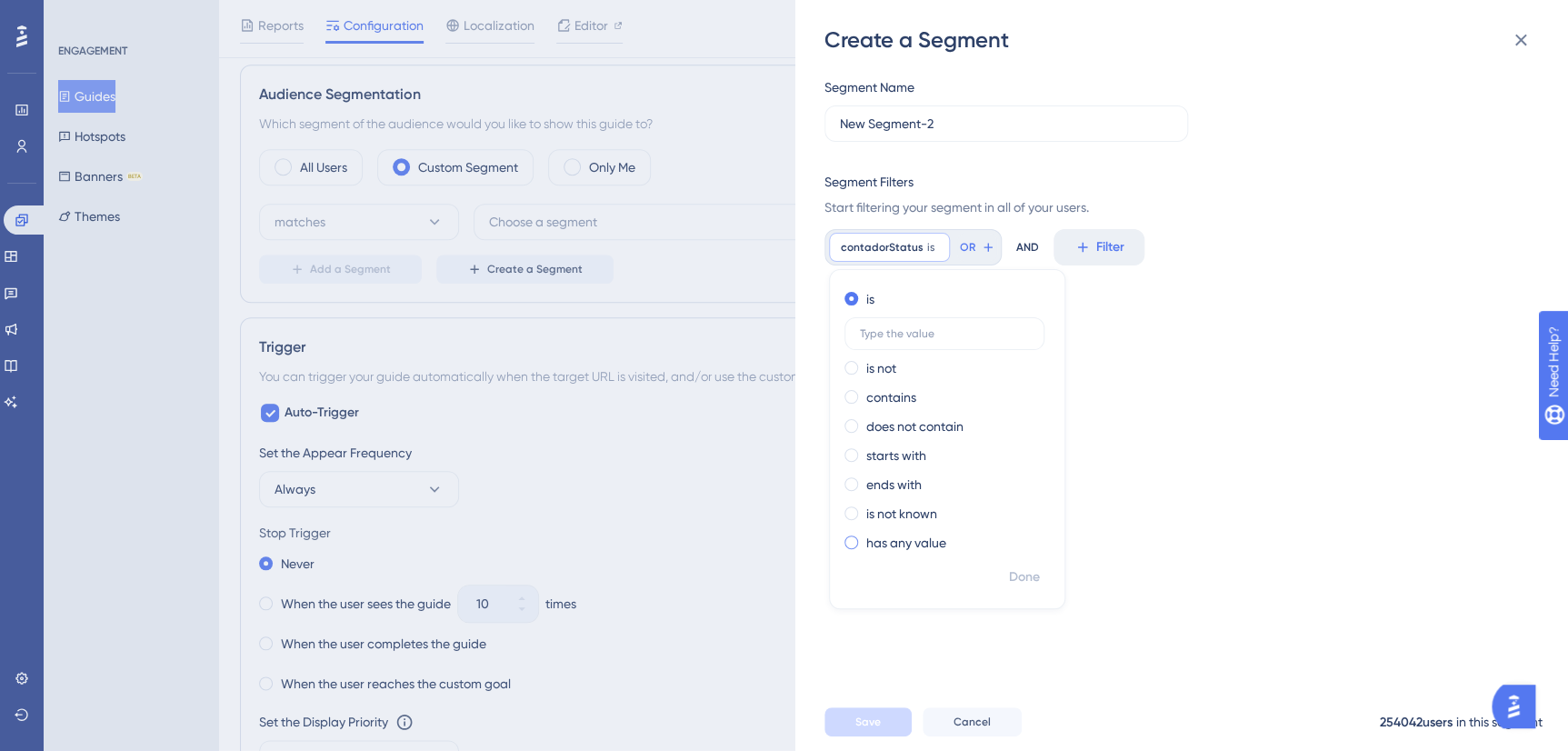
scroll to position [0, 0]
click at [683, 350] on div "Create a Segment Segment Name New Segment-2 Segment Filters Start filtering you…" at bounding box center [784, 375] width 1568 height 751
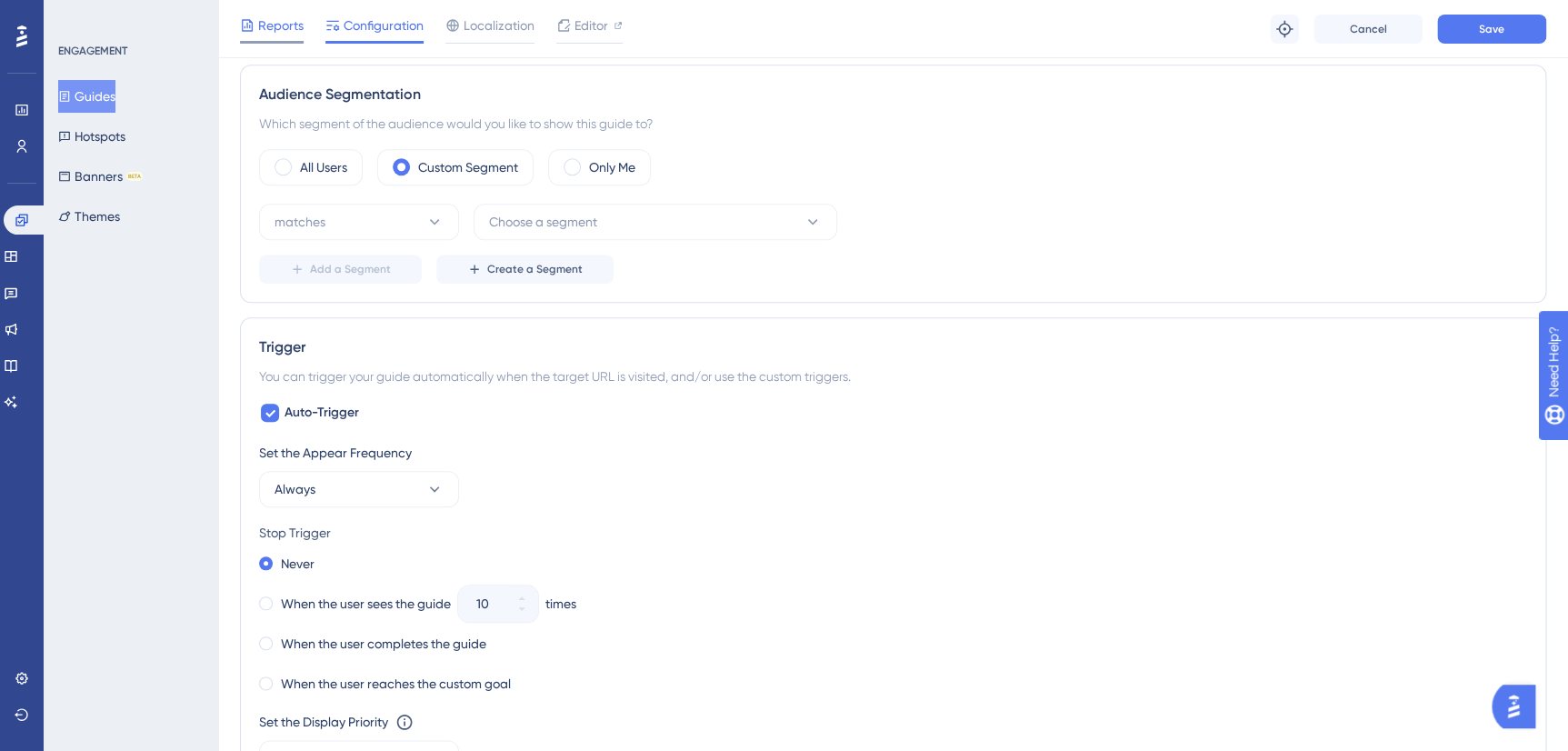
click at [282, 27] on span "Reports" at bounding box center [281, 26] width 45 height 22
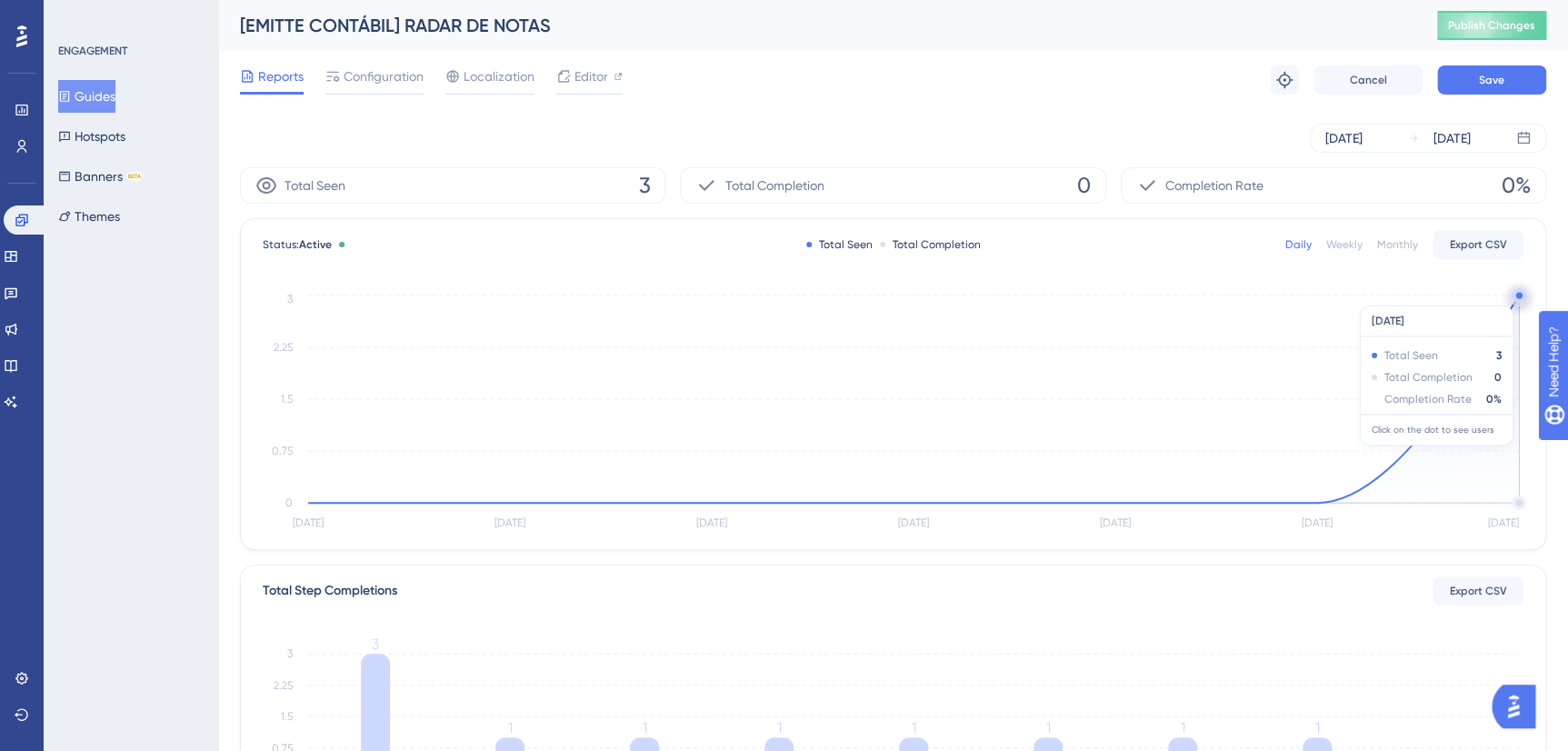
click at [1518, 296] on circle at bounding box center [1518, 295] width 6 height 6
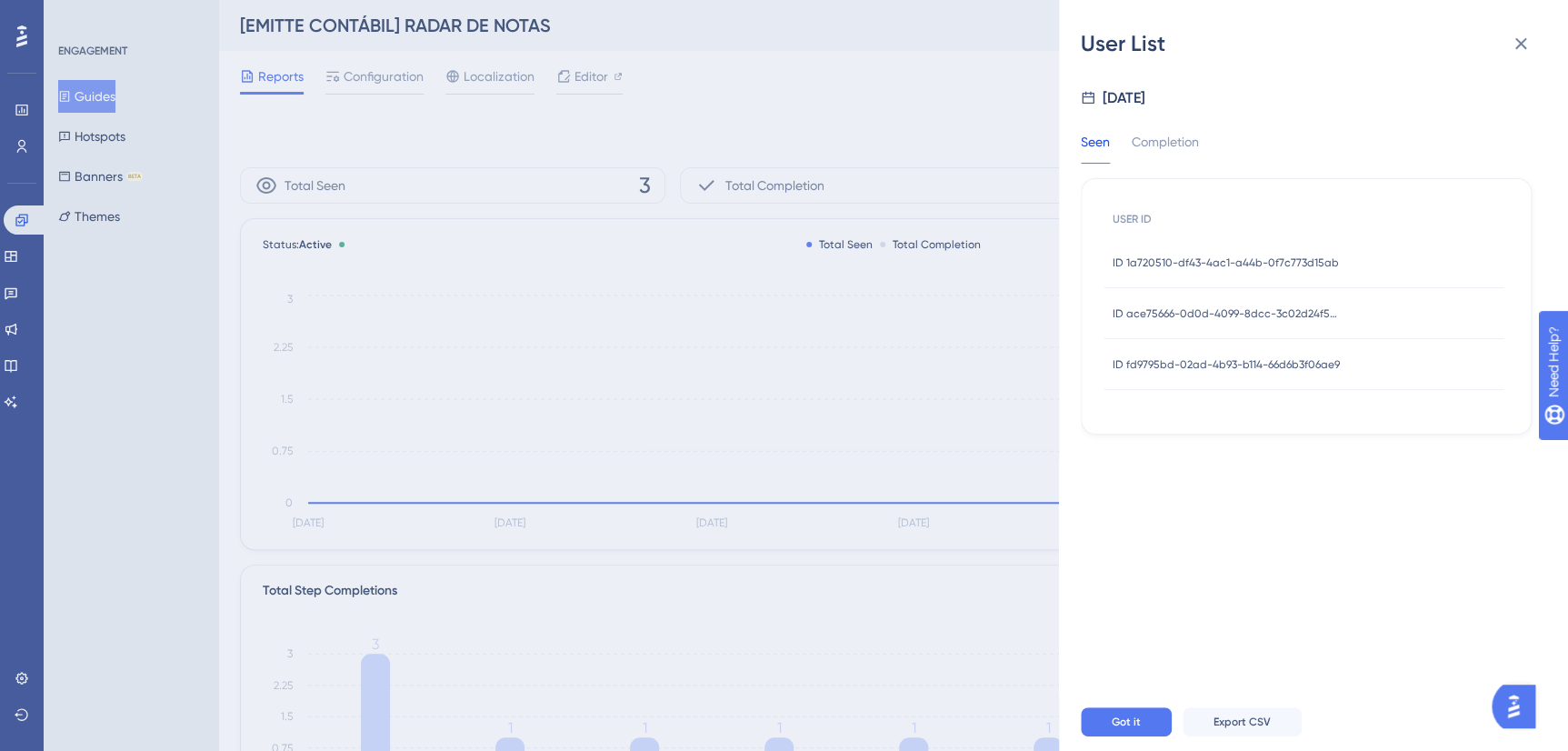
click at [1248, 294] on div "ID ace75666-0d0d-4099-8dcc-3c02d24f508c ID ace75666-0d0d-4099-8dcc-3c02d24f508c" at bounding box center [1226, 314] width 227 height 51
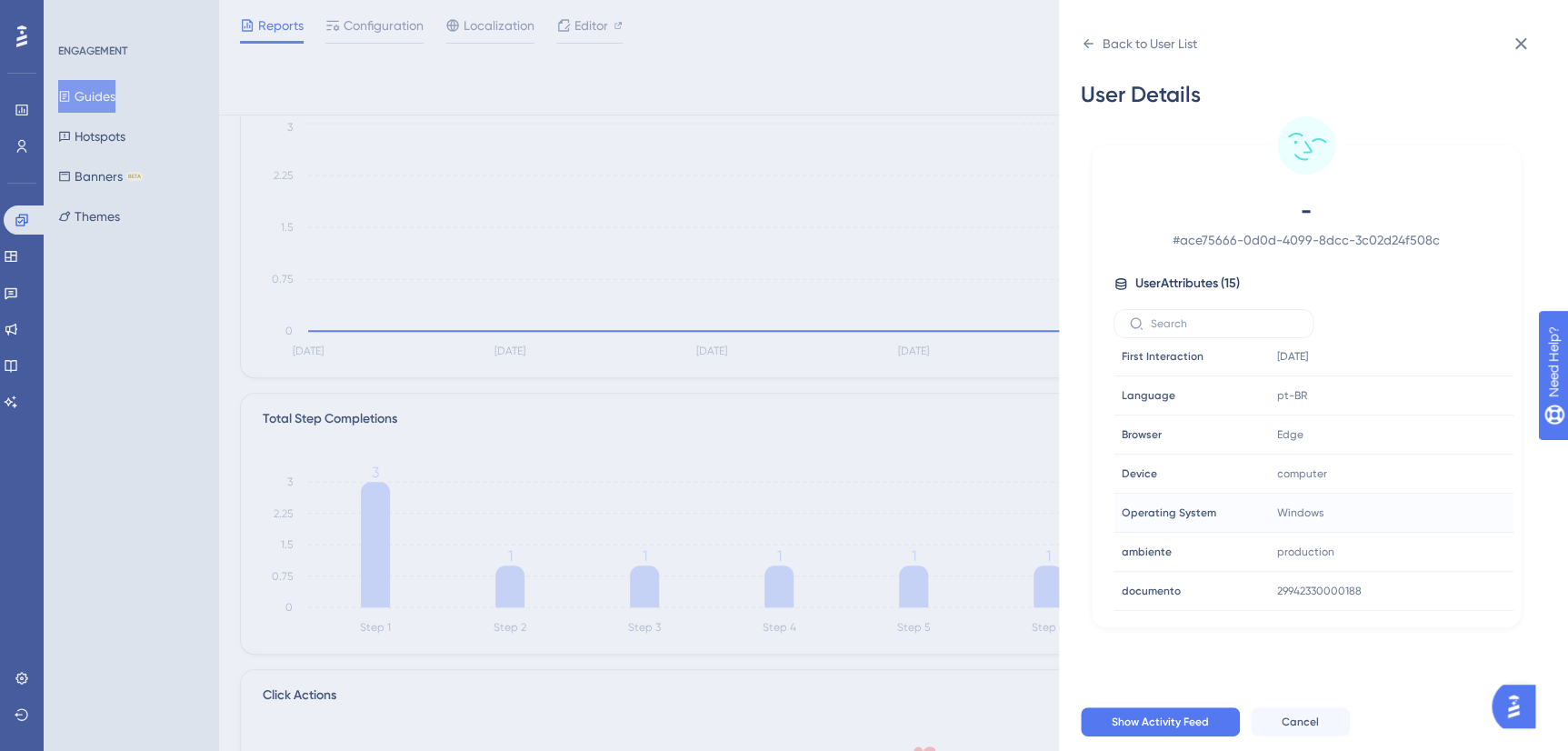
scroll to position [318, 0]
click at [661, 349] on div "Back to User List User Details - # ace75666-0d0d-4099-8dcc-3c02d24f508c User At…" at bounding box center [784, 375] width 1568 height 751
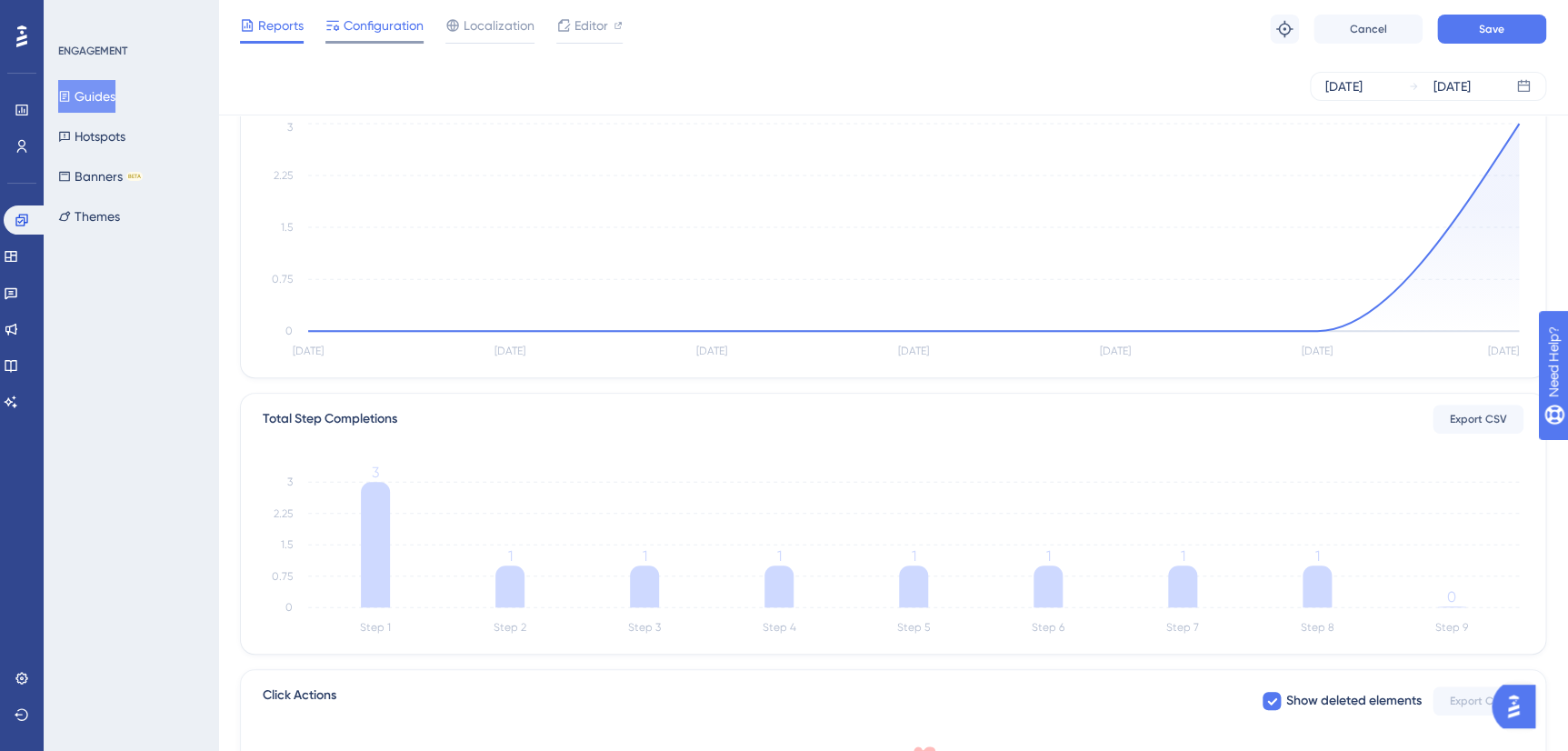
click at [373, 25] on span "Configuration" at bounding box center [383, 26] width 80 height 22
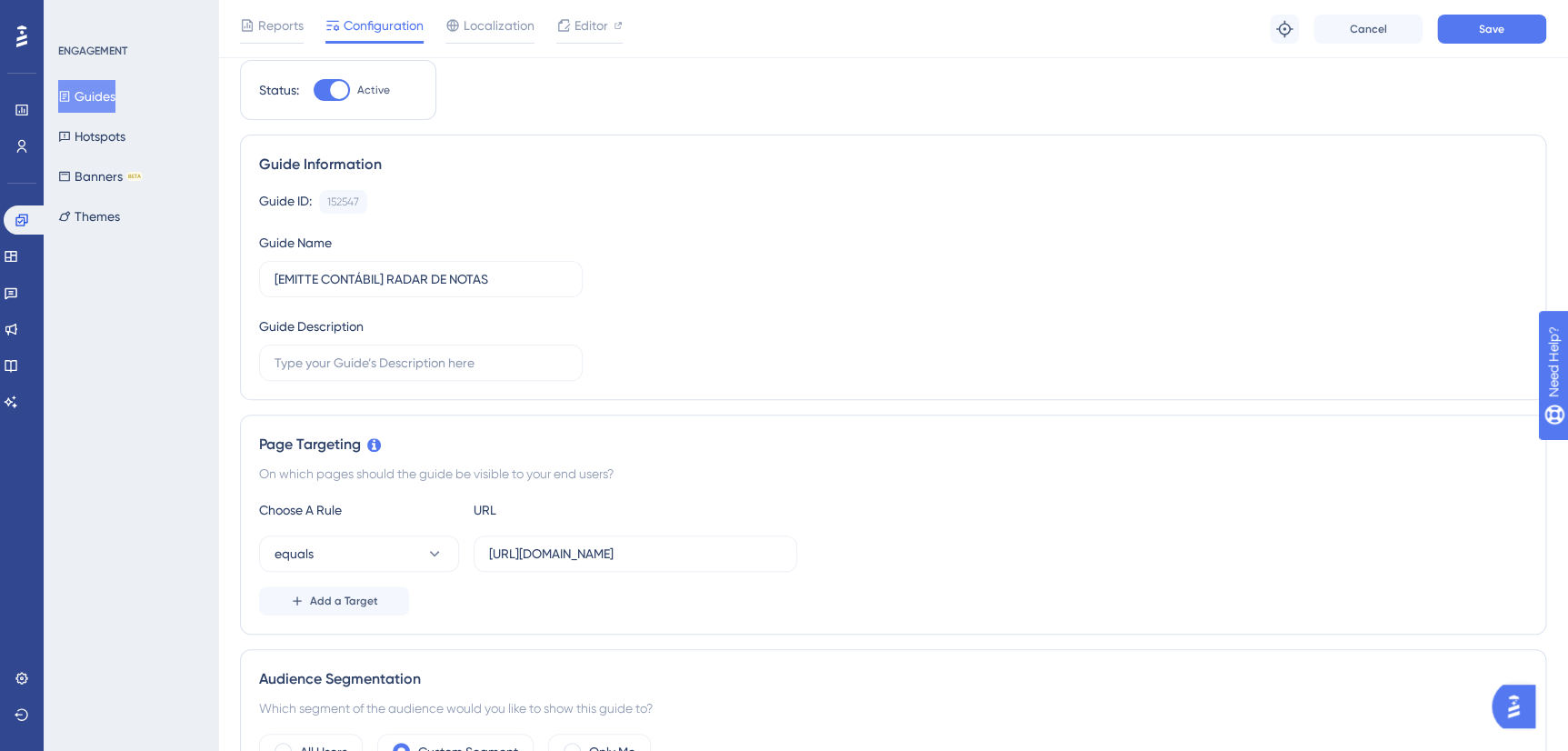
scroll to position [413, 0]
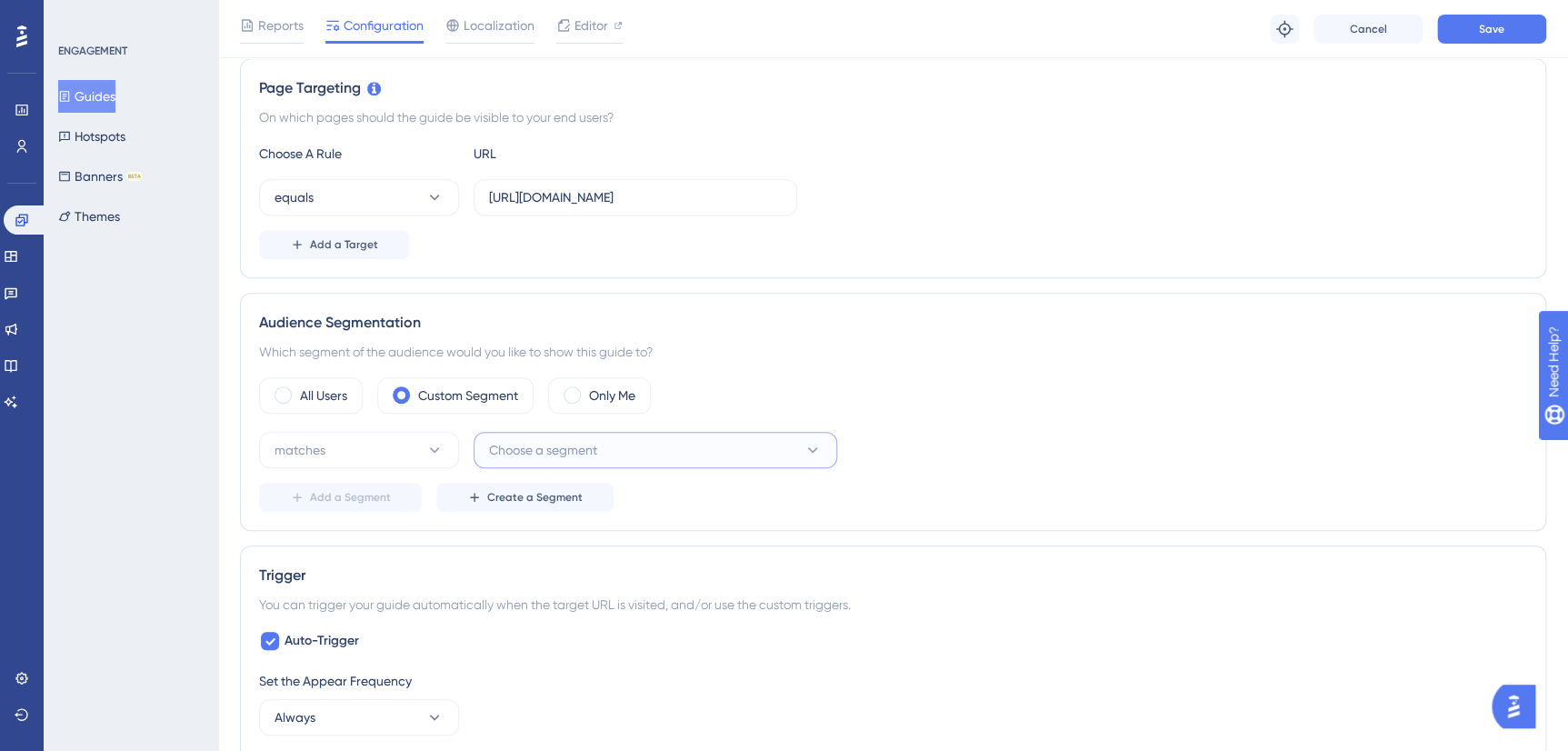
click at [593, 454] on span "Choose a segment" at bounding box center [544, 450] width 109 height 22
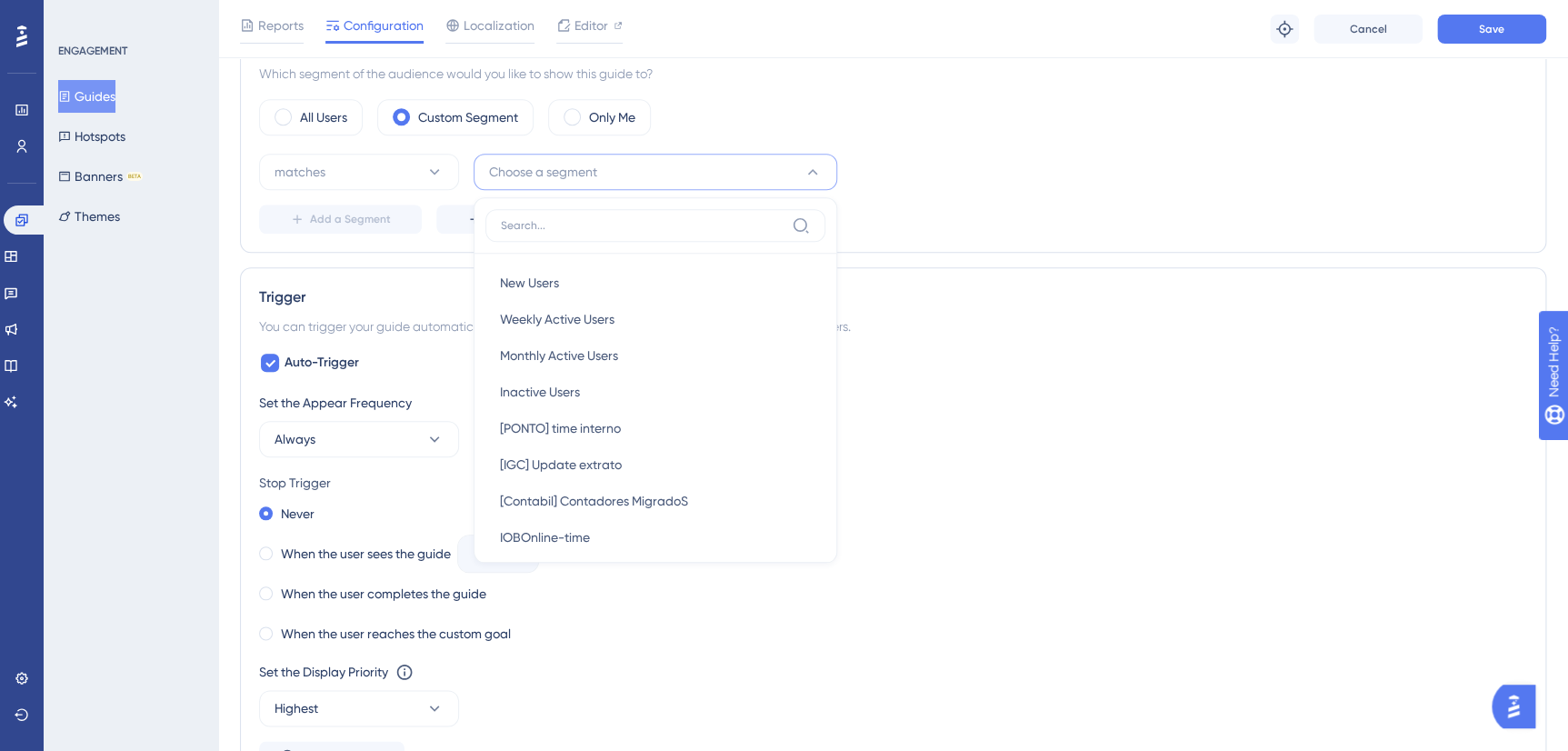
click at [593, 224] on input at bounding box center [641, 225] width 283 height 15
click at [549, 228] on input at bounding box center [641, 225] width 283 height 15
type input "tipo"
click at [403, 248] on div "Audience Segmentation Which segment of the audience would you like to show this…" at bounding box center [893, 133] width 1307 height 238
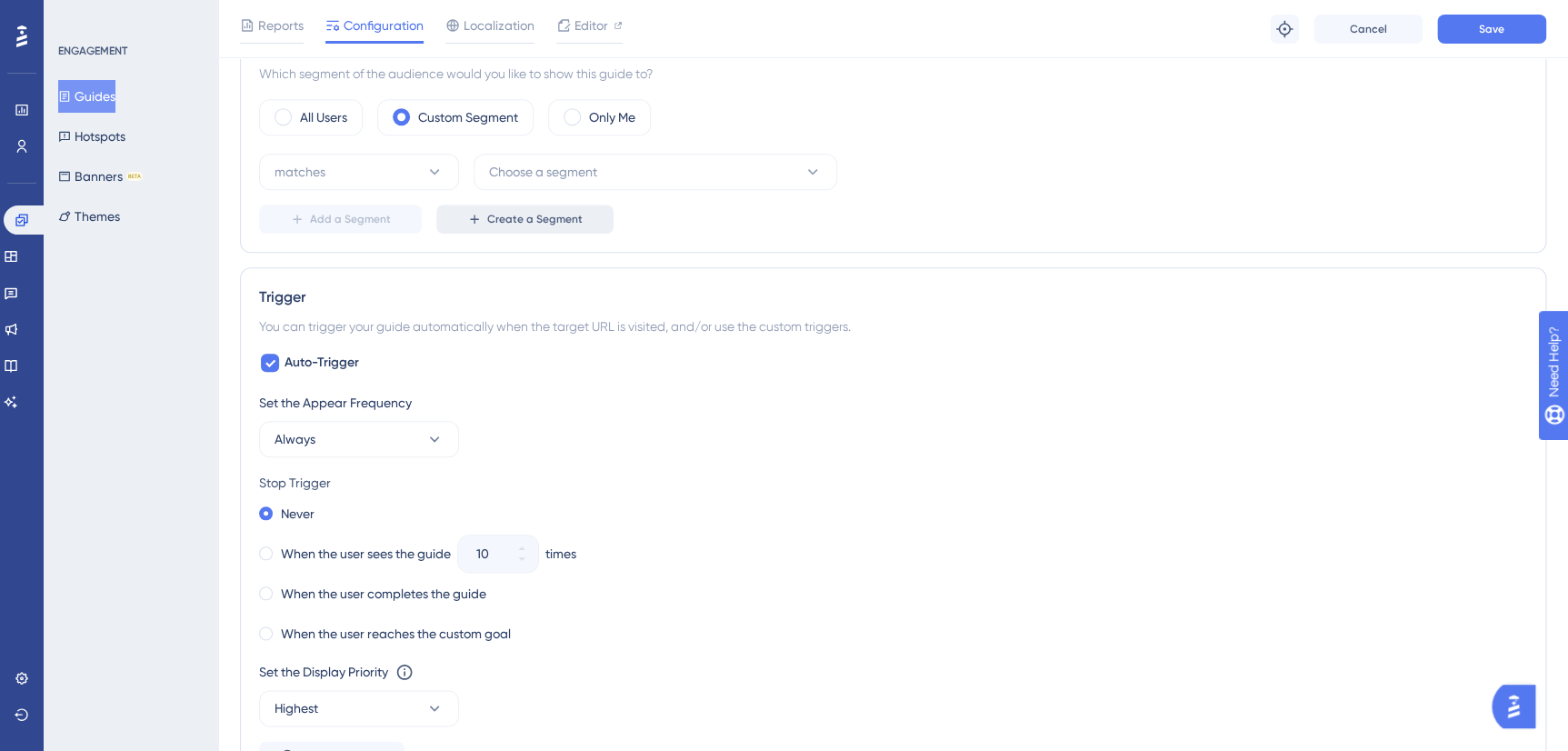
click at [523, 221] on span "Create a Segment" at bounding box center [535, 219] width 96 height 15
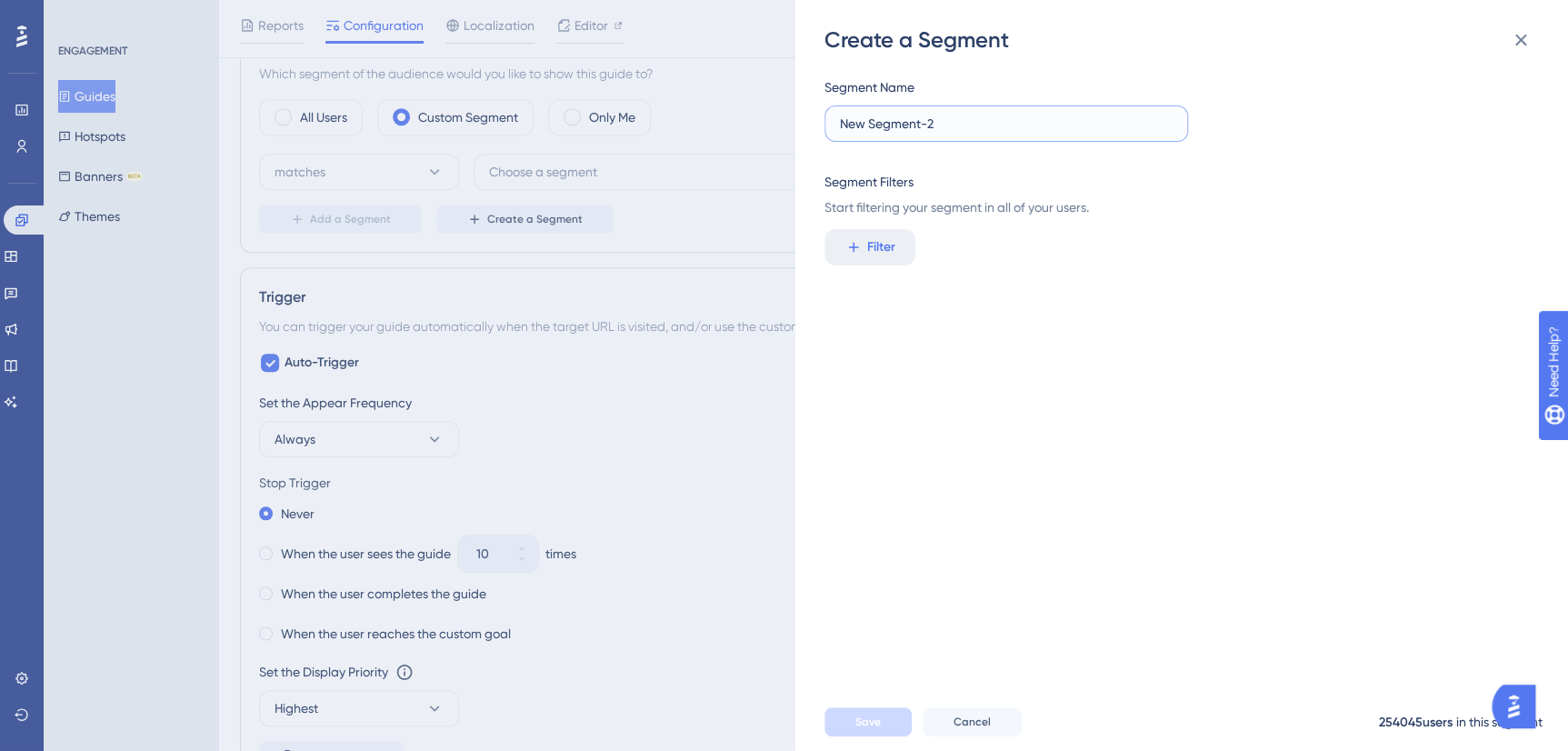
click at [1020, 118] on input "New Segment-2" at bounding box center [1006, 123] width 333 height 20
type input "Contador"
click at [881, 255] on span "Filter" at bounding box center [881, 247] width 29 height 22
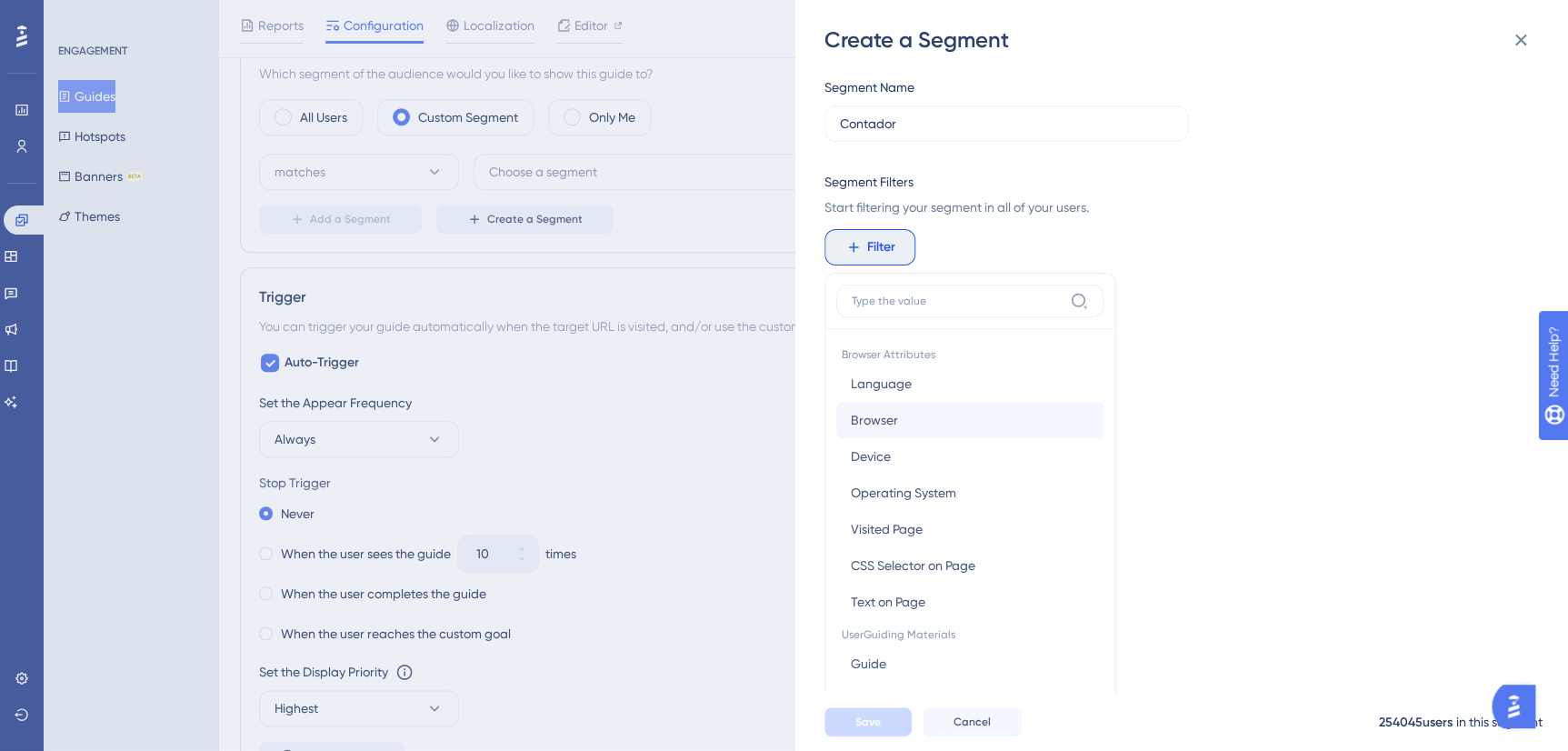
scroll to position [131, 0]
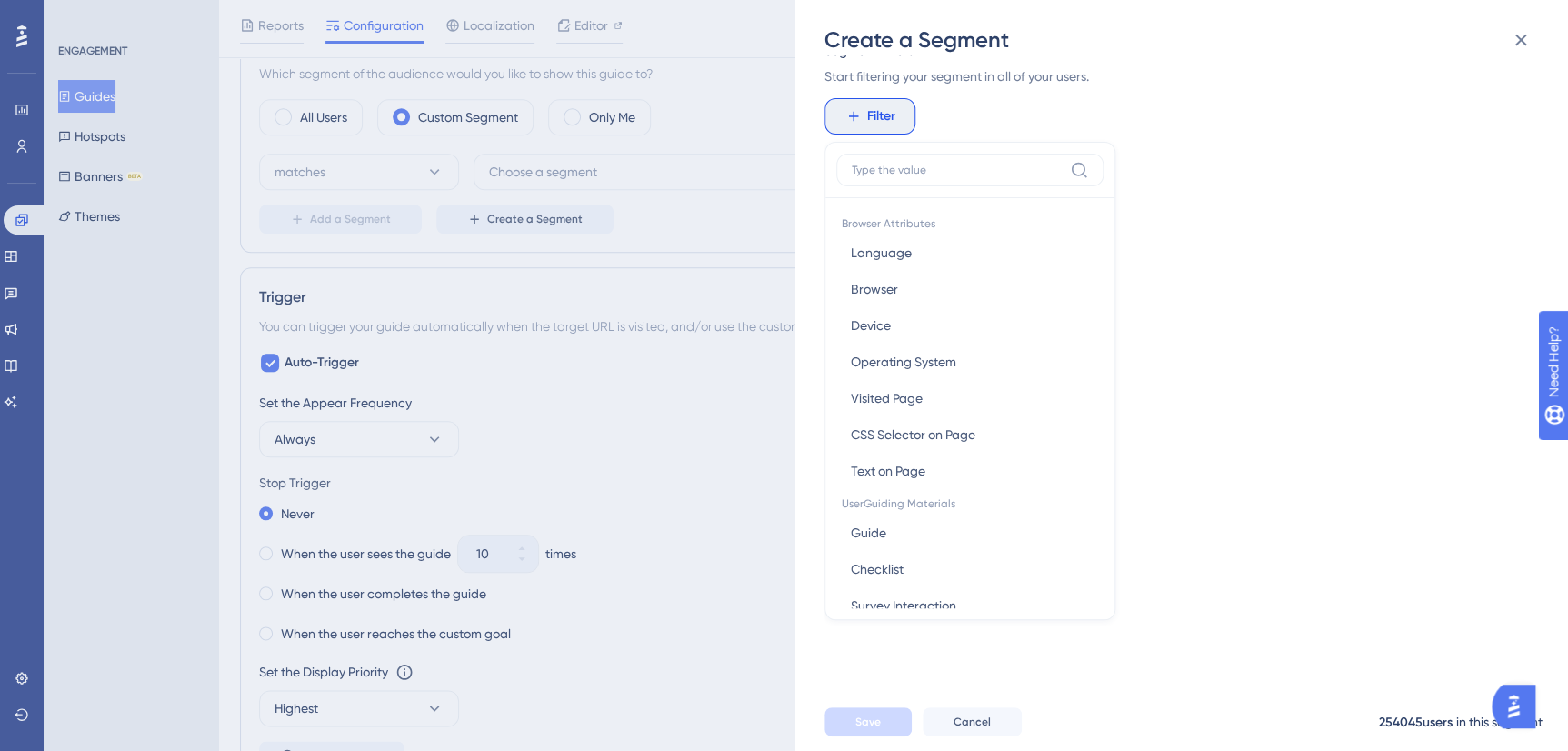
click at [913, 163] on input at bounding box center [957, 170] width 211 height 15
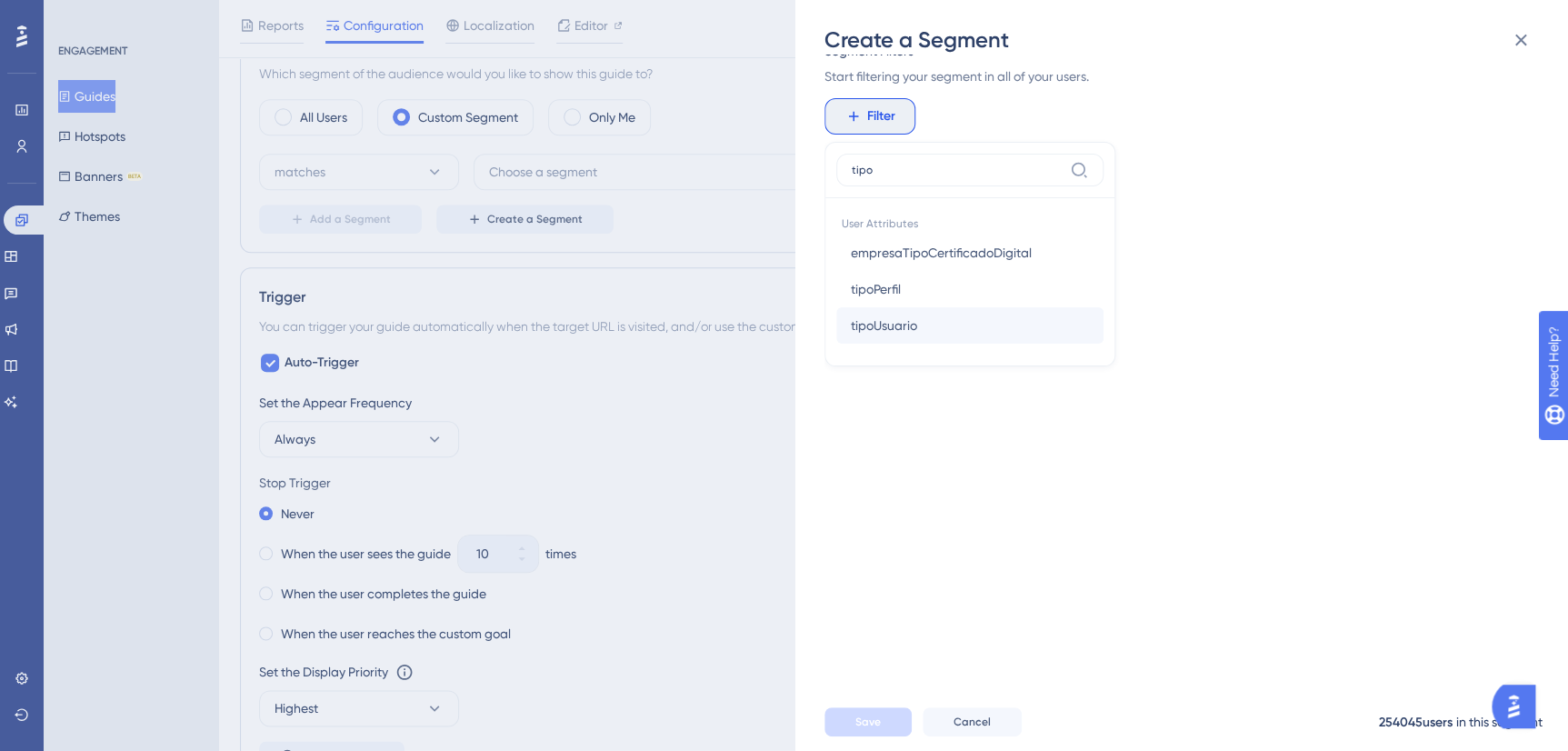
type input "tipo"
click at [902, 324] on span "tipoUsuario" at bounding box center [883, 326] width 66 height 22
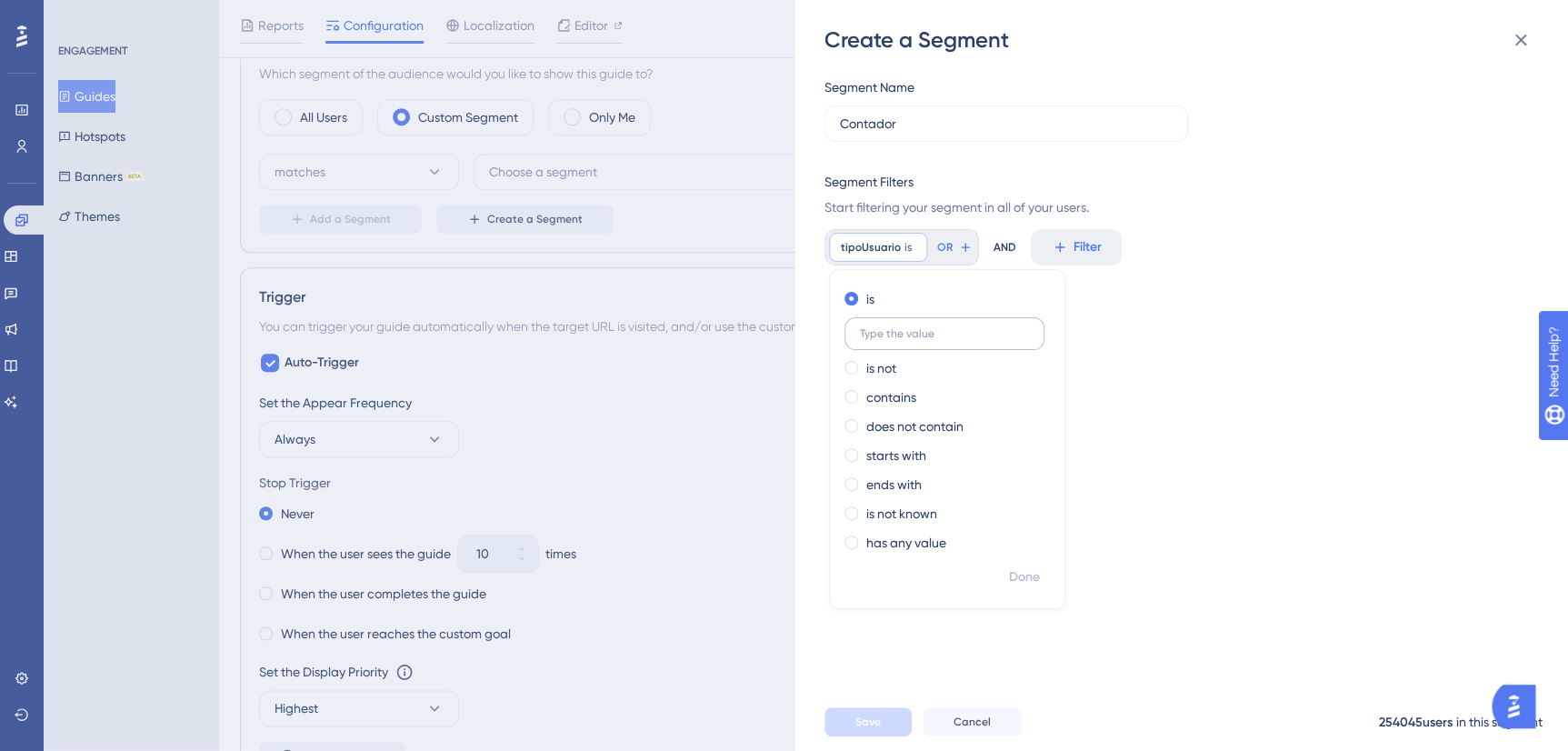
click at [931, 337] on input "text" at bounding box center [943, 334] width 169 height 13
type input "contador"
click at [1306, 423] on div "Segment Name Contador Segment Filters Start filtering your segment in all of yo…" at bounding box center [1190, 373] width 732 height 638
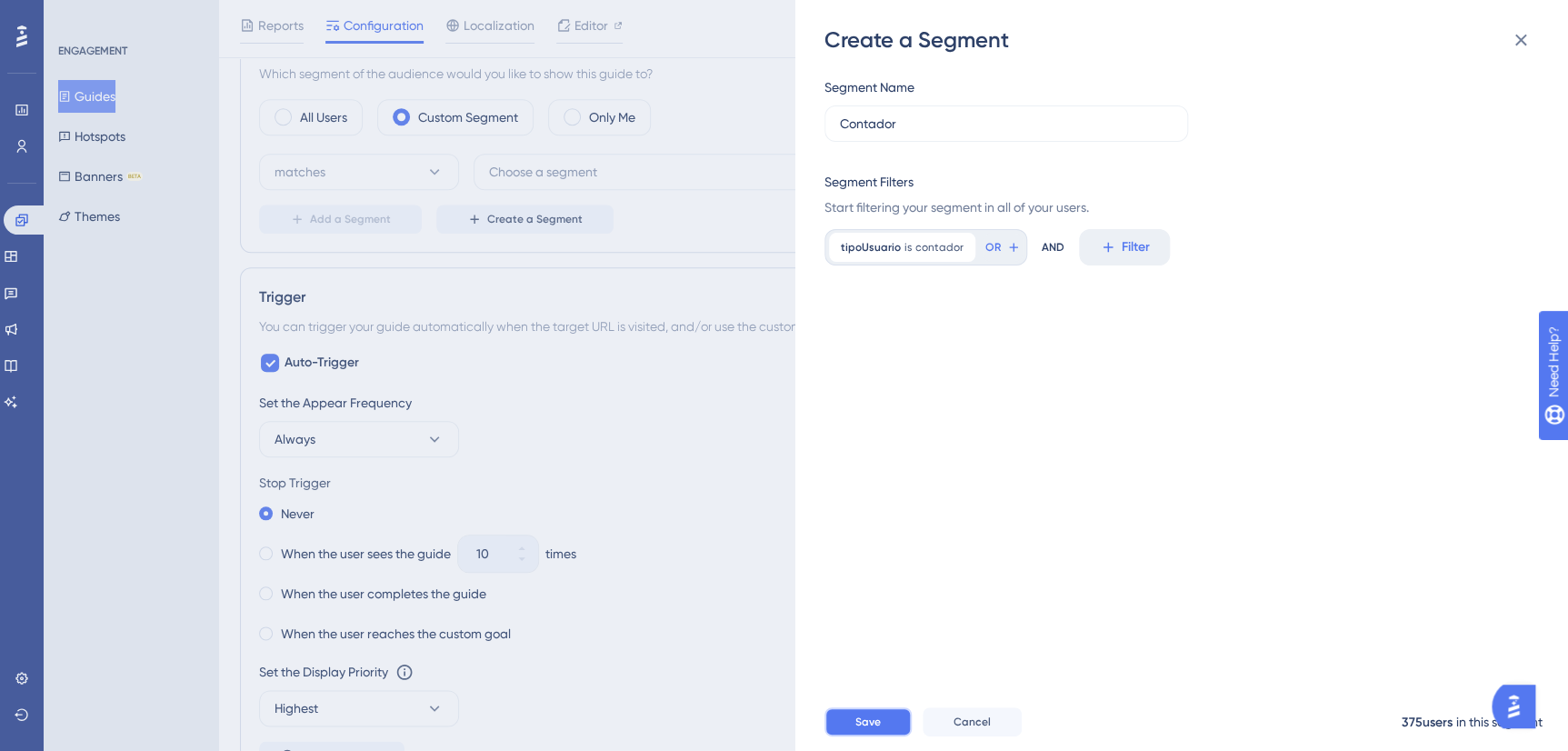
click at [881, 736] on button "Save" at bounding box center [867, 721] width 87 height 29
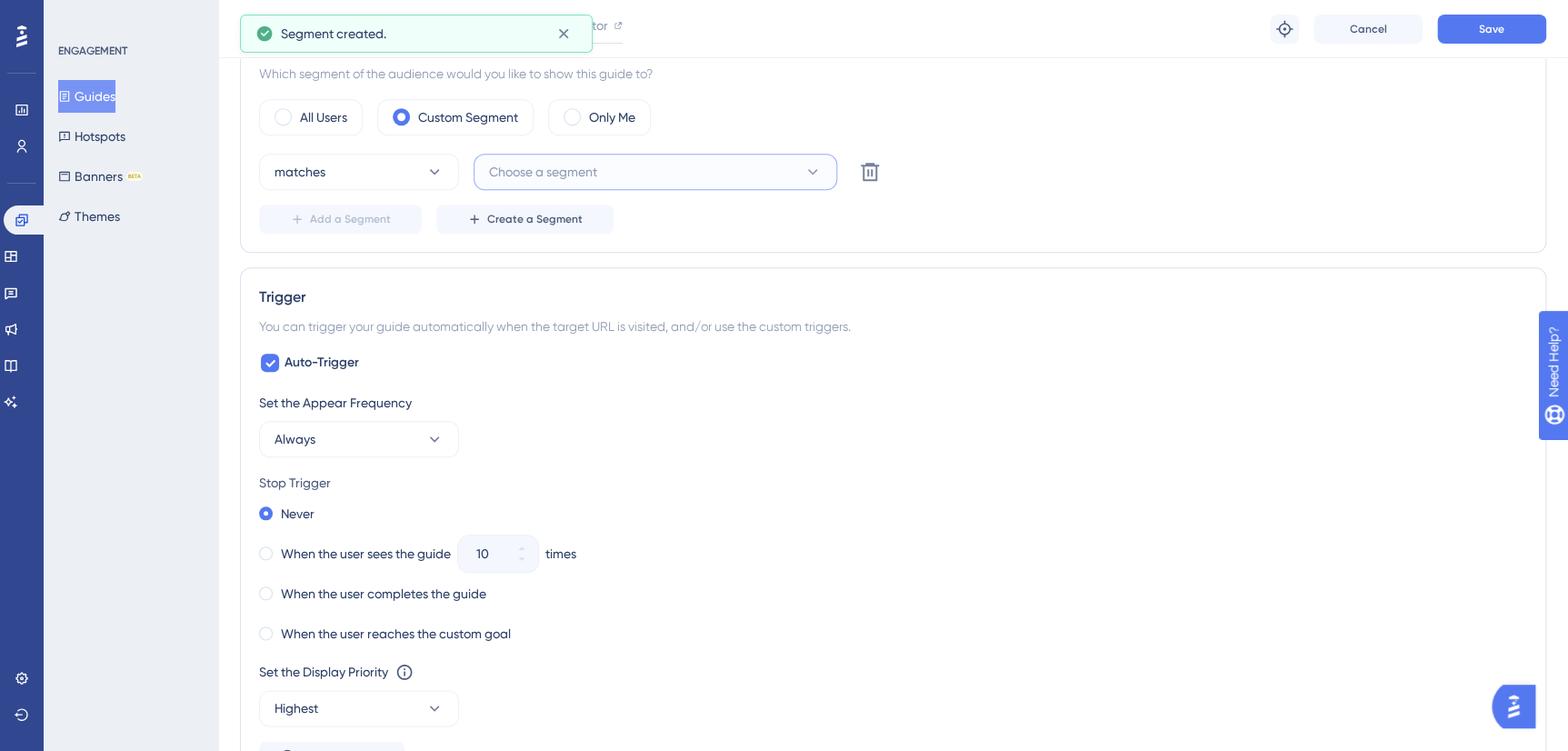
click at [654, 173] on button "Choose a segment" at bounding box center [655, 172] width 363 height 37
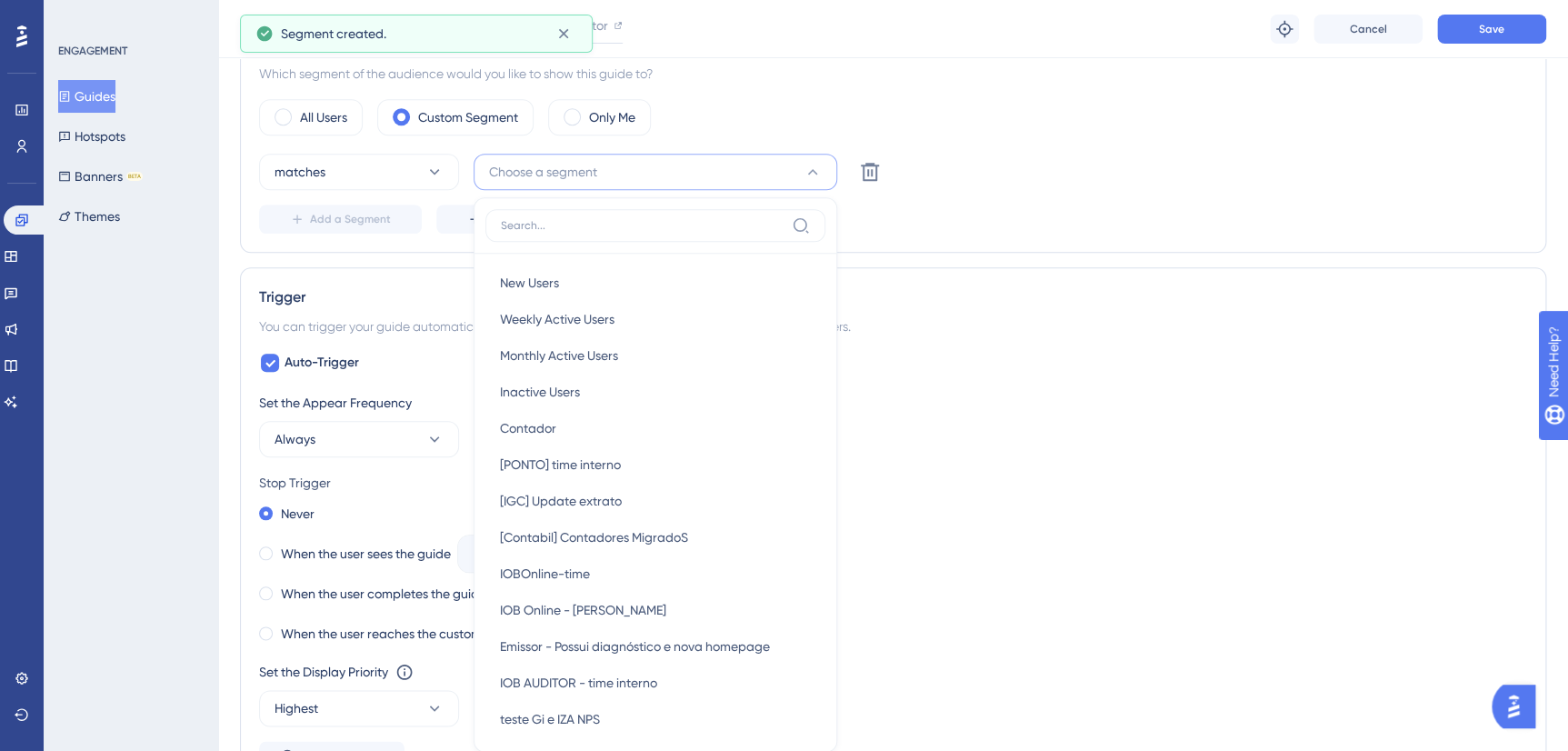
scroll to position [733, 0]
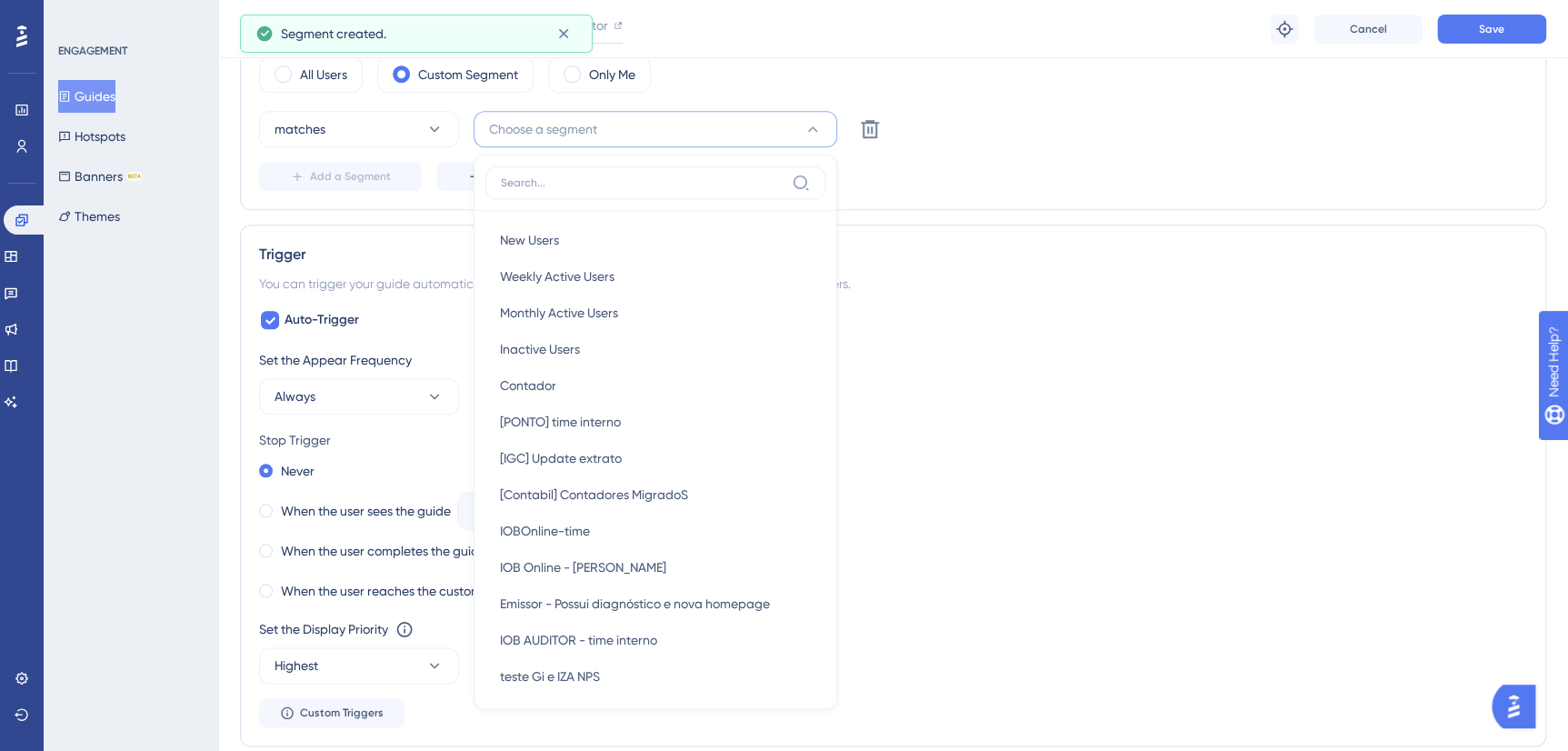
click at [581, 176] on input at bounding box center [641, 183] width 283 height 15
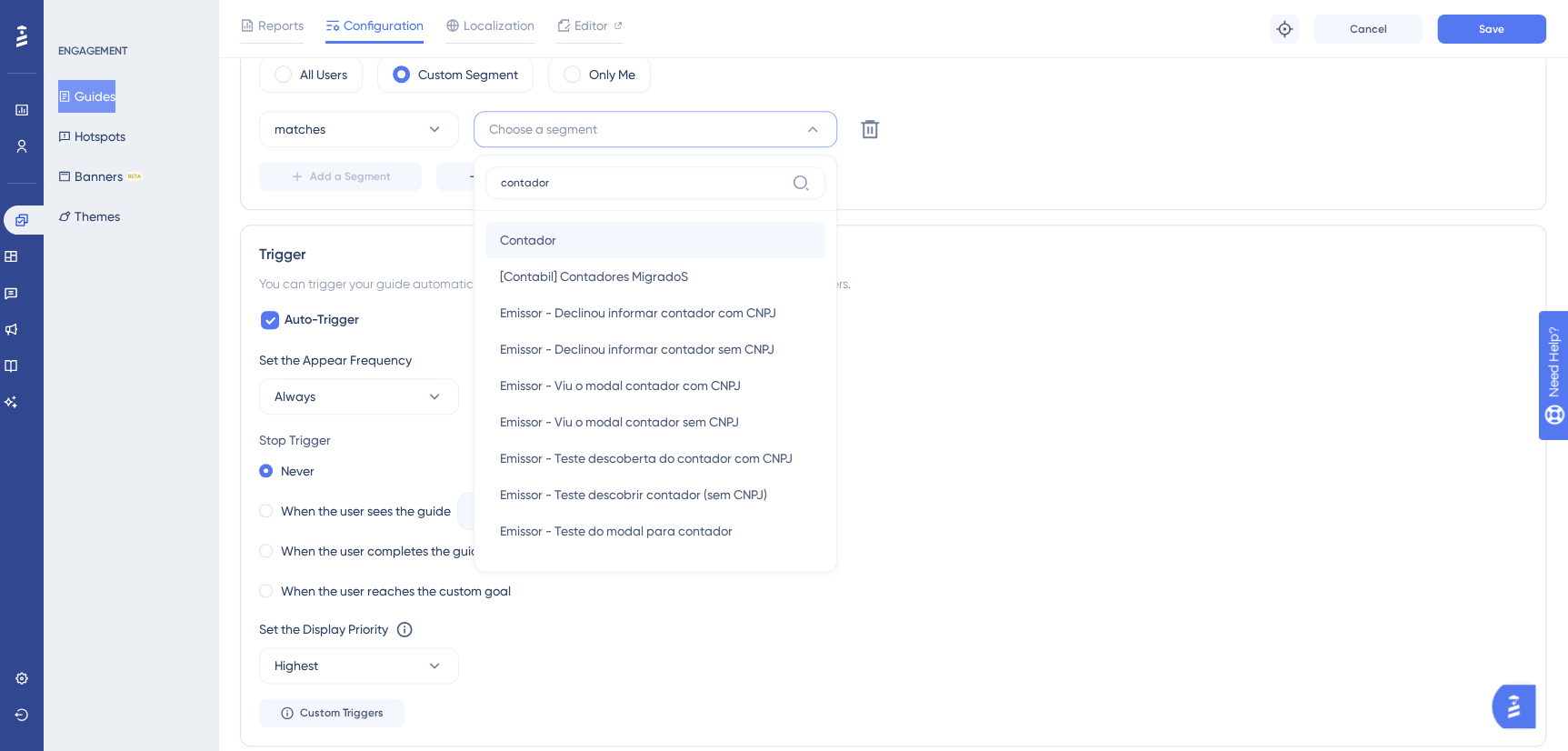
type input "contador"
click at [574, 227] on div "Contador Contador" at bounding box center [655, 240] width 311 height 37
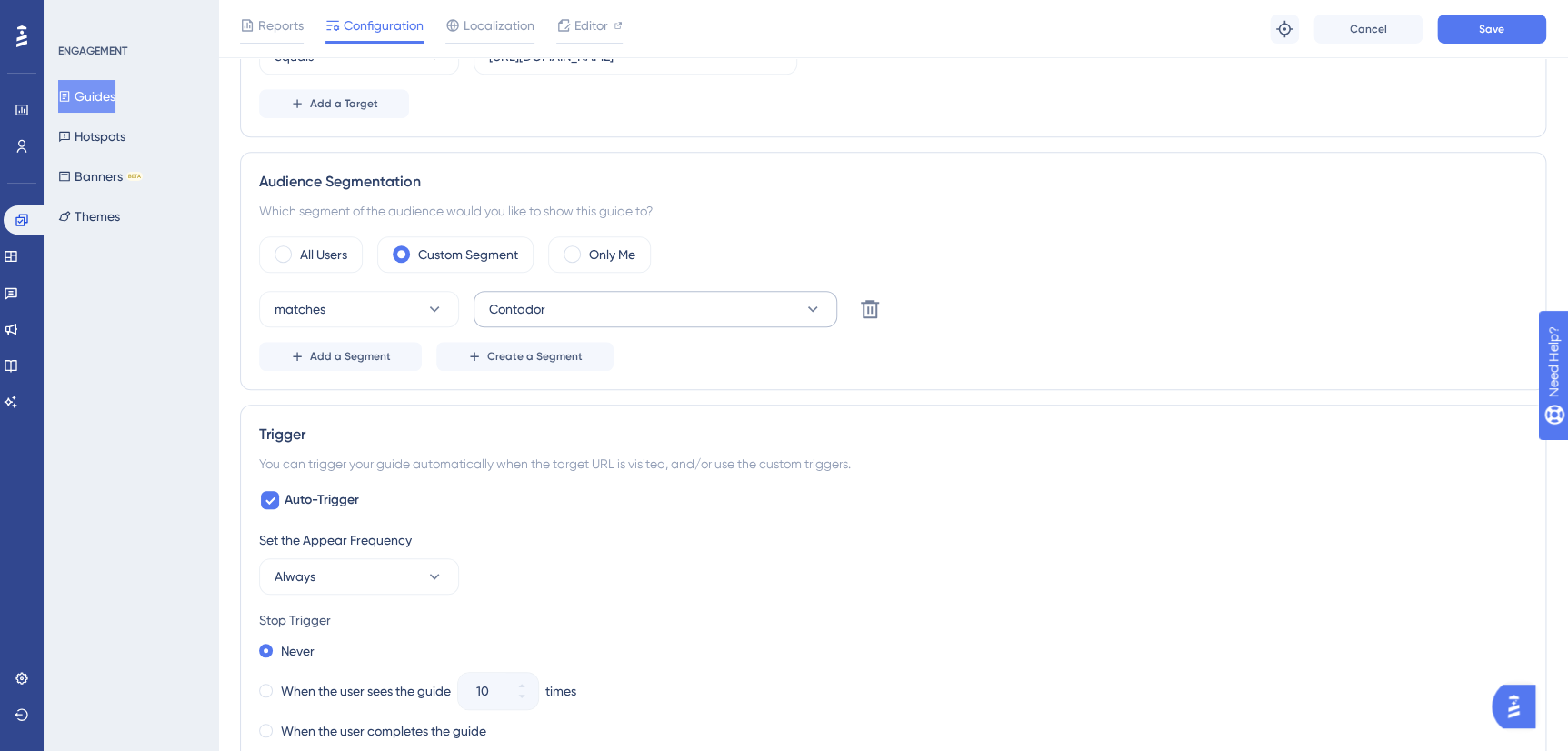
scroll to position [486, 0]
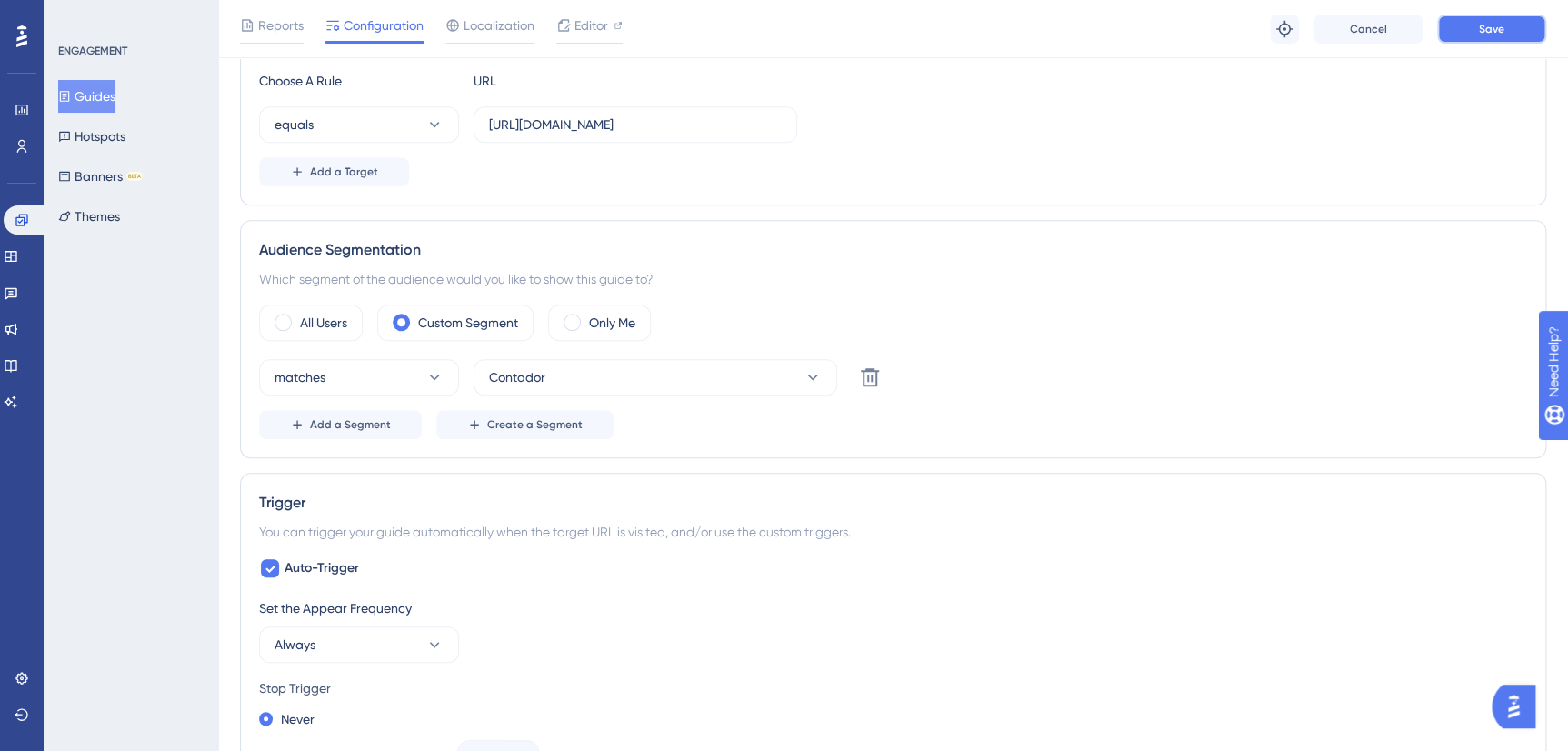
click at [1521, 32] on button "Save" at bounding box center [1491, 29] width 110 height 29
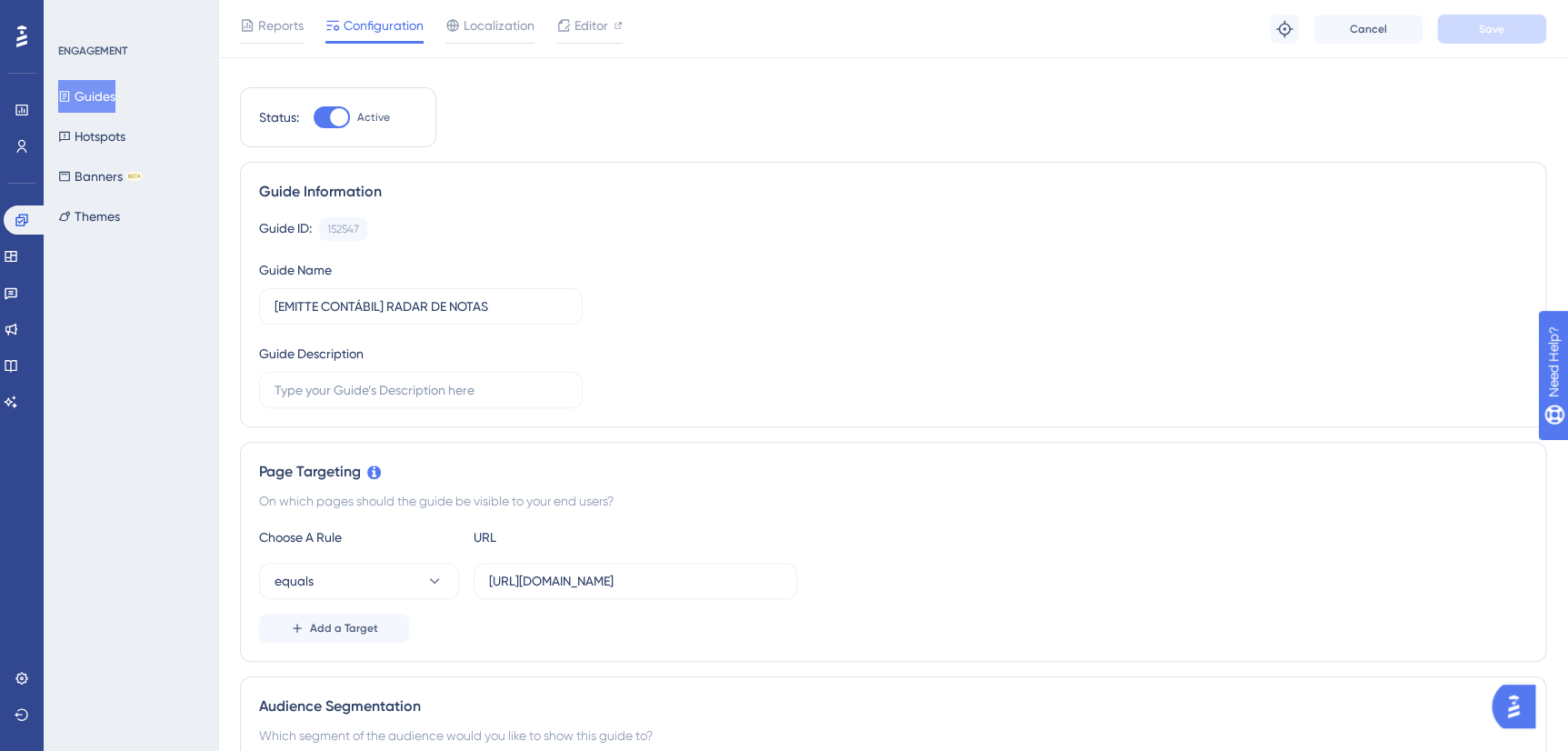
scroll to position [0, 0]
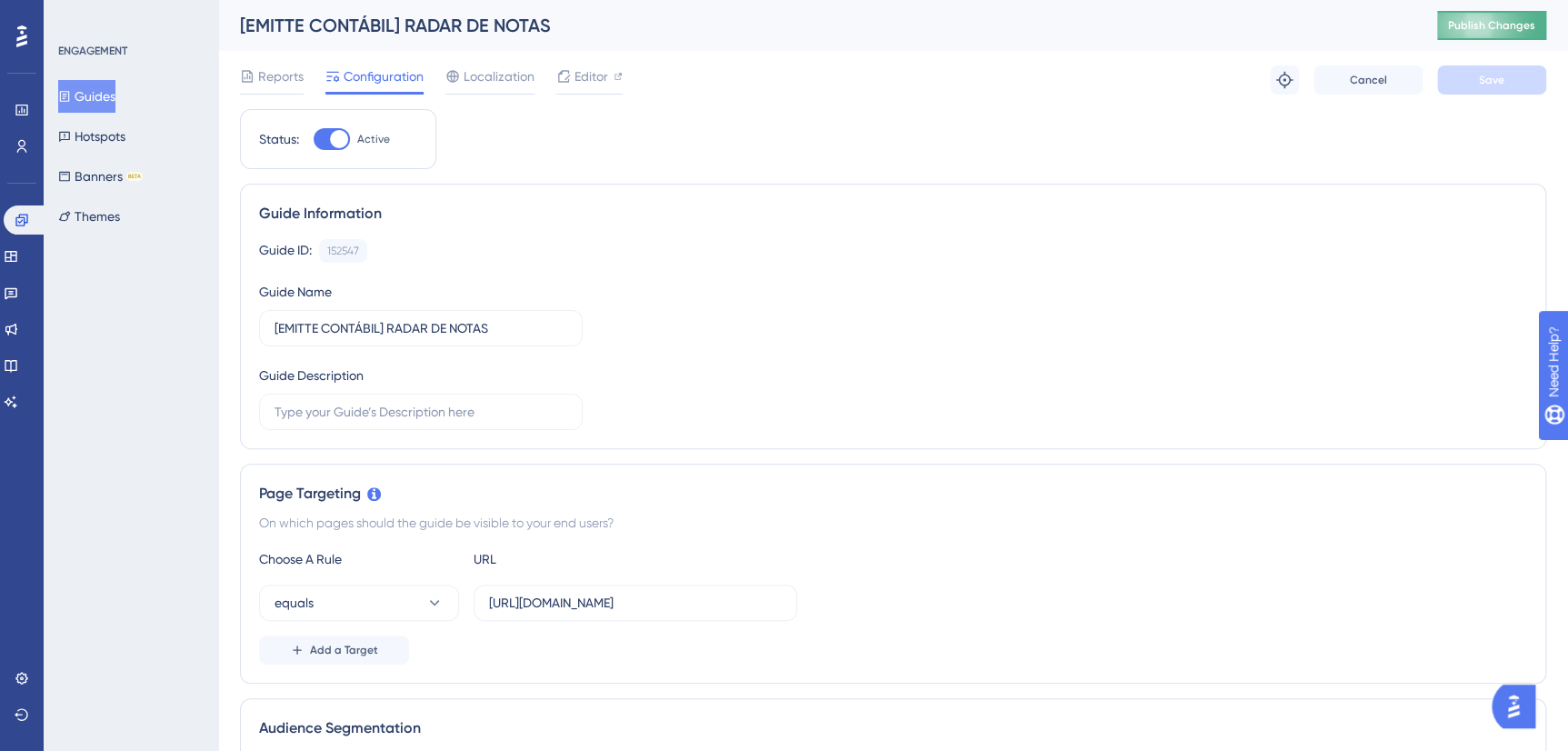
click at [1523, 27] on span "Publish Changes" at bounding box center [1491, 25] width 87 height 15
drag, startPoint x: 27, startPoint y: 215, endPoint x: 82, endPoint y: 226, distance: 56.1
click at [27, 215] on icon at bounding box center [22, 220] width 15 height 15
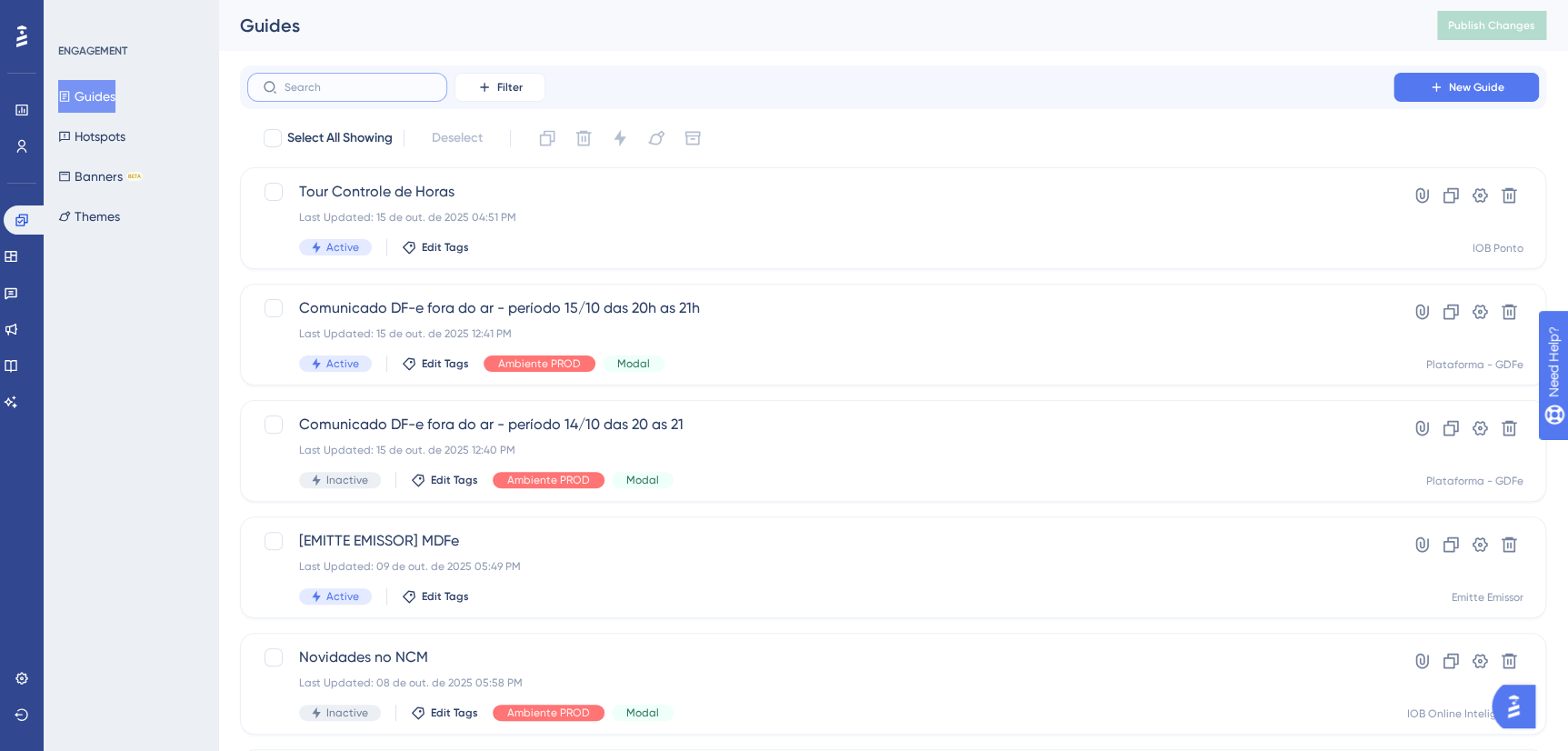
click at [354, 81] on input "text" at bounding box center [357, 87] width 147 height 13
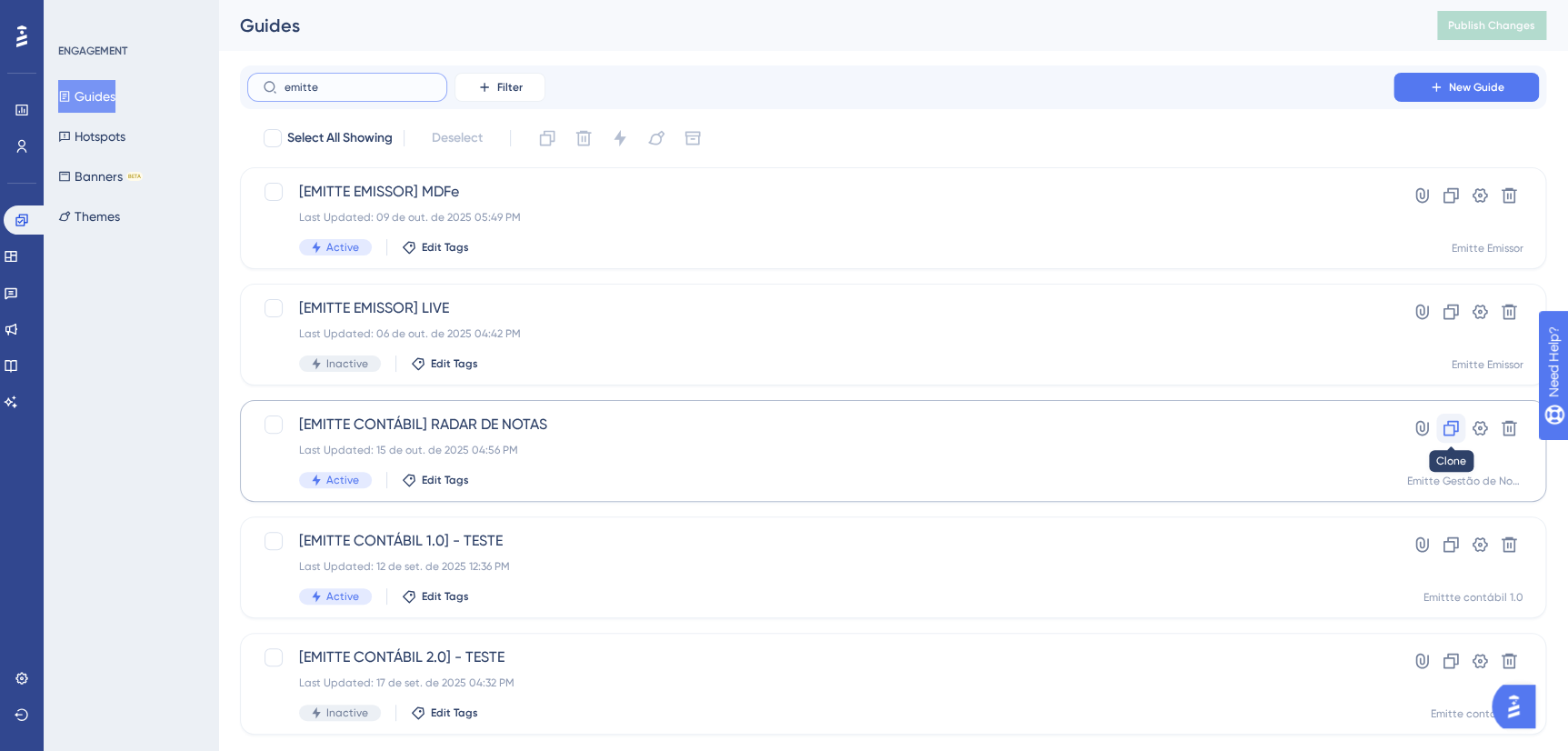
type input "emitte"
click at [1450, 426] on icon at bounding box center [1451, 428] width 18 height 18
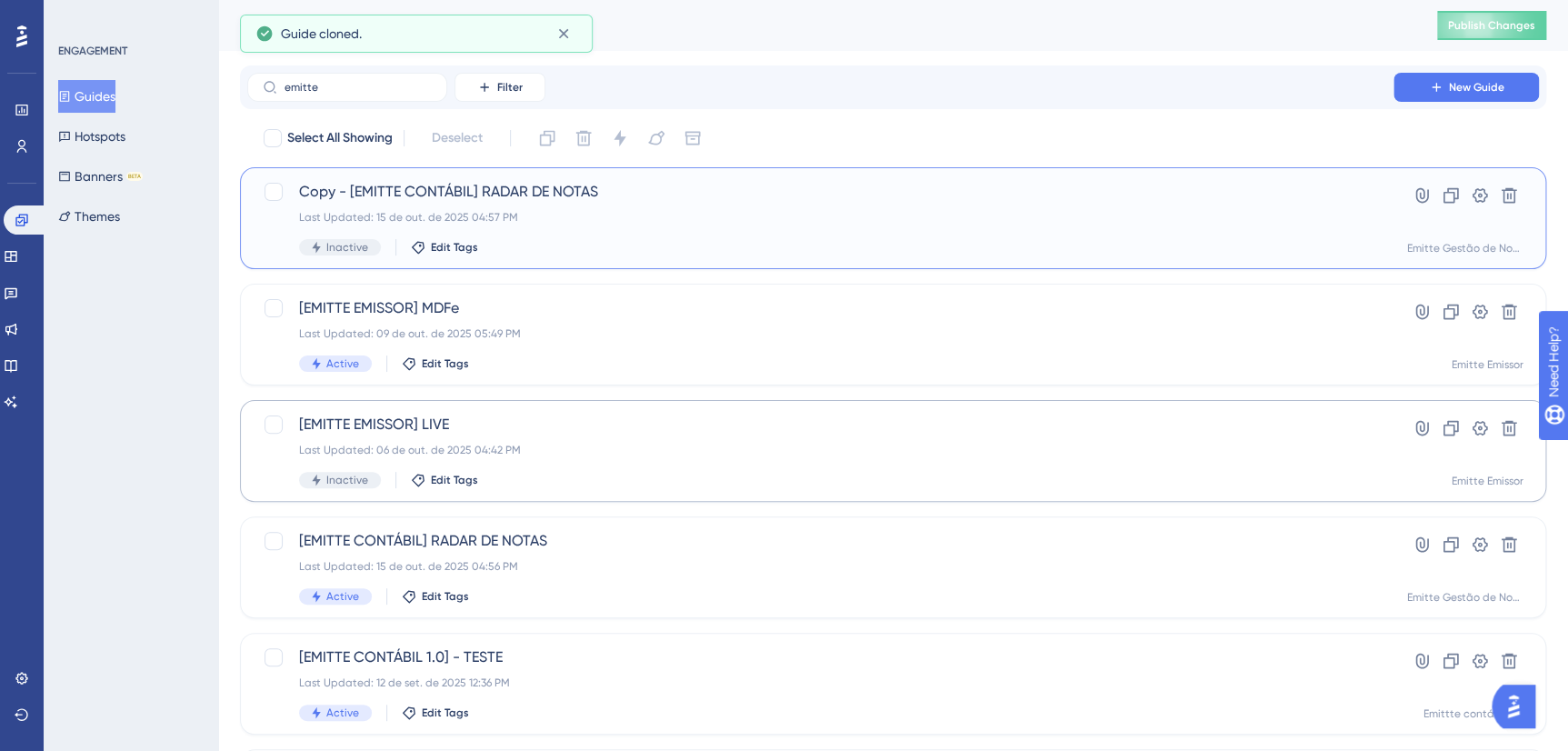
click at [634, 216] on div "Last Updated: 15 de out. de 2025 04:57 PM" at bounding box center [820, 217] width 1042 height 15
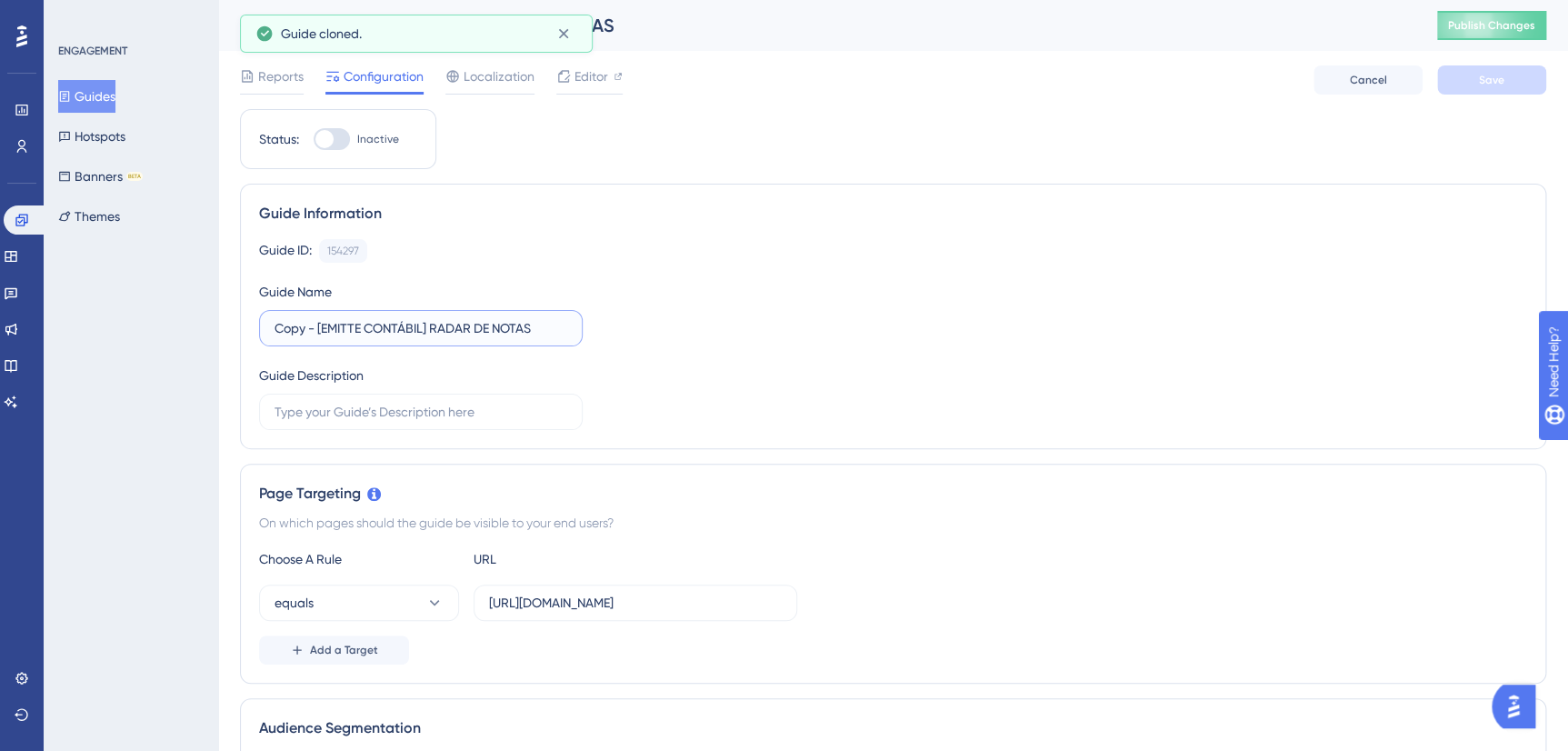
drag, startPoint x: 317, startPoint y: 330, endPoint x: 201, endPoint y: 322, distance: 116.3
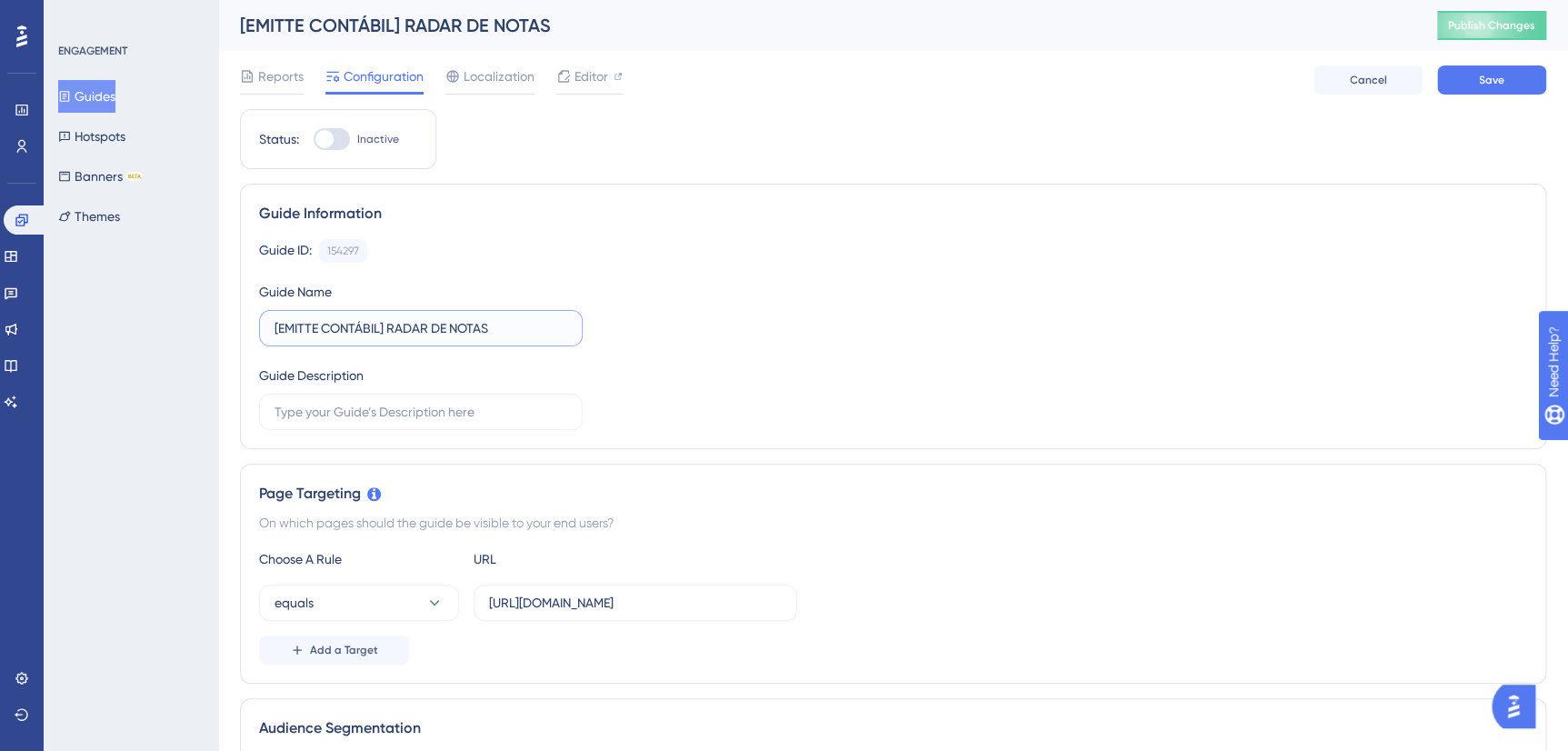
click at [545, 321] on input "[EMITTE CONTÁBIL] RADAR DE NOTAS" at bounding box center [420, 328] width 293 height 20
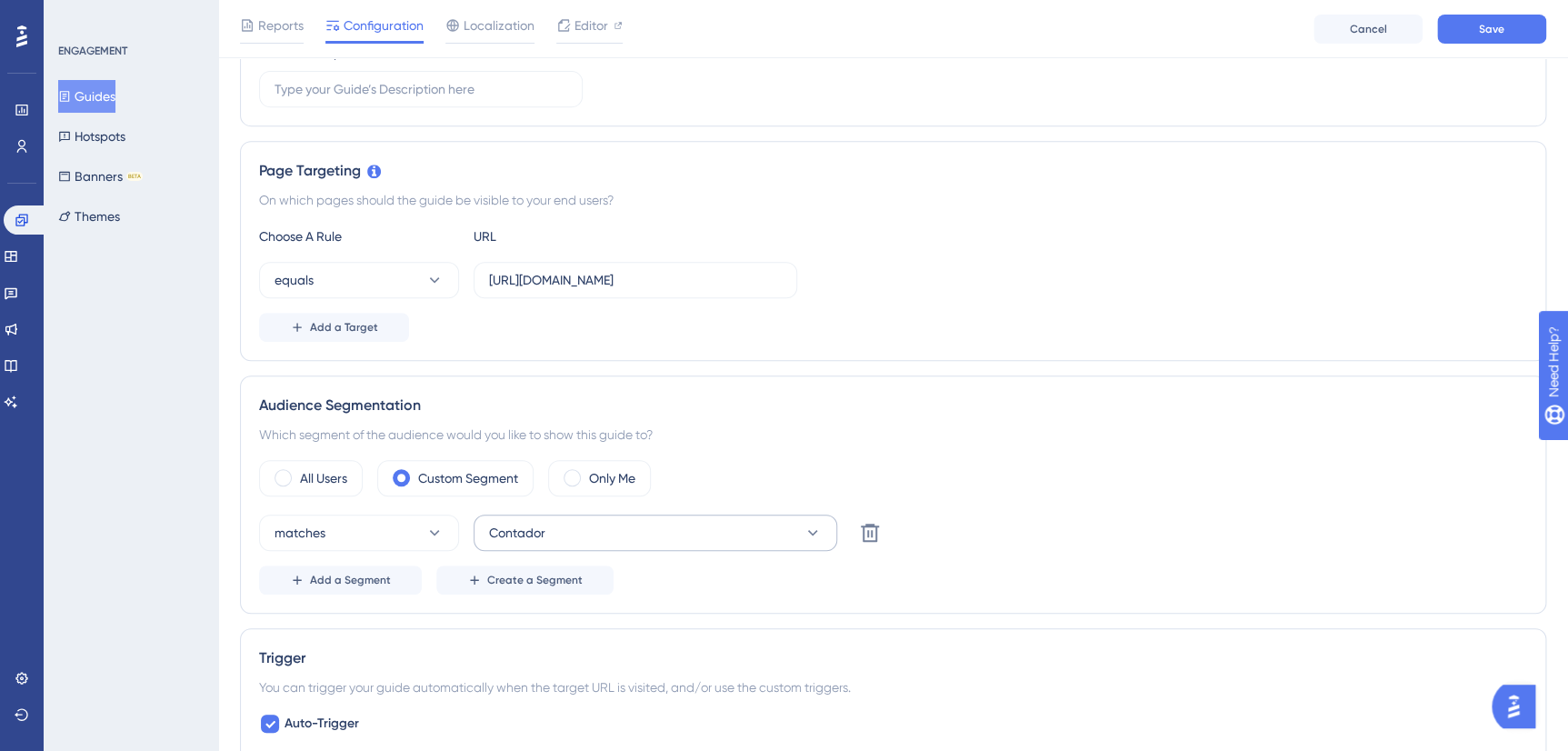
type input "[EMITTE CONTÁBIL] RADAR DE NOTAS"
click at [806, 527] on icon at bounding box center [812, 533] width 18 height 18
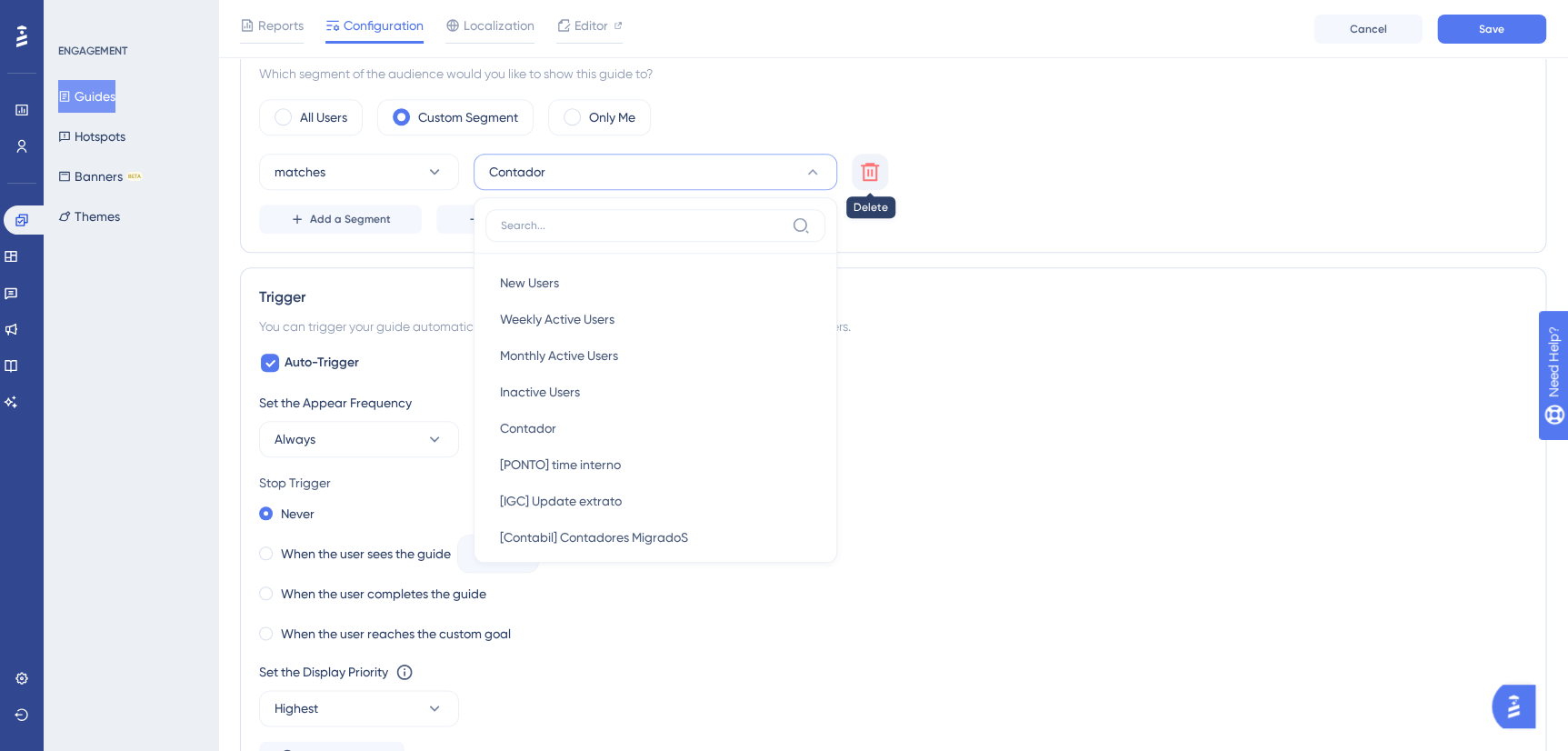
click at [871, 167] on icon at bounding box center [869, 172] width 22 height 22
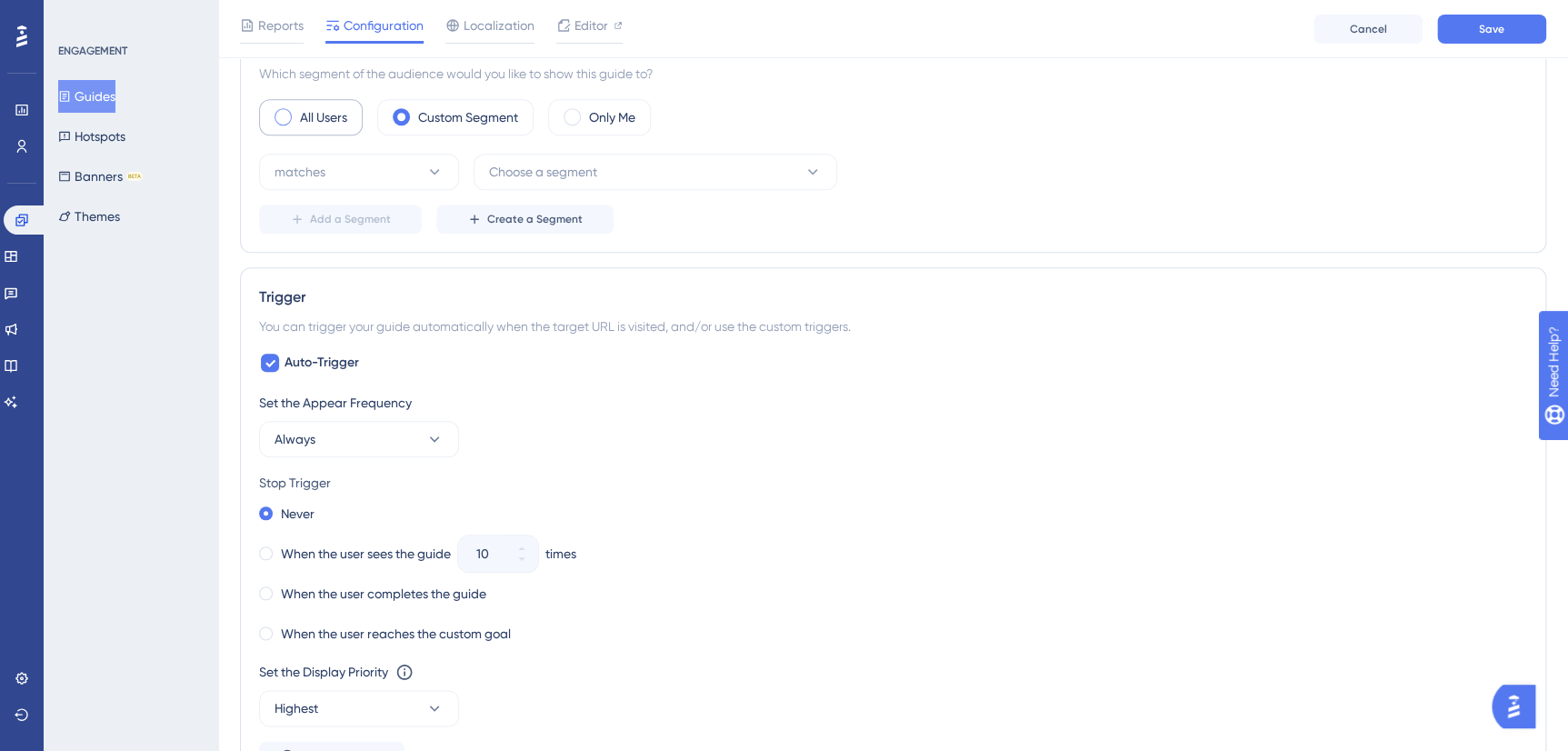
click at [278, 117] on span at bounding box center [282, 116] width 17 height 17
click at [297, 111] on input "radio" at bounding box center [297, 111] width 0 height 0
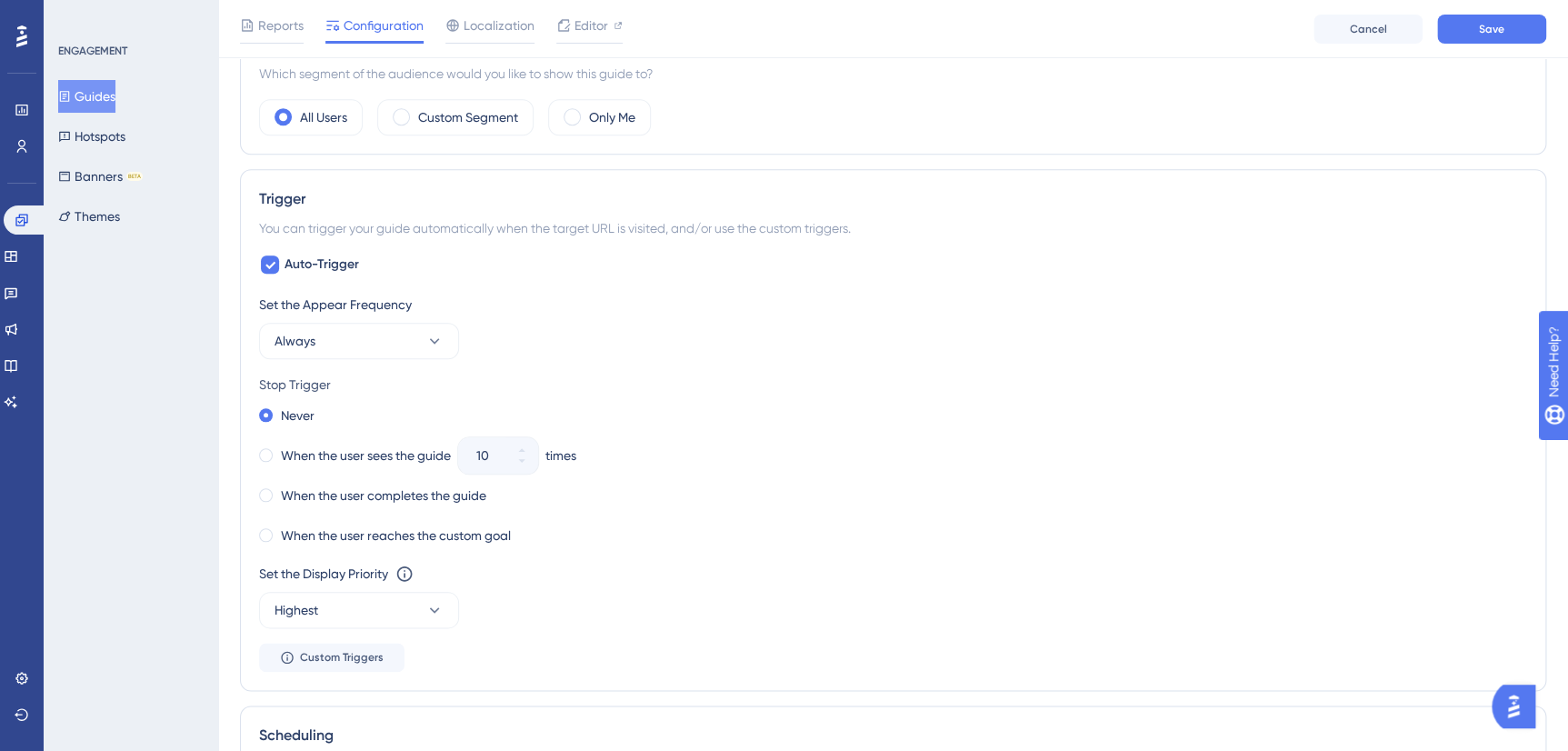
scroll to position [443, 0]
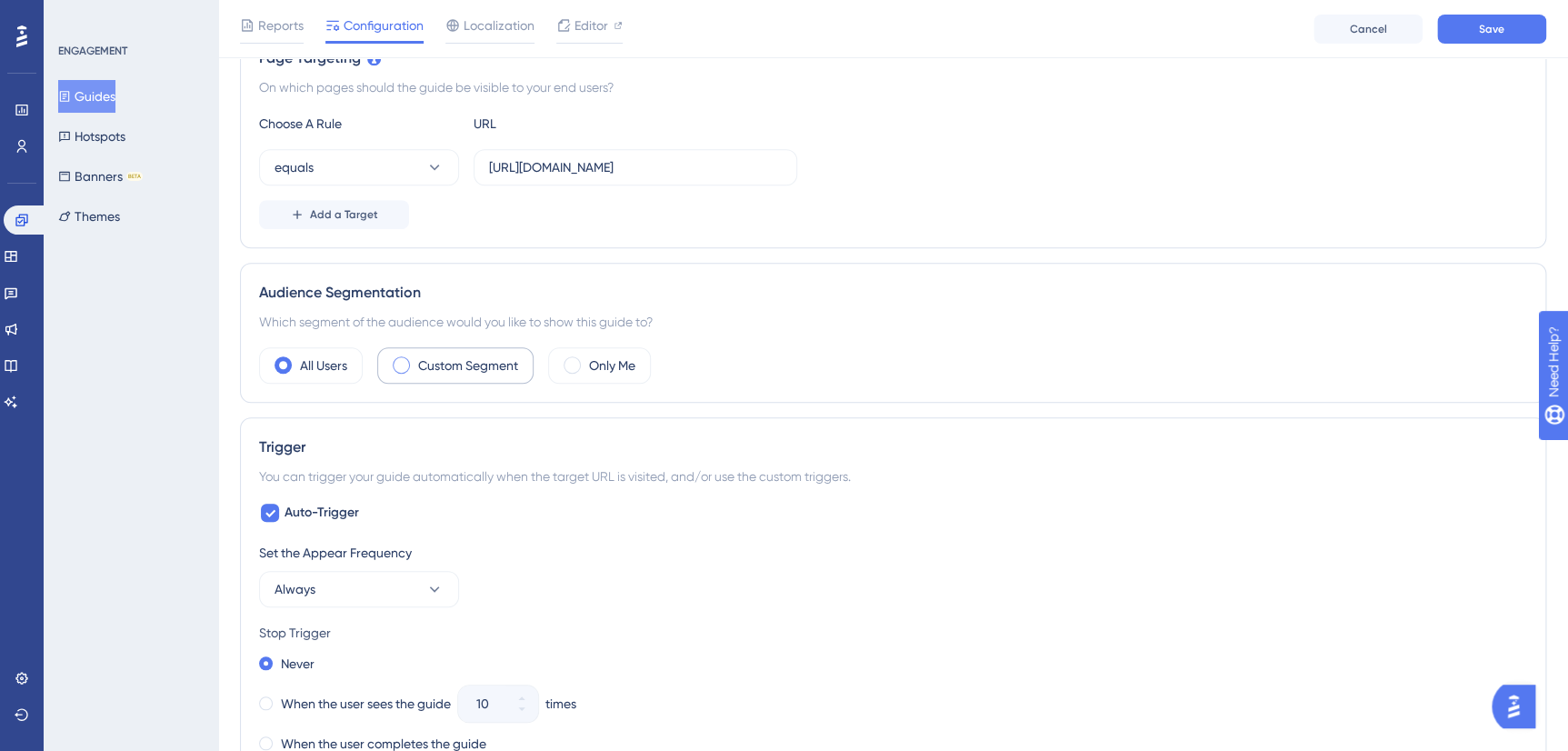
click at [405, 360] on span at bounding box center [401, 364] width 17 height 17
click at [415, 359] on input "radio" at bounding box center [415, 359] width 0 height 0
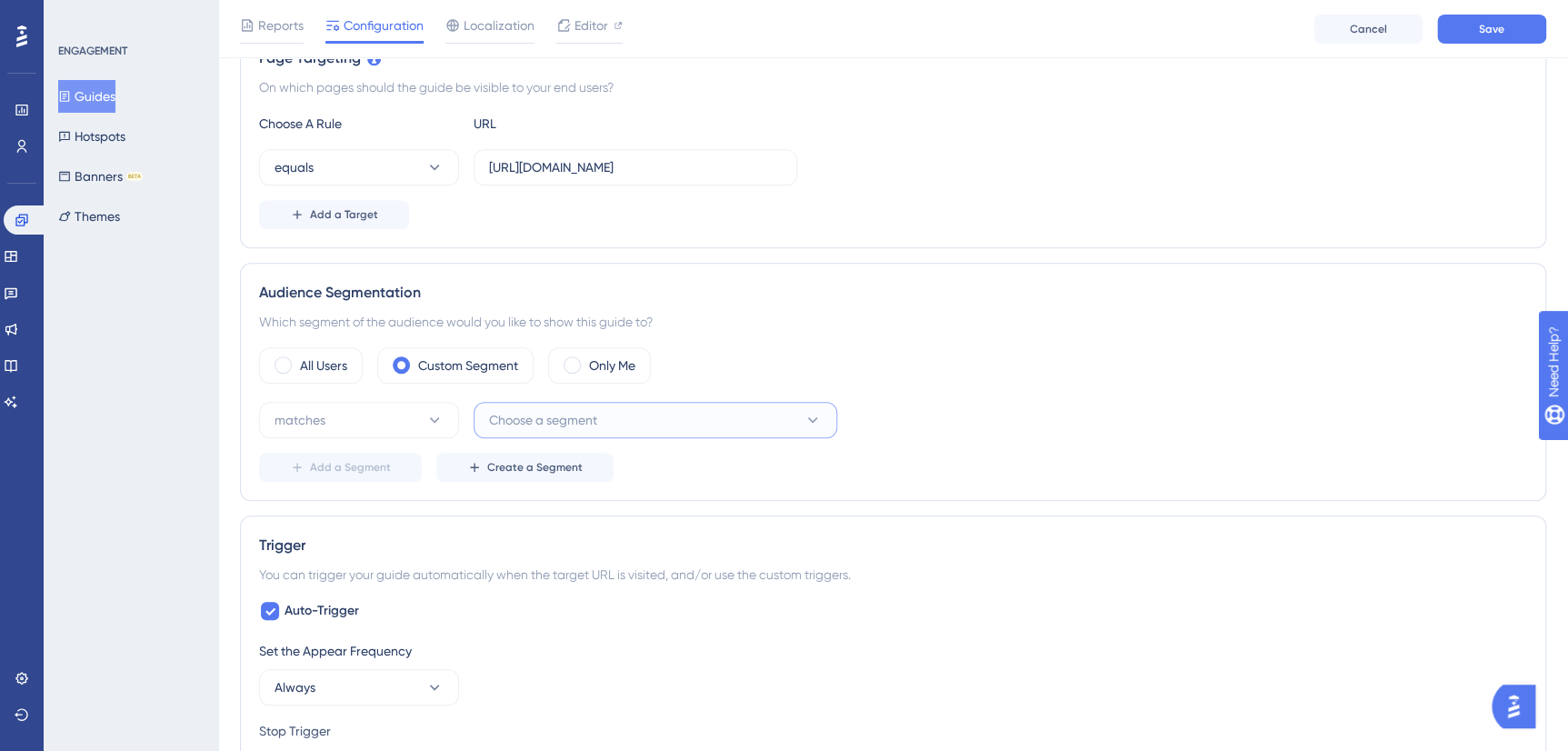
click at [562, 409] on span "Choose a segment" at bounding box center [544, 419] width 109 height 22
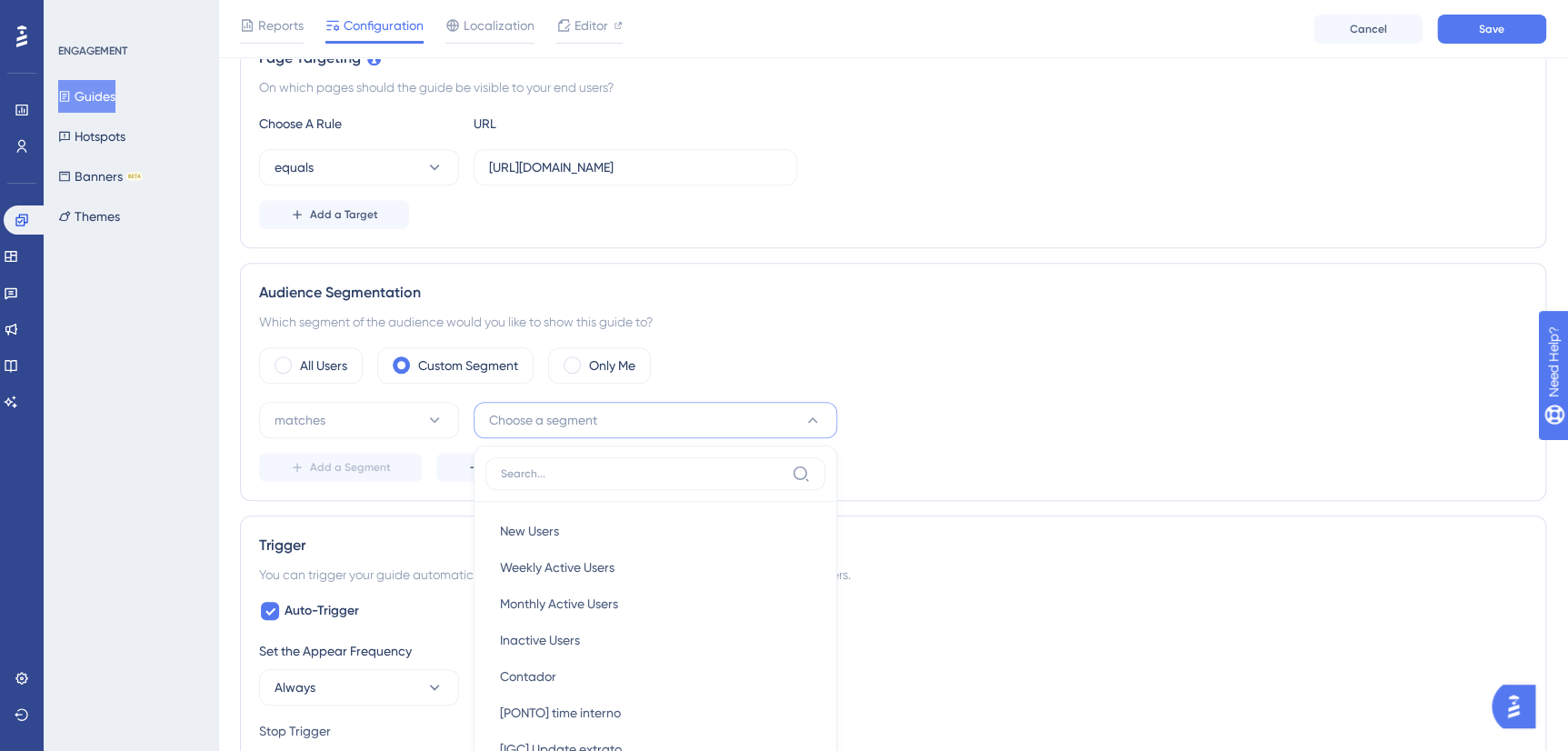
scroll to position [617, 0]
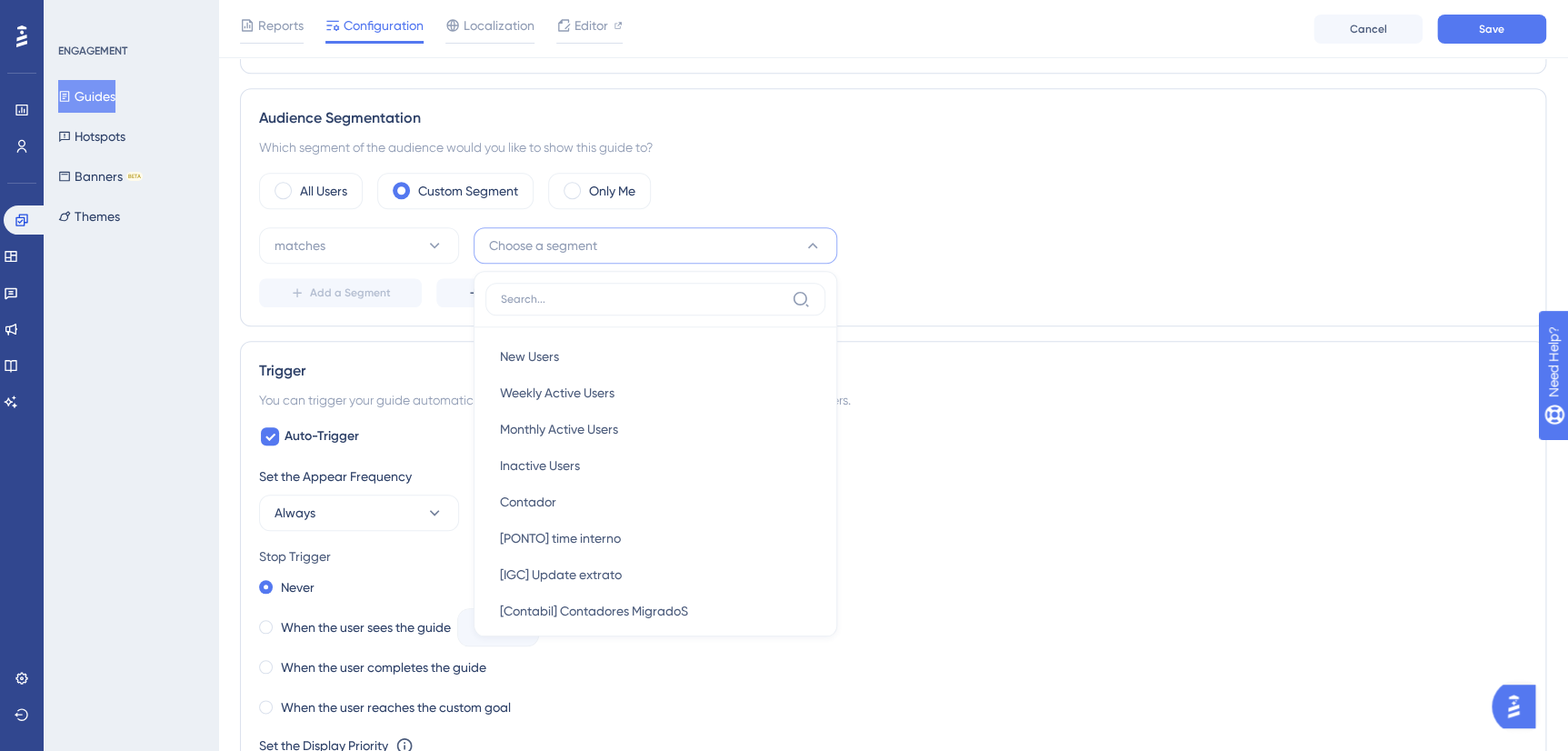
click at [413, 318] on div "Audience Segmentation Which segment of the audience would you like to show this…" at bounding box center [893, 206] width 1307 height 238
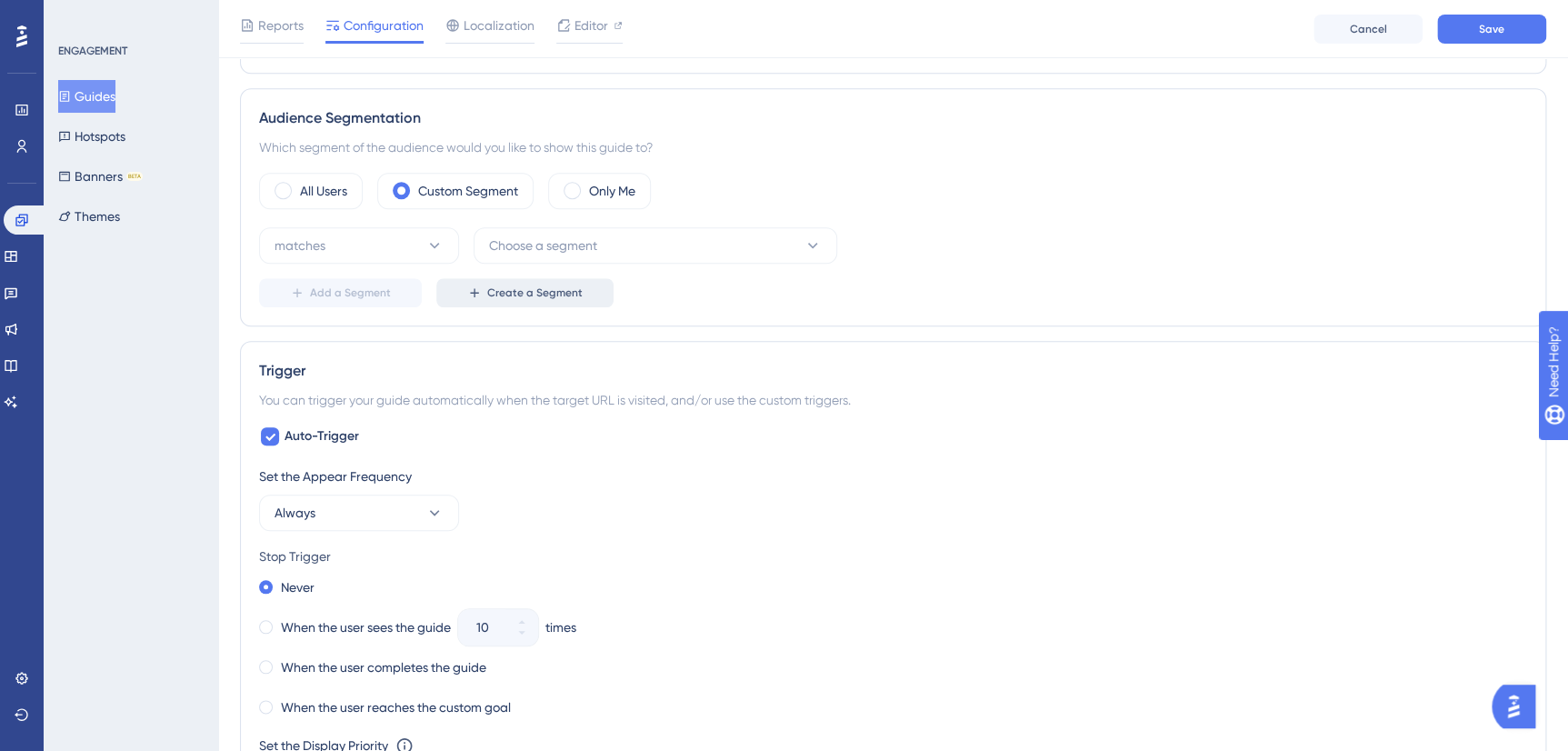
click at [493, 286] on span "Create a Segment" at bounding box center [535, 292] width 96 height 15
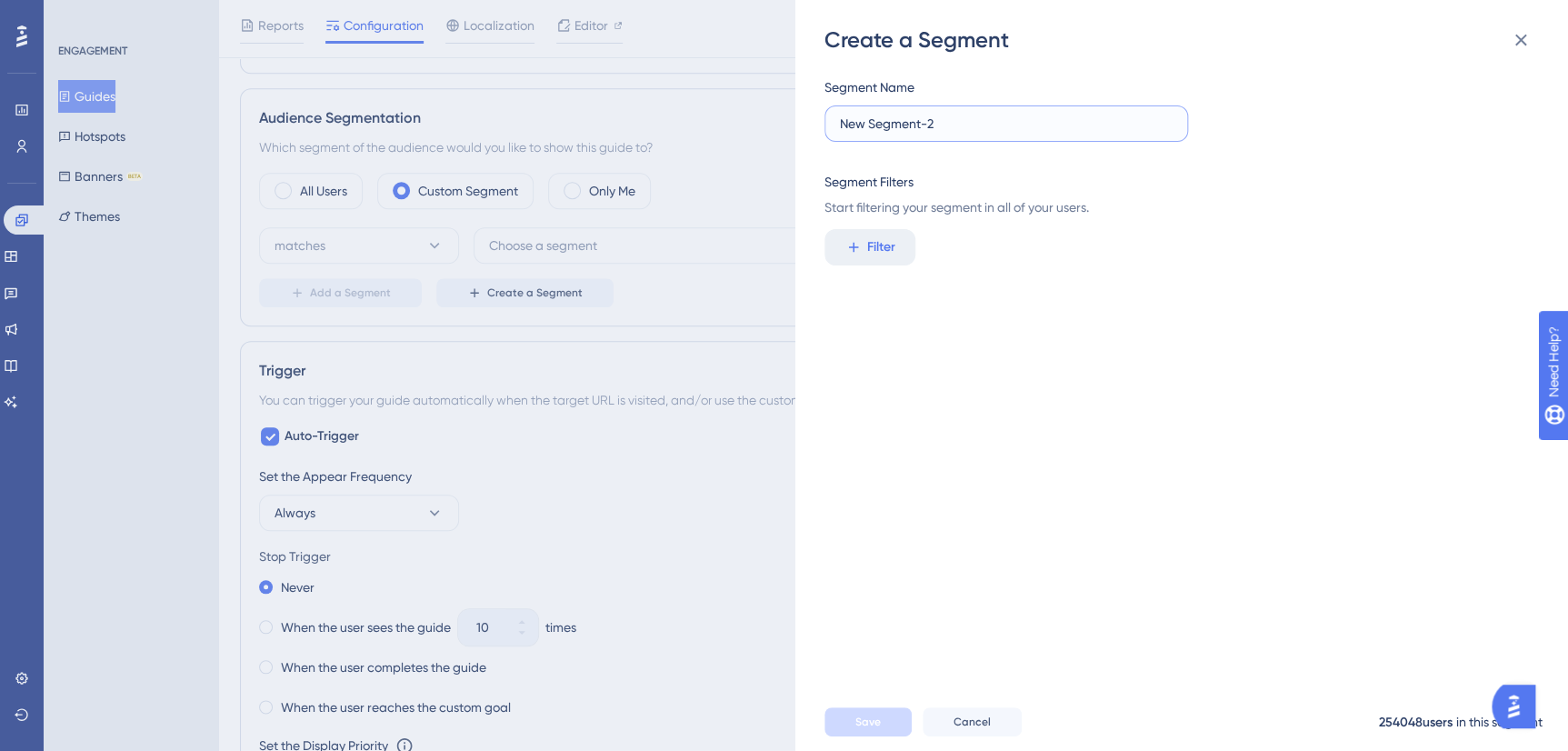
click at [954, 129] on input "New Segment-2" at bounding box center [1006, 123] width 333 height 20
drag, startPoint x: 1008, startPoint y: 124, endPoint x: 784, endPoint y: 129, distance: 224.1
click at [786, 129] on div "Create a Segment Segment Name New Segment-2 Segment Filters Start filtering you…" at bounding box center [784, 375] width 1568 height 751
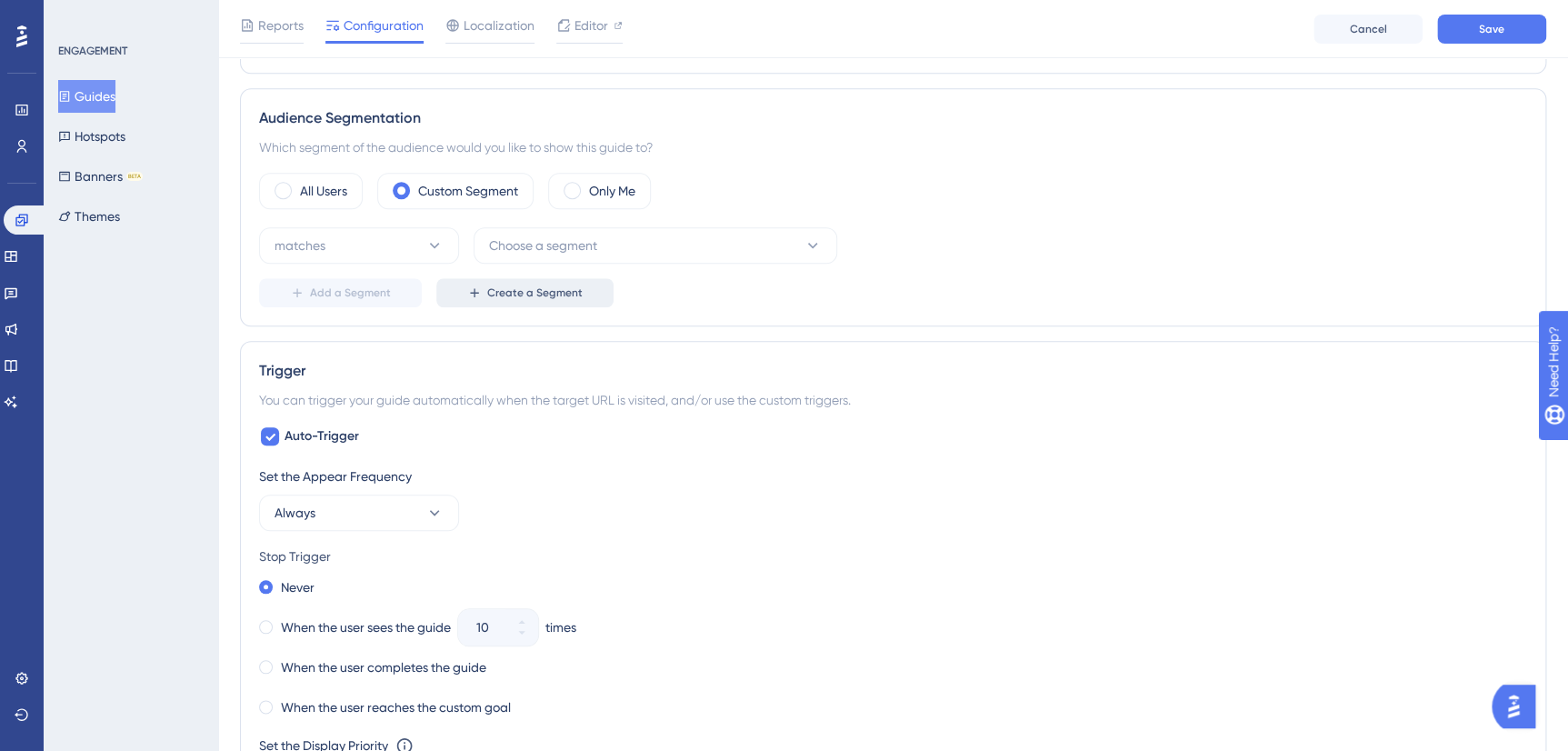
click at [493, 293] on span "Create a Segment" at bounding box center [535, 292] width 96 height 15
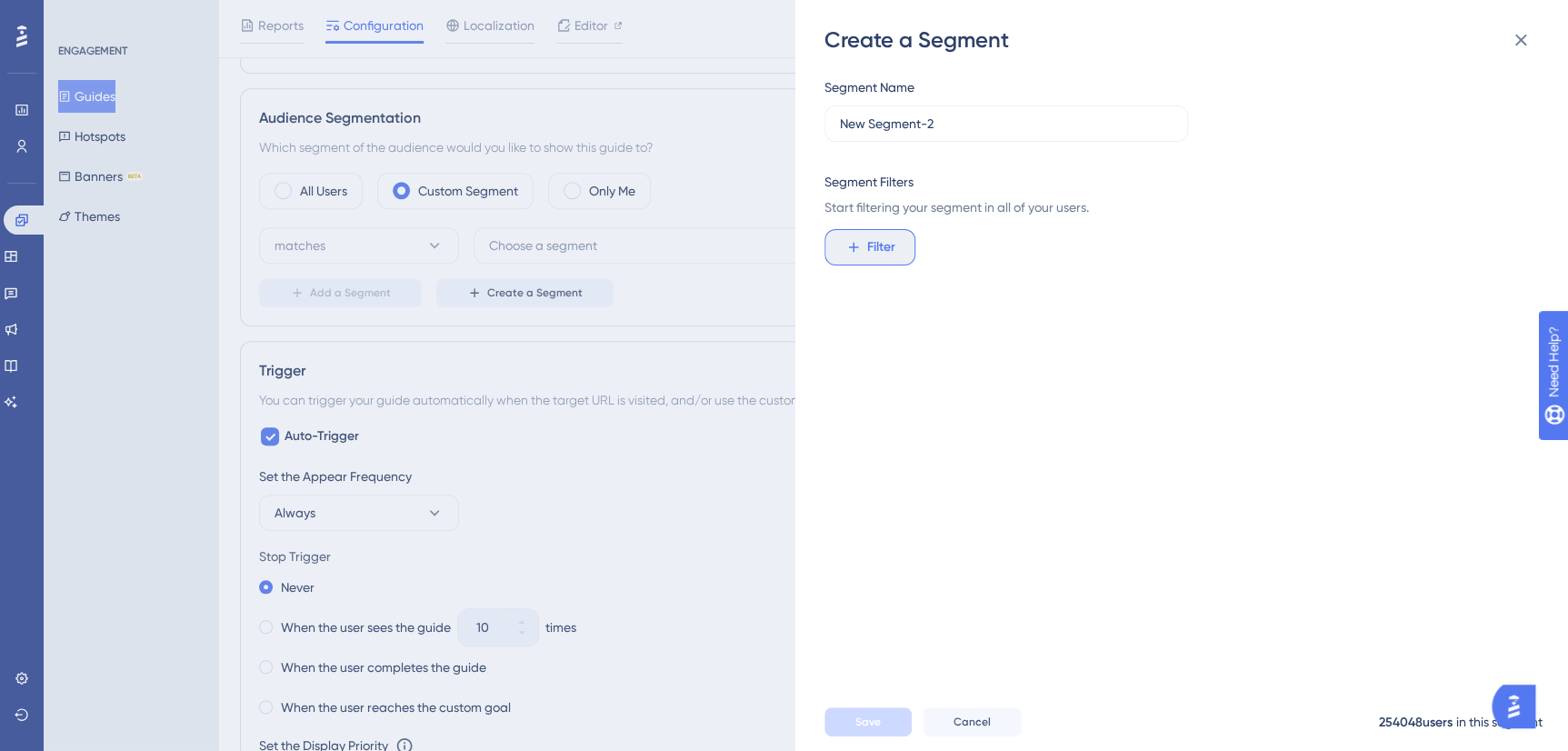
click at [908, 251] on button "Filter" at bounding box center [869, 247] width 91 height 37
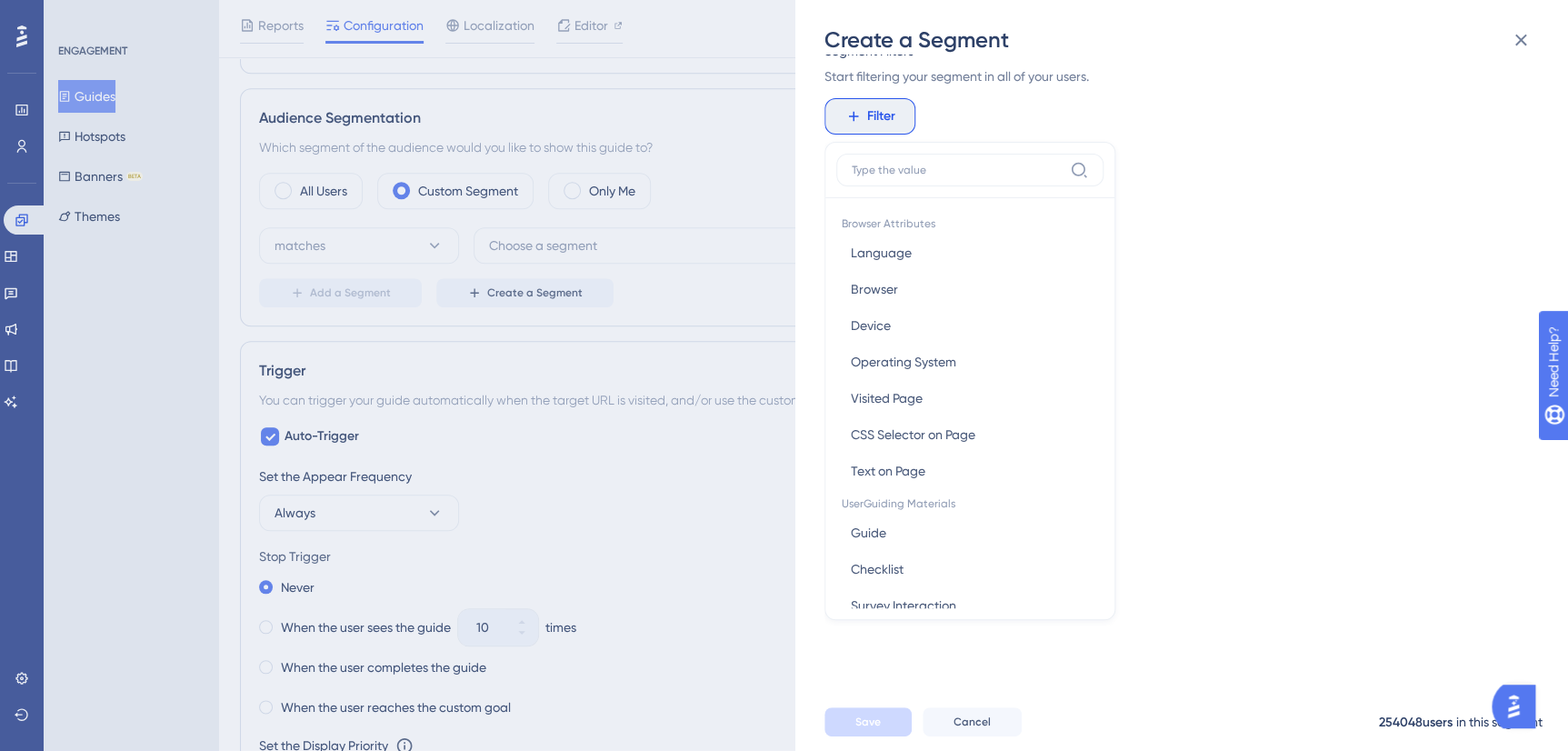
click at [912, 163] on input at bounding box center [957, 170] width 211 height 15
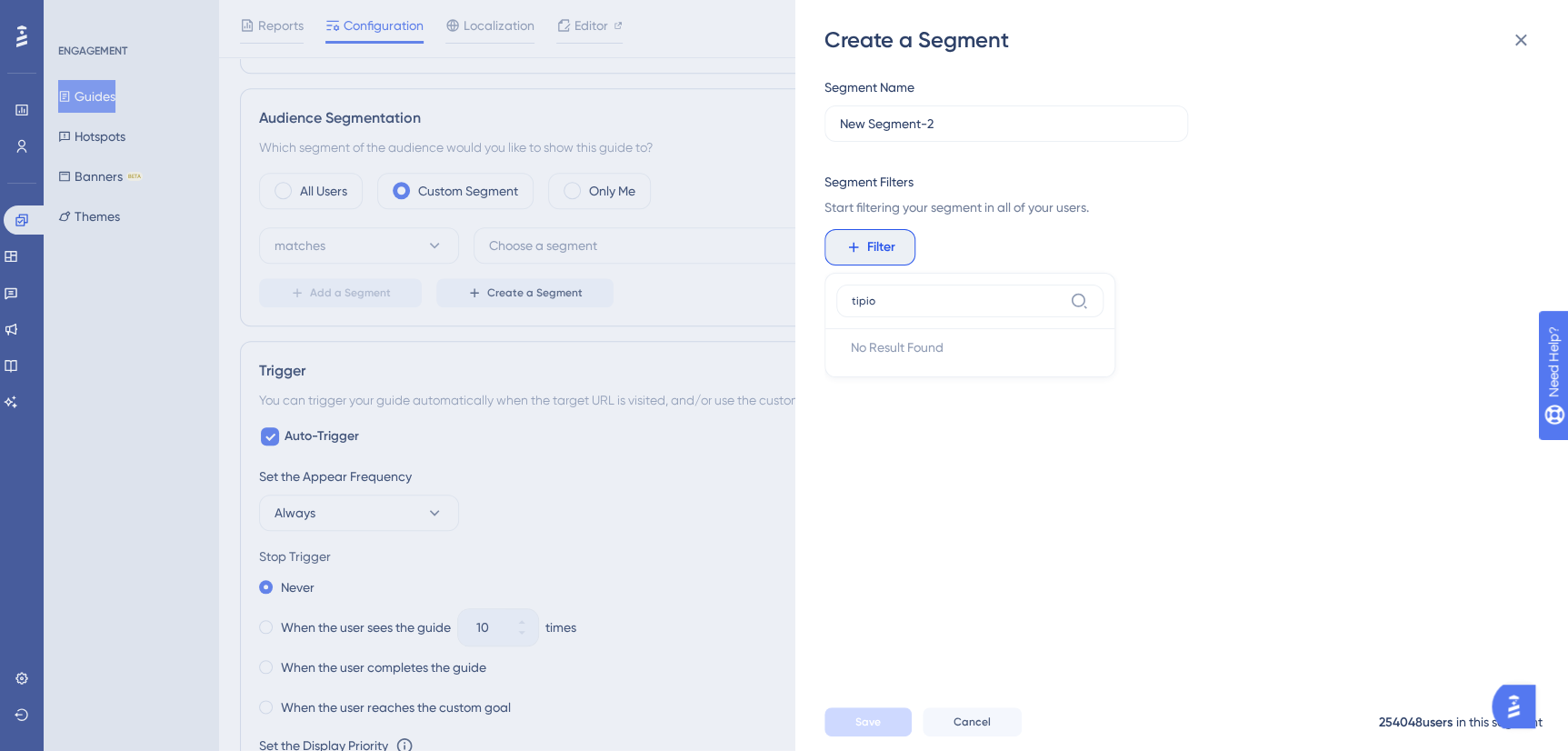
scroll to position [0, 0]
type input "tipo"
click at [907, 459] on span "tipoUsuario" at bounding box center [883, 456] width 66 height 22
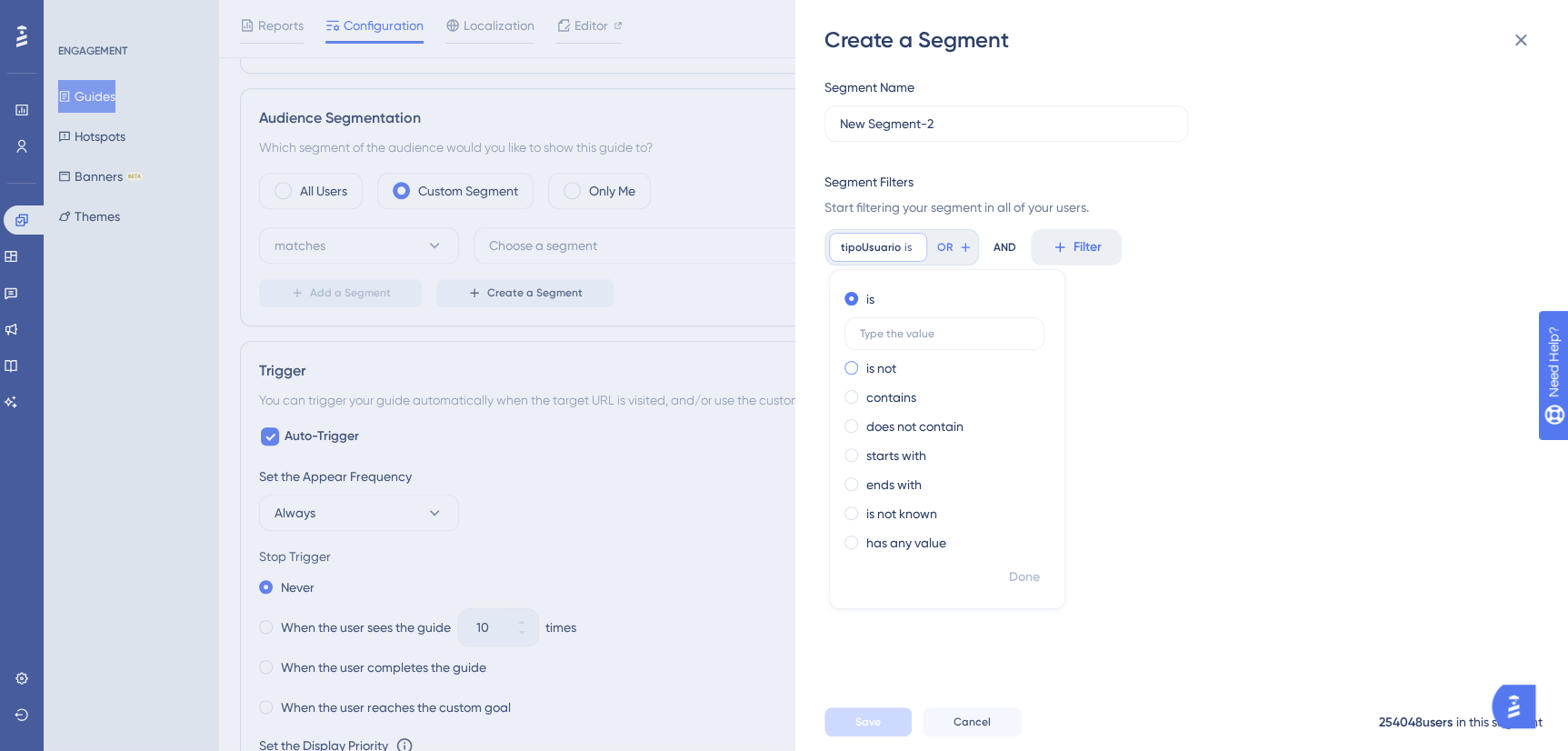
click at [876, 367] on label "is not" at bounding box center [881, 368] width 30 height 22
click at [897, 364] on input "text" at bounding box center [943, 362] width 169 height 13
type input "contador"
drag, startPoint x: 1232, startPoint y: 431, endPoint x: 1032, endPoint y: 244, distance: 273.8
click at [1232, 431] on div "Segment Name New Segment-2 Segment Filters Start filtering your segment in all …" at bounding box center [1190, 373] width 732 height 638
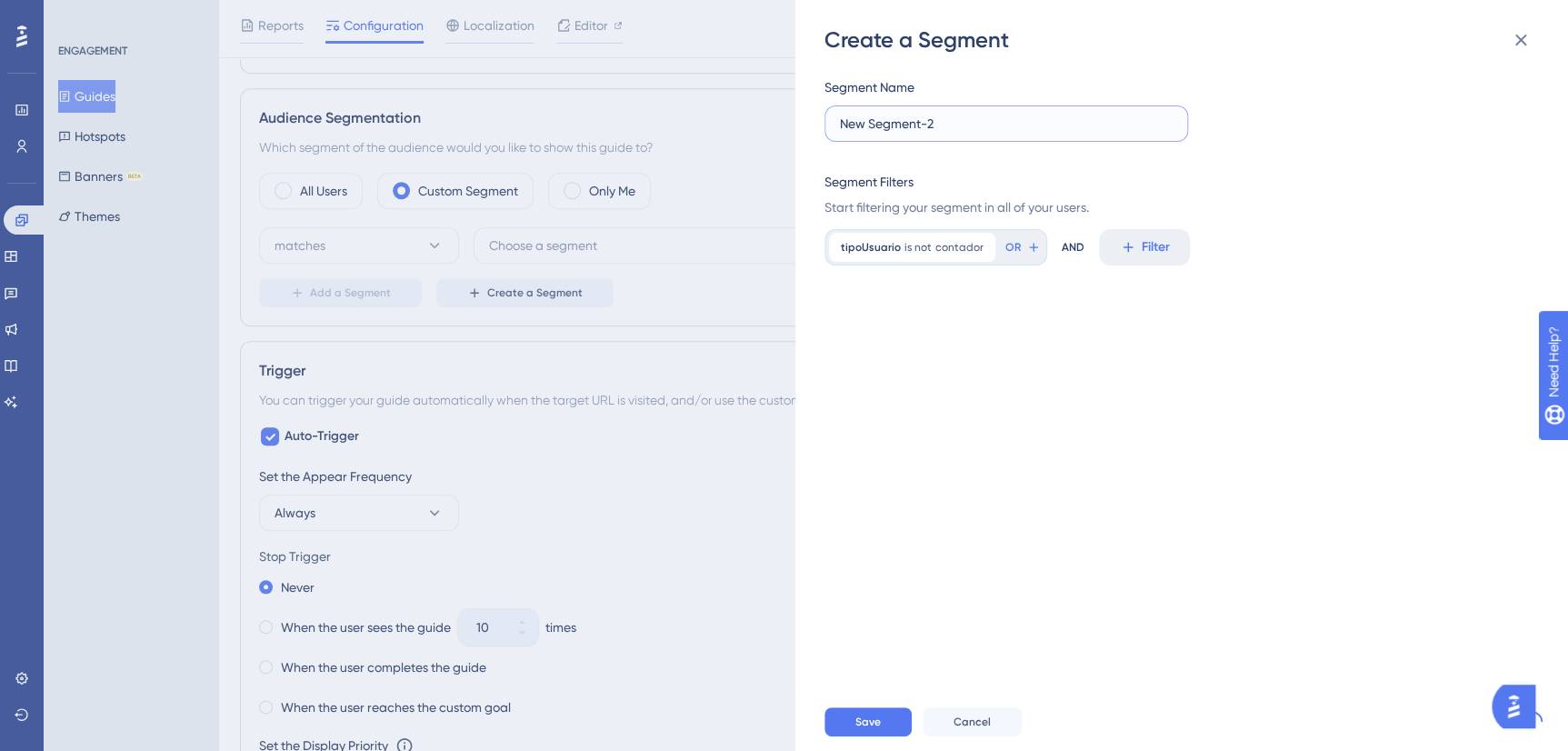
click at [914, 125] on input "New Segment-2" at bounding box center [1006, 123] width 333 height 20
click at [913, 125] on input "New Segment-2" at bounding box center [1006, 123] width 333 height 20
type input "Não é contador"
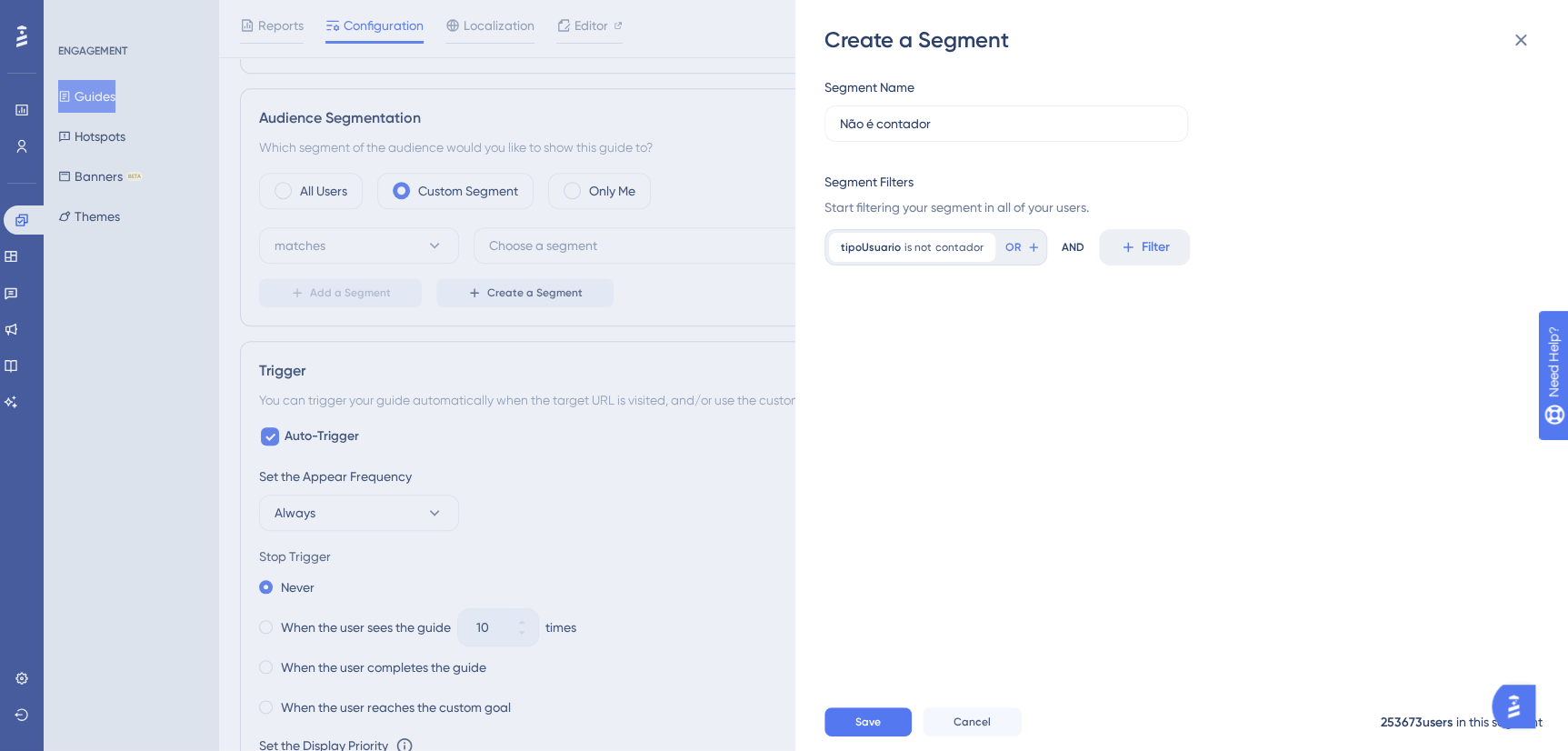
click at [890, 683] on div "Segment Name Não é contador Segment Filters Start filtering your segment in all…" at bounding box center [1190, 373] width 732 height 638
click at [877, 729] on span "Save" at bounding box center [868, 721] width 26 height 15
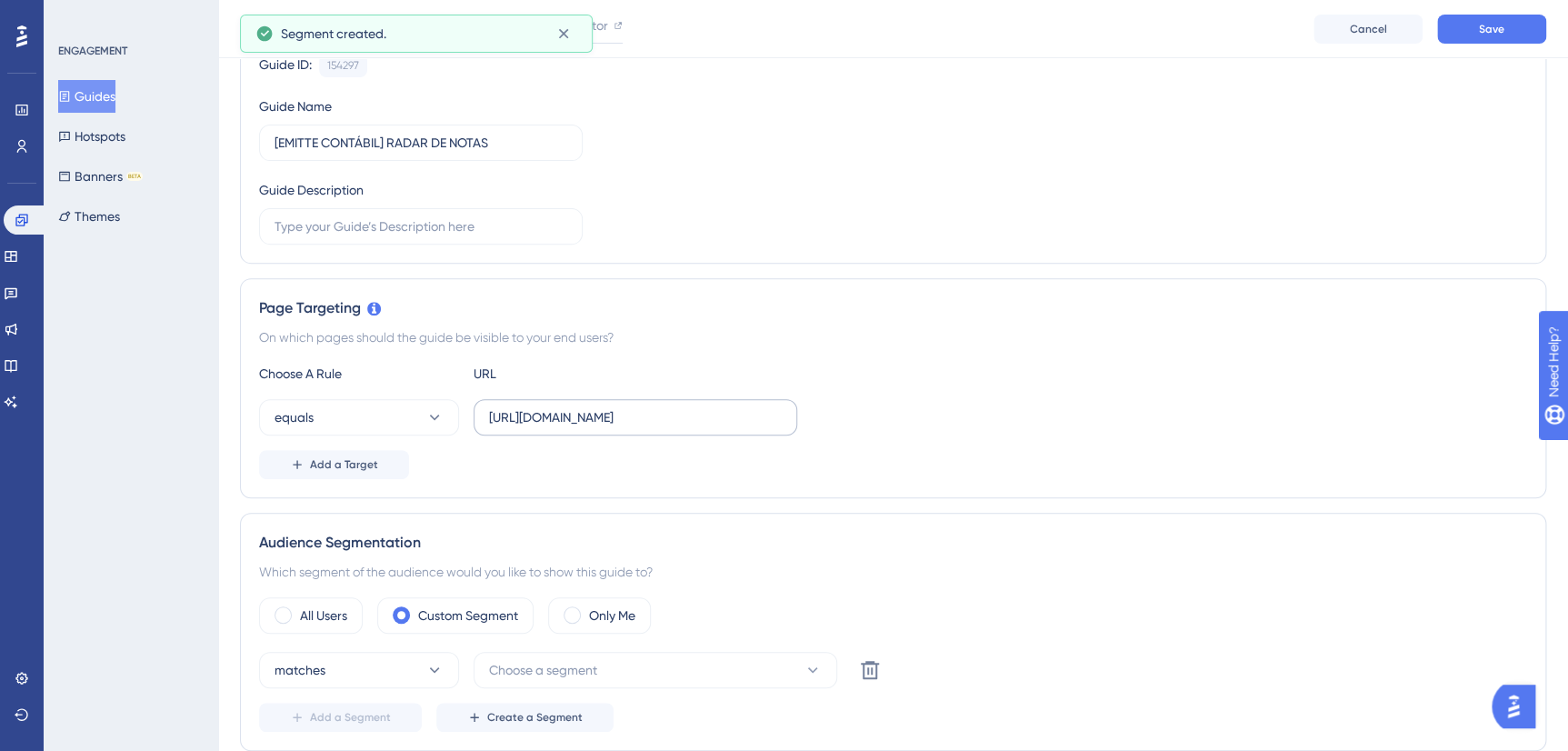
scroll to position [120, 0]
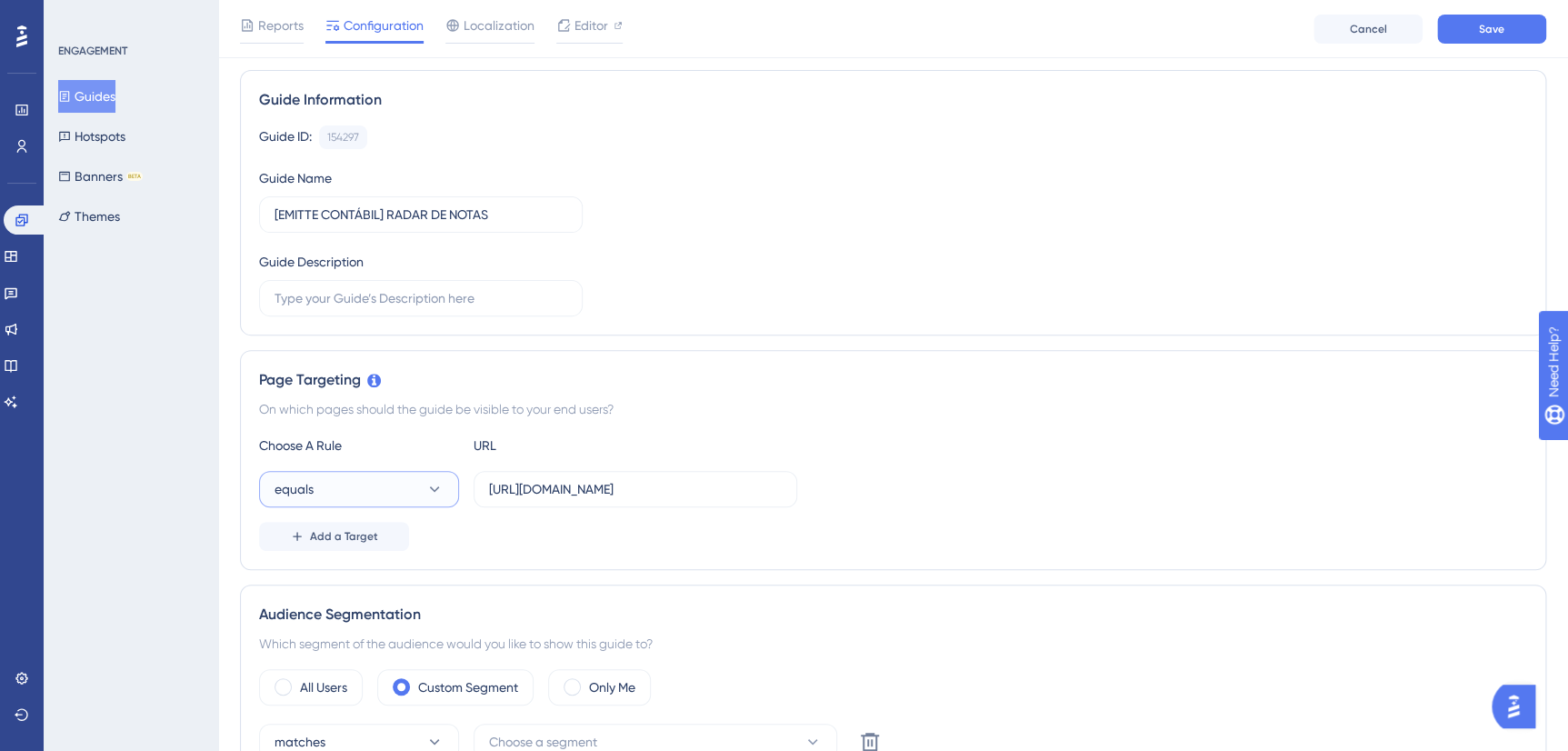
click at [439, 488] on icon at bounding box center [434, 488] width 18 height 18
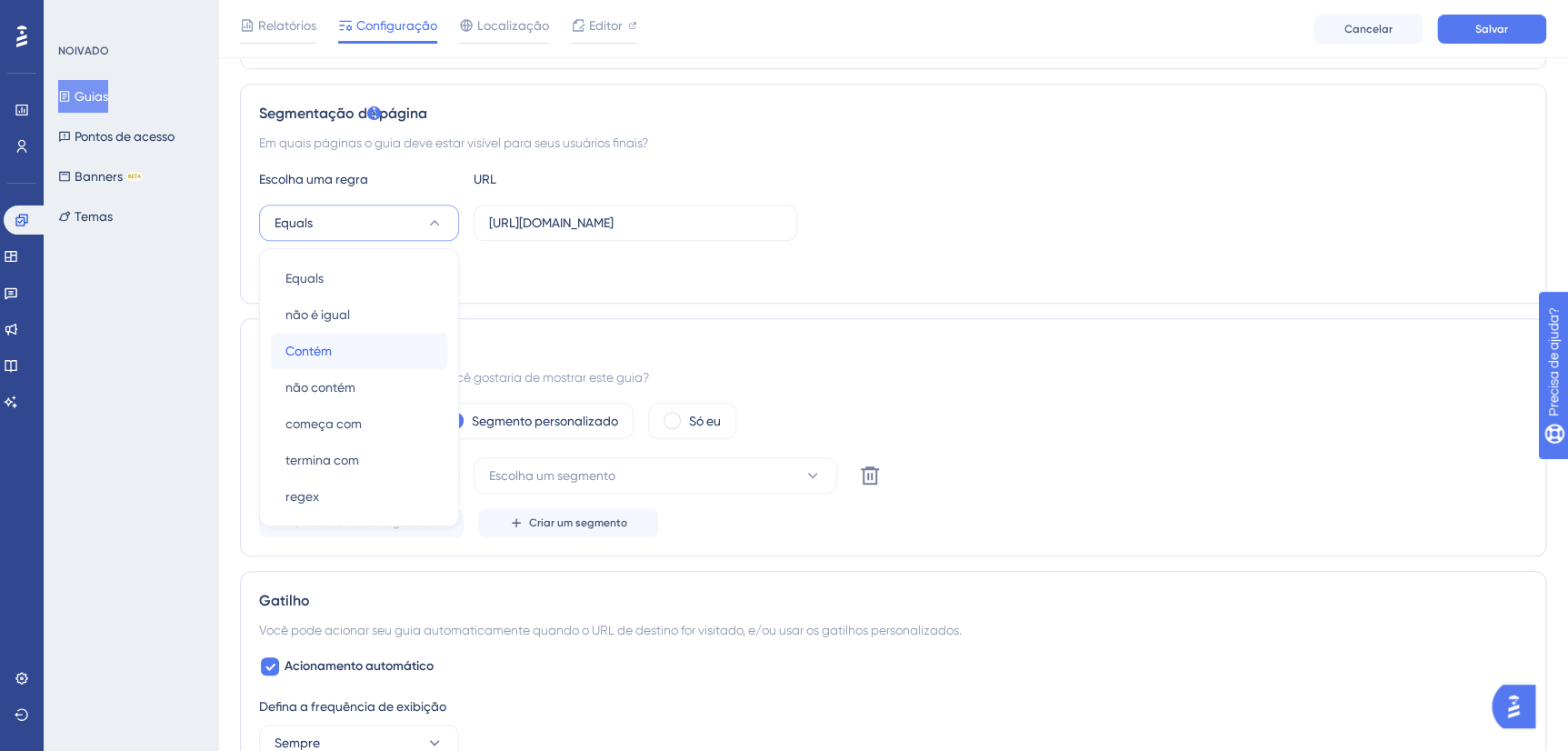
click at [327, 346] on span "Contém" at bounding box center [308, 350] width 46 height 22
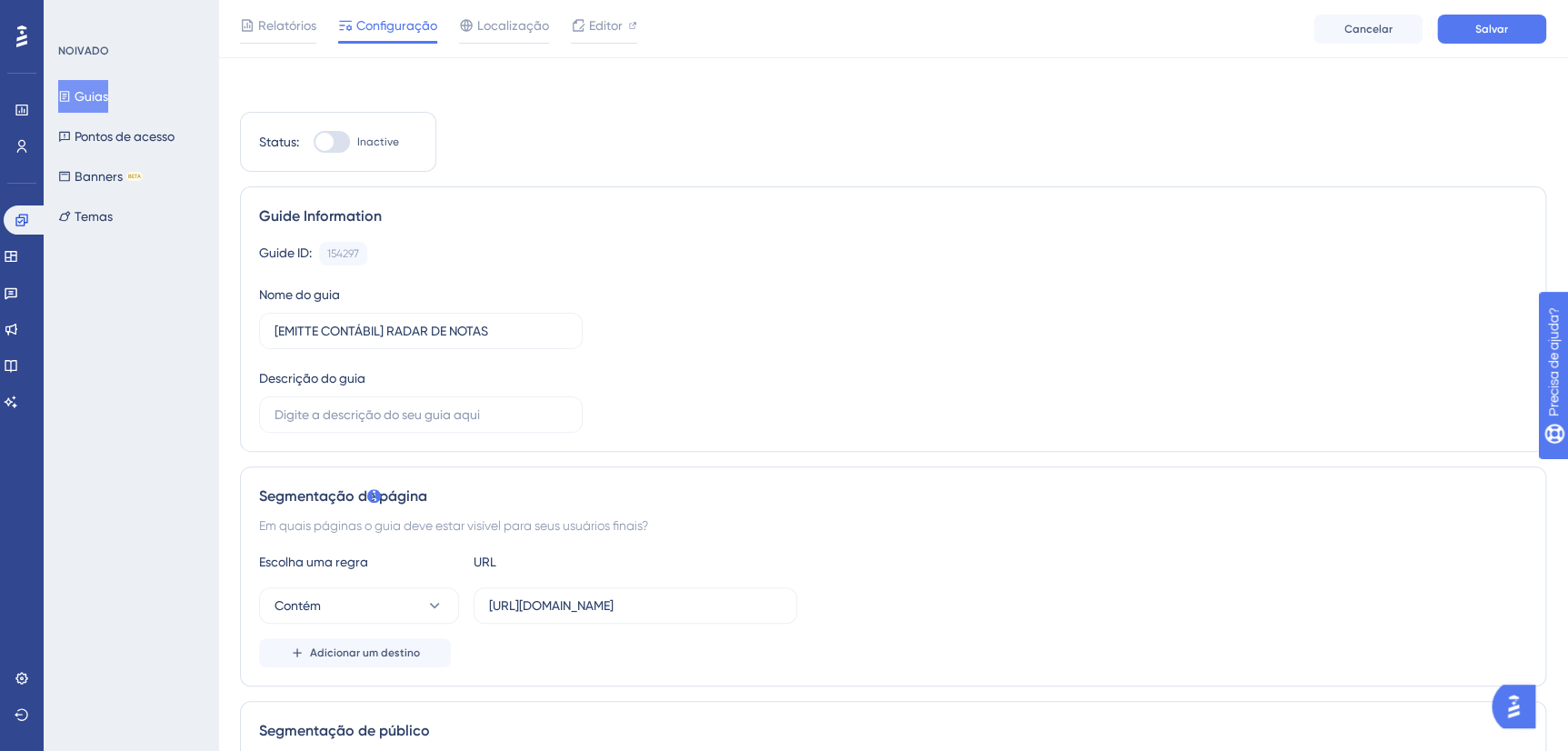
scroll to position [0, 0]
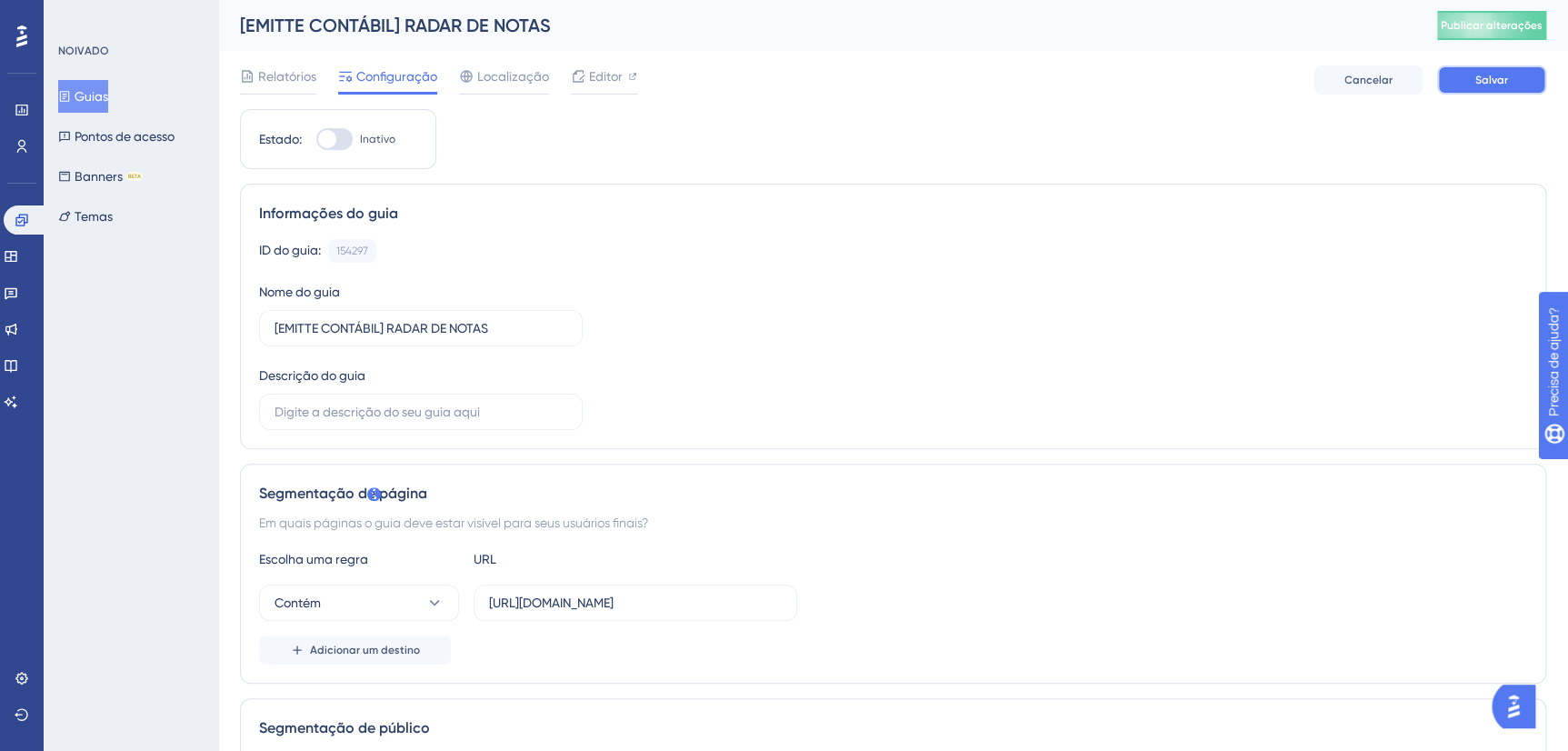
click at [1512, 82] on button "Salvar" at bounding box center [1491, 79] width 110 height 29
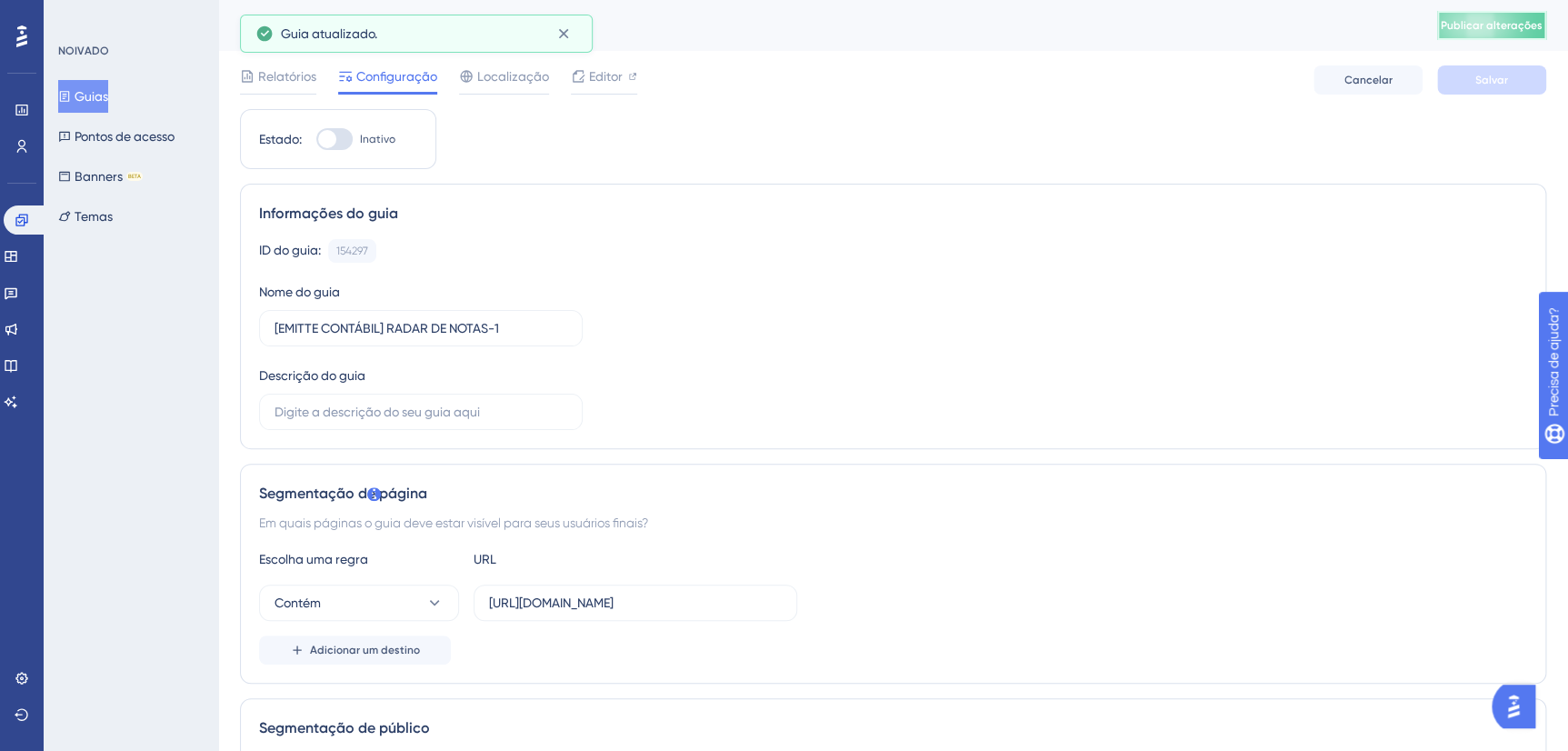
click at [1475, 27] on span "Publicar alterações" at bounding box center [1491, 25] width 102 height 15
click at [522, 318] on input "[EMITTE CONTÁBIL] RADAR DE NOTAS-1" at bounding box center [420, 328] width 293 height 20
drag, startPoint x: 529, startPoint y: 335, endPoint x: 318, endPoint y: 325, distance: 211.2
click at [318, 325] on input "[EMITTE CONTÁBIL] RADAR DE NOTAS-1" at bounding box center [420, 328] width 293 height 20
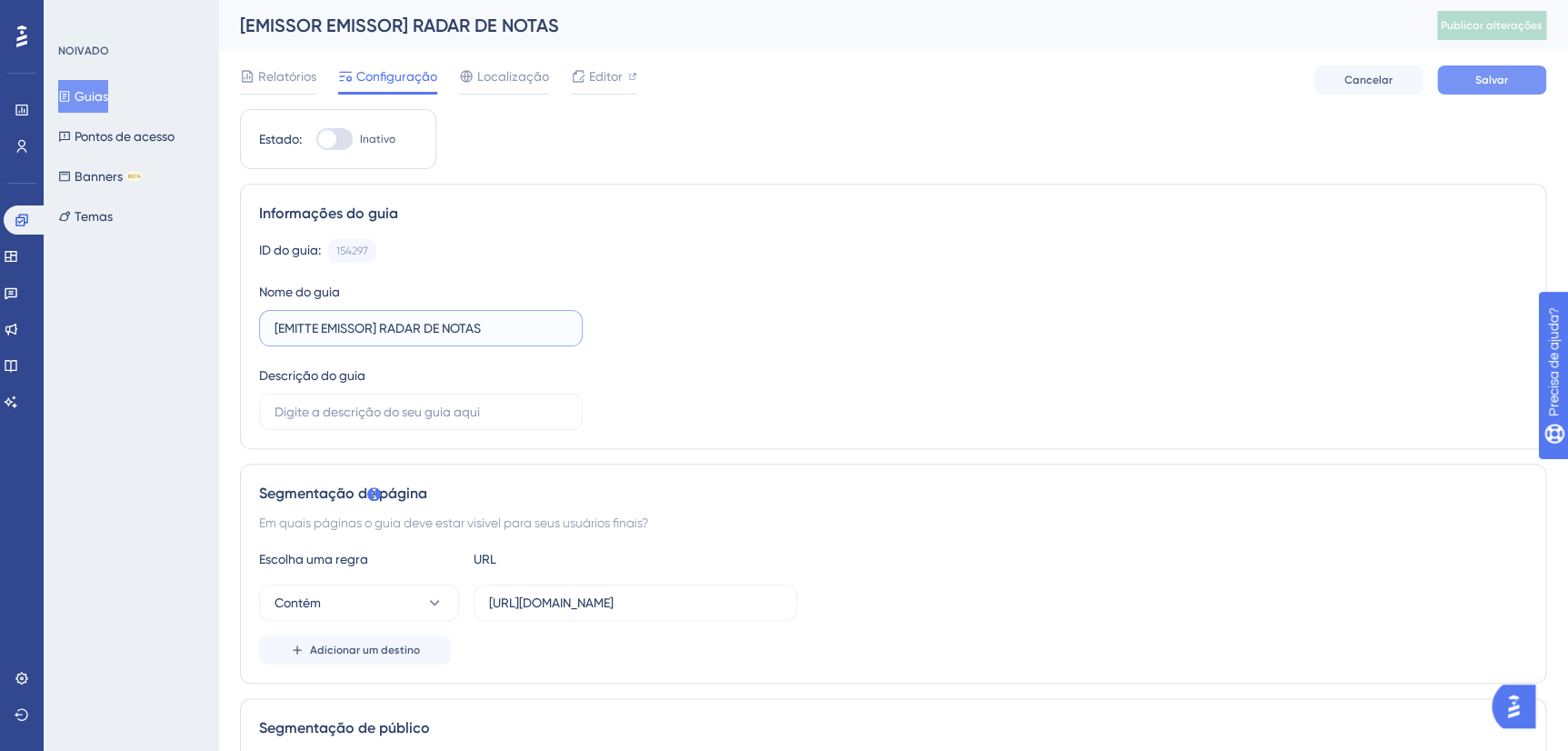
type input "[EMITTE EMISSOR] RADAR DE NOTAS"
click at [1518, 91] on button "Salvar" at bounding box center [1491, 79] width 110 height 29
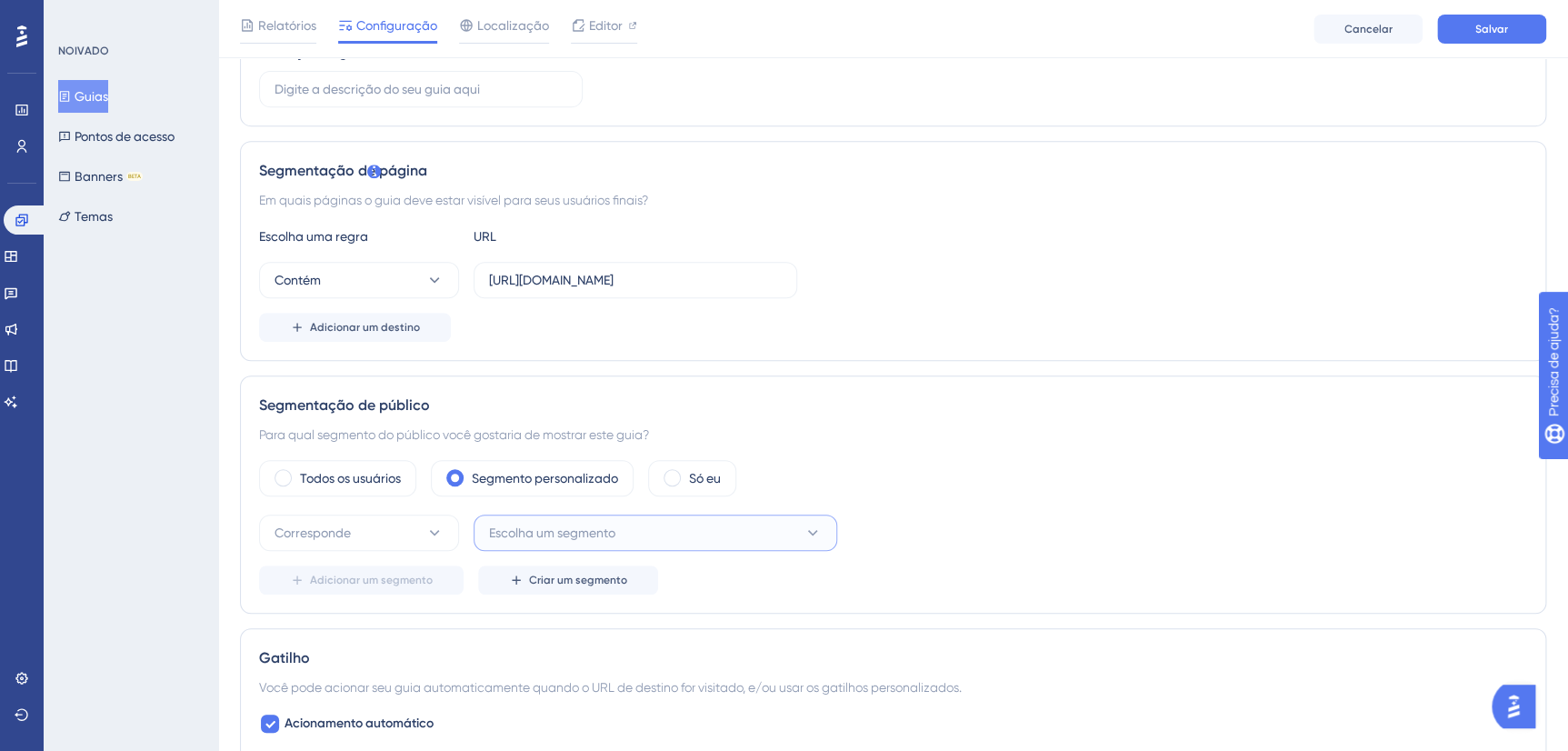
click at [599, 530] on span "Escolha um segmento" at bounding box center [553, 533] width 126 height 22
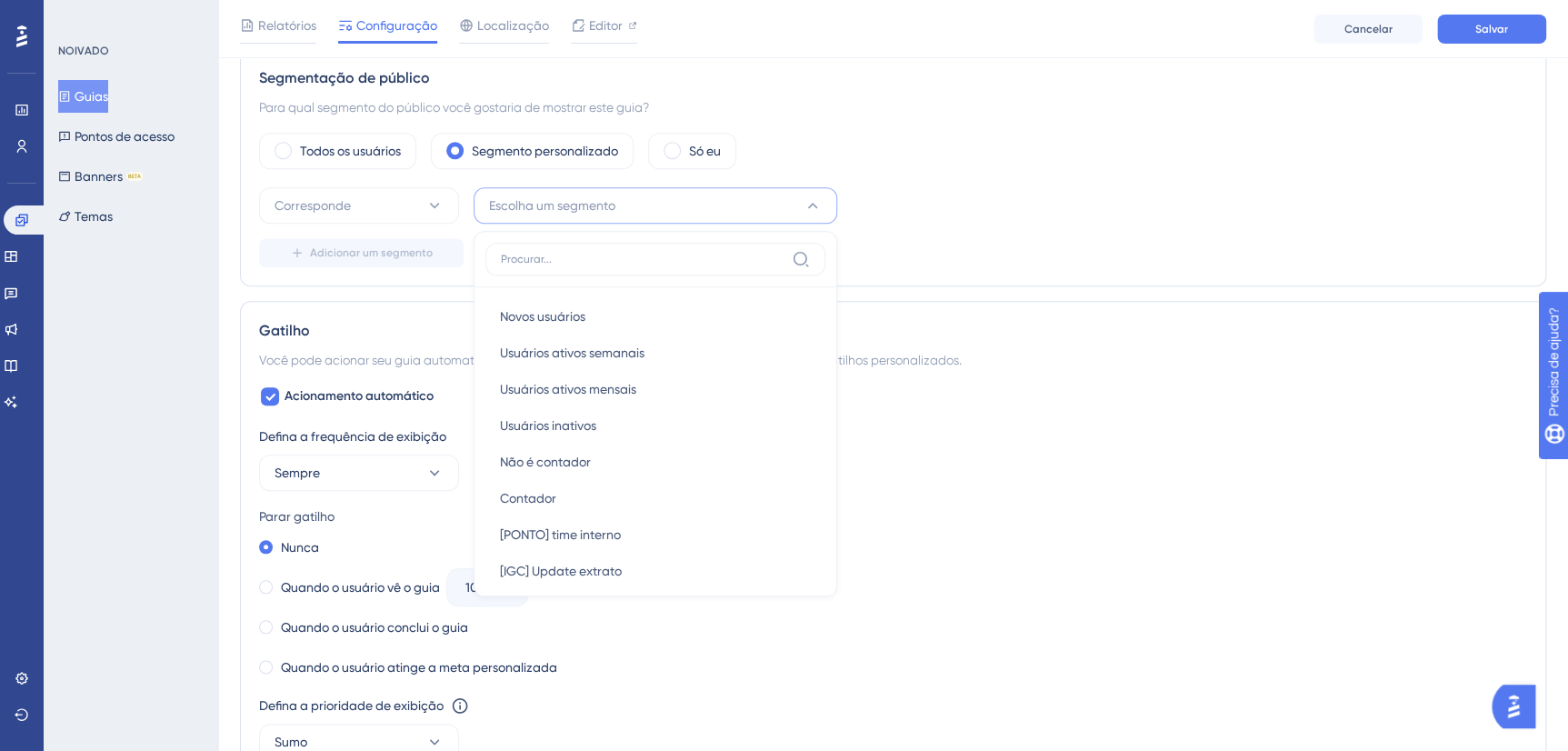
click at [557, 254] on input at bounding box center [641, 259] width 283 height 15
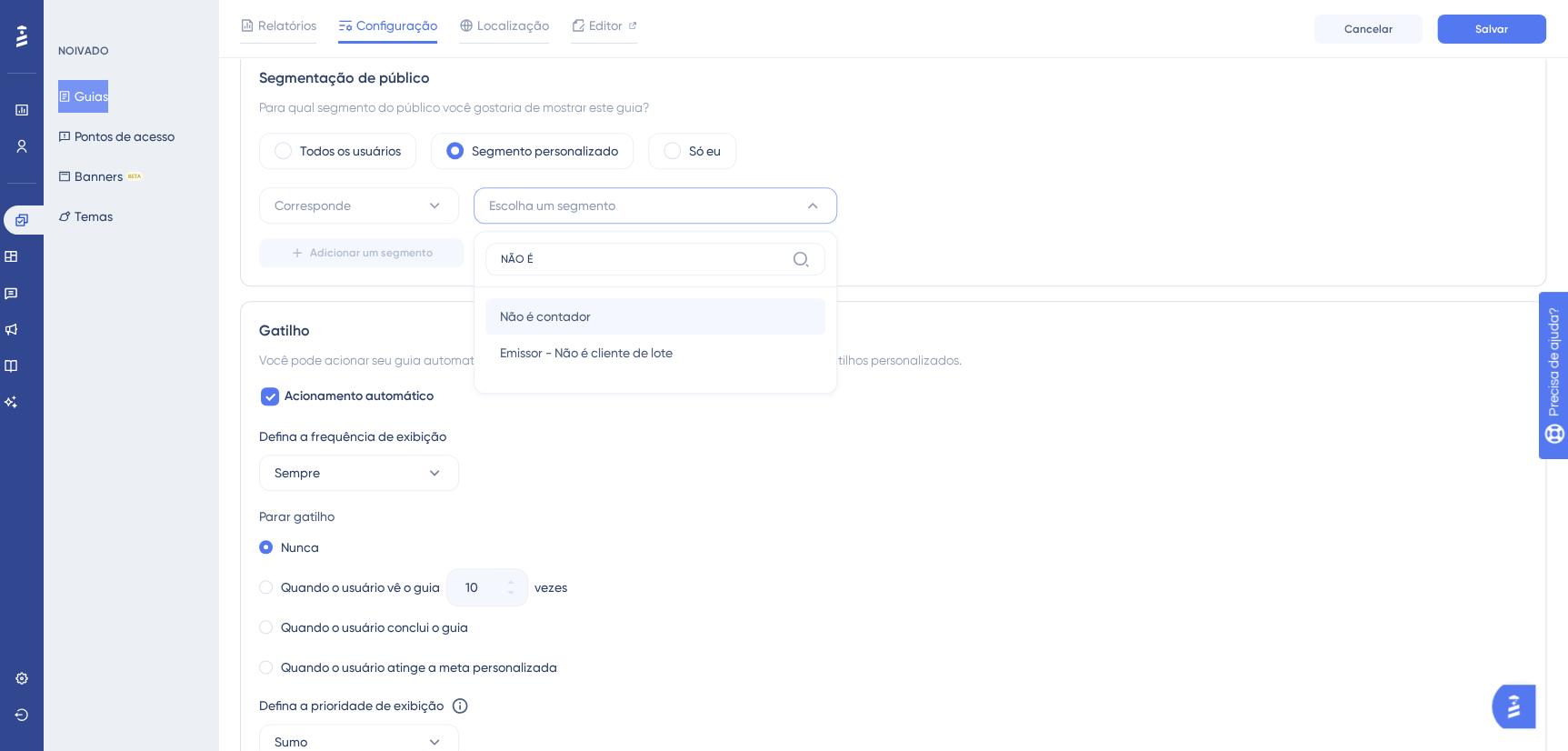
type input "NÃO É"
click at [567, 307] on span "Não é contador" at bounding box center [546, 316] width 91 height 22
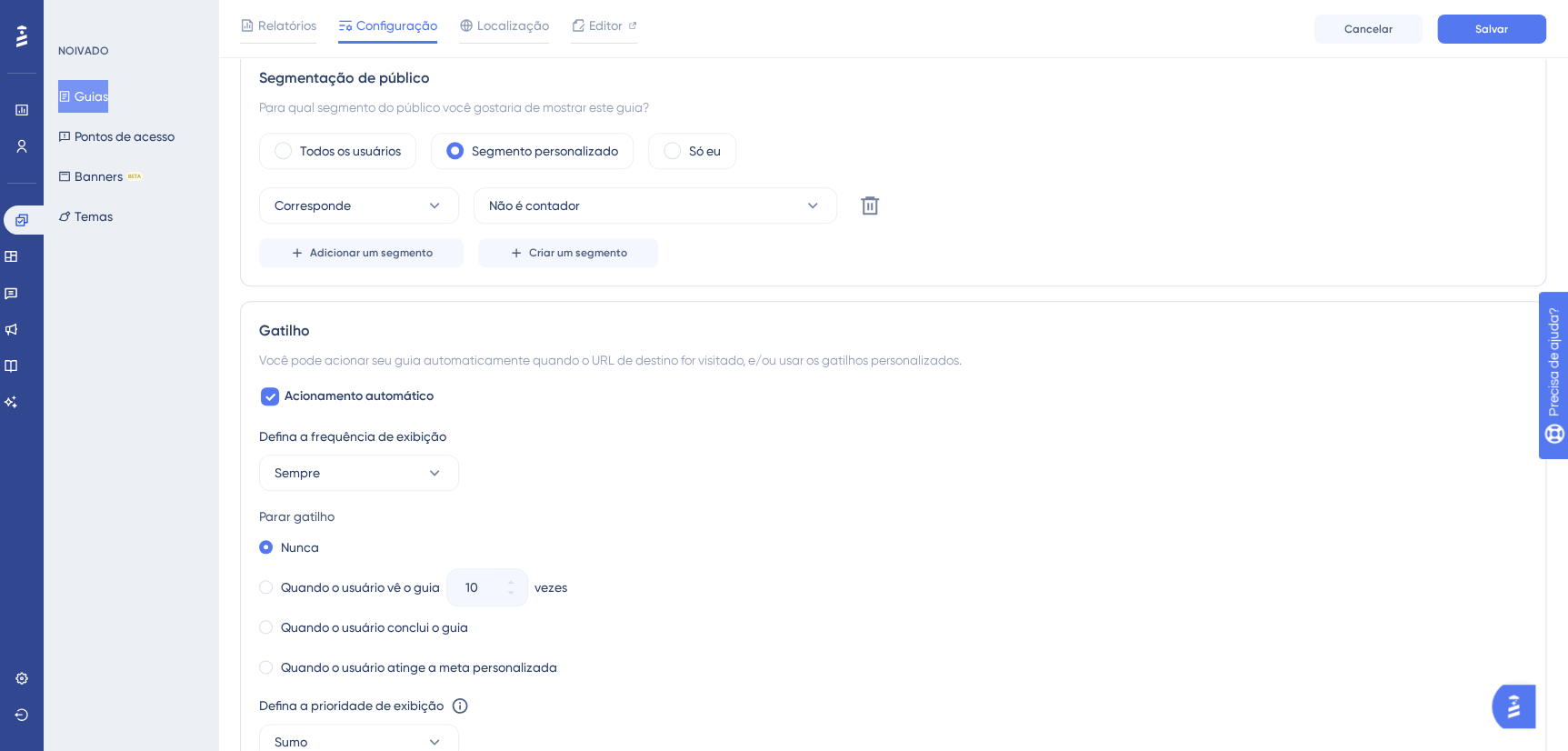
click at [195, 288] on div "NOIVADO Guias Pontos de acesso Banners BETA Temas" at bounding box center [130, 375] width 175 height 751
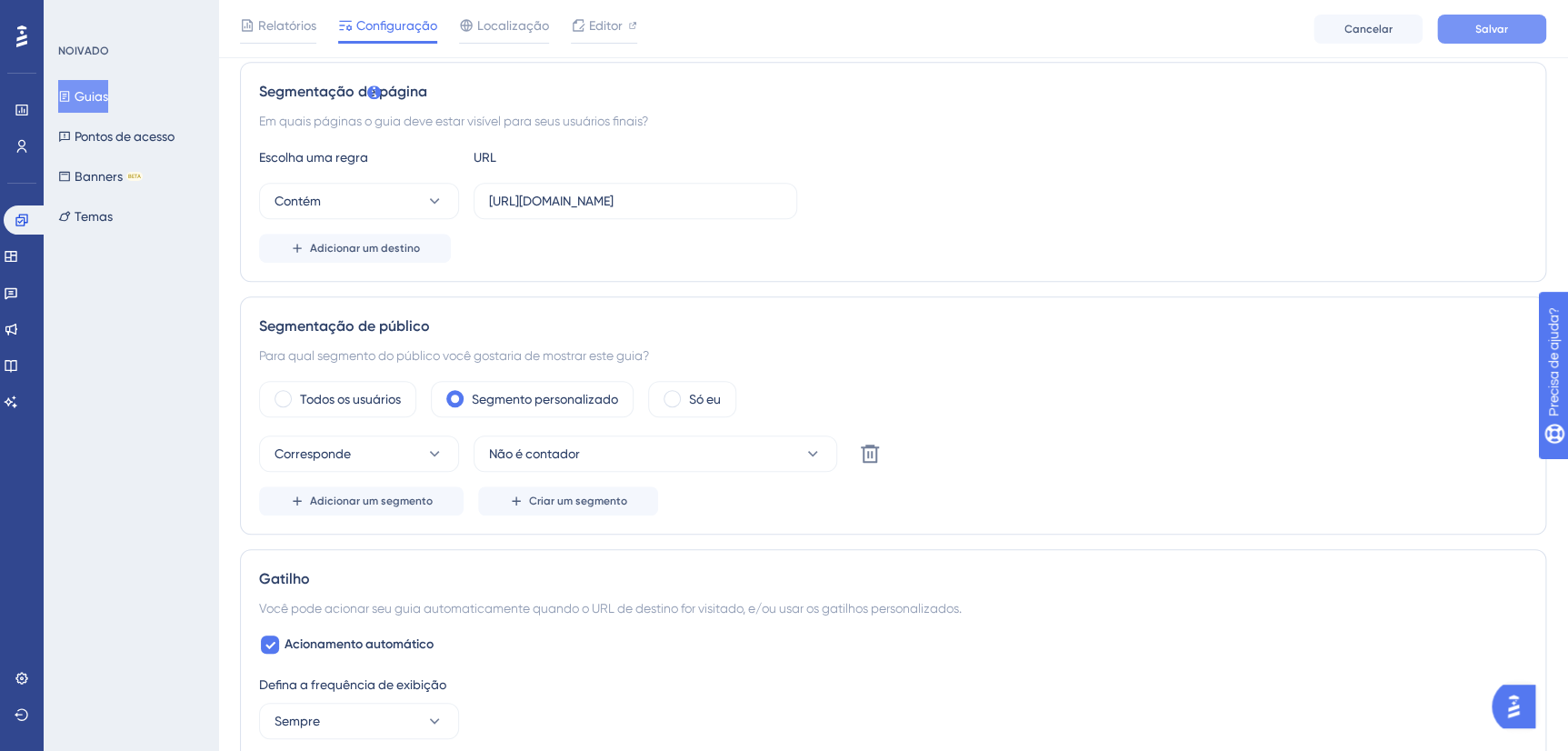
click at [1490, 27] on span "Salvar" at bounding box center [1491, 29] width 33 height 15
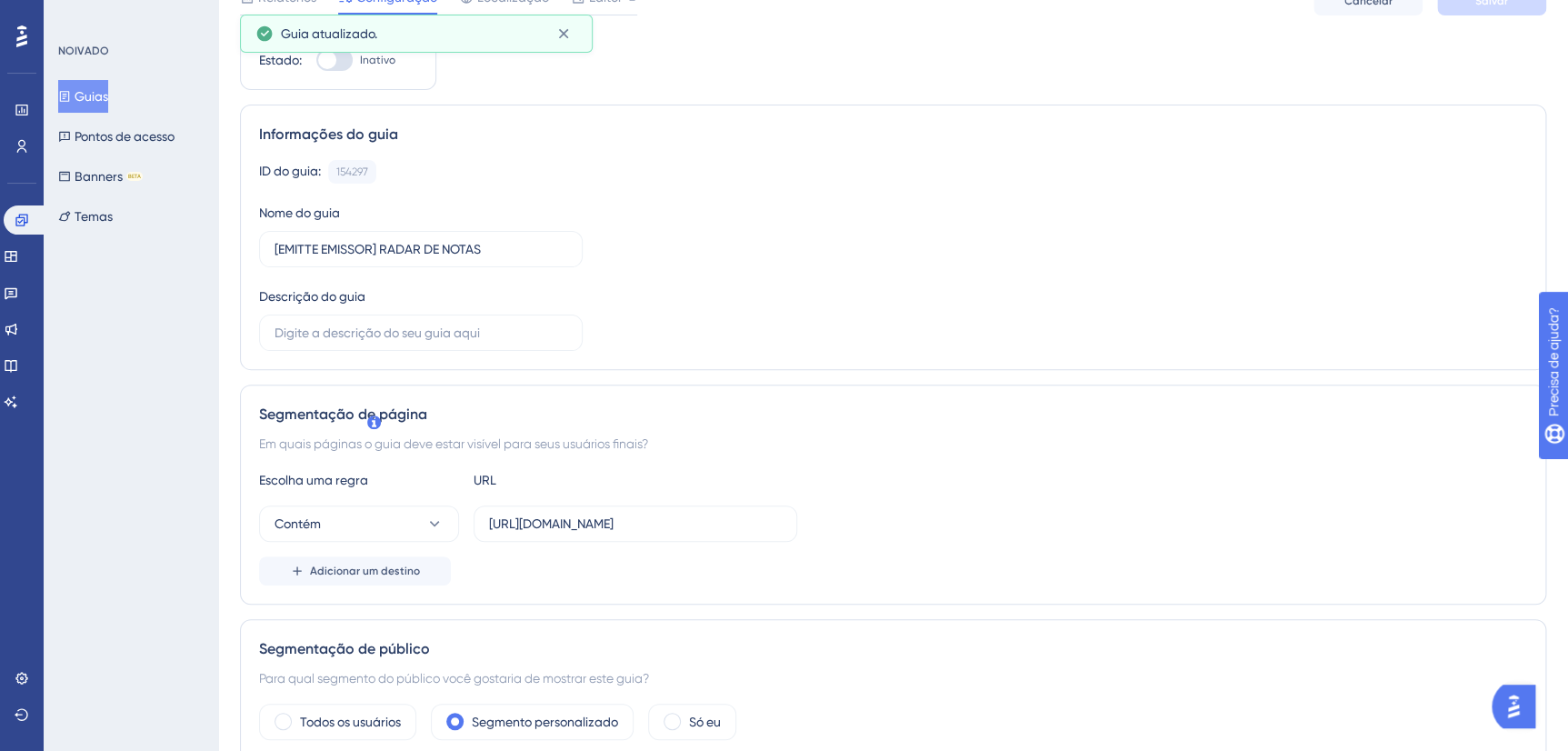
scroll to position [0, 0]
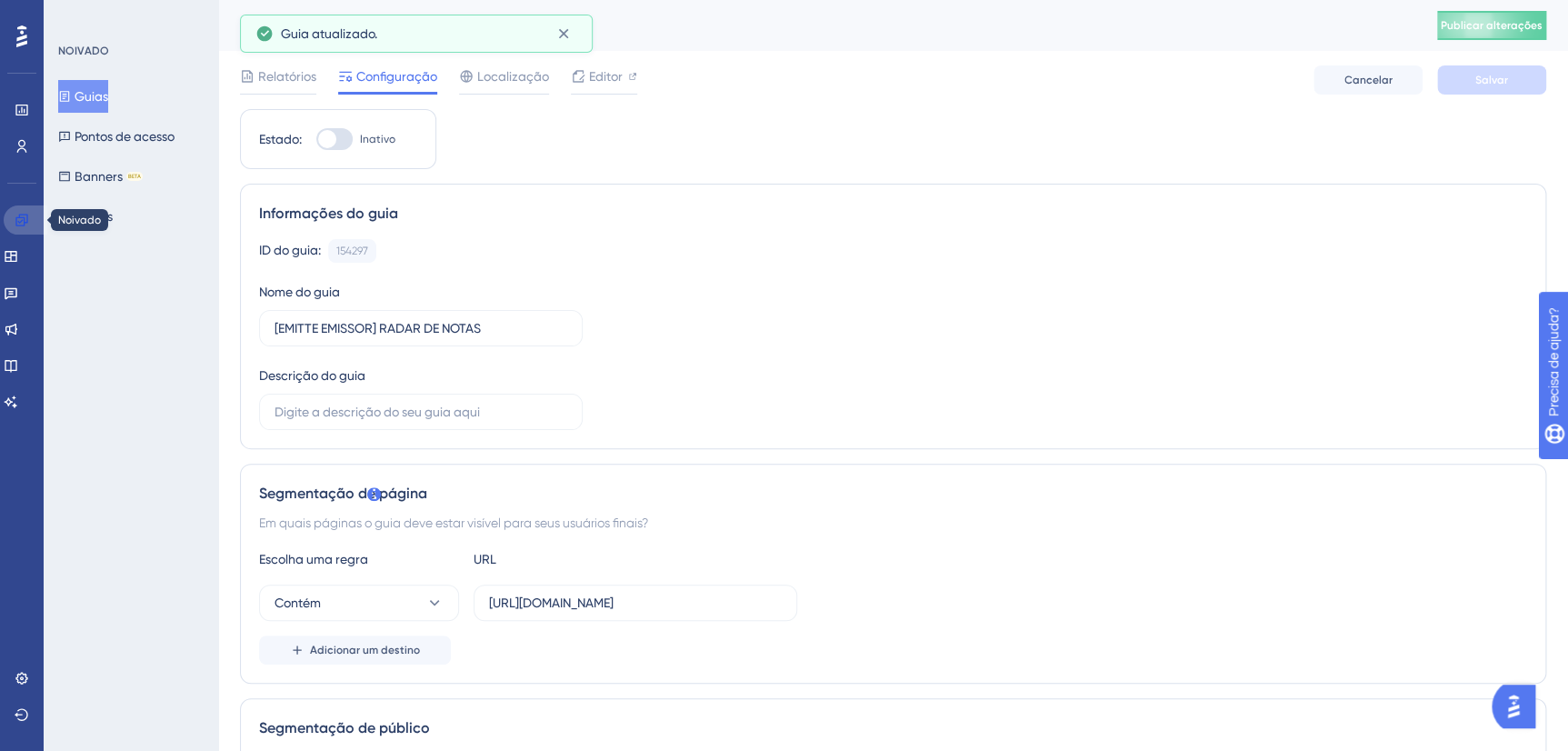
click at [32, 216] on link at bounding box center [26, 219] width 43 height 29
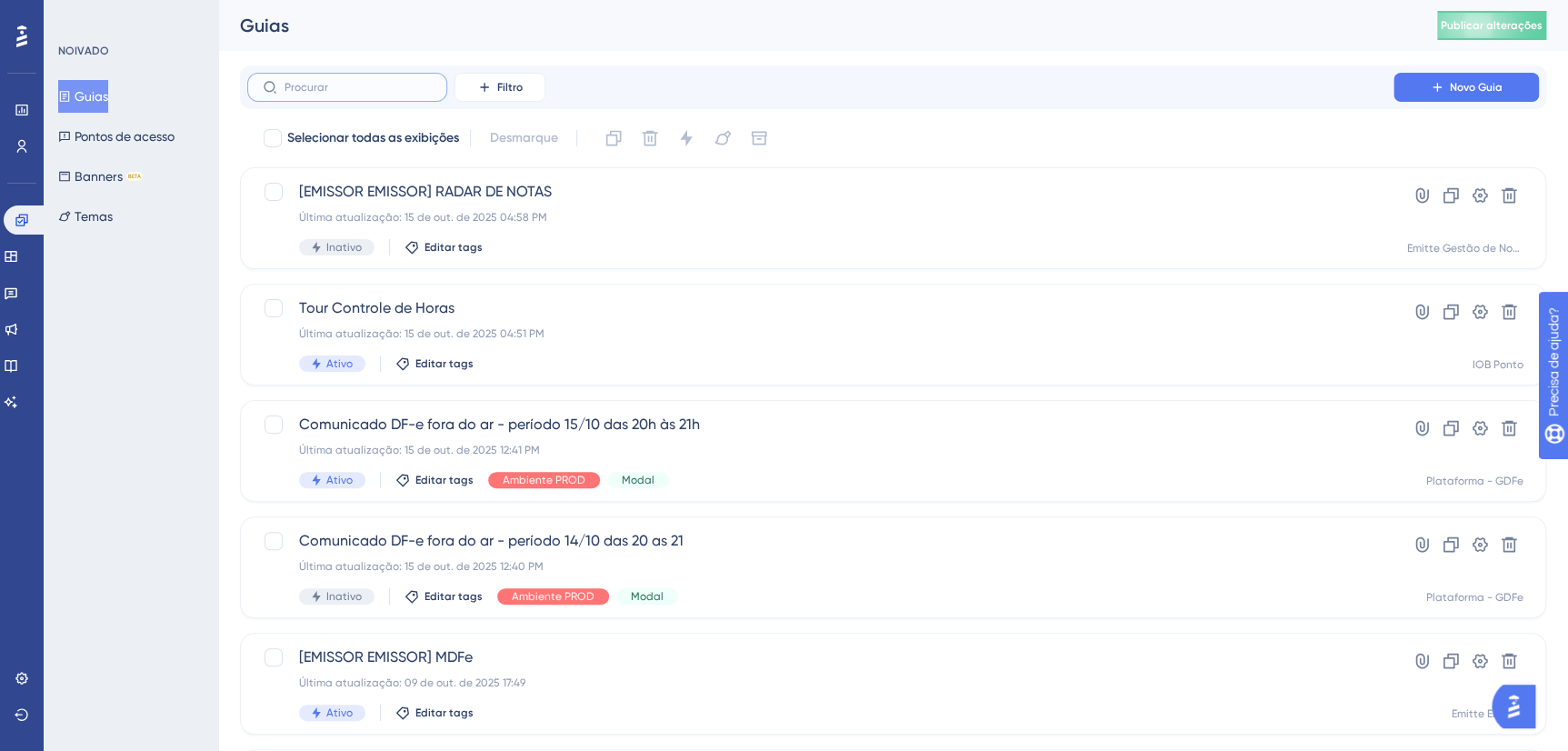
click at [360, 92] on input "text" at bounding box center [357, 87] width 147 height 13
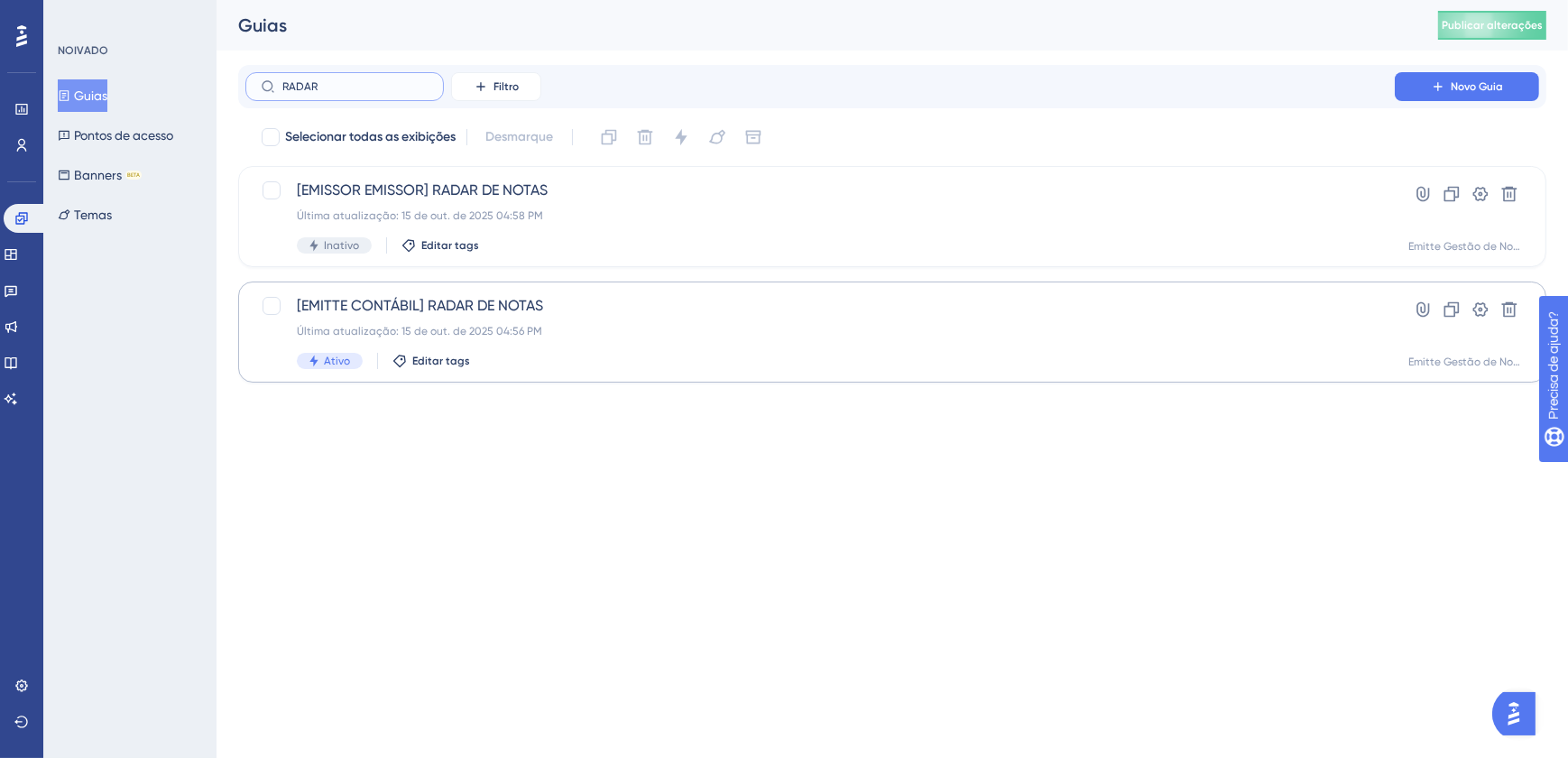
type input "RADAR"
click at [550, 325] on div "Última atualização: 15 de out. de 2025 04:56 PM" at bounding box center [820, 331] width 1046 height 15
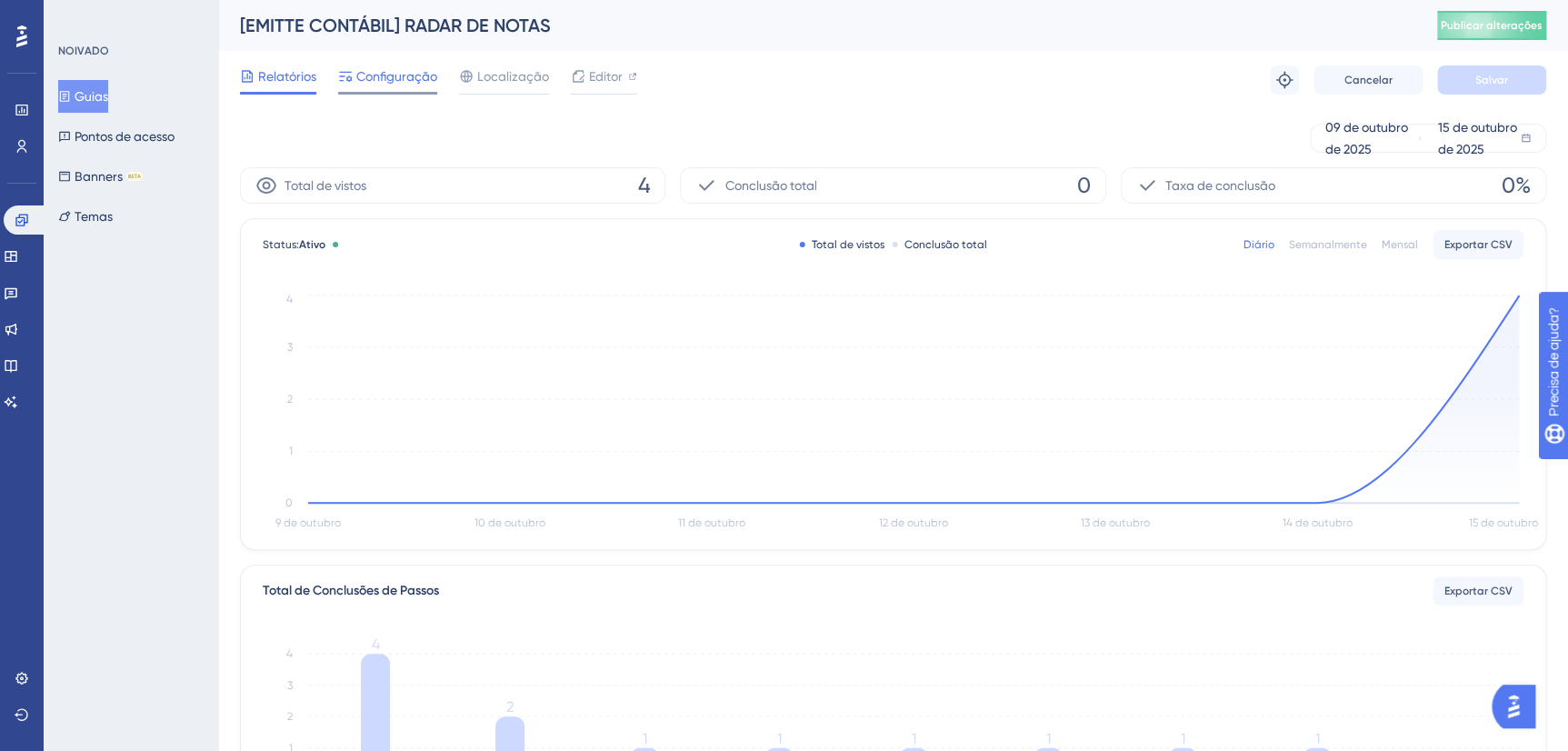
click at [399, 74] on span "Configuração" at bounding box center [397, 76] width 81 height 22
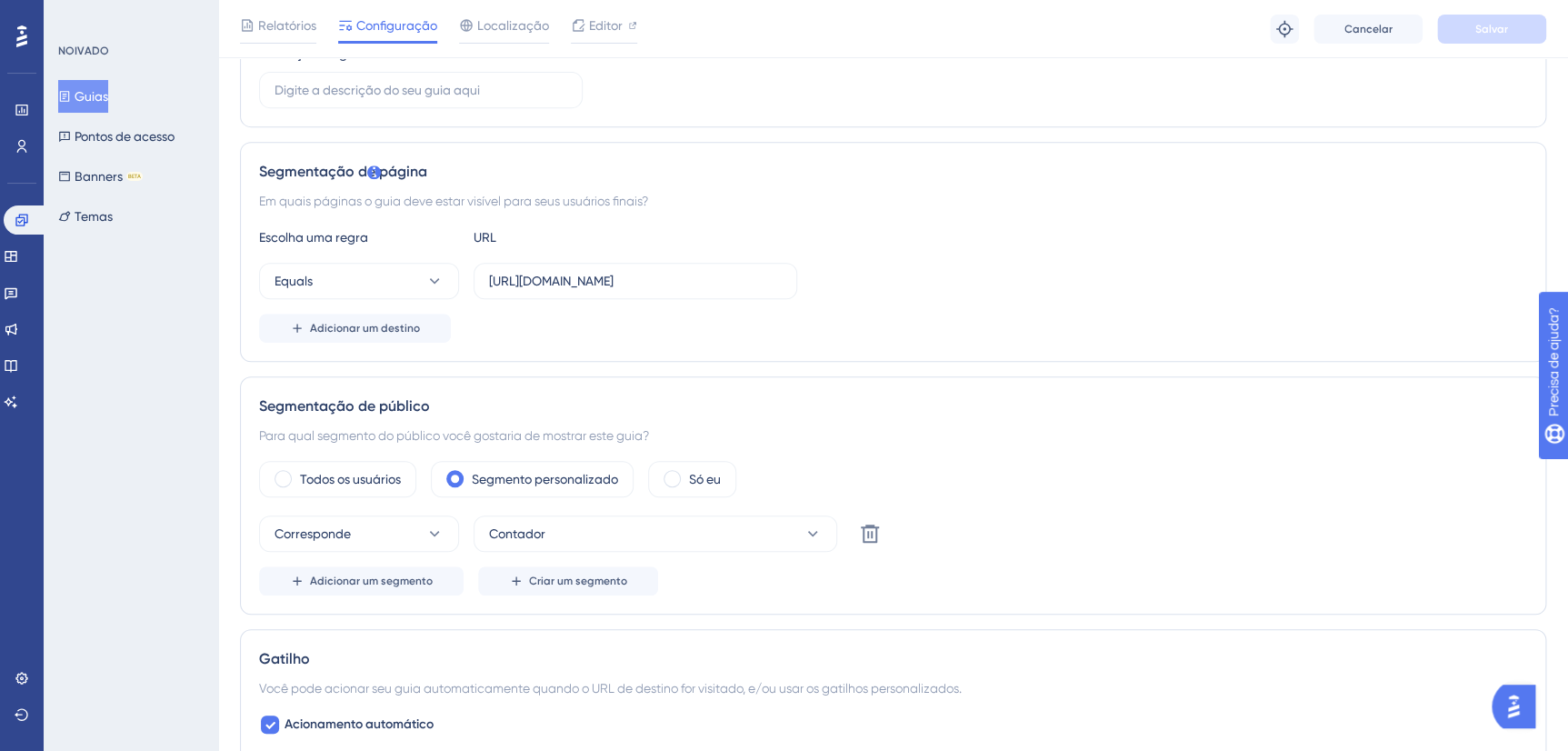
scroll to position [330, 0]
click at [435, 279] on icon at bounding box center [435, 280] width 10 height 6
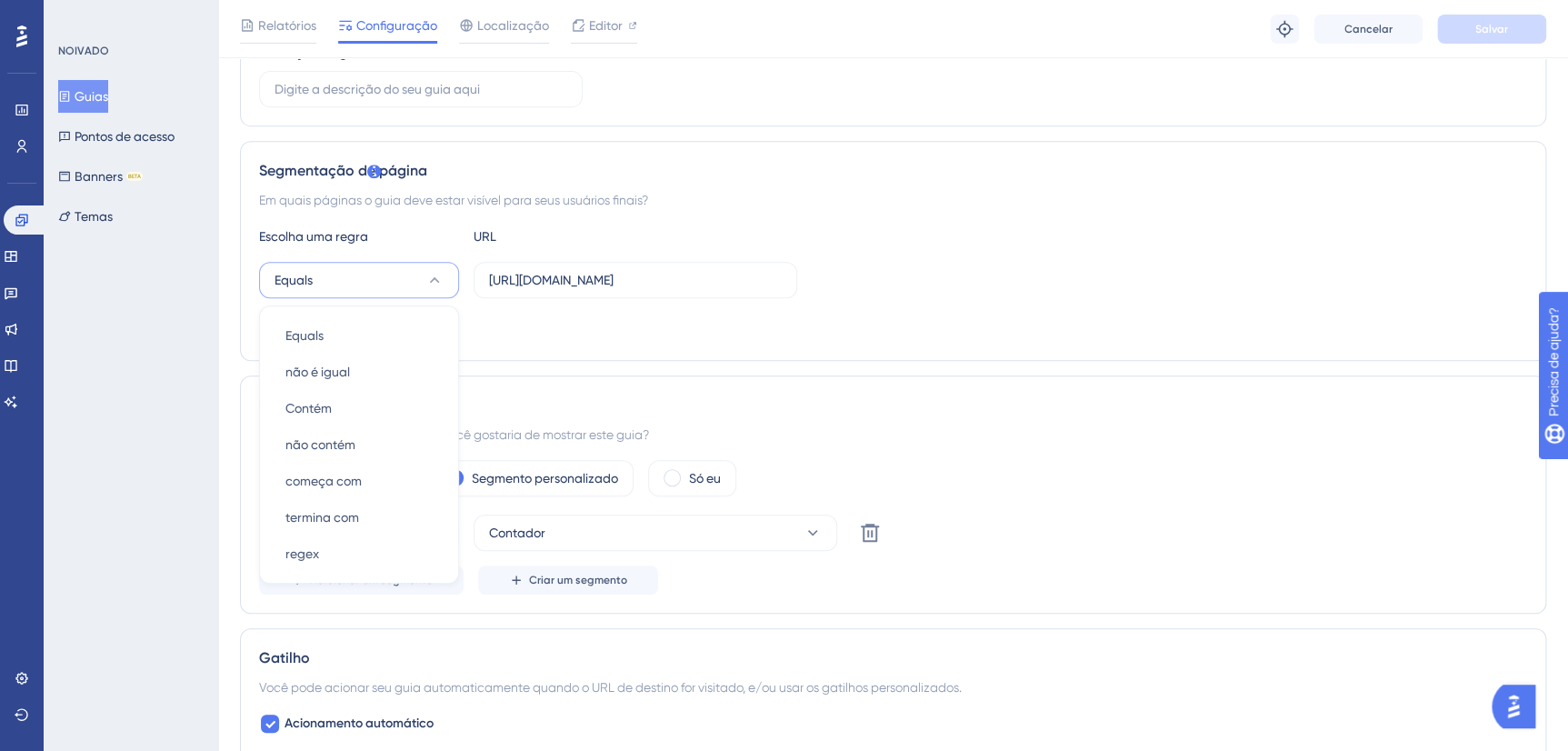
scroll to position [398, 0]
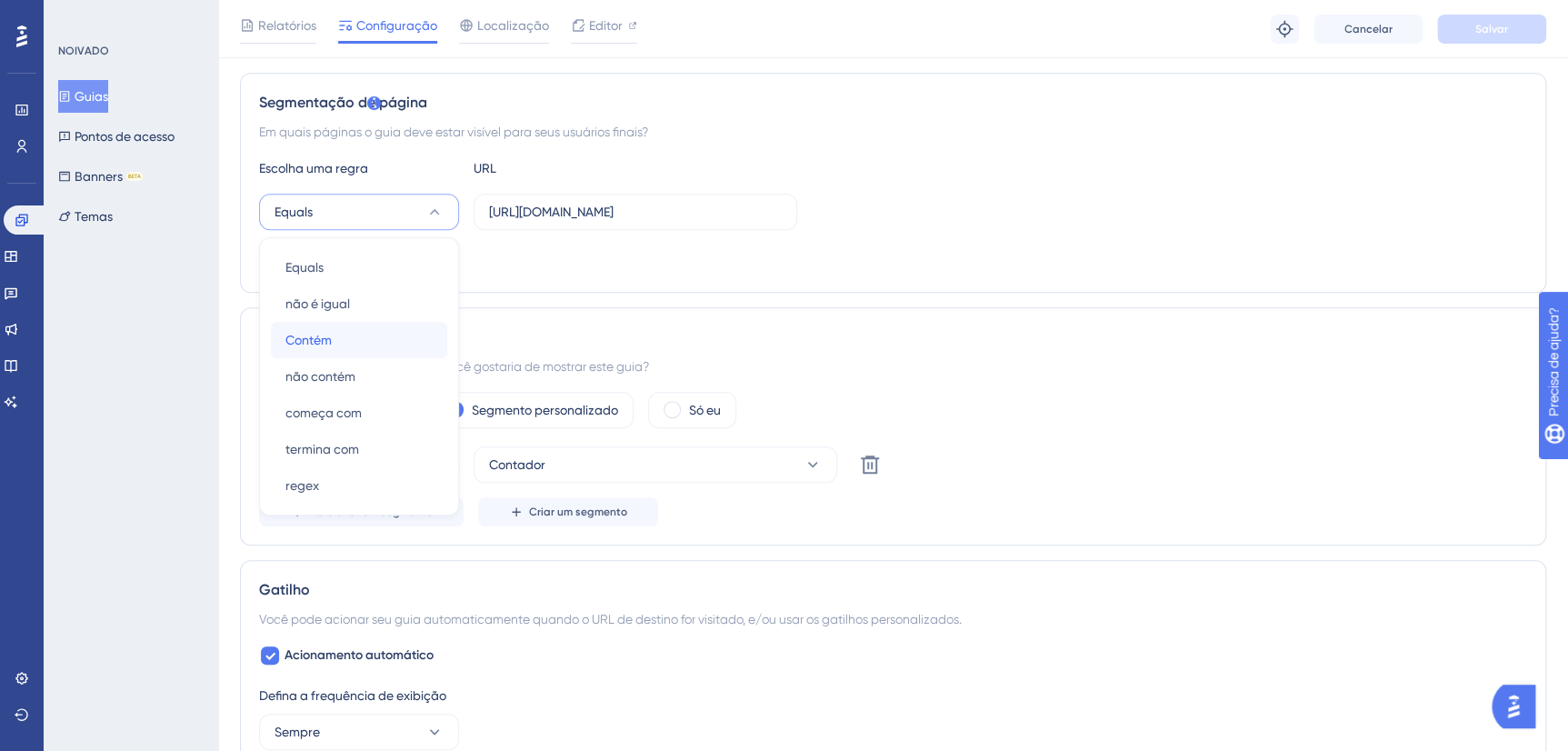
click at [340, 338] on div "Contém Contém" at bounding box center [358, 339] width 147 height 37
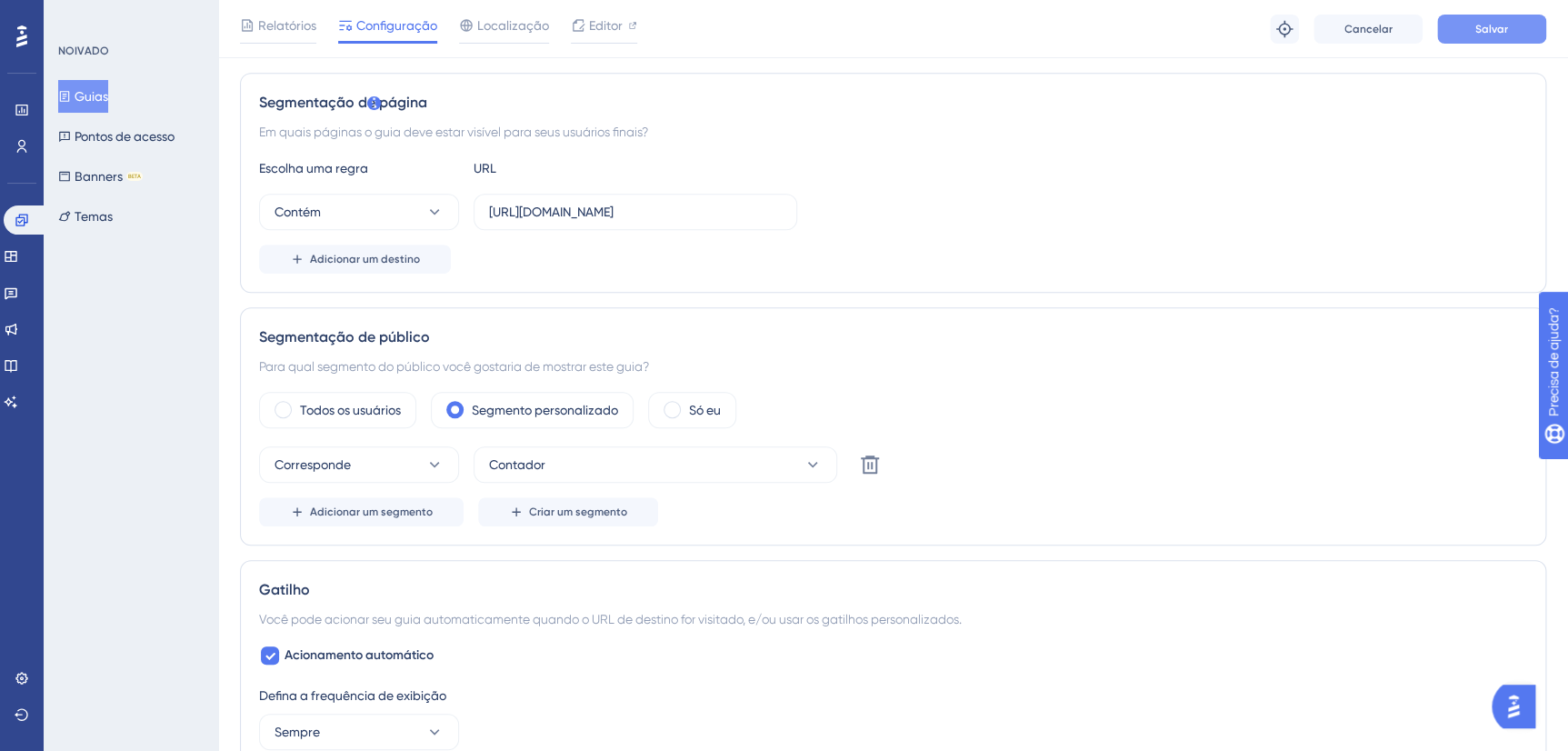
click at [1503, 26] on span "Salvar" at bounding box center [1491, 29] width 33 height 15
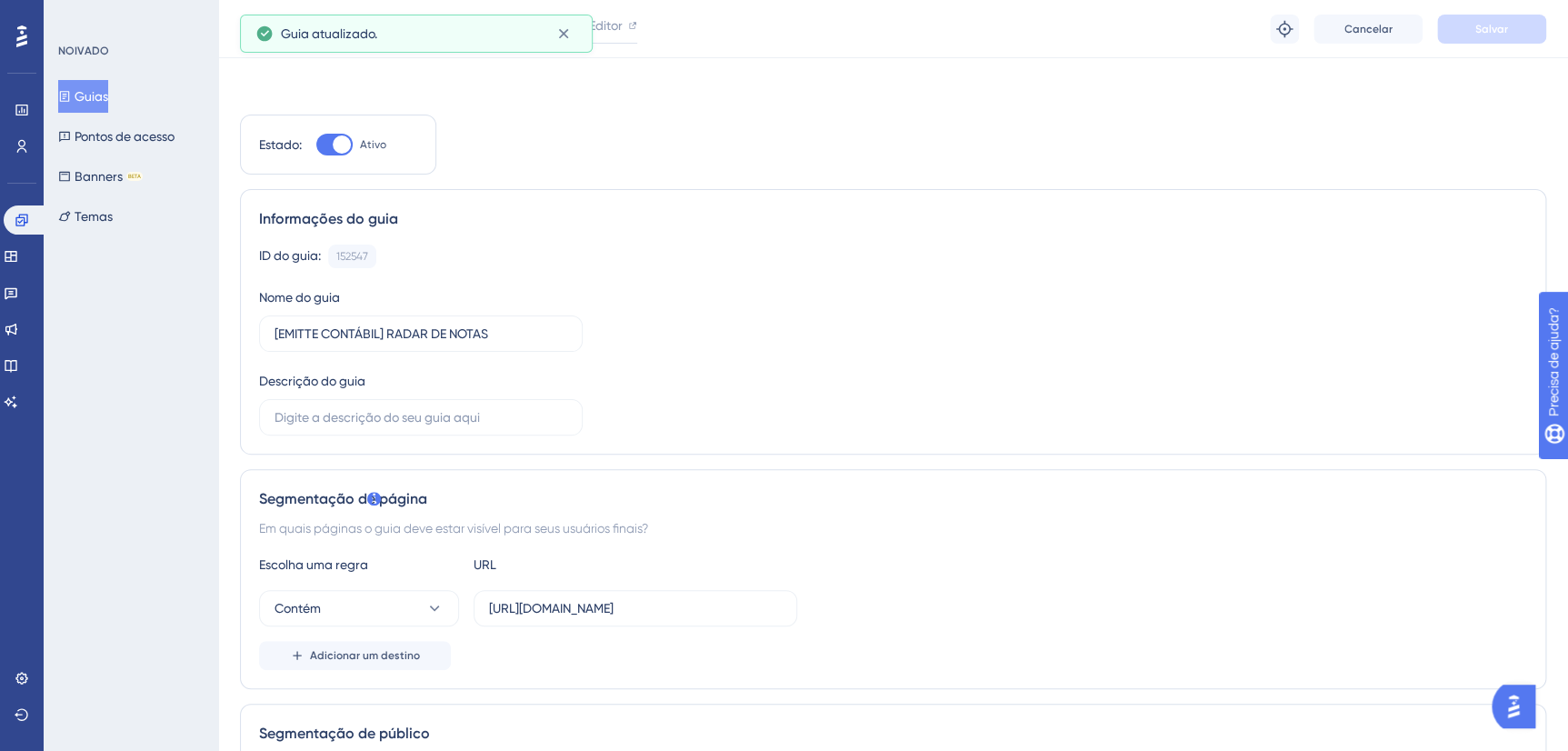
scroll to position [0, 0]
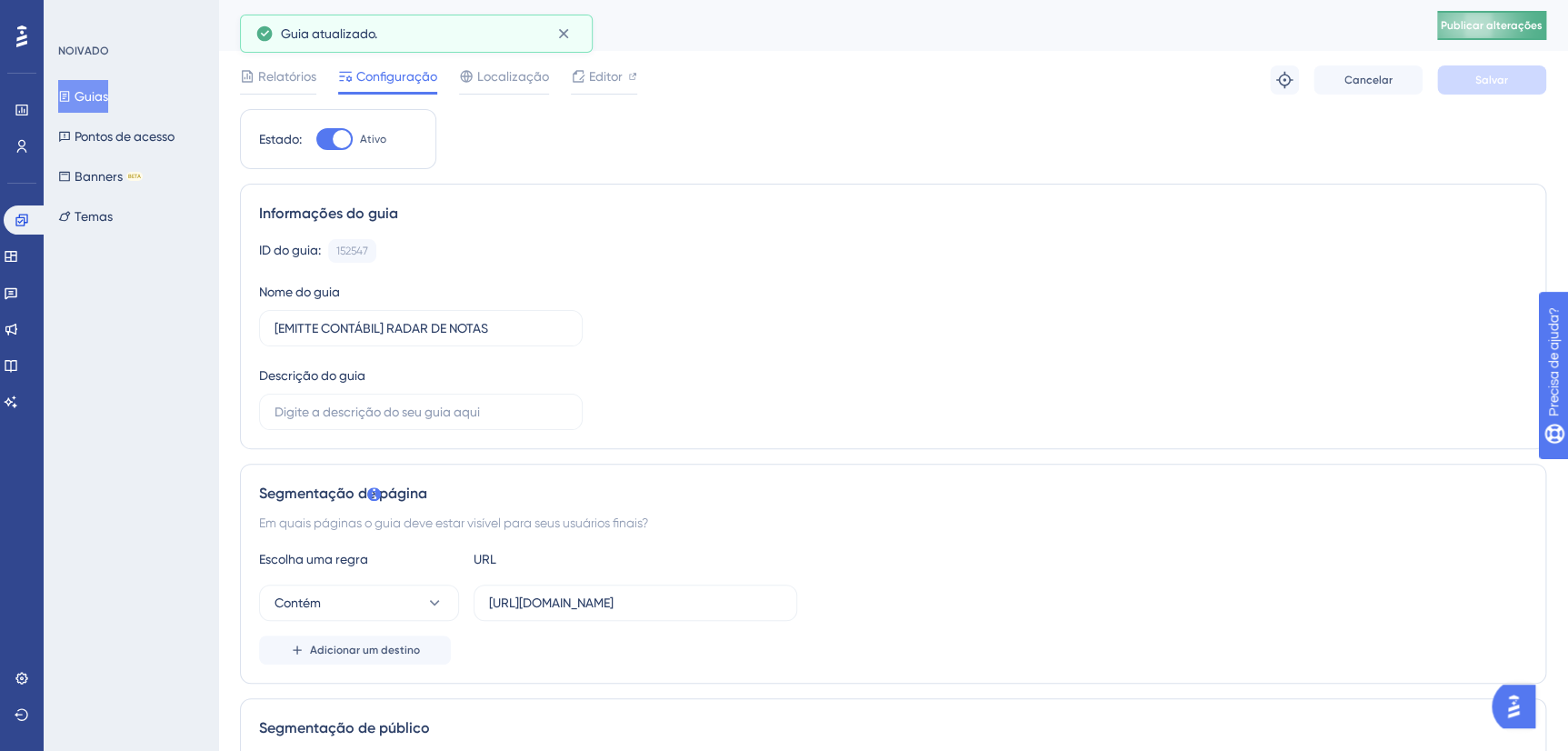
click at [1531, 29] on span "Publicar alterações" at bounding box center [1491, 25] width 102 height 15
click at [603, 73] on span "Editor" at bounding box center [606, 76] width 34 height 22
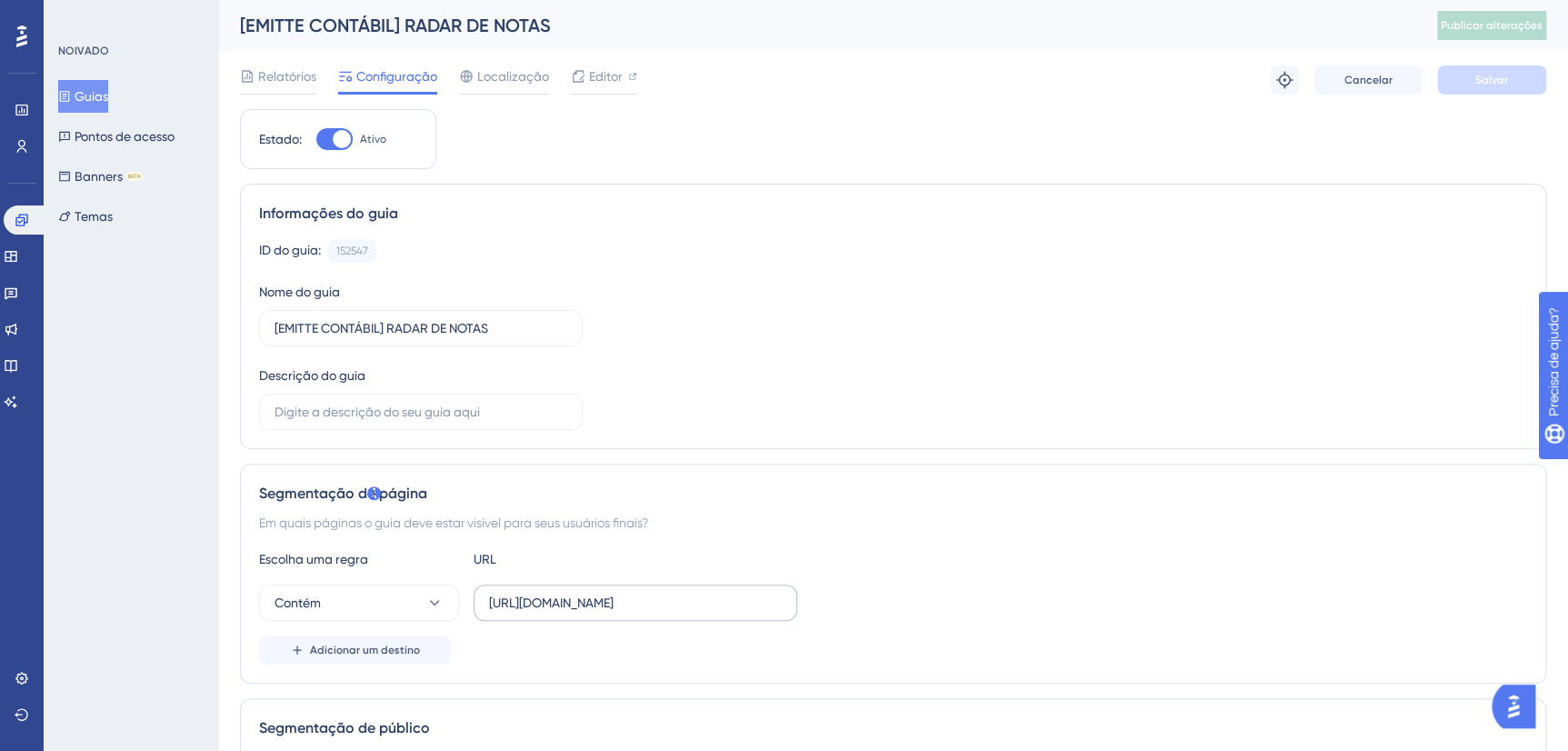
scroll to position [330, 0]
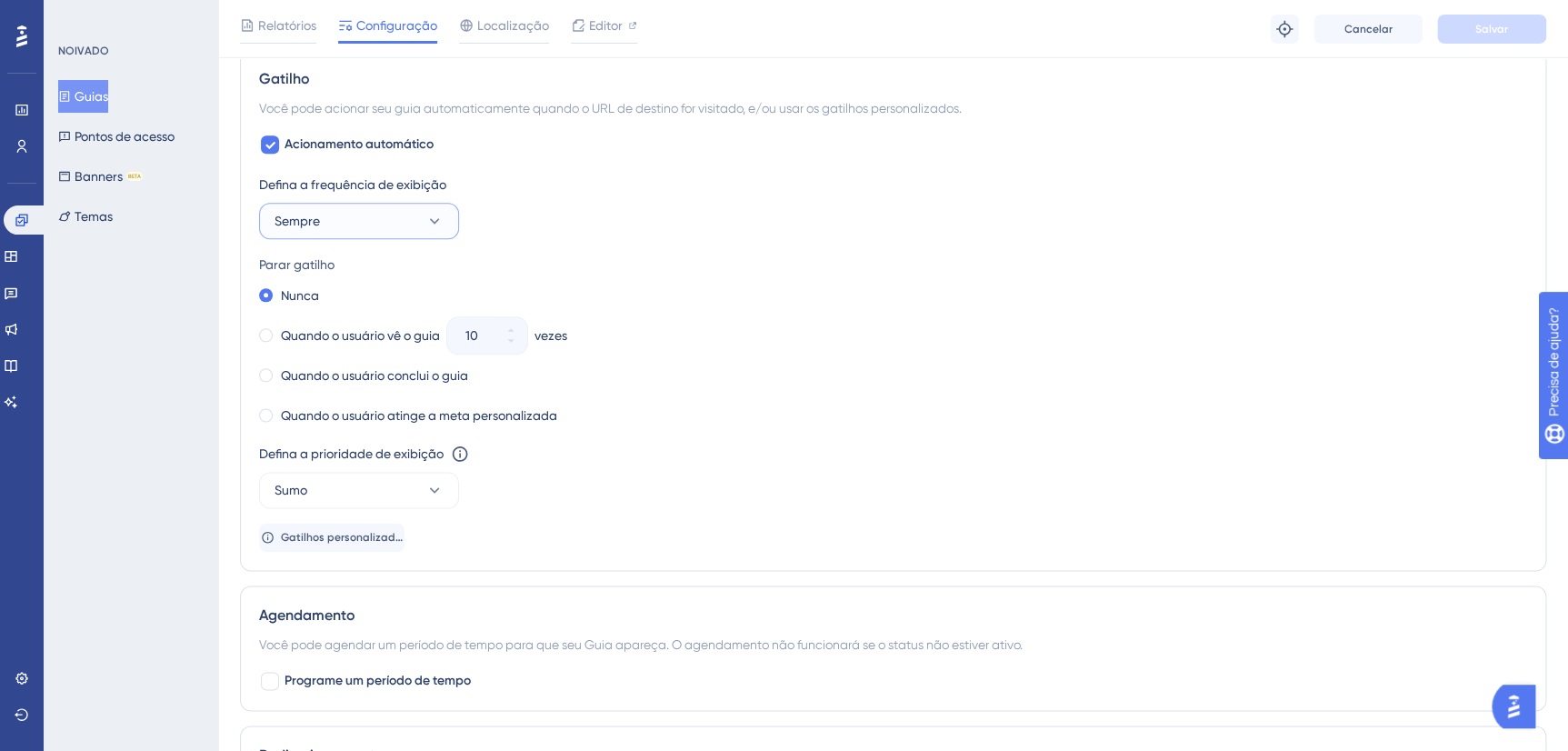
click at [410, 218] on button "Sempre" at bounding box center [358, 220] width 200 height 37
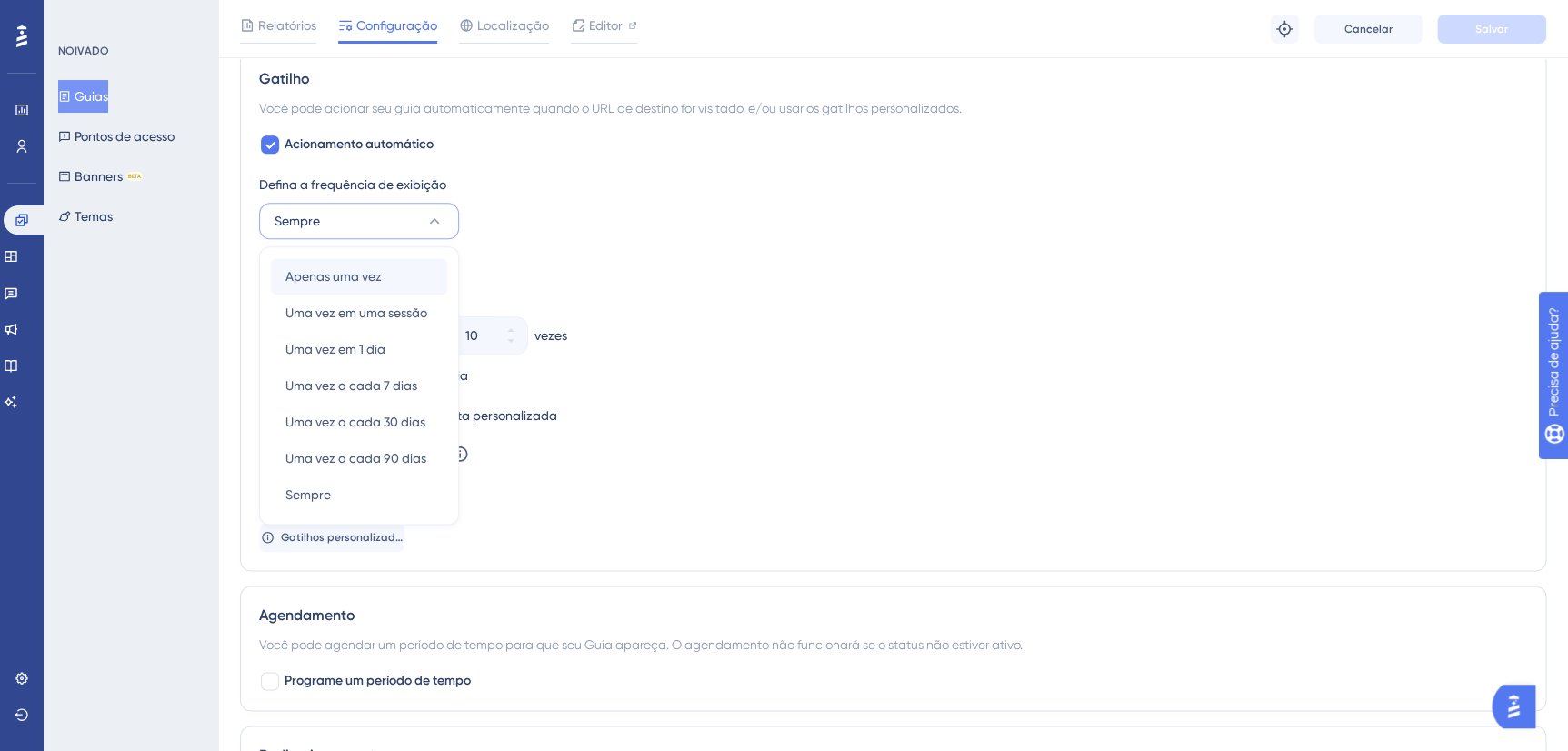
scroll to position [917, 0]
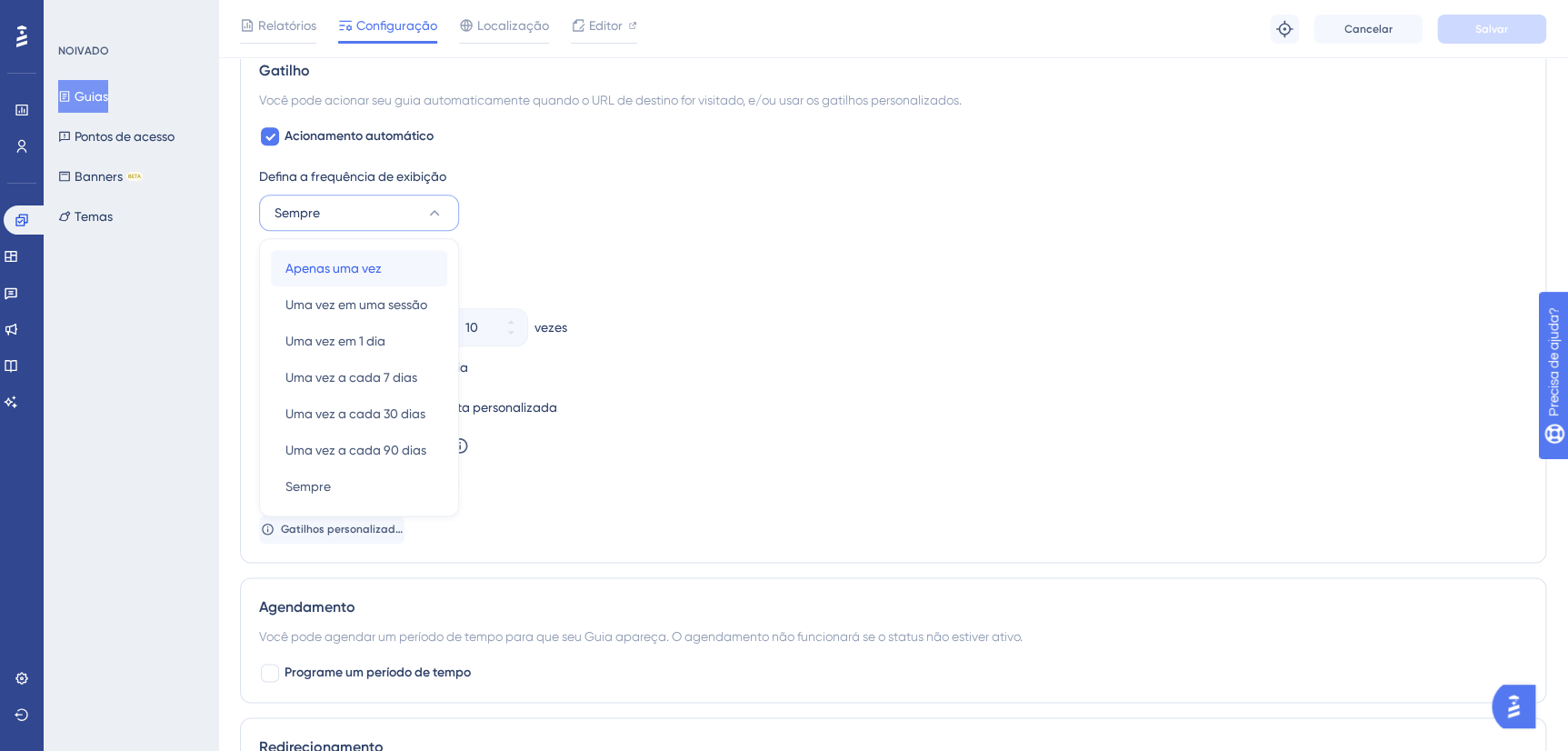
click at [373, 261] on span "Apenas uma vez" at bounding box center [334, 268] width 97 height 22
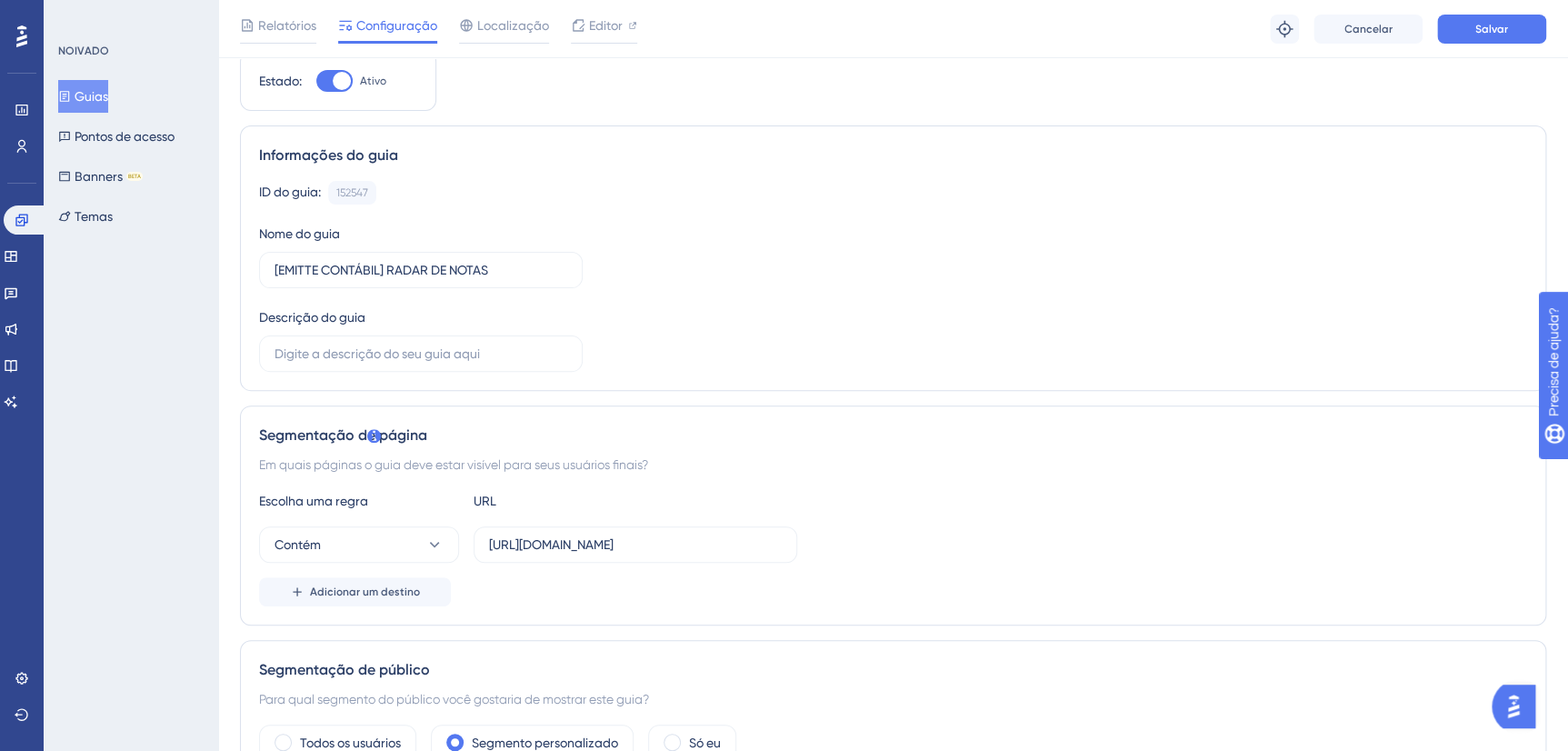
scroll to position [0, 0]
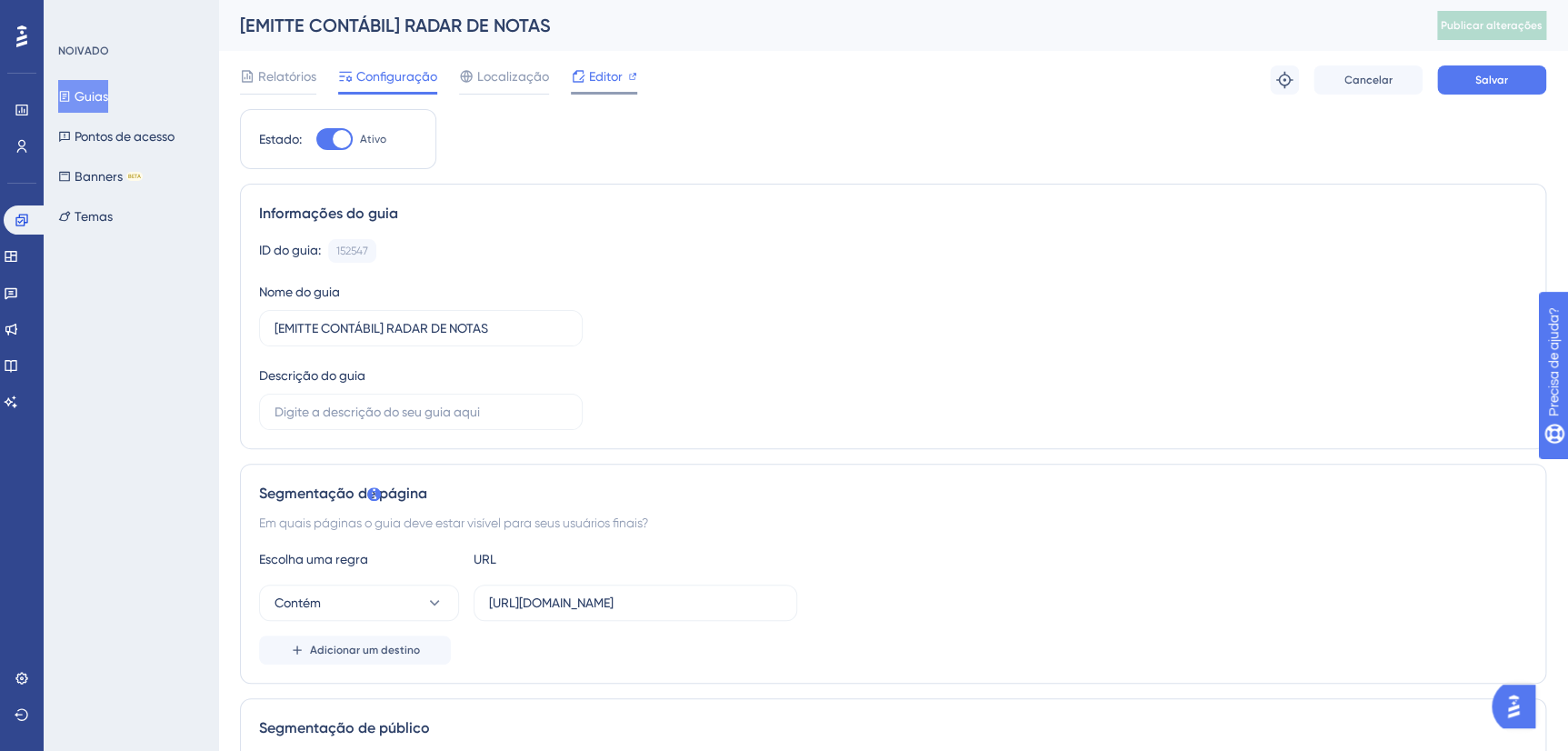
click at [606, 84] on span "Editor" at bounding box center [606, 76] width 34 height 22
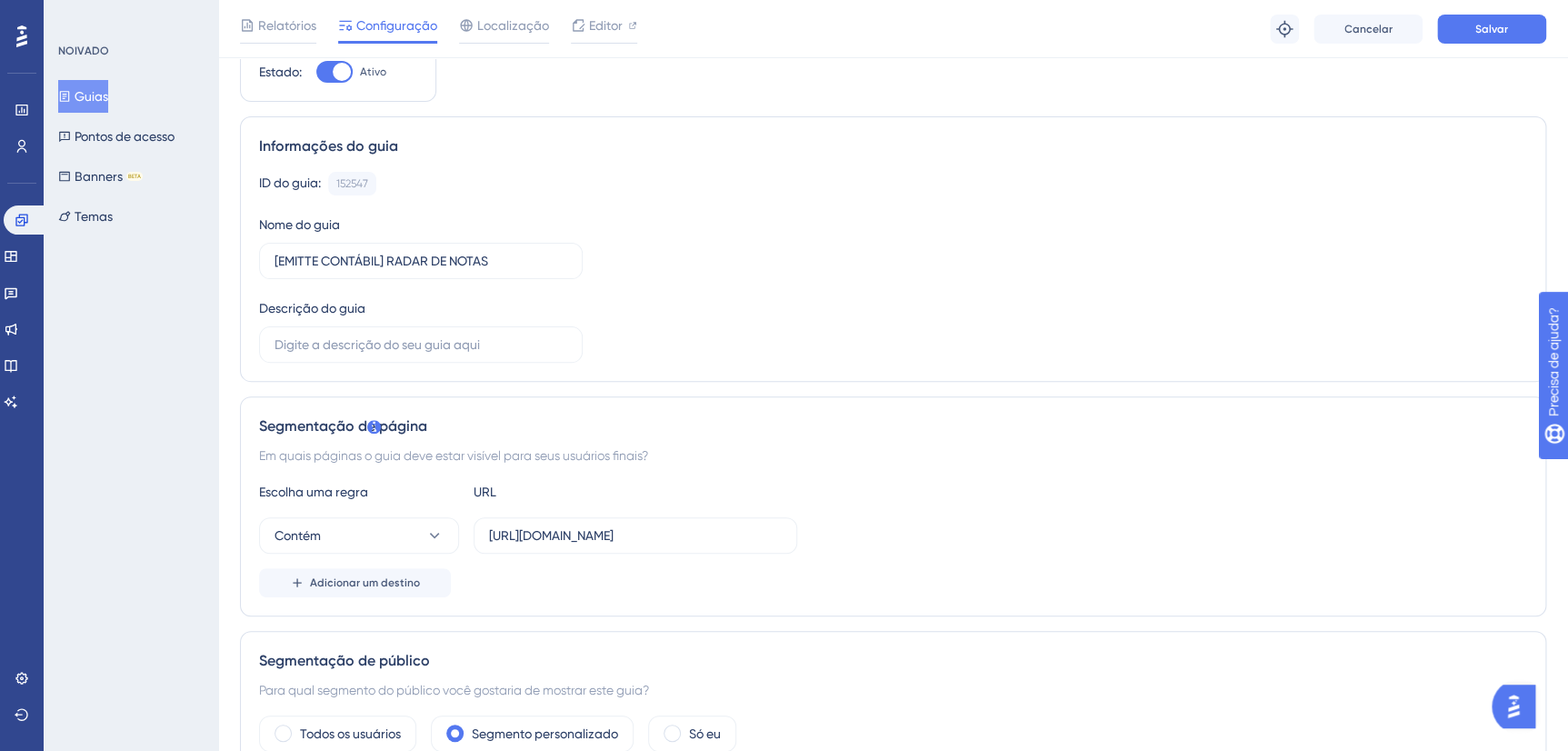
scroll to position [82, 0]
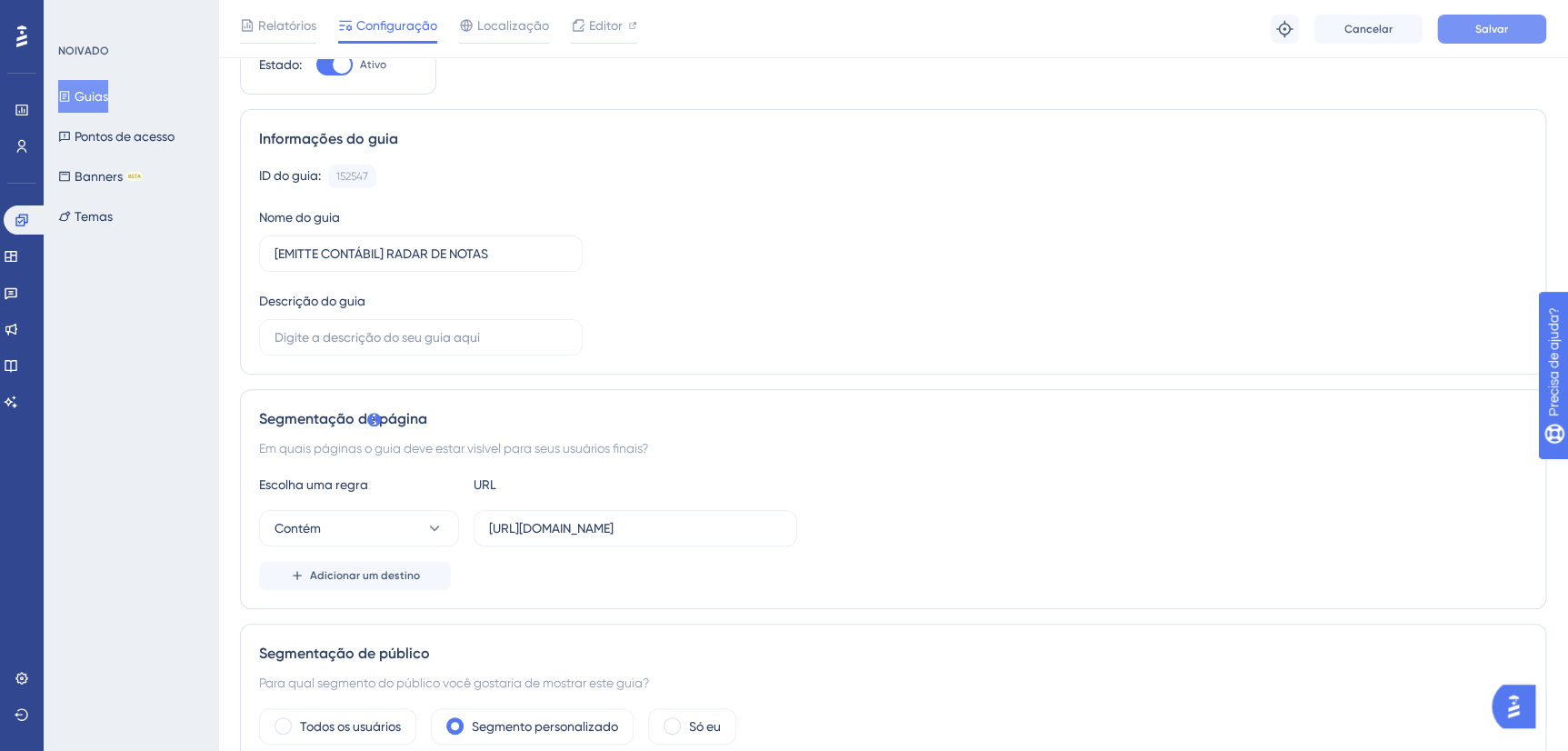
click at [1502, 33] on span "Salvar" at bounding box center [1491, 29] width 33 height 15
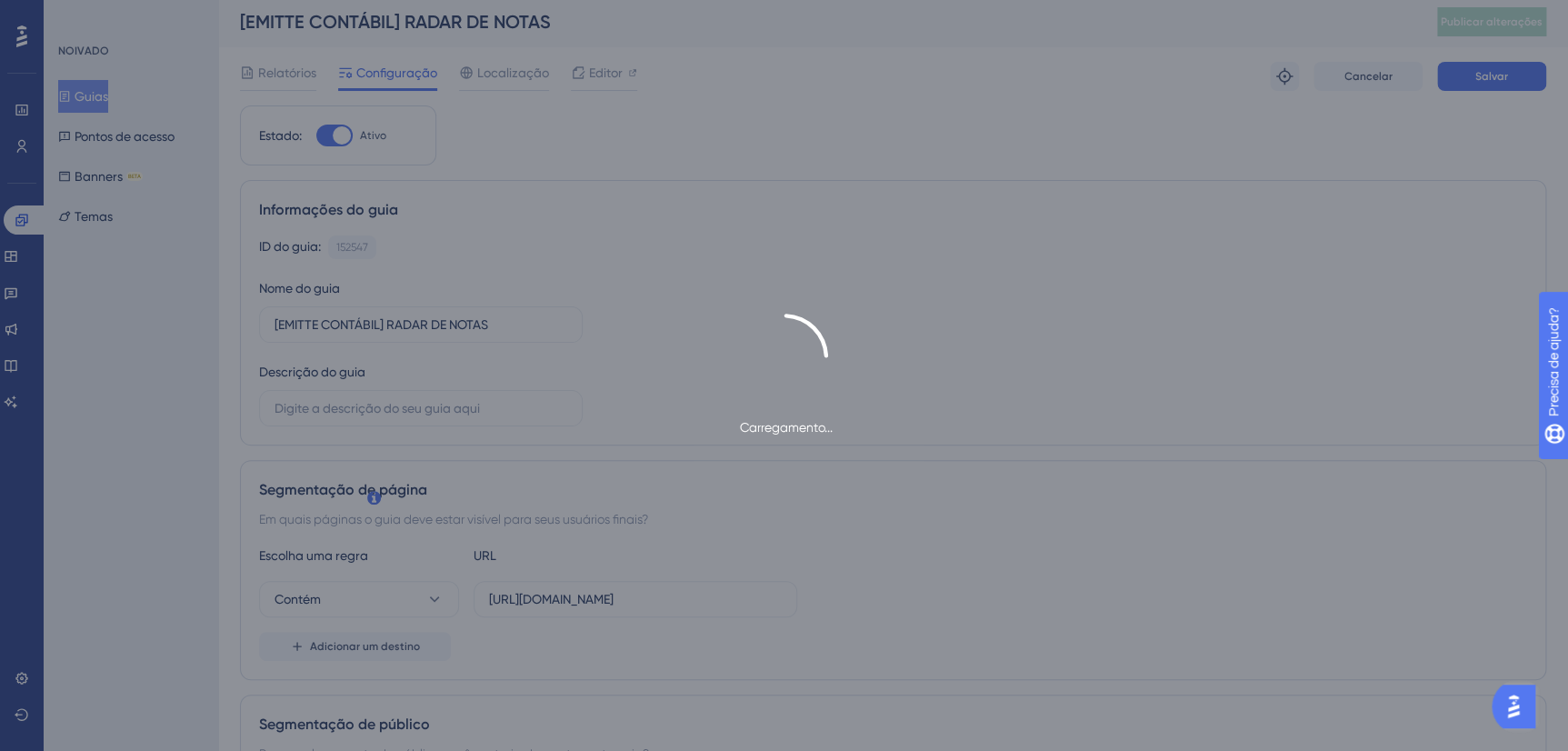
scroll to position [0, 0]
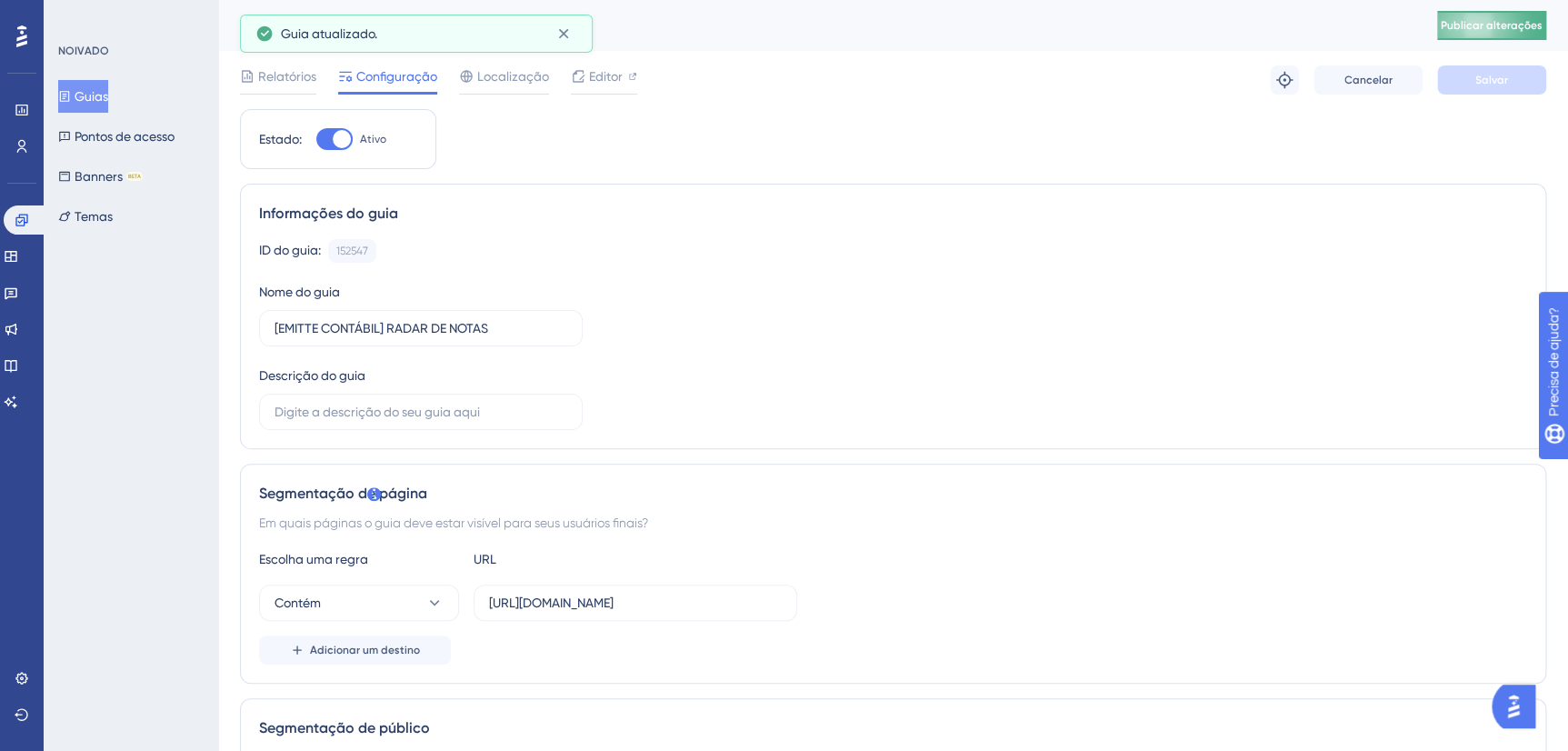
click at [1513, 24] on span "Publicar alterações" at bounding box center [1491, 25] width 102 height 15
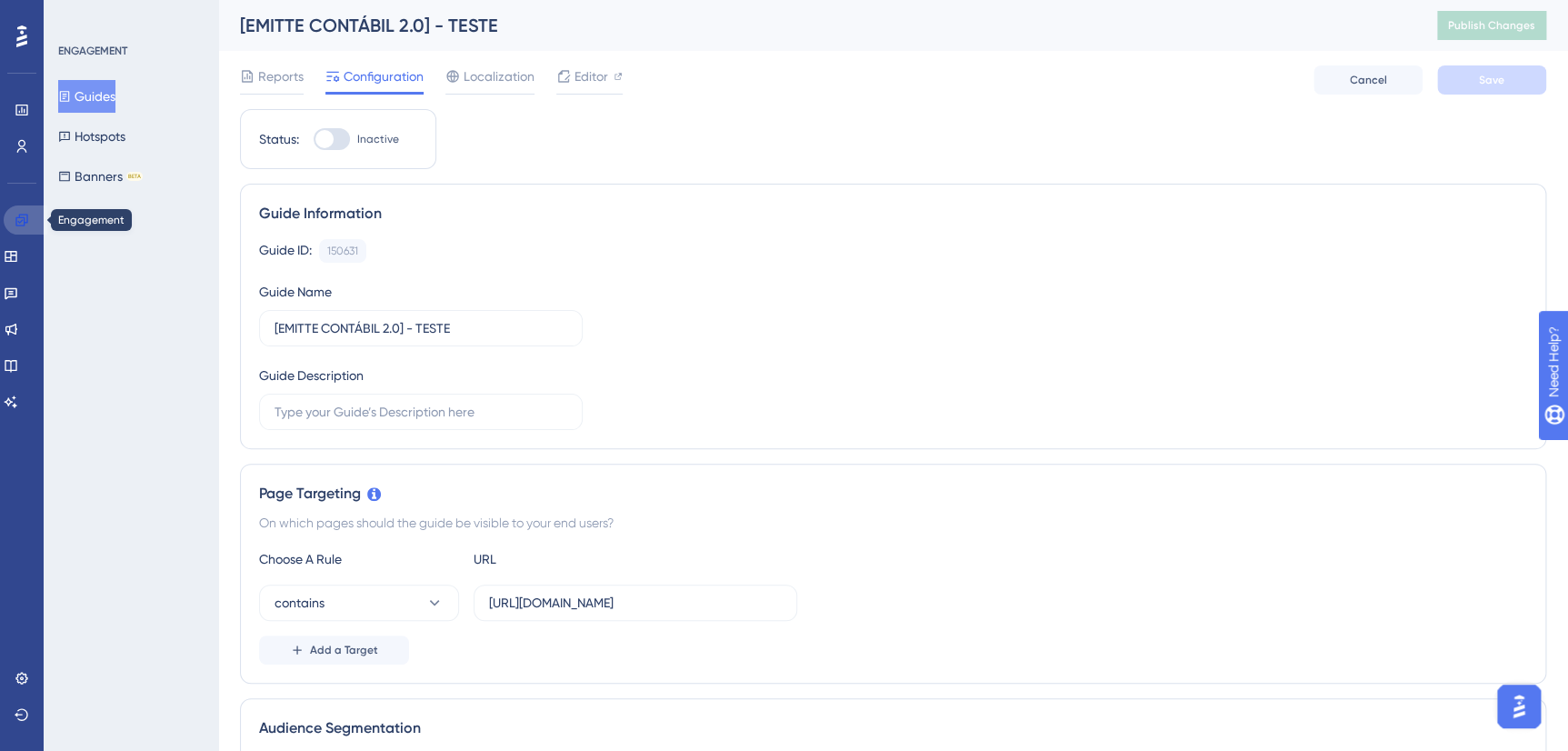
click at [33, 217] on link at bounding box center [26, 219] width 43 height 29
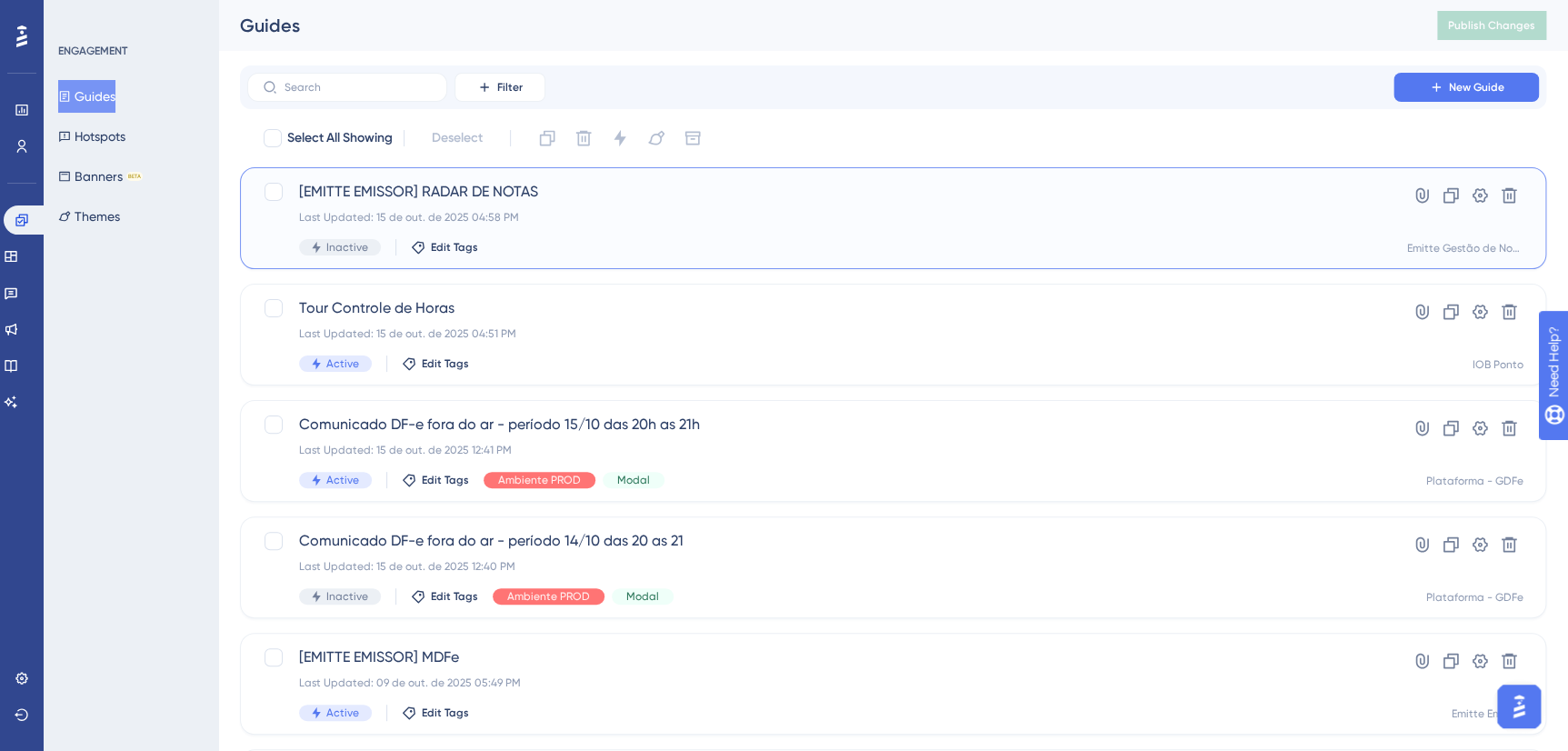
click at [534, 199] on span "[EMITTE EMISSOR] RADAR DE NOTAS" at bounding box center [820, 191] width 1042 height 22
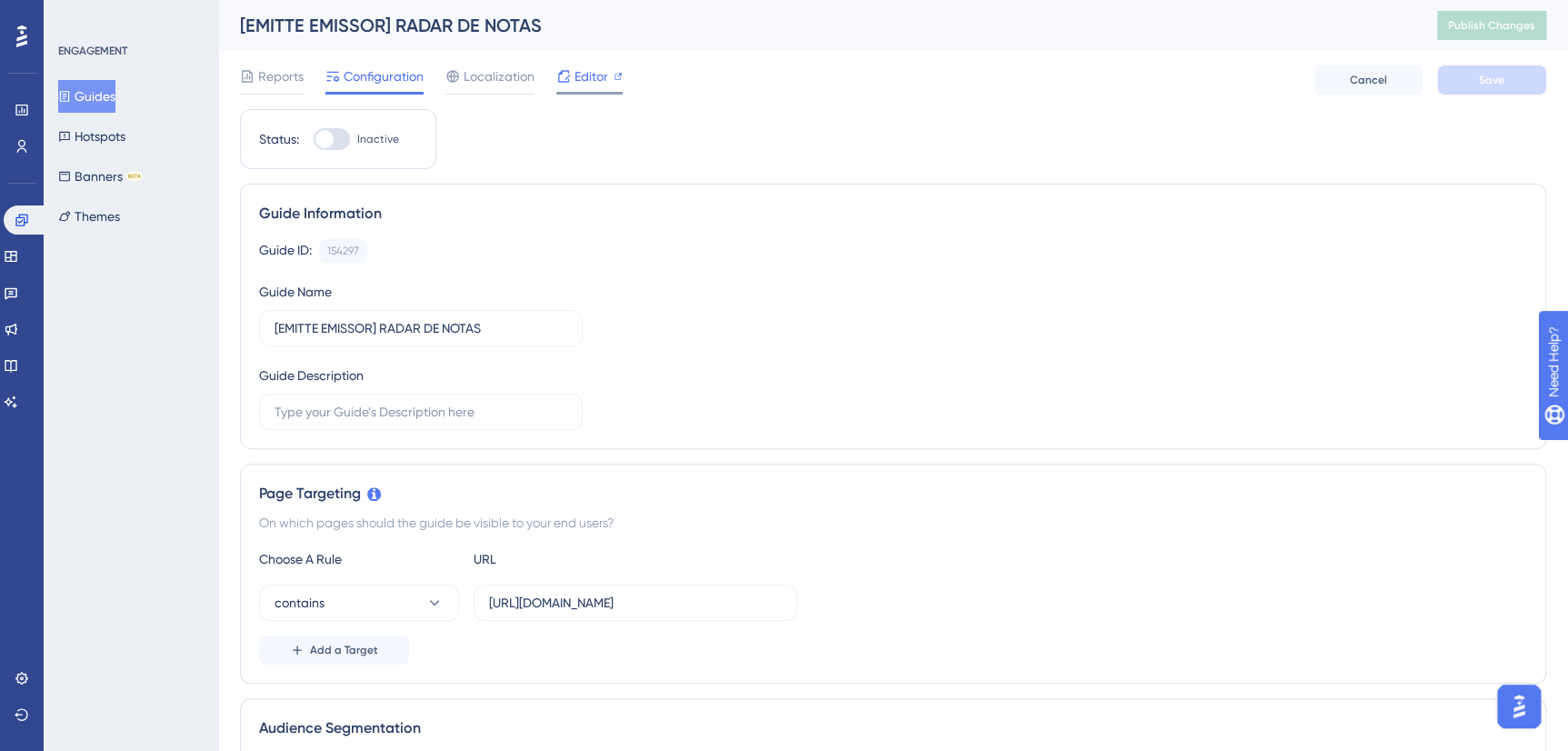
click at [575, 80] on span "Editor" at bounding box center [591, 76] width 34 height 22
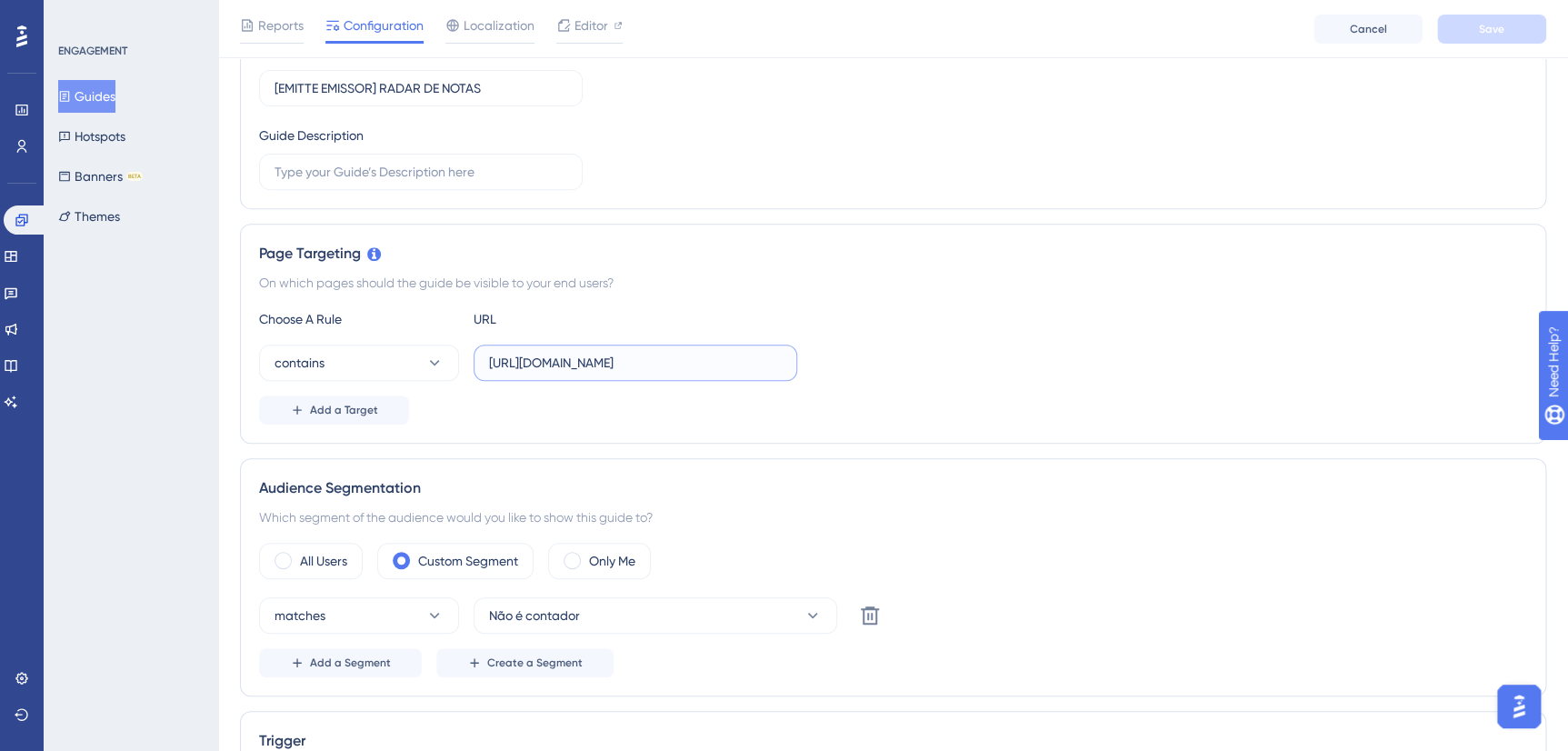
drag, startPoint x: 673, startPoint y: 354, endPoint x: 775, endPoint y: 360, distance: 102.2
click at [775, 360] on input "https://radarxml.emitte.com.br/visao-fiscal" at bounding box center [635, 362] width 293 height 20
click at [687, 362] on input "https://radarxml.emitte.com.br/visao-fiscal" at bounding box center [635, 362] width 293 height 20
click at [673, 358] on input "https://radarxml.emitte.com.br/visao-fiscal" at bounding box center [635, 362] width 293 height 20
drag, startPoint x: 671, startPoint y: 361, endPoint x: 753, endPoint y: 362, distance: 82.0
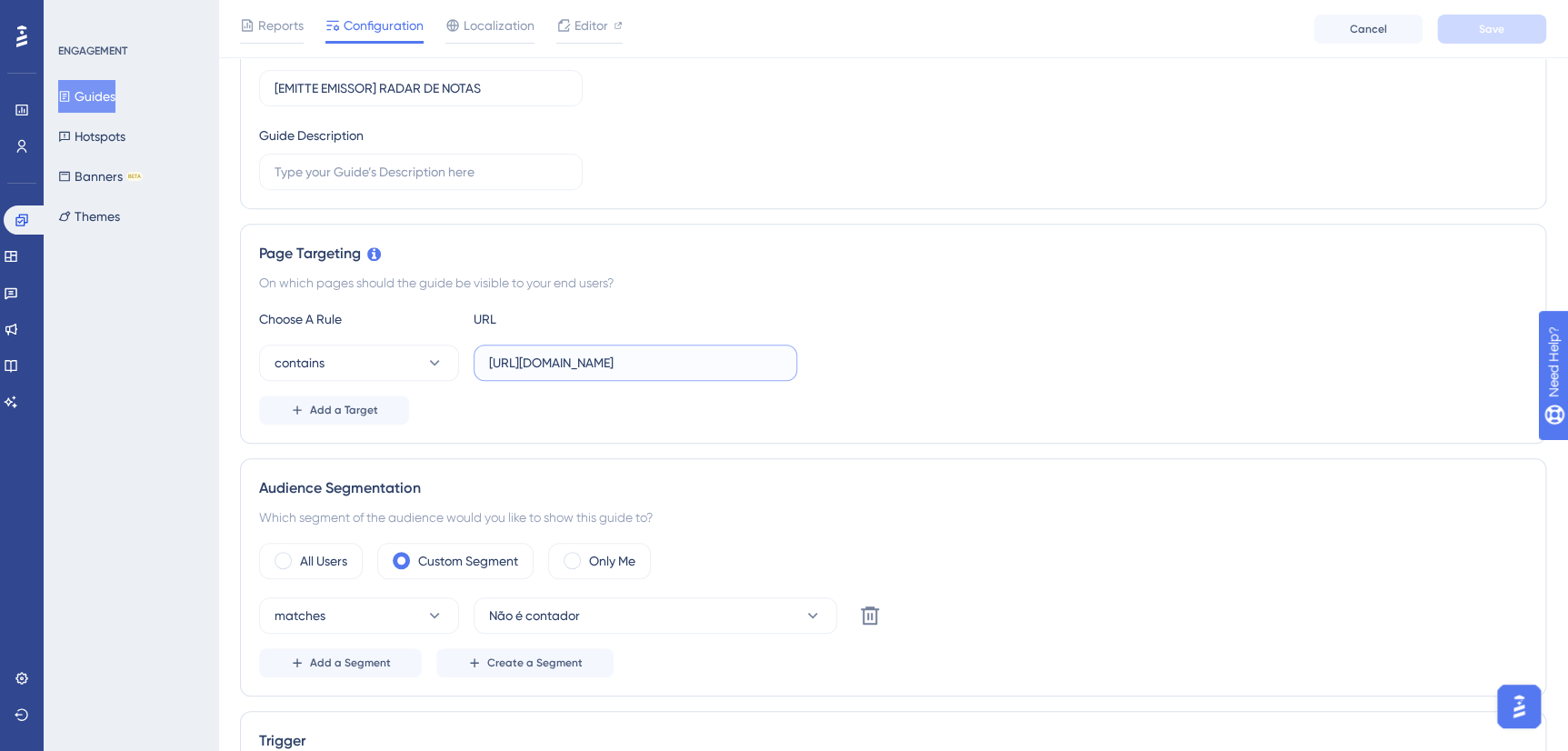
click at [753, 362] on input "https://radarxml.emitte.com.br/visao-fiscal" at bounding box center [635, 362] width 293 height 20
type input "https://radarxml.emitte.com.br"
click at [1471, 34] on button "Save" at bounding box center [1491, 29] width 110 height 29
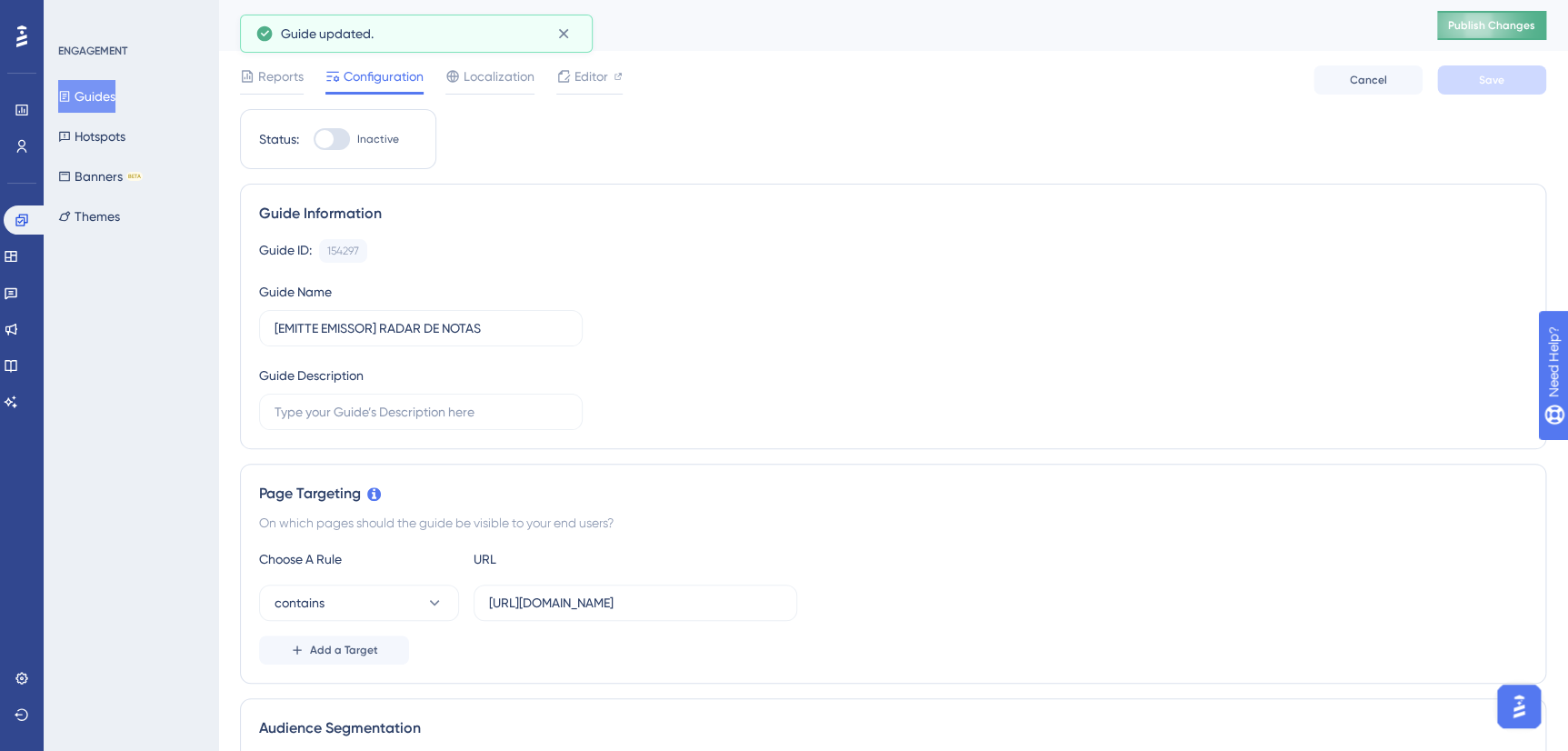
click at [1497, 23] on span "Publish Changes" at bounding box center [1491, 25] width 87 height 15
click at [597, 81] on span "Editor" at bounding box center [591, 76] width 34 height 22
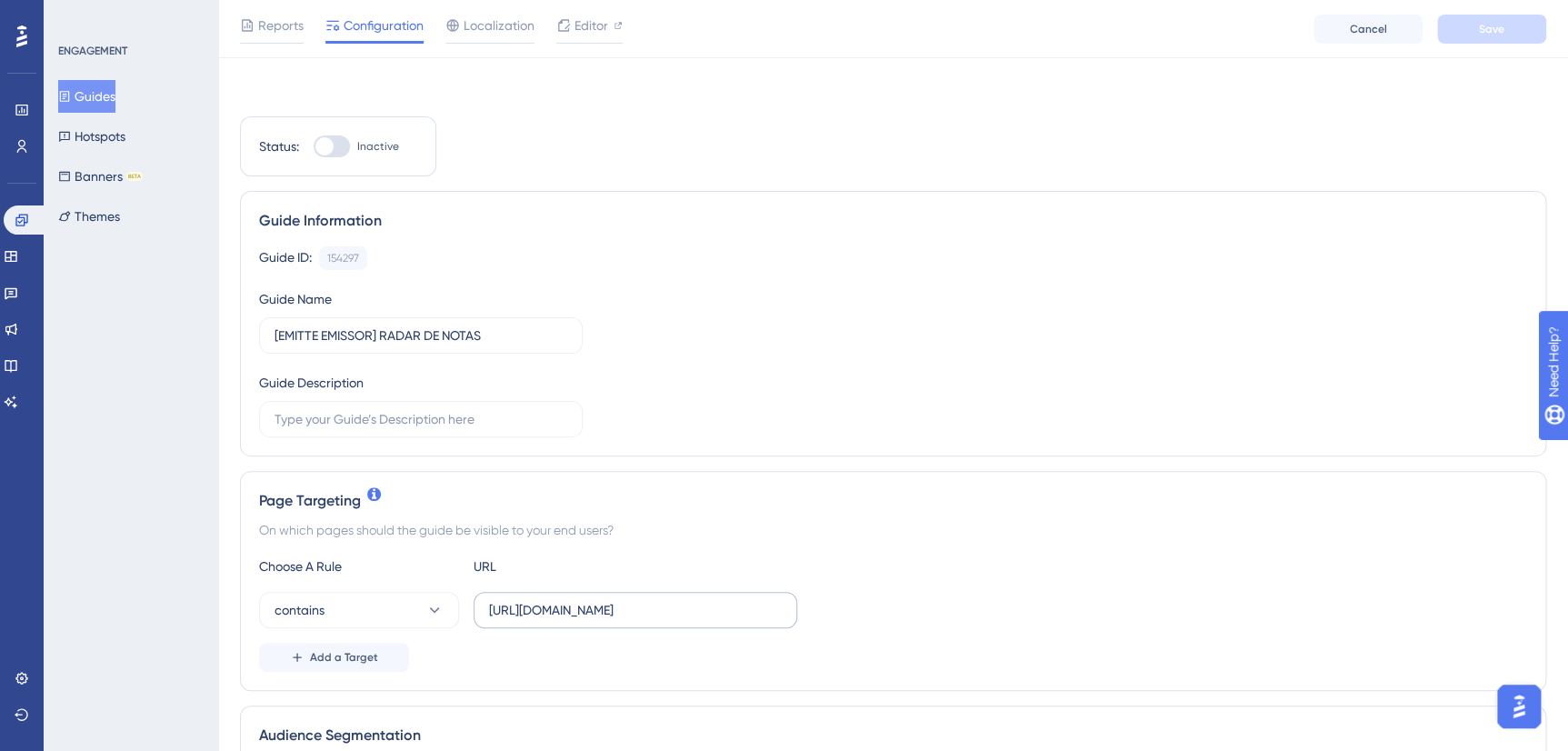
scroll to position [165, 0]
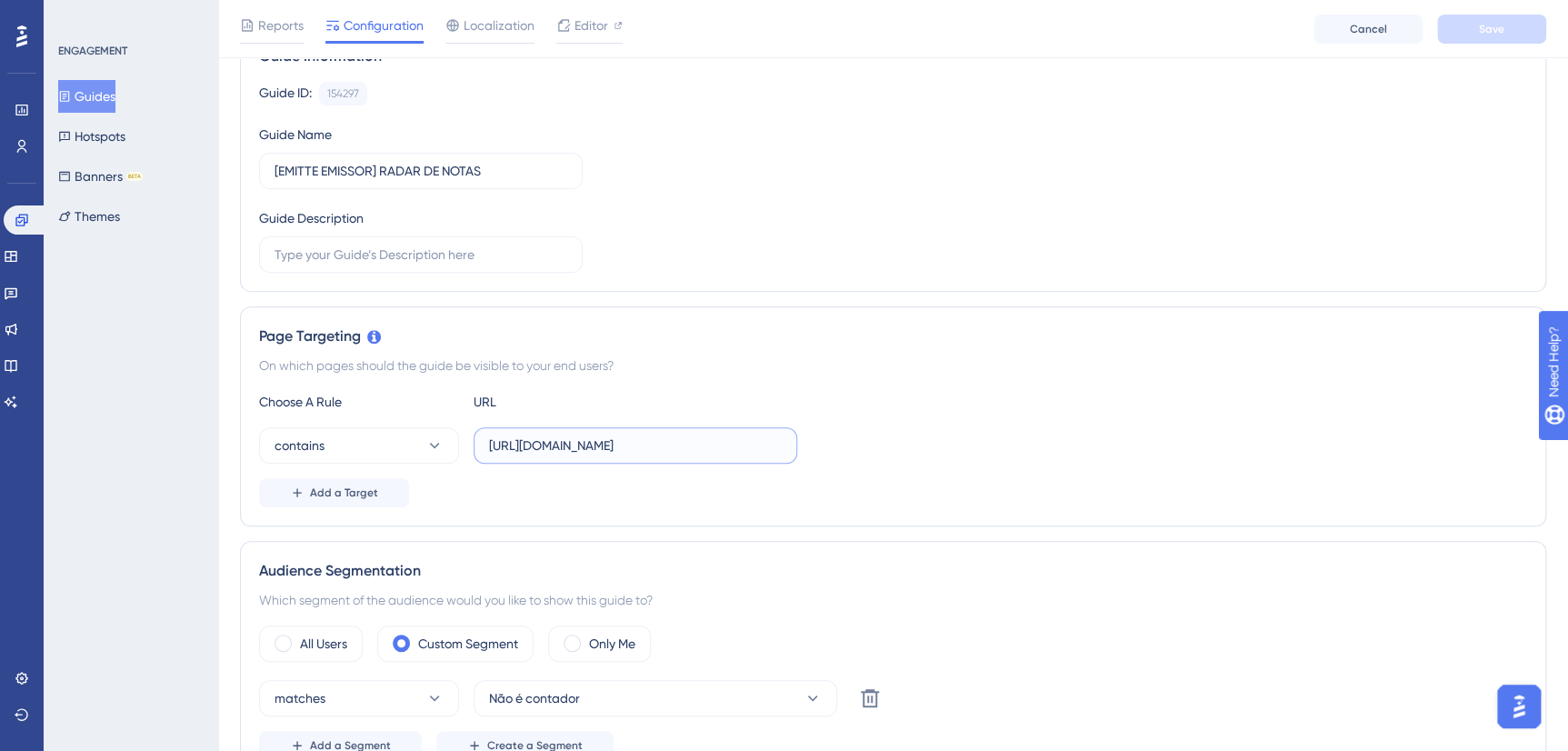
click at [628, 443] on input "https://radarxml.emitte.com.br" at bounding box center [635, 445] width 293 height 20
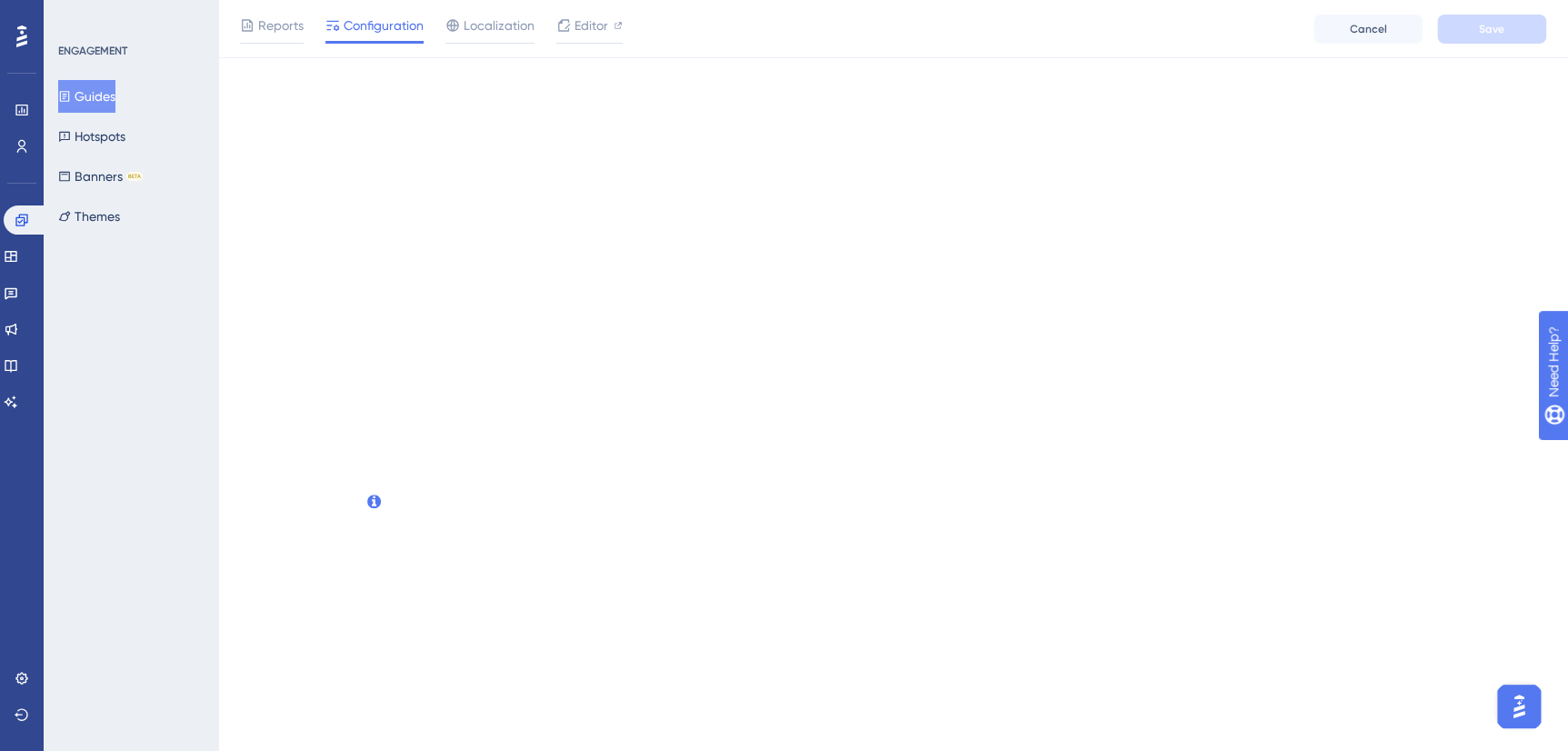
scroll to position [0, 0]
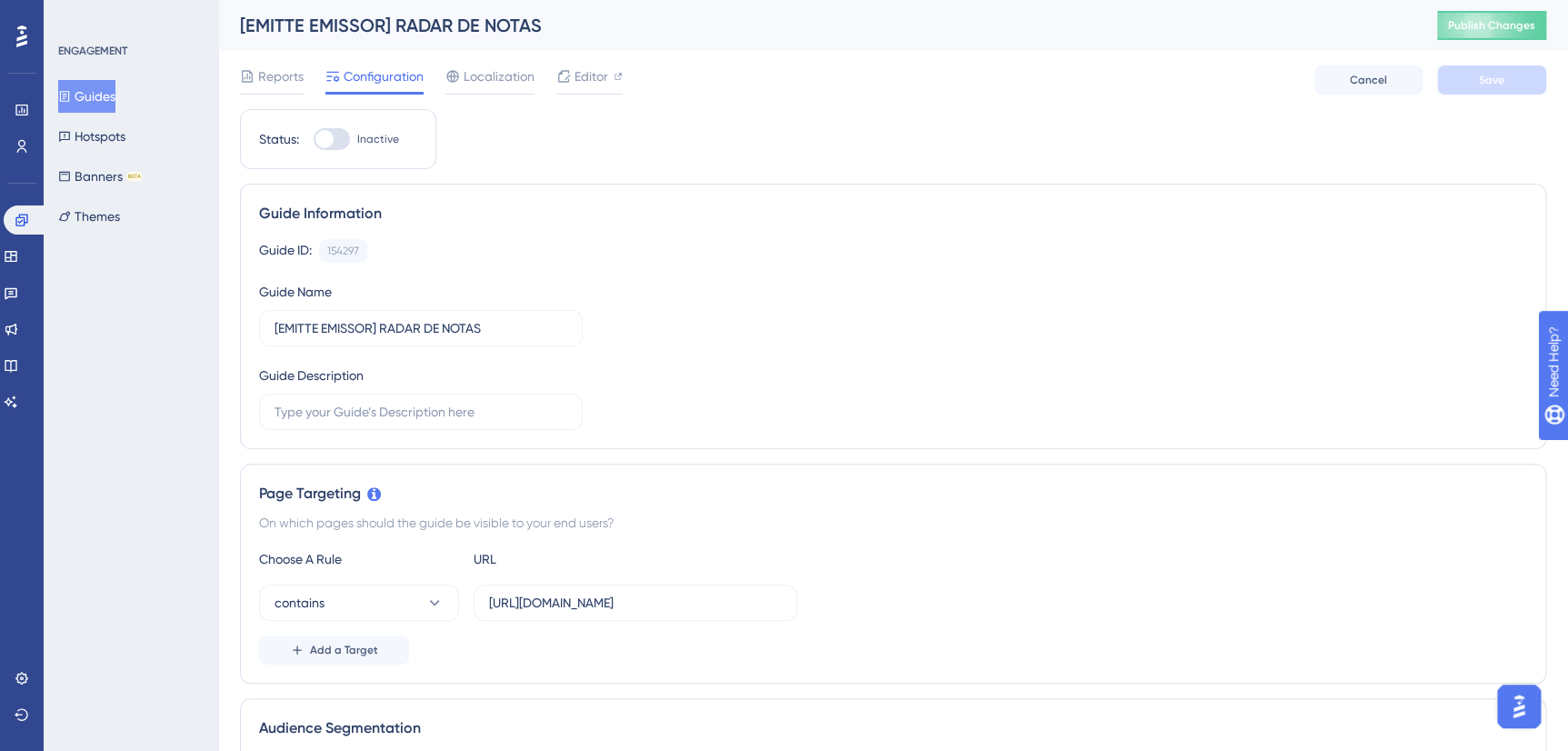
click at [334, 133] on div at bounding box center [332, 139] width 37 height 22
click at [314, 139] on input "Inactive" at bounding box center [313, 139] width 1 height 1
checkbox input "true"
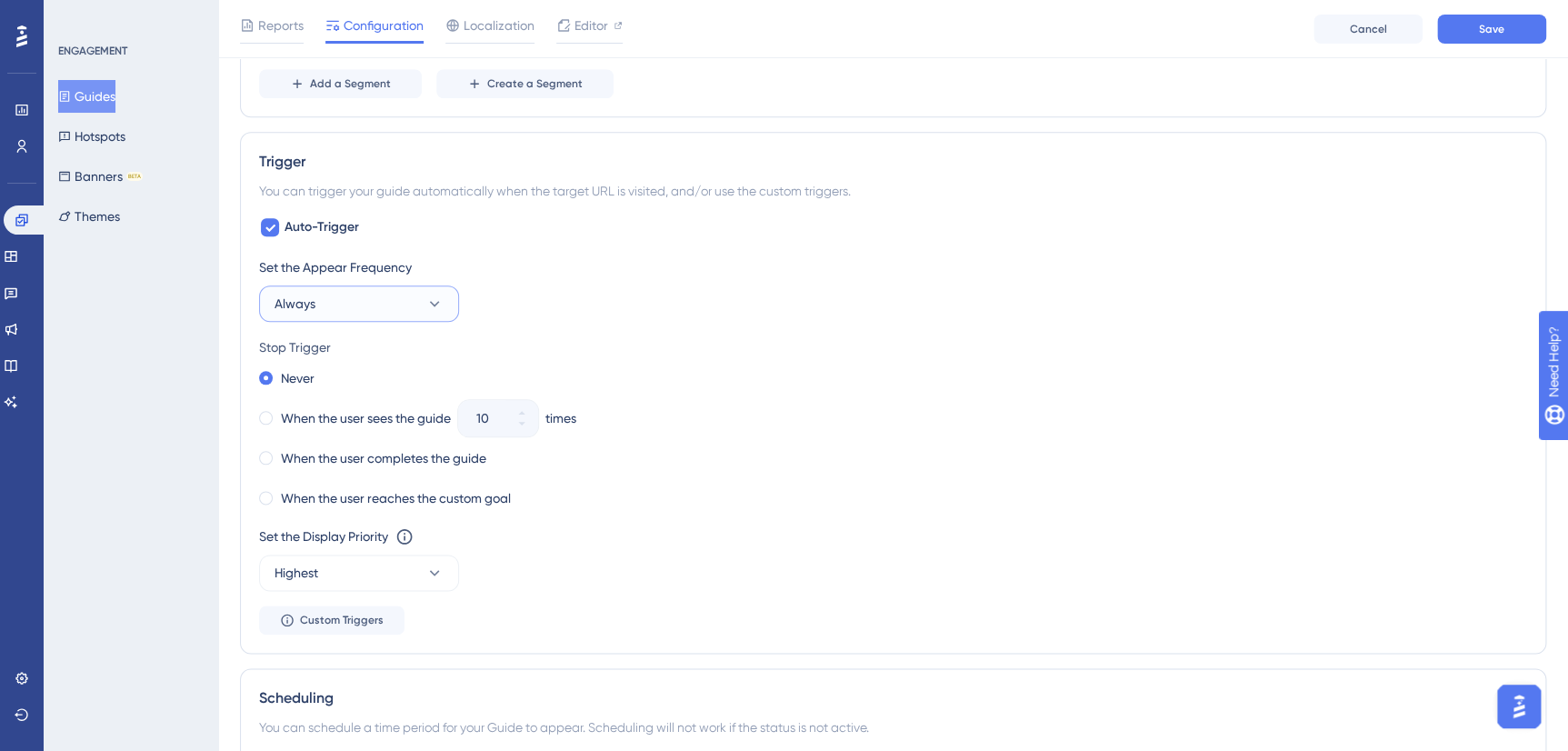
click at [343, 297] on button "Always" at bounding box center [358, 303] width 200 height 37
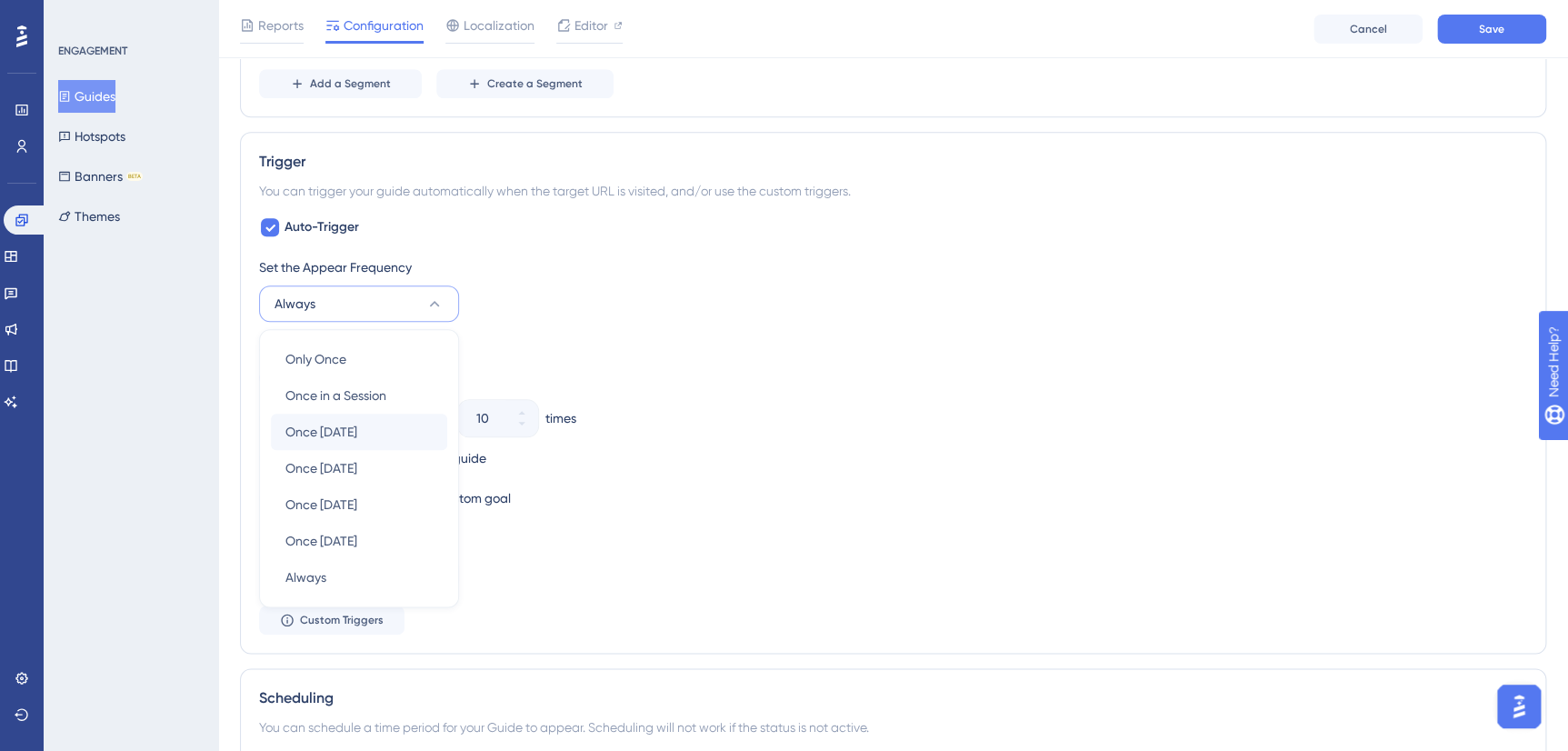
scroll to position [917, 0]
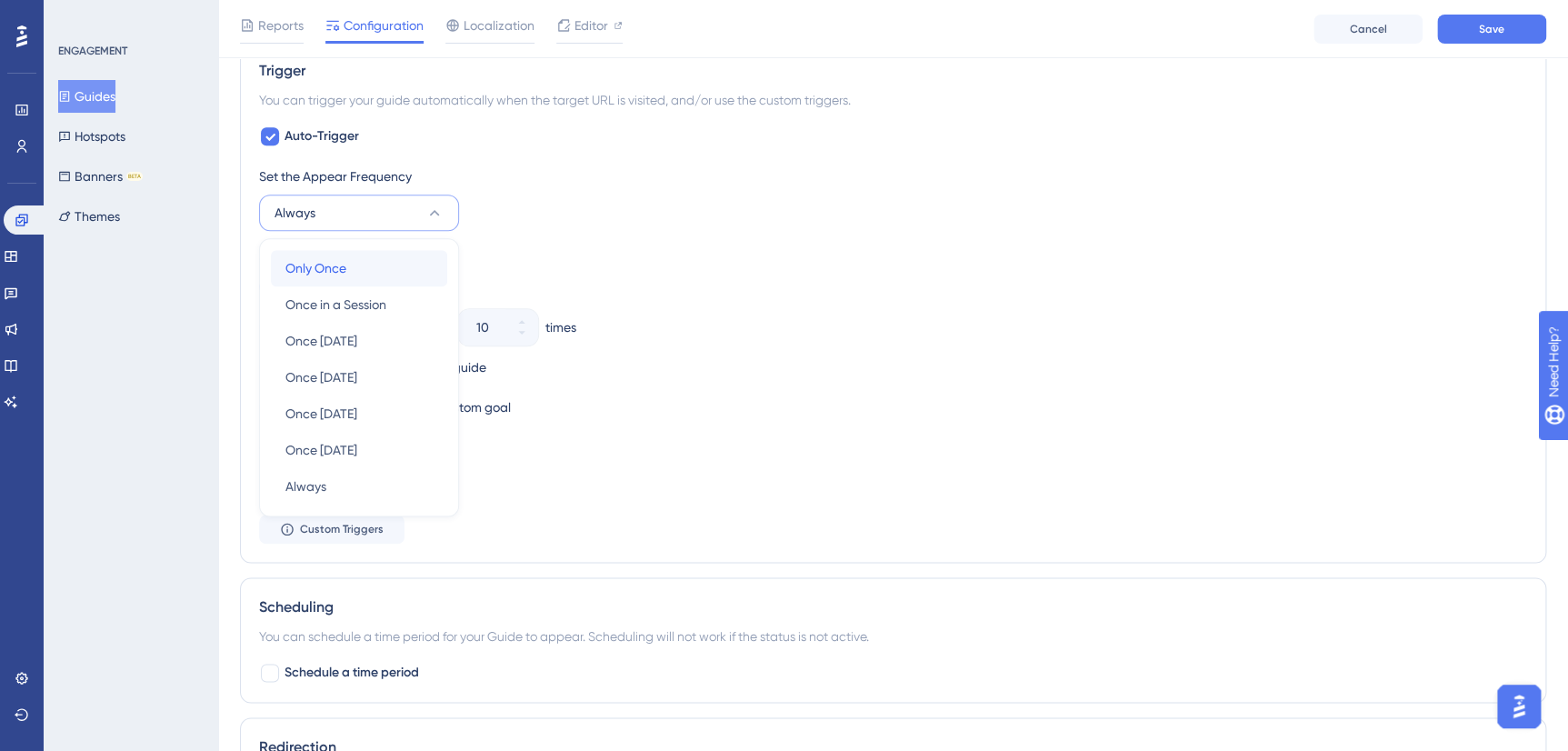
click at [354, 259] on div "Only Once Only Once" at bounding box center [358, 267] width 147 height 37
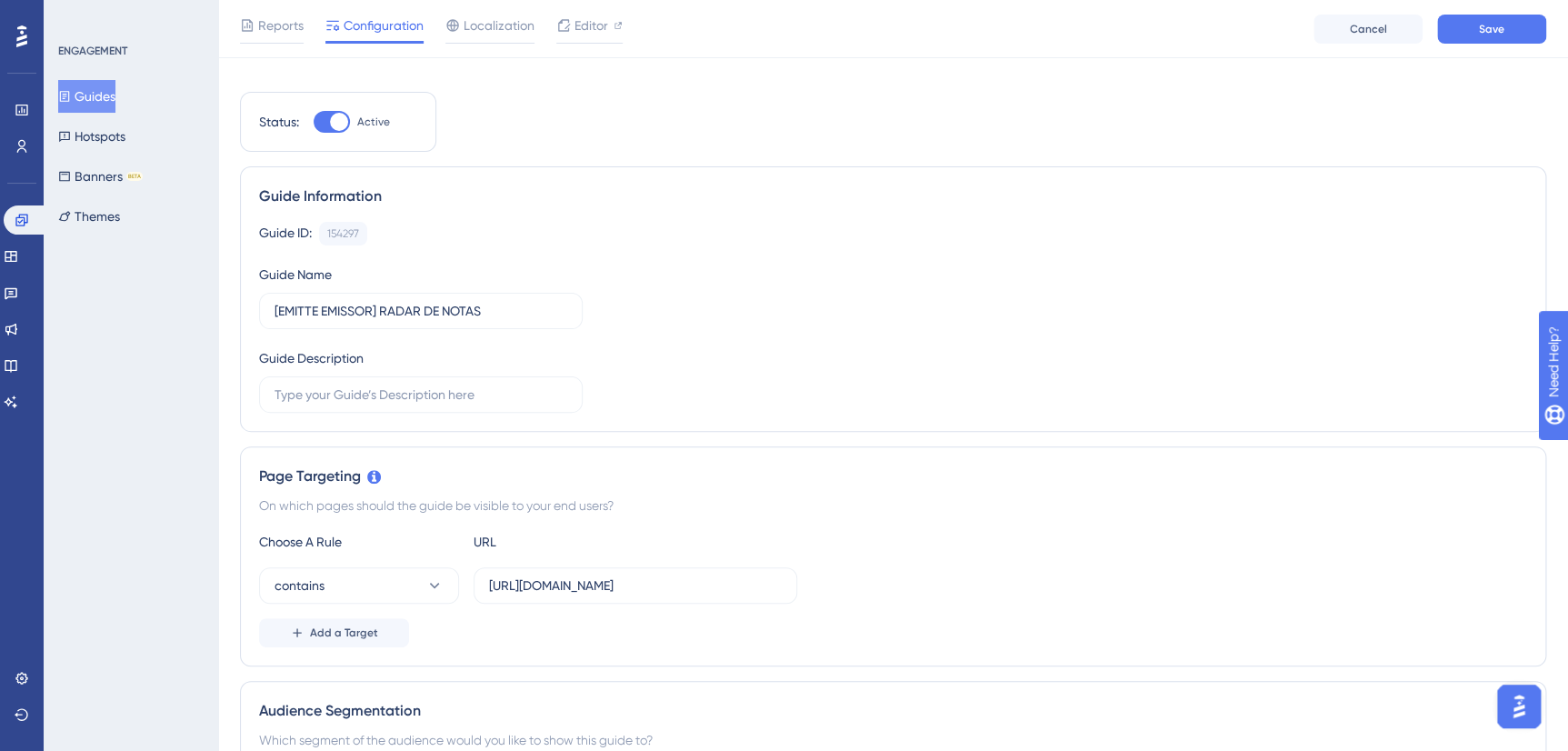
scroll to position [0, 0]
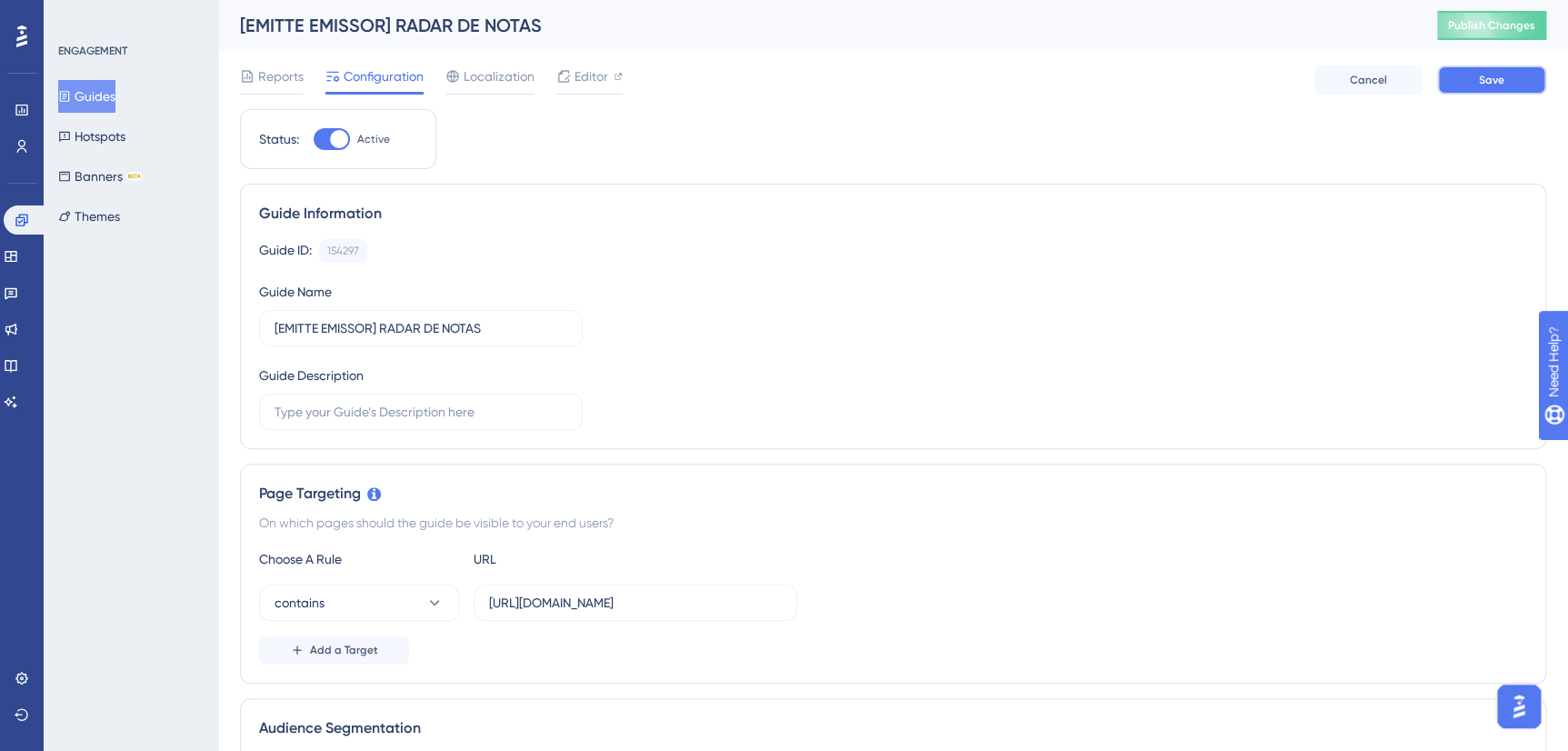
click at [1498, 78] on span "Save" at bounding box center [1492, 80] width 26 height 15
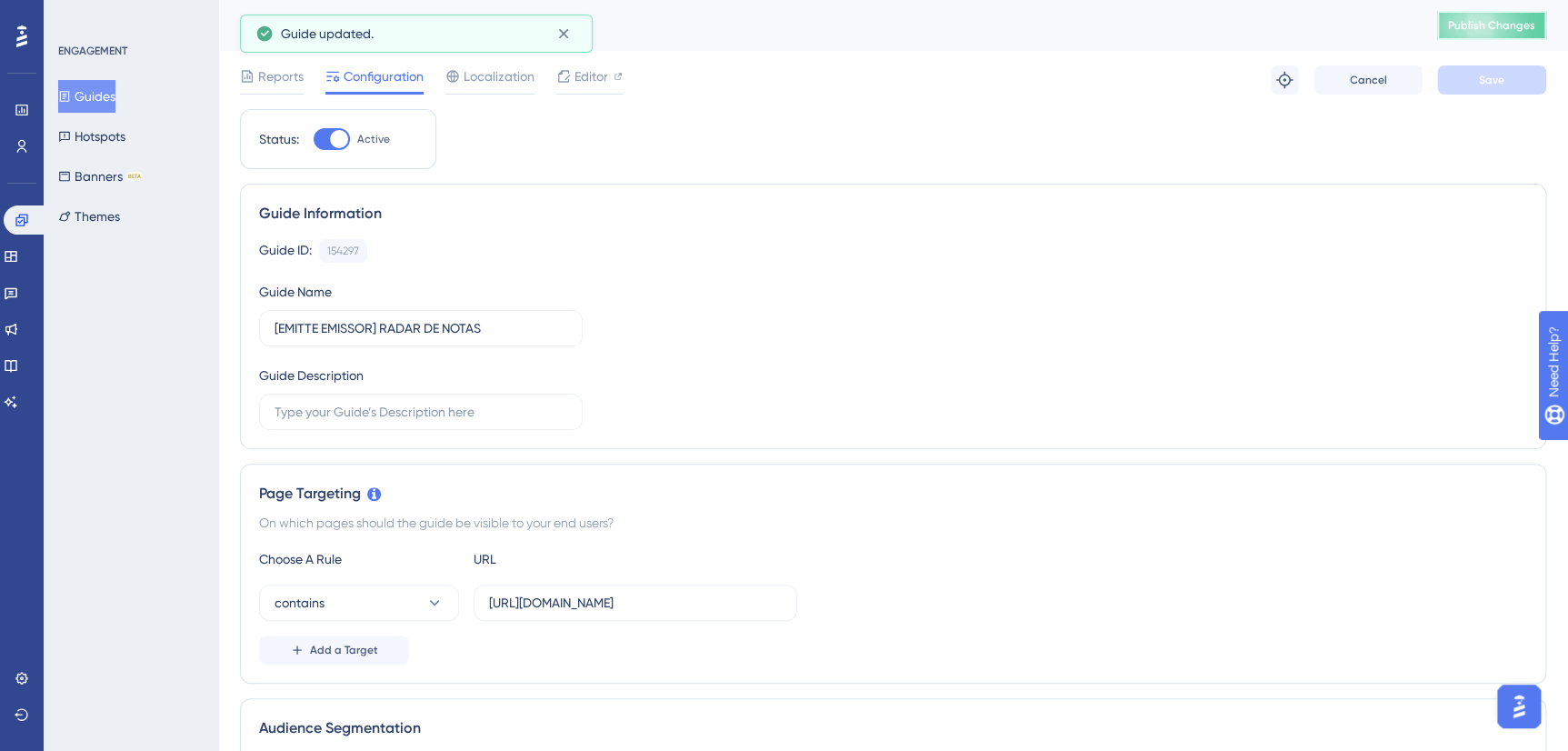
click at [1494, 23] on span "Publish Changes" at bounding box center [1491, 25] width 87 height 15
